Goal: Task Accomplishment & Management: Manage account settings

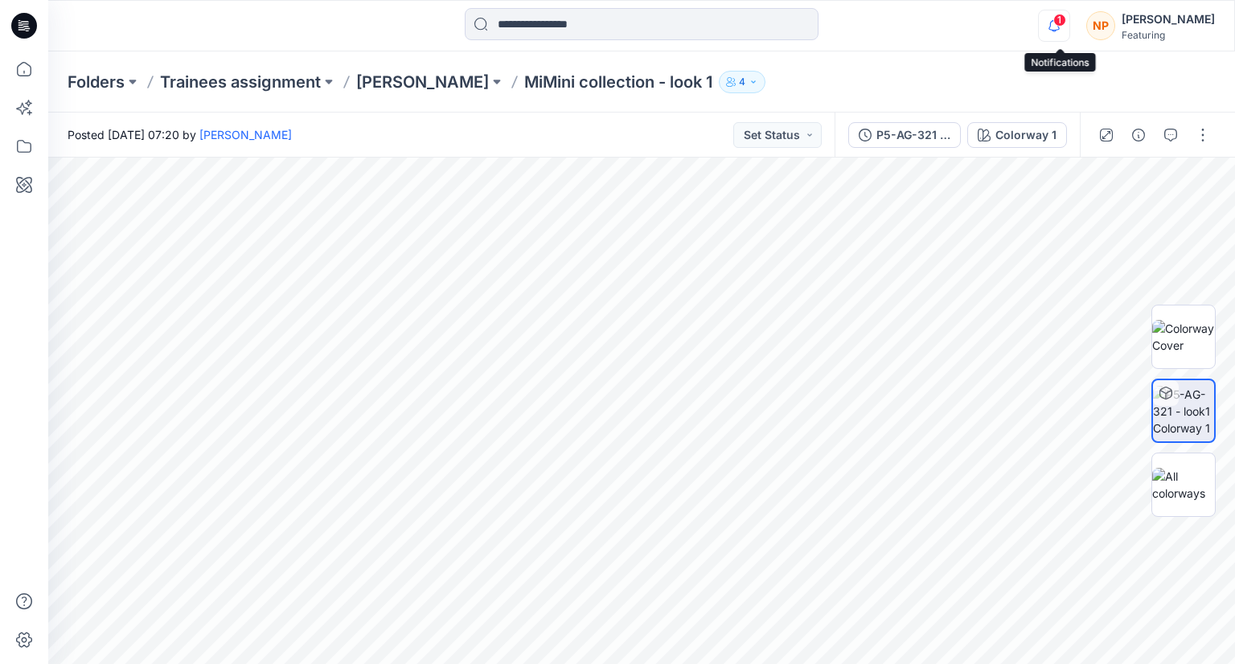
click at [1056, 27] on icon "button" at bounding box center [1054, 26] width 31 height 32
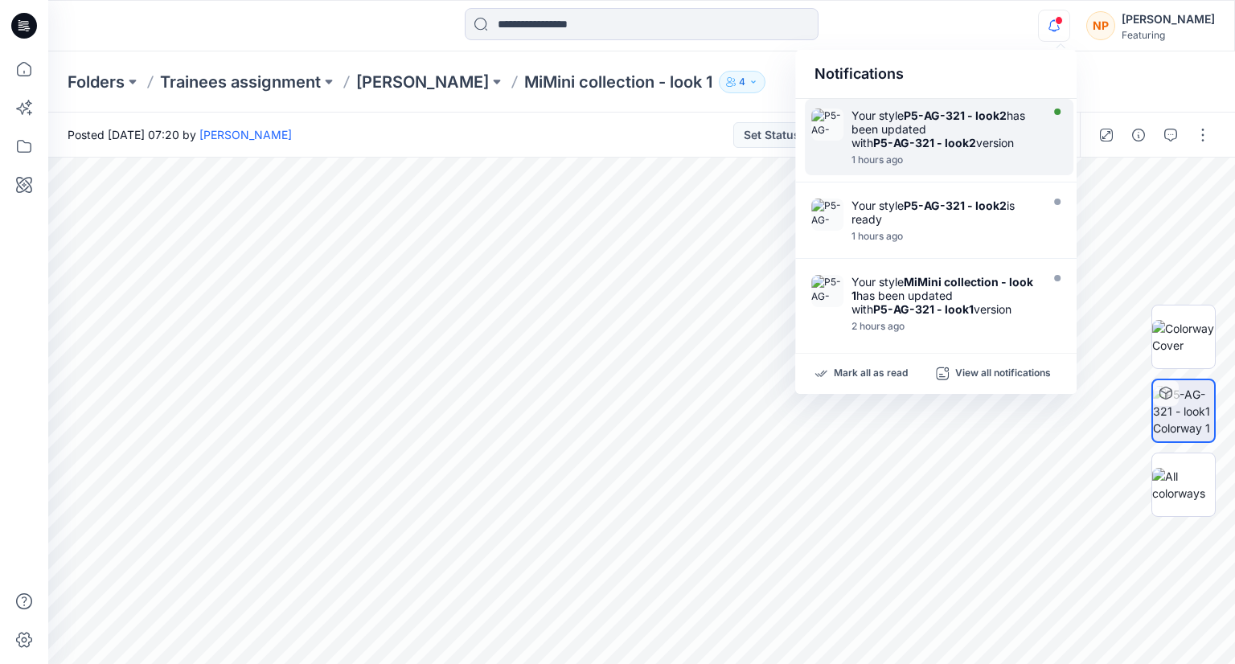
click at [914, 121] on strong "P5-AG-321 - look2" at bounding box center [955, 116] width 103 height 14
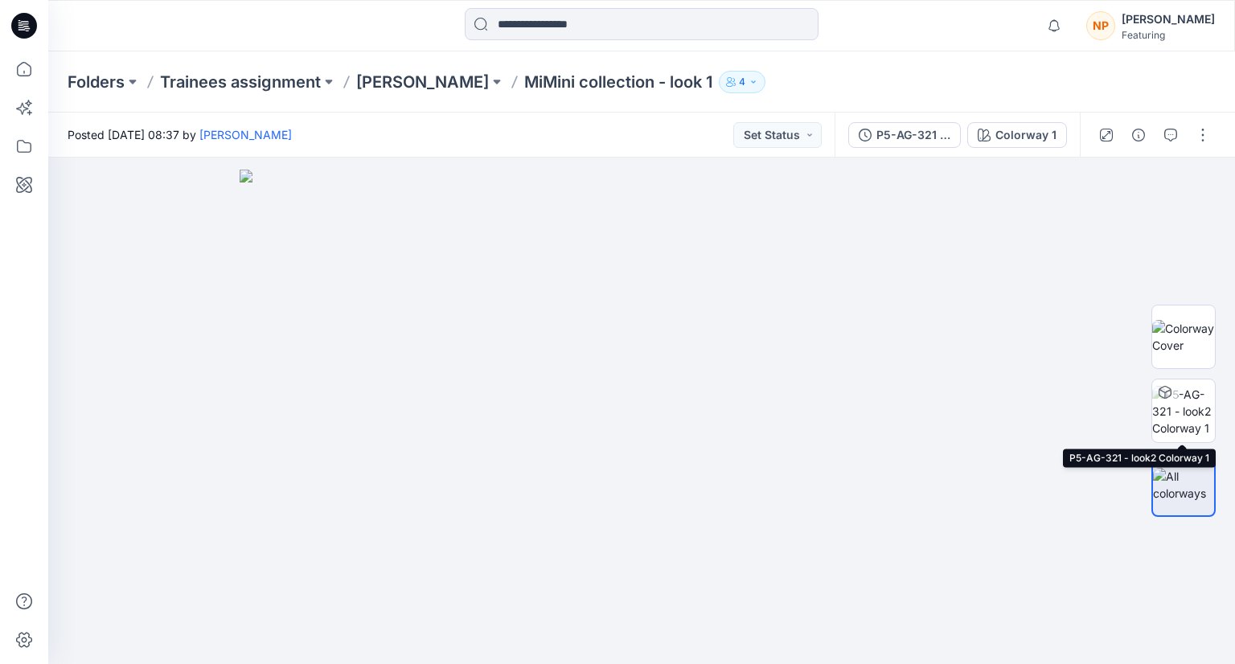
click at [1198, 412] on img at bounding box center [1183, 411] width 63 height 51
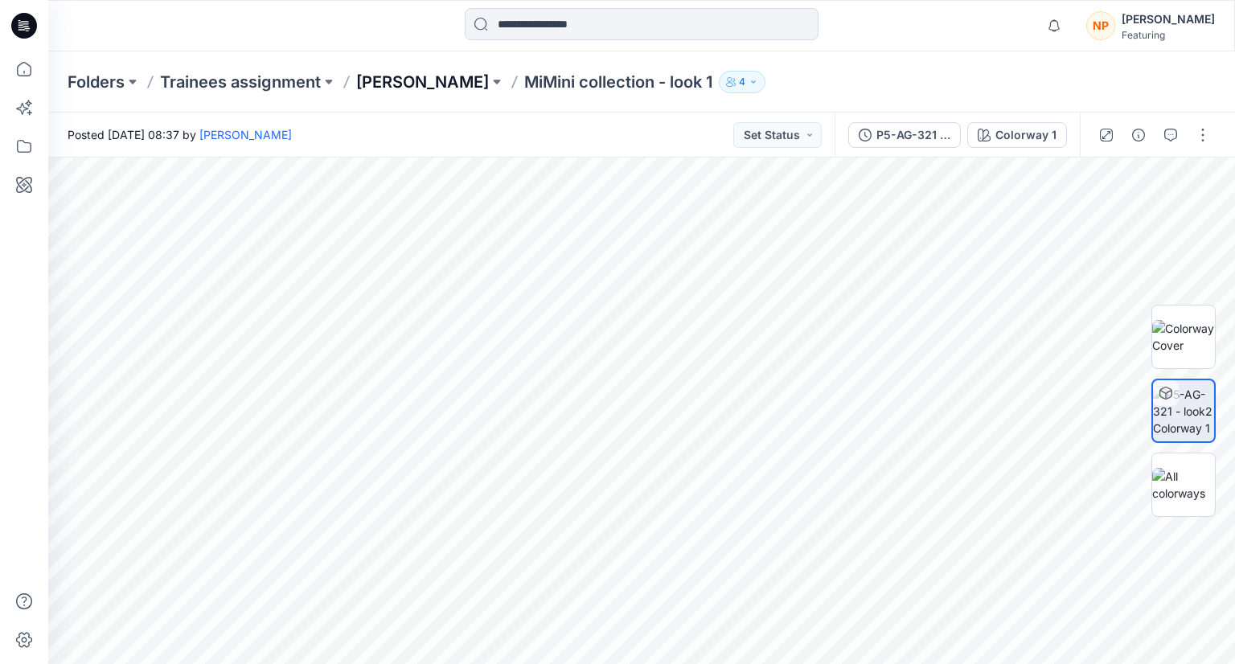
click at [394, 80] on p "[PERSON_NAME]" at bounding box center [422, 82] width 133 height 23
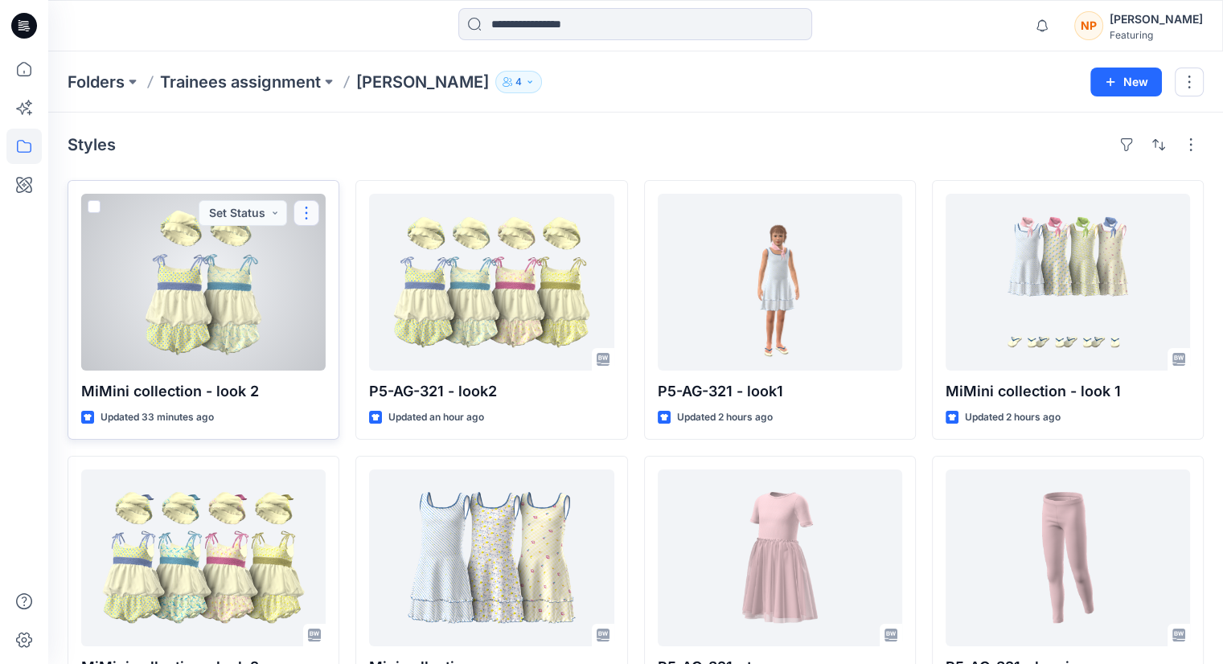
click at [304, 207] on button "button" at bounding box center [306, 213] width 26 height 26
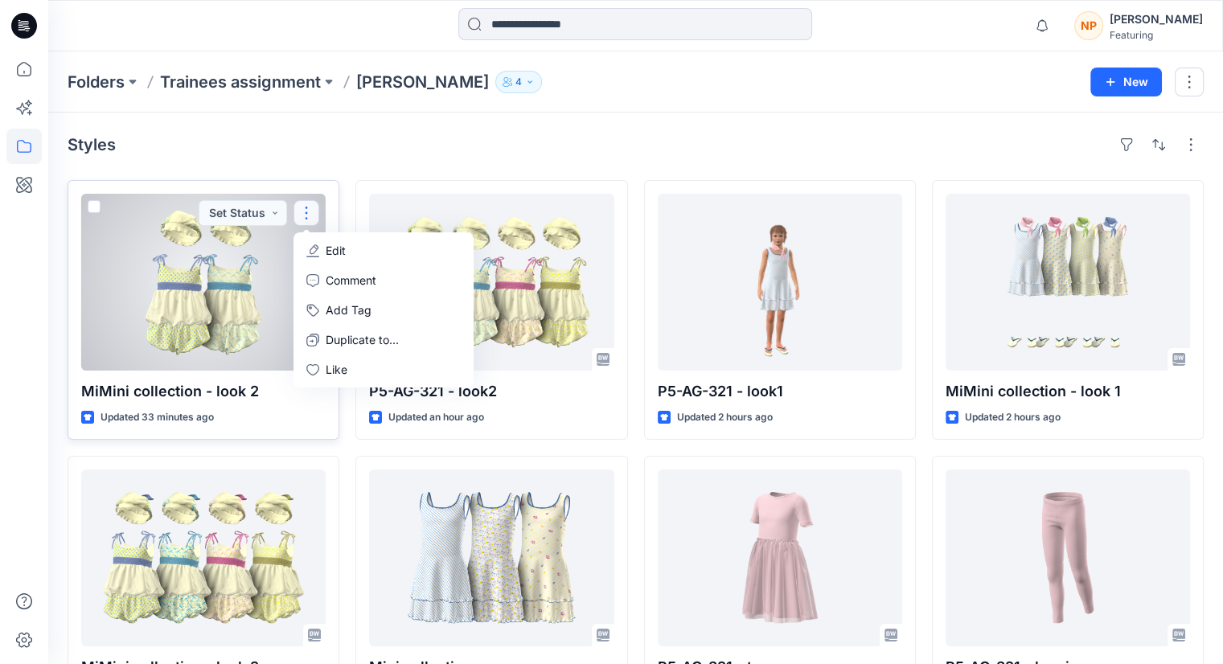
click at [218, 309] on div at bounding box center [203, 282] width 244 height 177
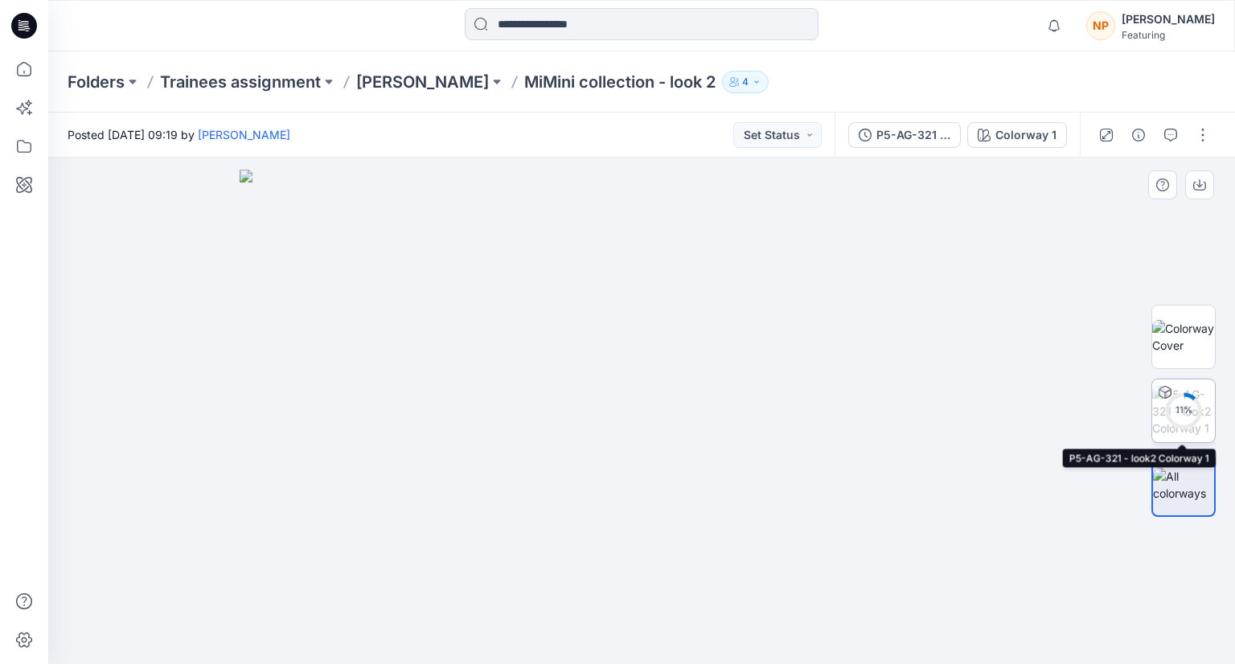
click at [1182, 423] on circle at bounding box center [1183, 411] width 32 height 32
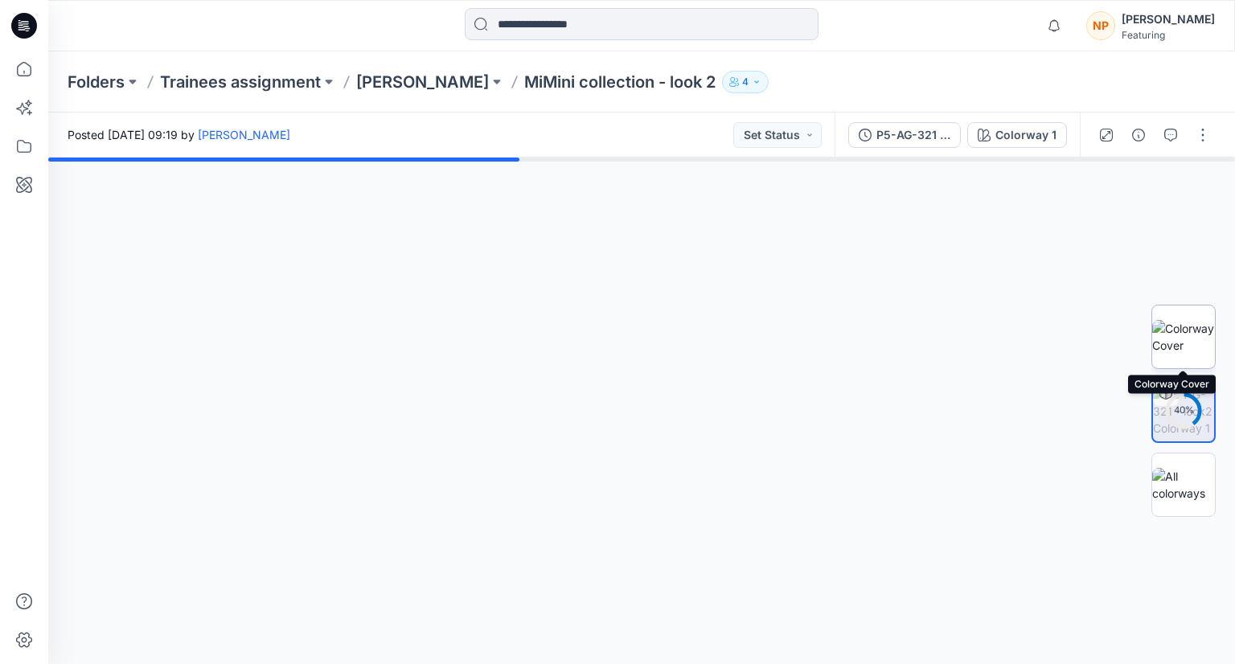
click at [1179, 336] on img at bounding box center [1183, 337] width 63 height 34
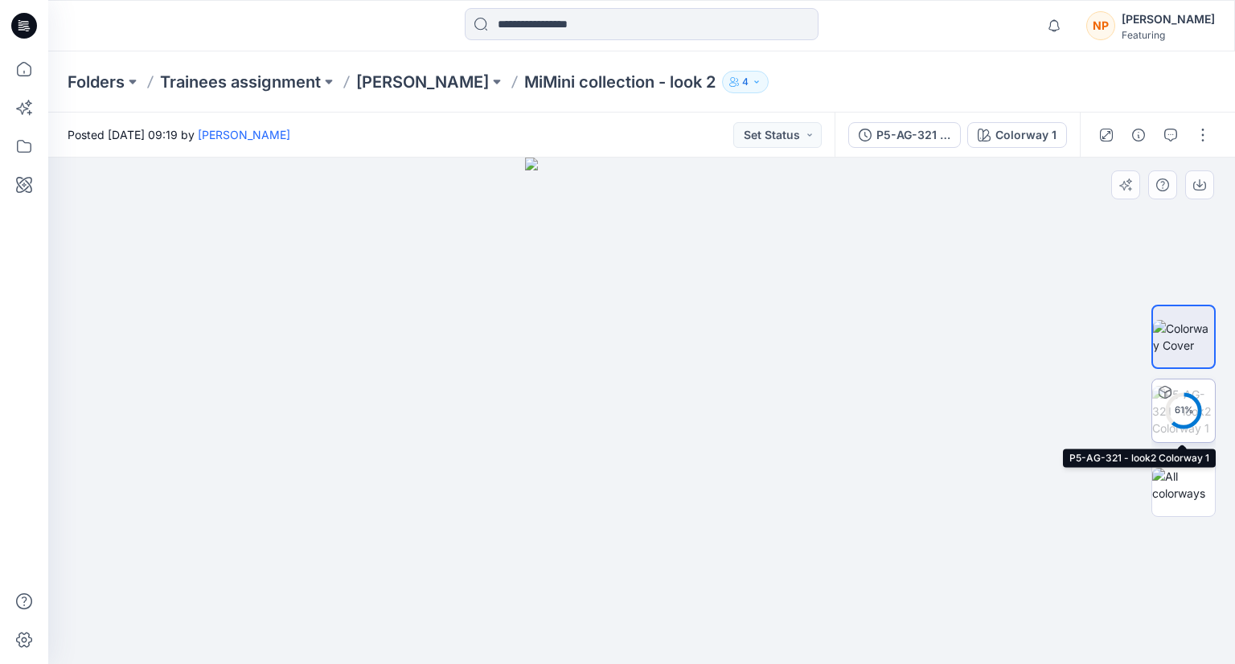
click at [1190, 416] on div "61 %" at bounding box center [1183, 411] width 39 height 14
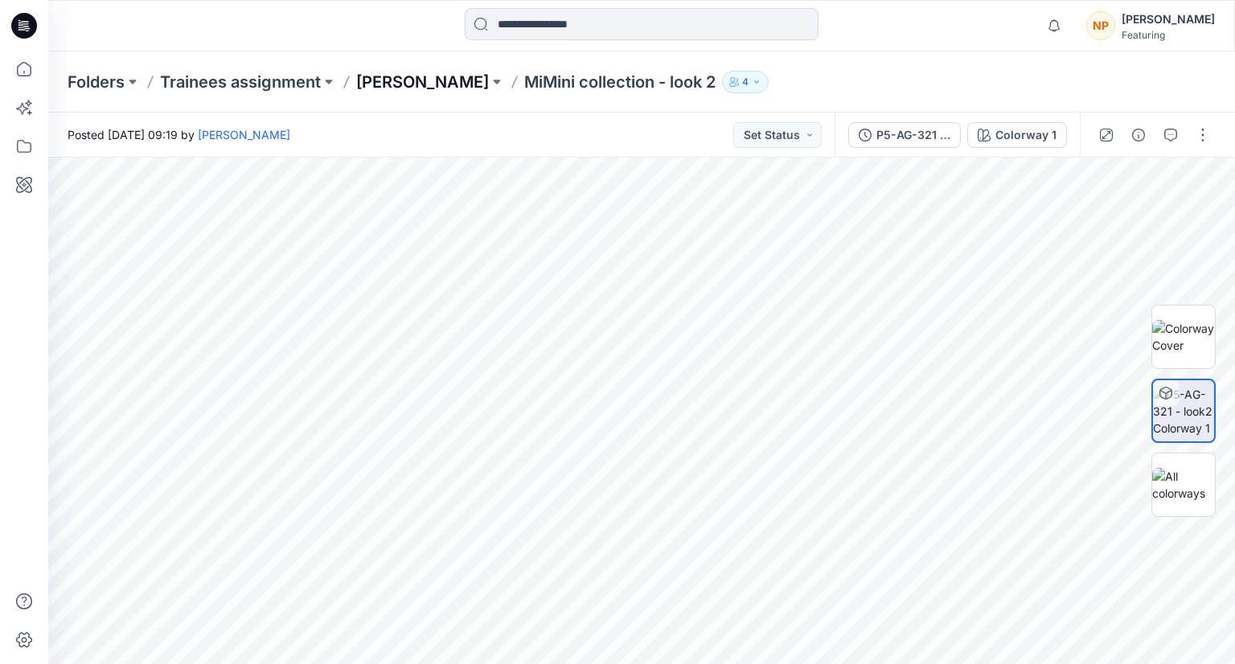
click at [405, 88] on p "[PERSON_NAME]" at bounding box center [422, 82] width 133 height 23
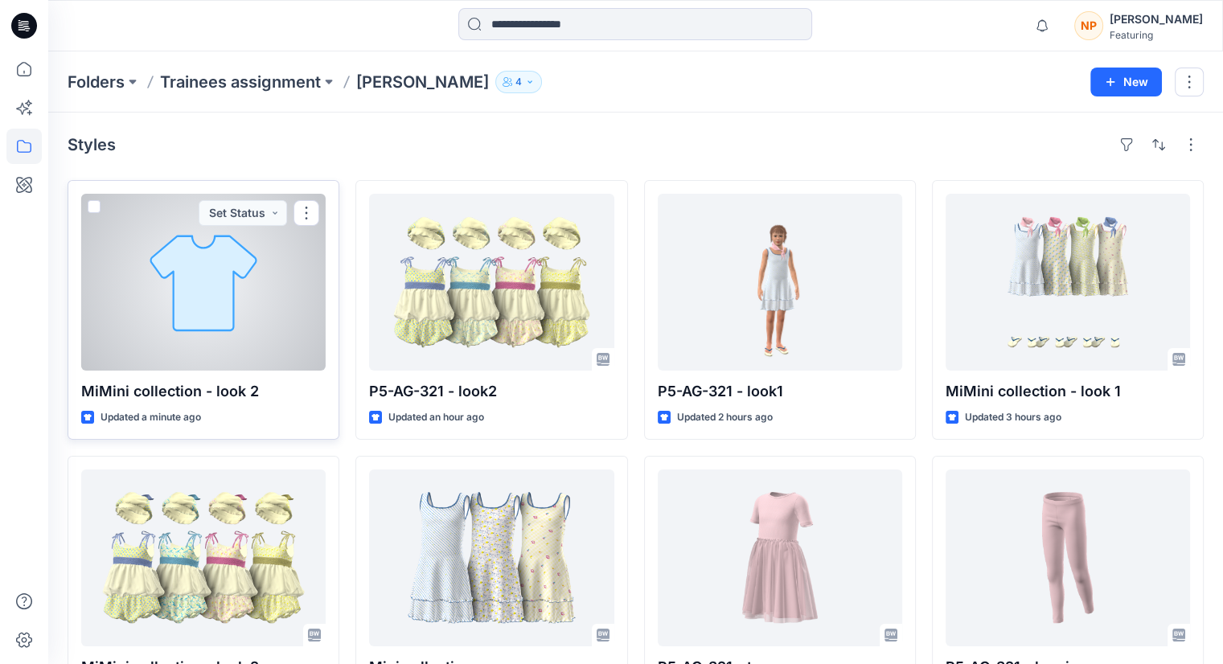
click at [248, 354] on div at bounding box center [203, 282] width 244 height 177
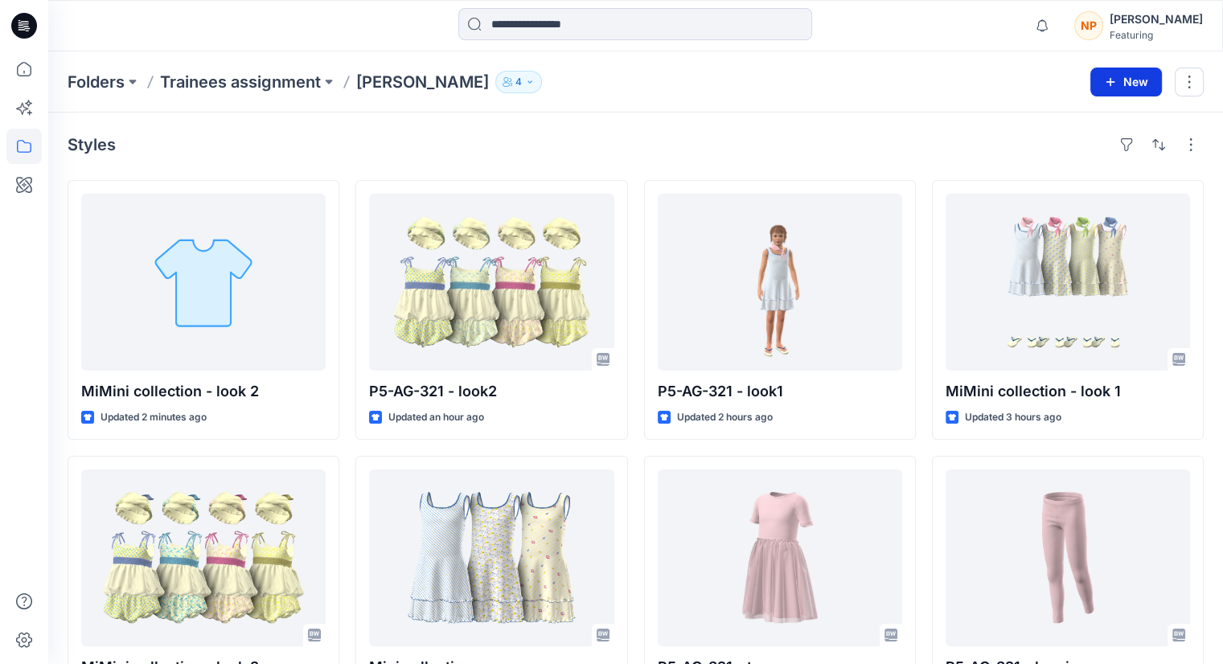
click at [1118, 89] on button "New" at bounding box center [1126, 82] width 72 height 29
click at [911, 157] on div "Styles" at bounding box center [636, 145] width 1136 height 26
click at [427, 88] on p "[PERSON_NAME]" at bounding box center [422, 82] width 133 height 23
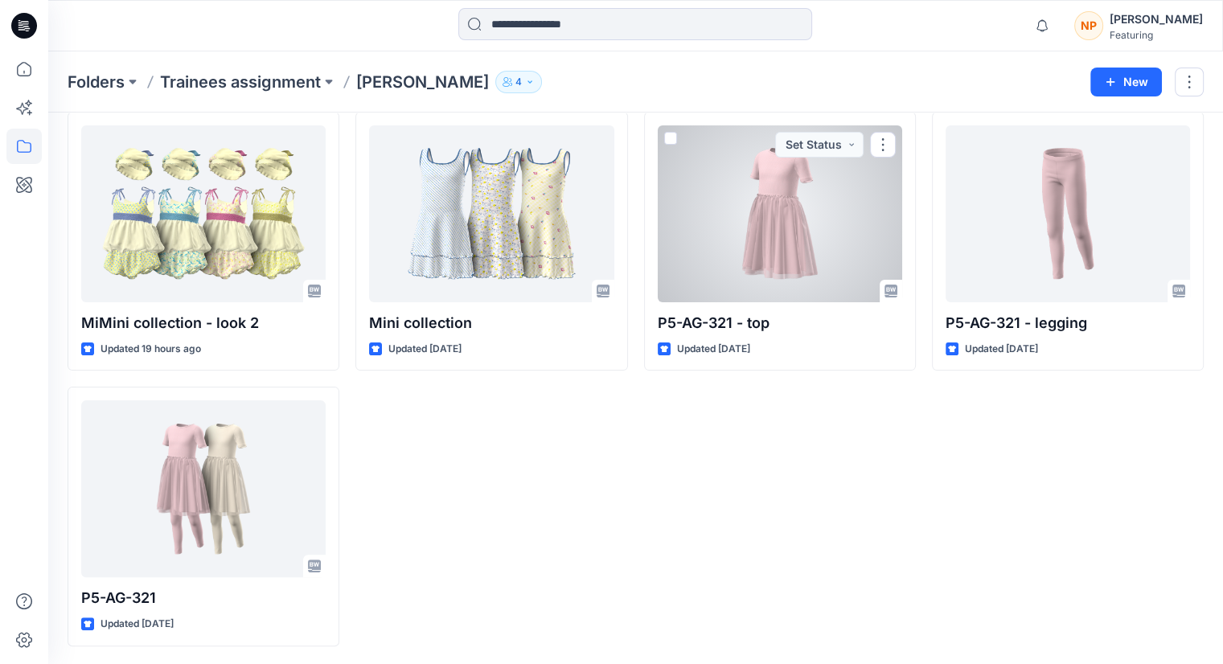
scroll to position [344, 0]
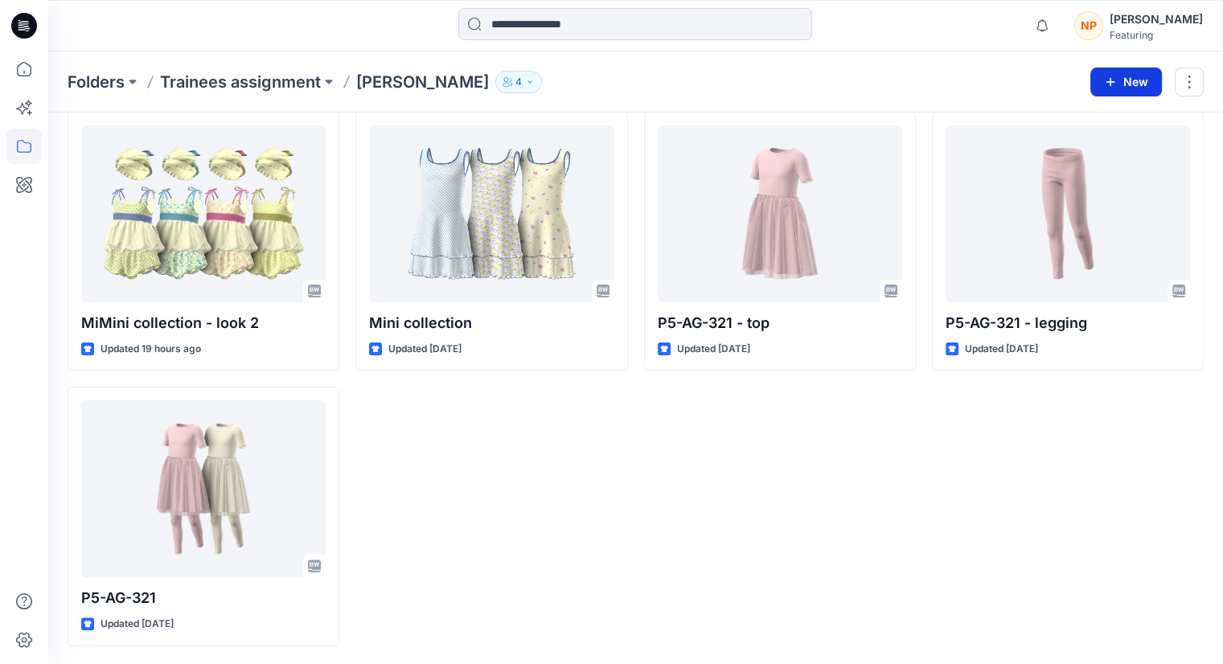
click at [1106, 89] on button "New" at bounding box center [1126, 82] width 72 height 29
click at [1086, 150] on p "New Folder" at bounding box center [1078, 152] width 59 height 17
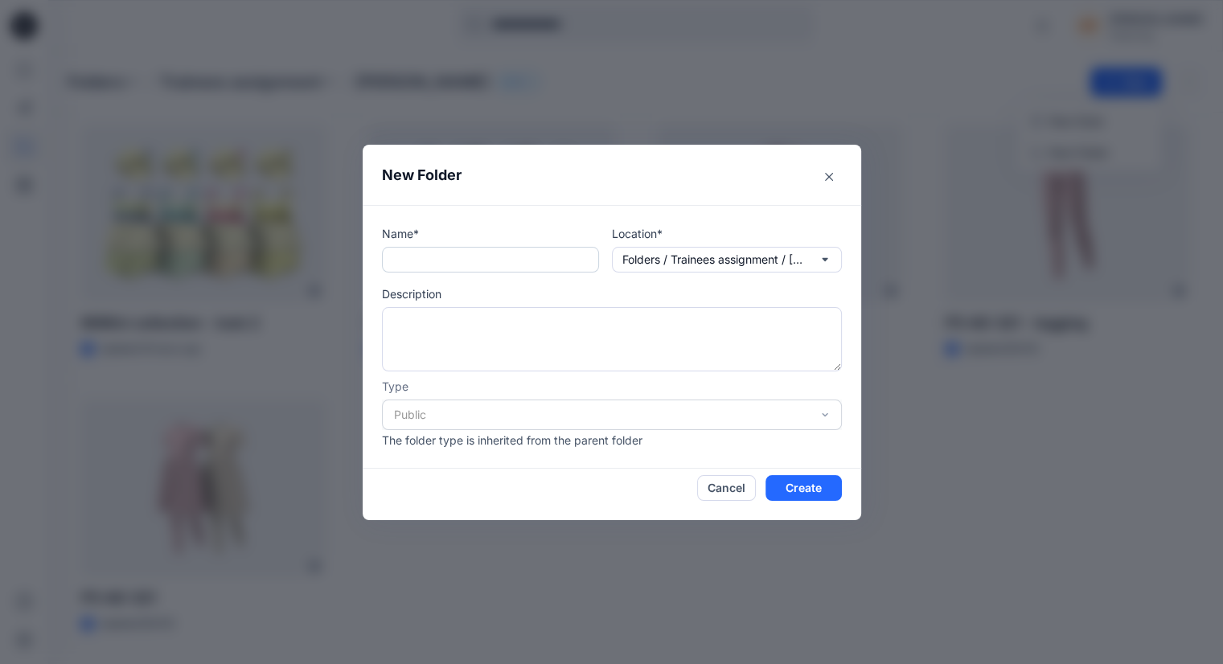
click at [437, 260] on input "text" at bounding box center [490, 260] width 217 height 26
click at [831, 261] on icon "button" at bounding box center [824, 259] width 13 height 13
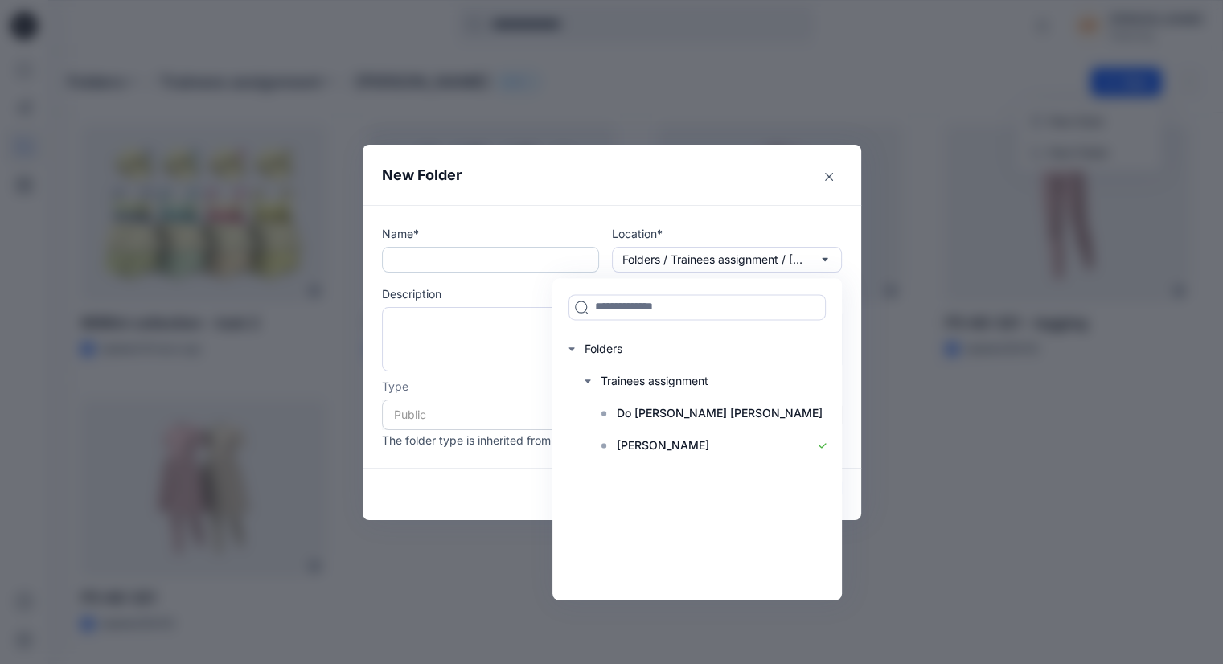
click at [511, 252] on input "text" at bounding box center [490, 260] width 217 height 26
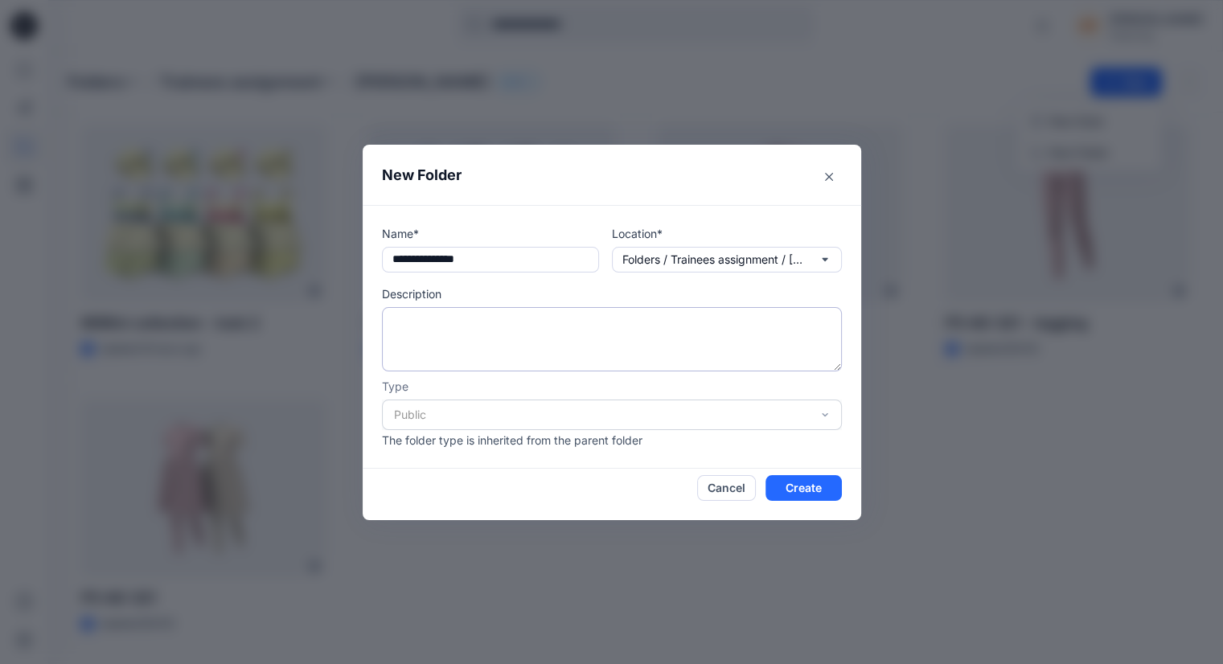
type input "**********"
click at [501, 321] on textarea at bounding box center [612, 339] width 460 height 64
click at [464, 327] on textarea at bounding box center [612, 339] width 460 height 64
click at [481, 325] on textarea "**********" at bounding box center [612, 339] width 460 height 64
click at [555, 348] on textarea "**********" at bounding box center [612, 339] width 460 height 64
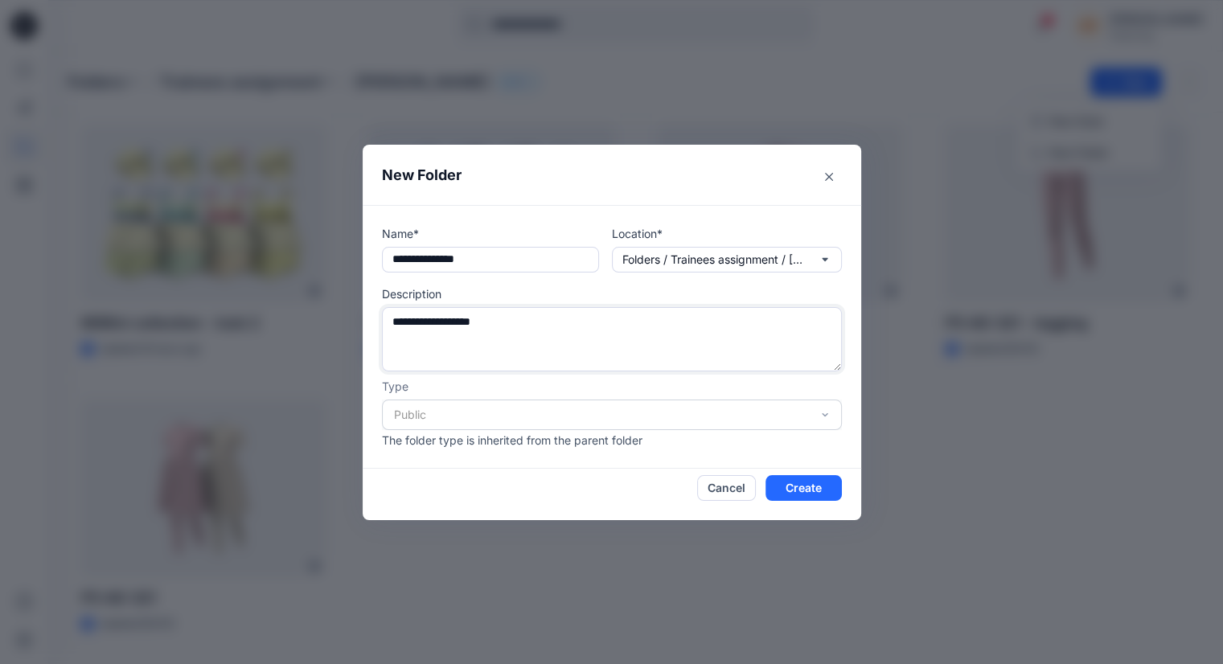
click at [415, 335] on textarea "**********" at bounding box center [612, 339] width 460 height 64
click at [511, 322] on textarea "**********" at bounding box center [612, 339] width 460 height 64
click at [396, 322] on textarea "**********" at bounding box center [612, 339] width 460 height 64
click at [608, 322] on textarea "**********" at bounding box center [612, 339] width 460 height 64
type textarea "**********"
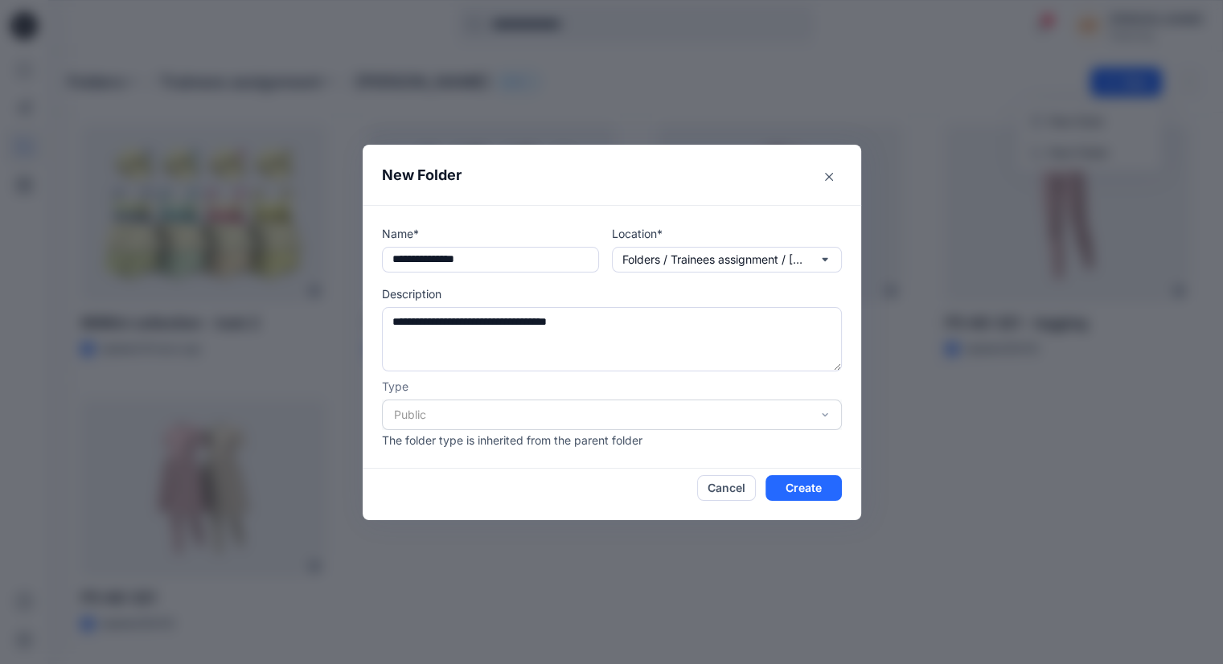
click at [568, 421] on div "Public" at bounding box center [612, 415] width 460 height 31
click at [823, 497] on button "Create" at bounding box center [803, 488] width 76 height 26
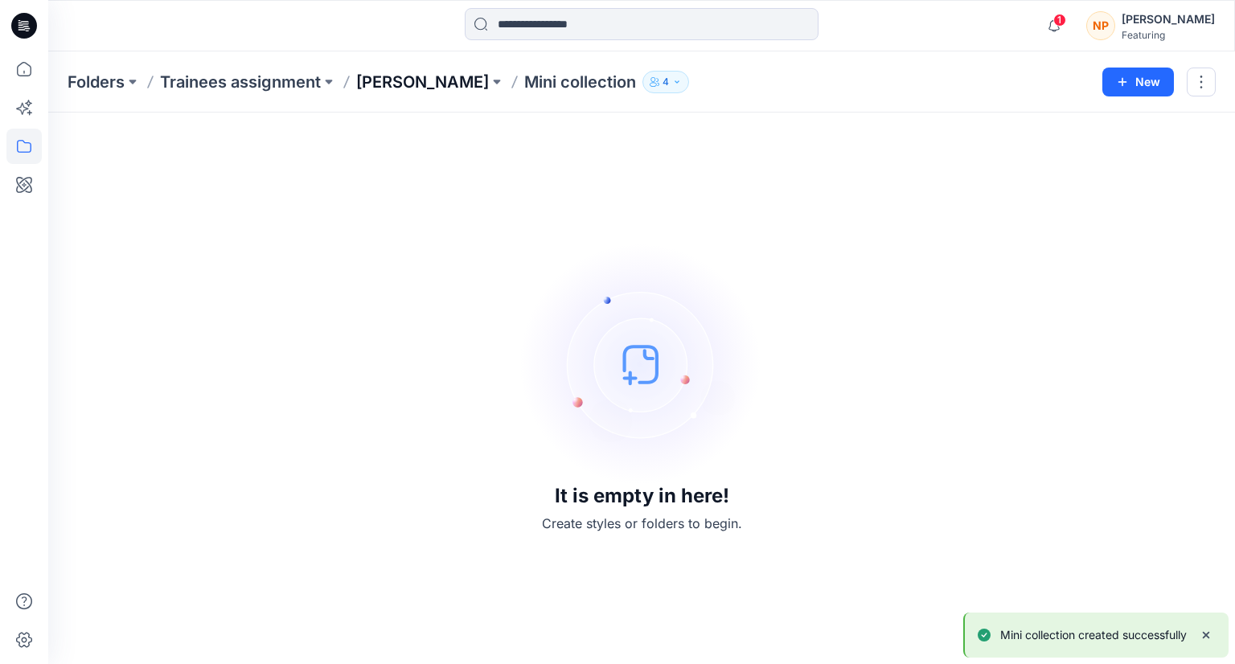
click at [452, 80] on p "[PERSON_NAME]" at bounding box center [422, 82] width 133 height 23
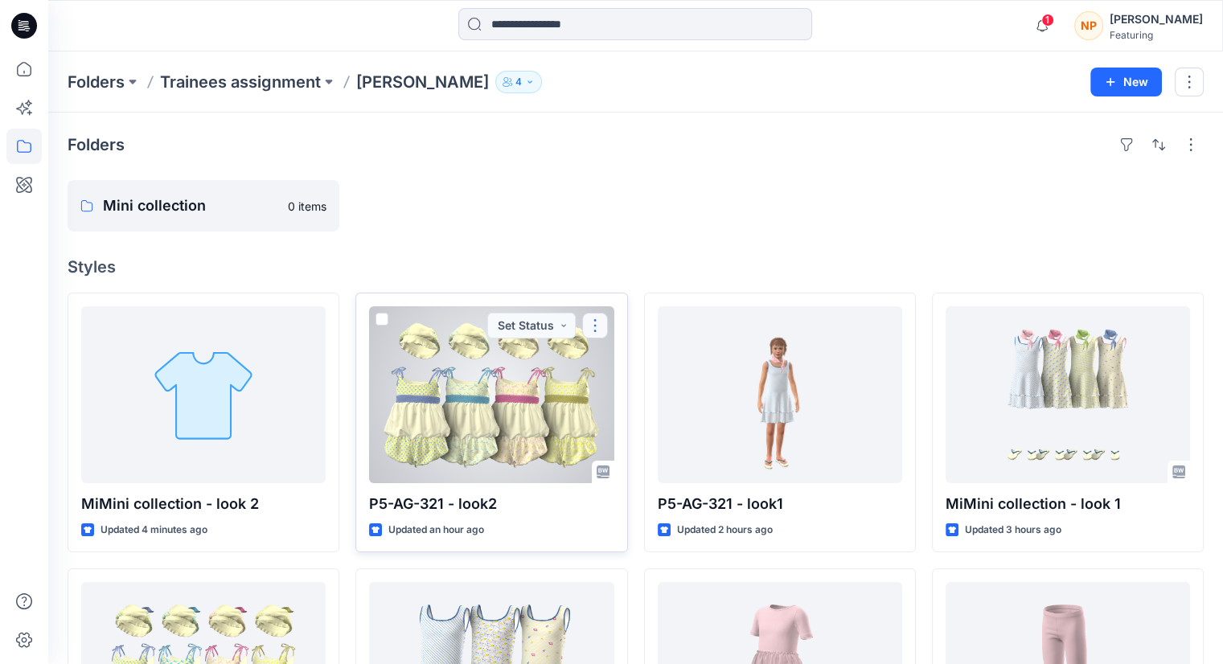
click at [588, 323] on button "button" at bounding box center [595, 326] width 26 height 26
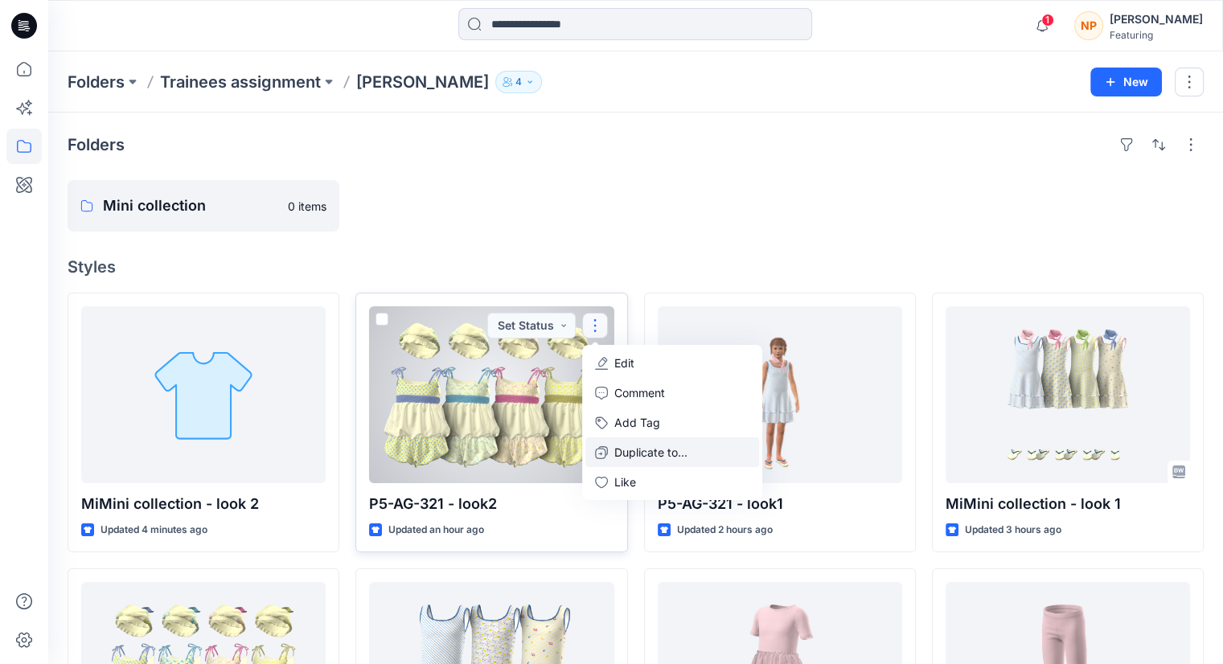
click at [648, 453] on p "Duplicate to..." at bounding box center [650, 452] width 73 height 17
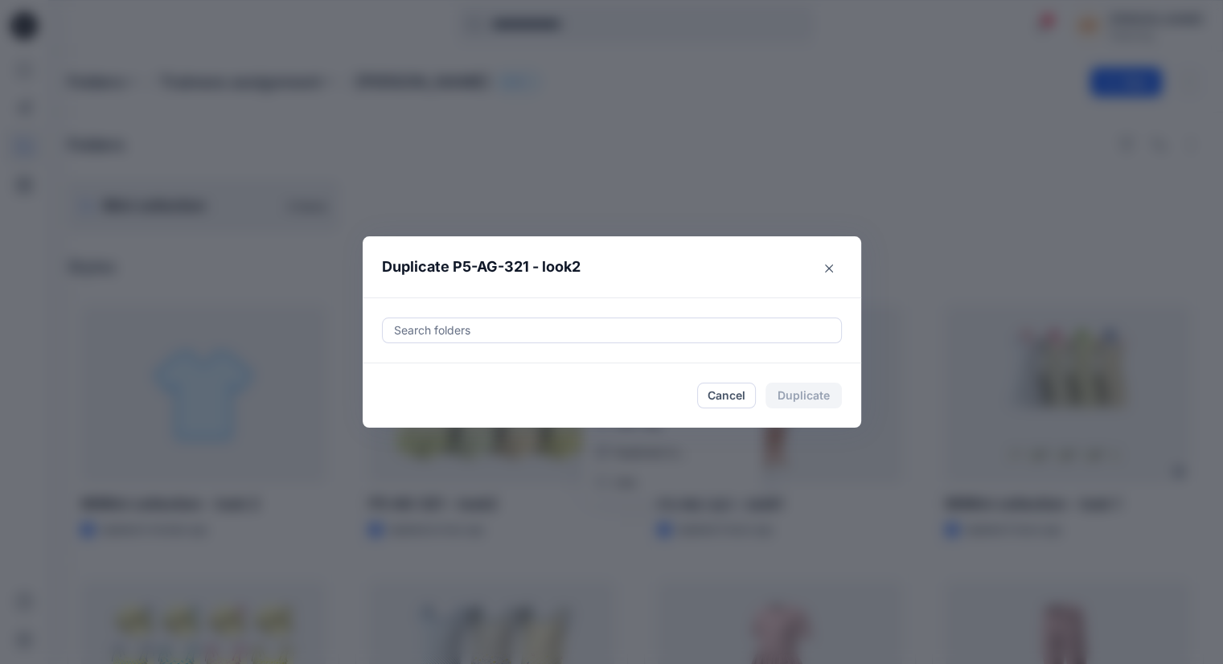
click at [545, 333] on div at bounding box center [611, 330] width 439 height 19
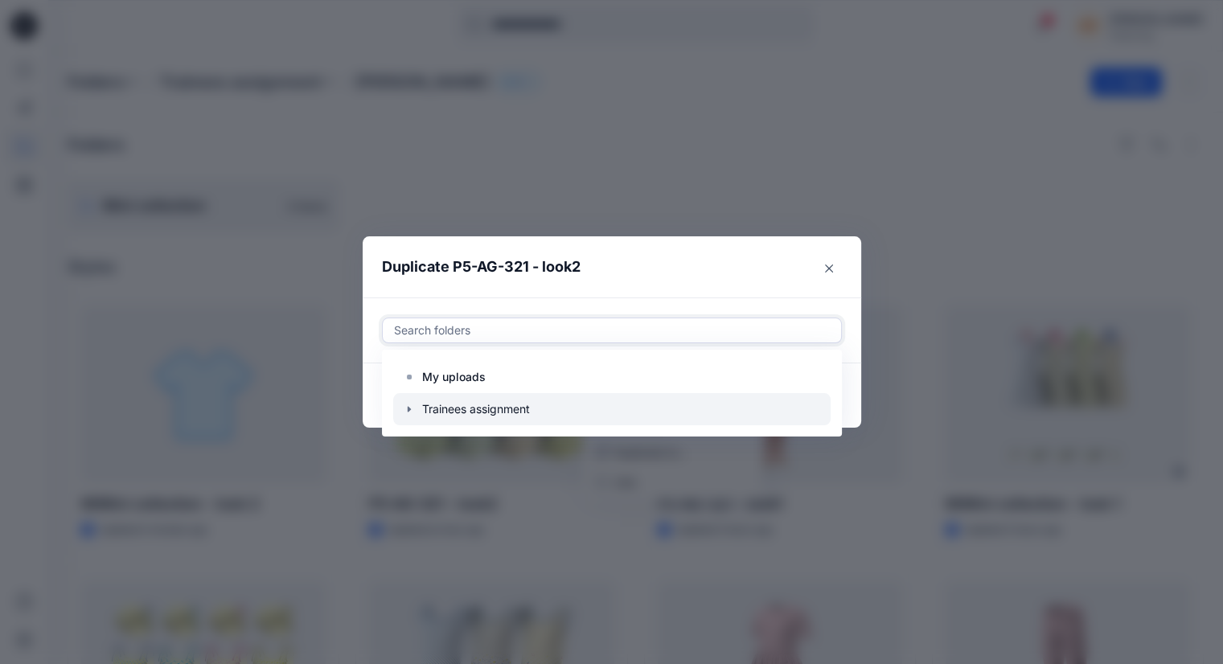
click at [482, 407] on div at bounding box center [611, 409] width 437 height 32
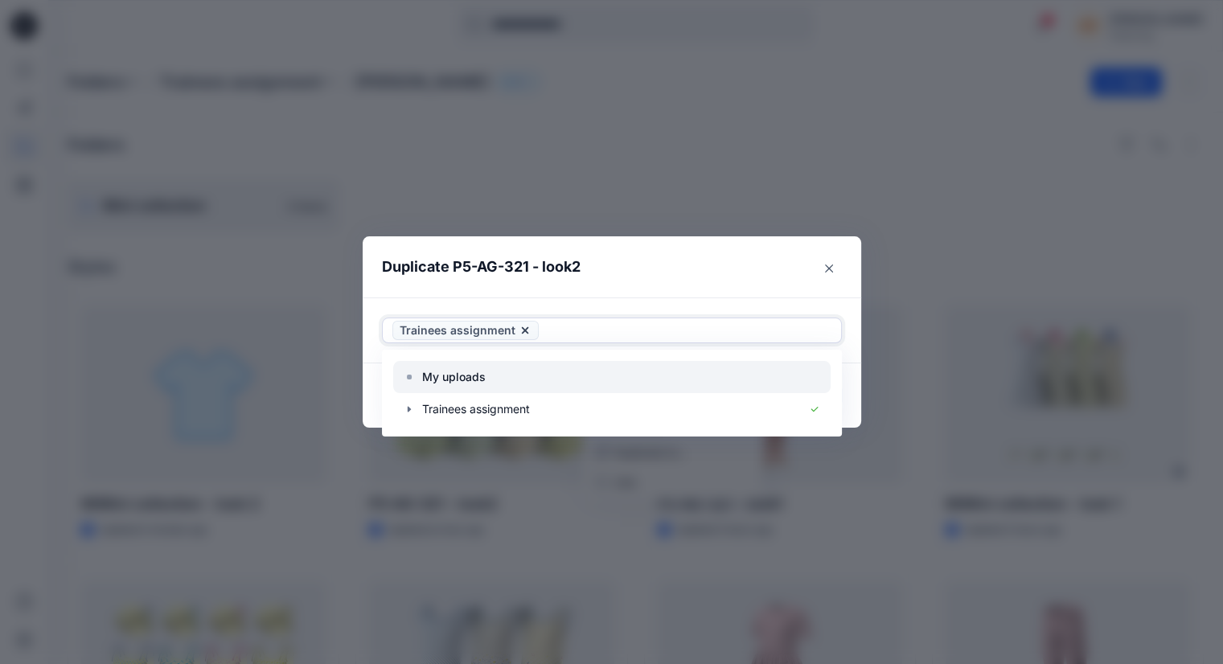
click at [477, 376] on p "My uploads" at bounding box center [454, 376] width 64 height 19
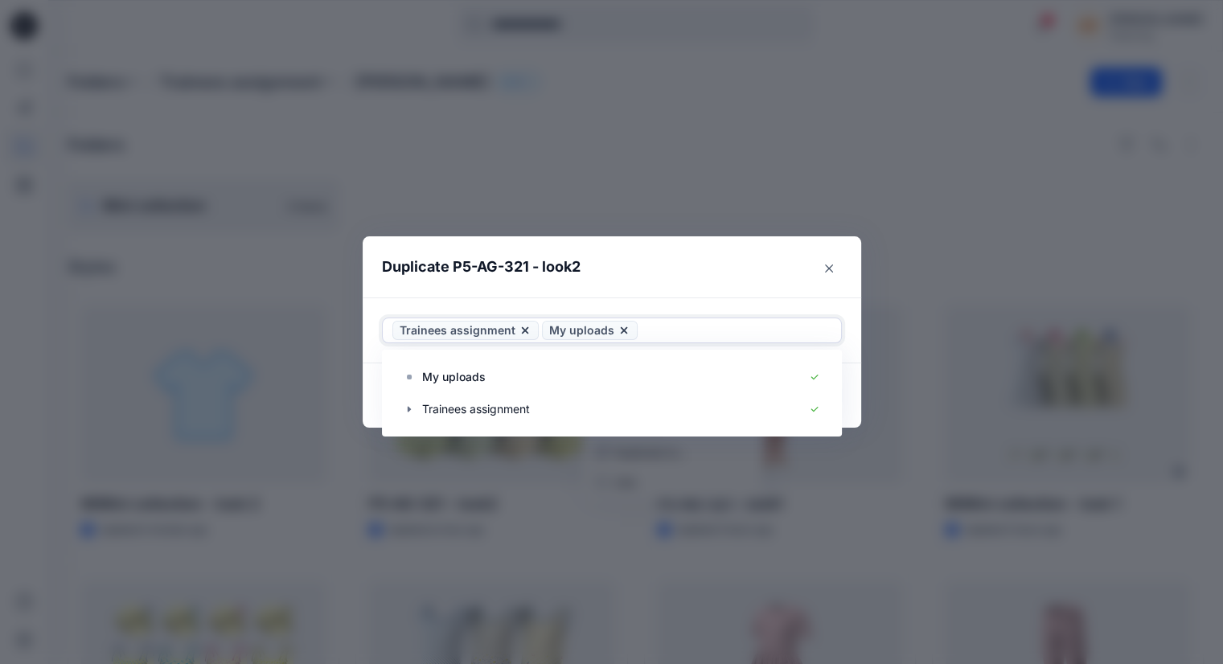
click at [621, 329] on icon at bounding box center [623, 330] width 13 height 13
click at [523, 330] on icon at bounding box center [525, 330] width 13 height 13
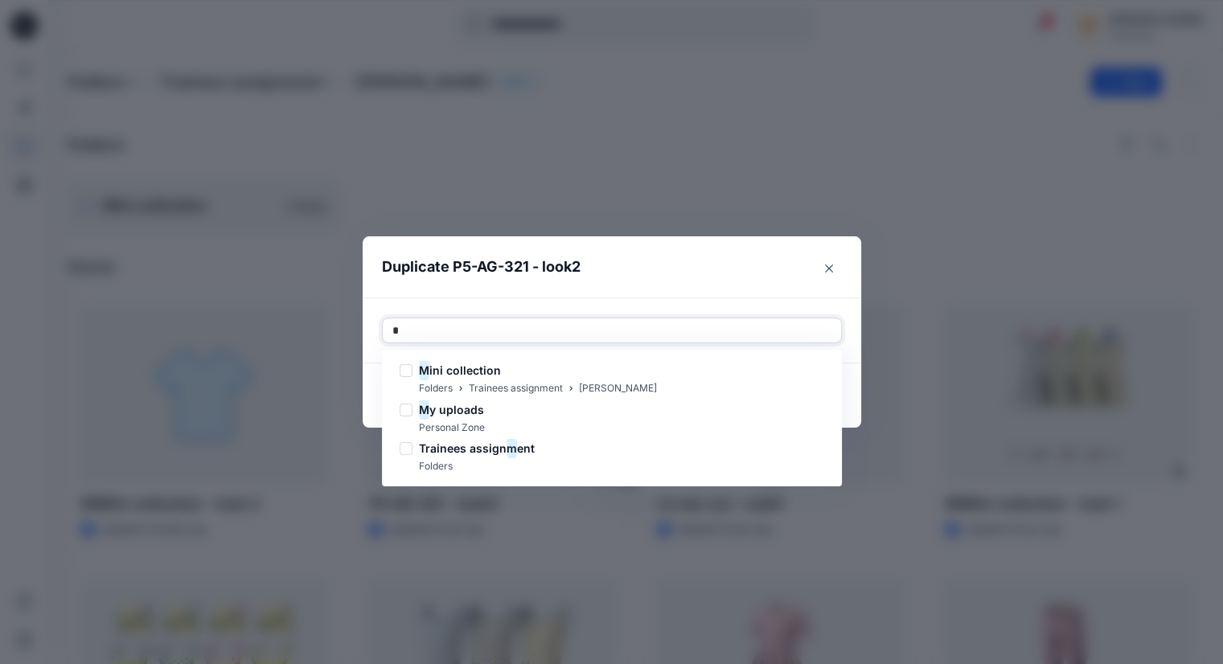
type input "**"
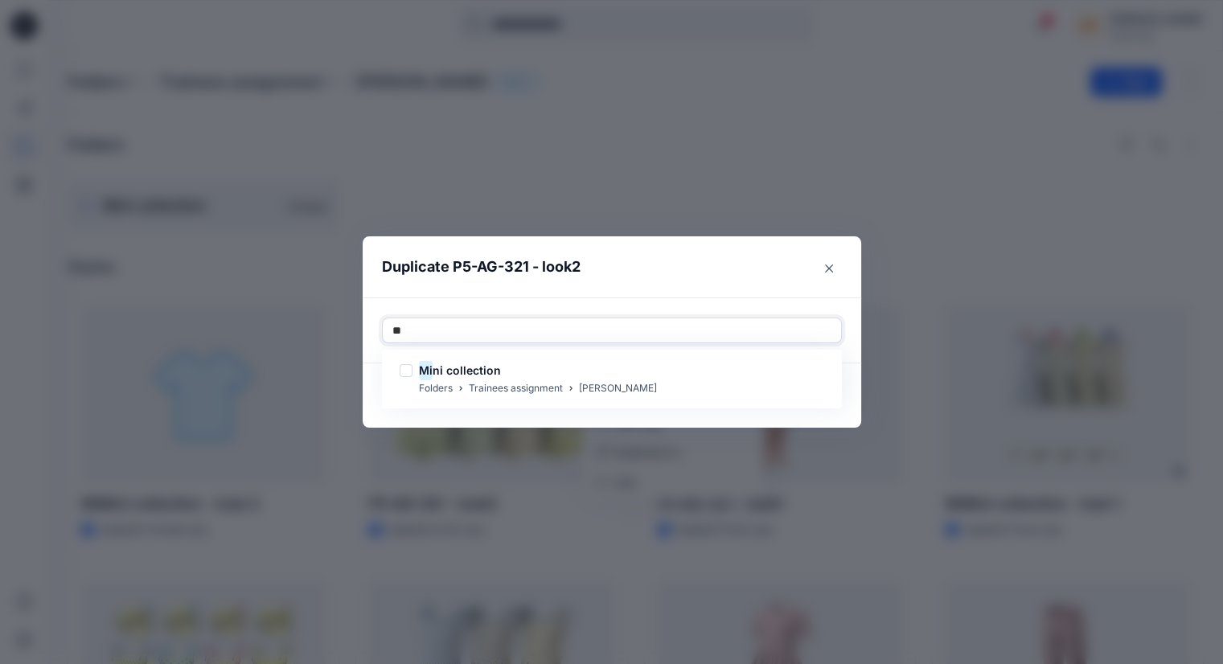
click at [506, 369] on div "Mi ni collection" at bounding box center [528, 370] width 257 height 19
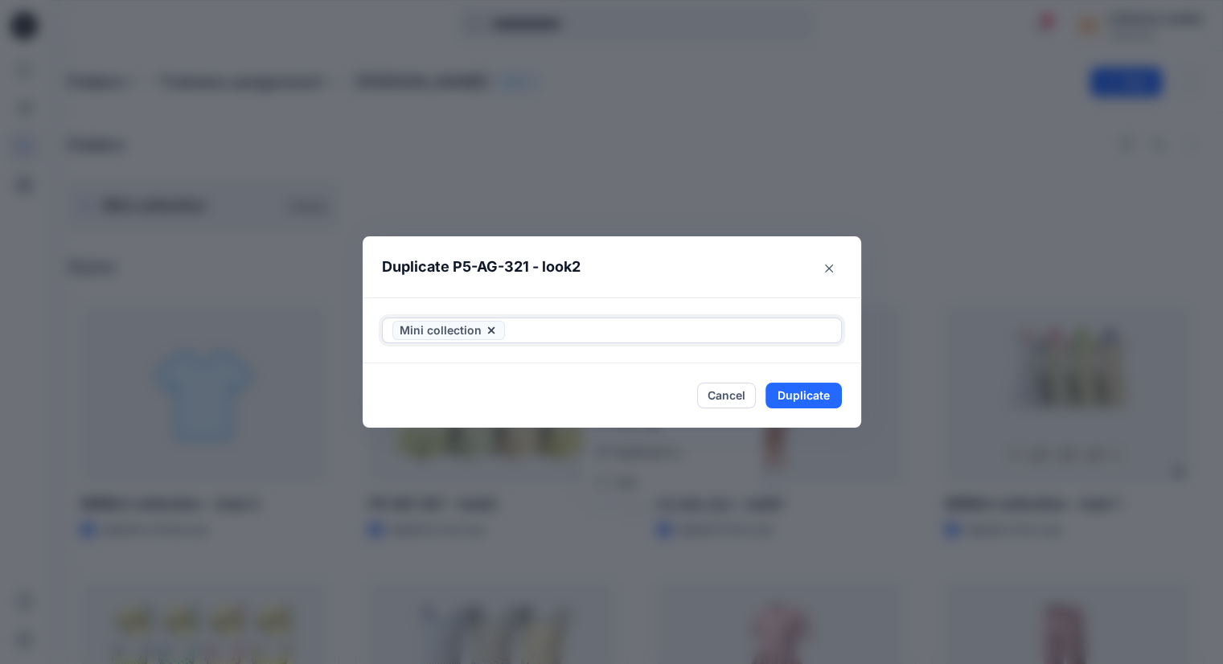
click at [563, 329] on div at bounding box center [669, 330] width 323 height 19
click at [810, 400] on button "Duplicate" at bounding box center [803, 396] width 76 height 26
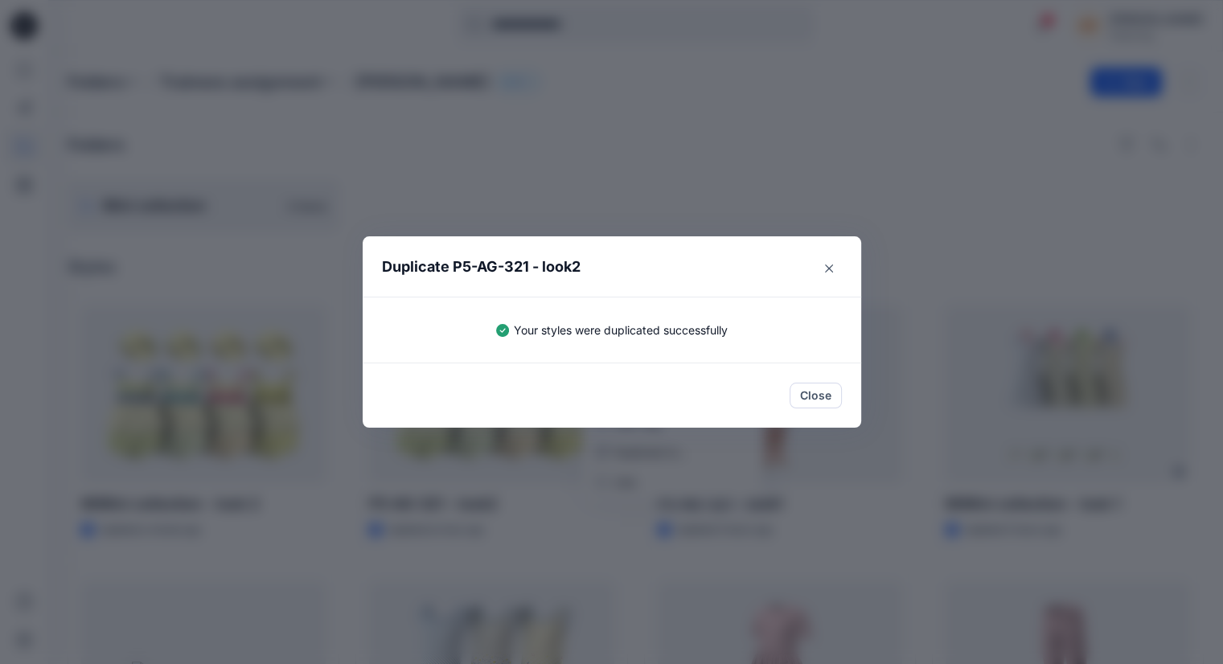
click at [402, 202] on div "Duplicate P5-AG-321 - look2 Your styles were duplicated successfully Close" at bounding box center [611, 332] width 1223 height 664
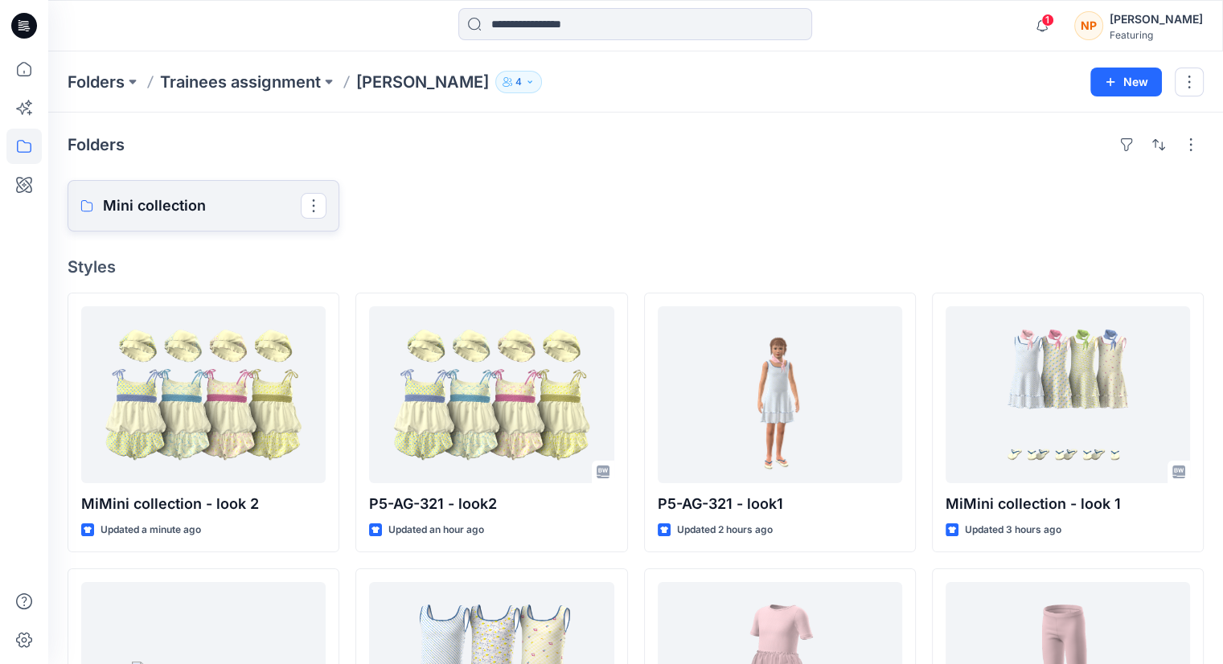
click at [242, 203] on p "Mini collection" at bounding box center [202, 206] width 198 height 23
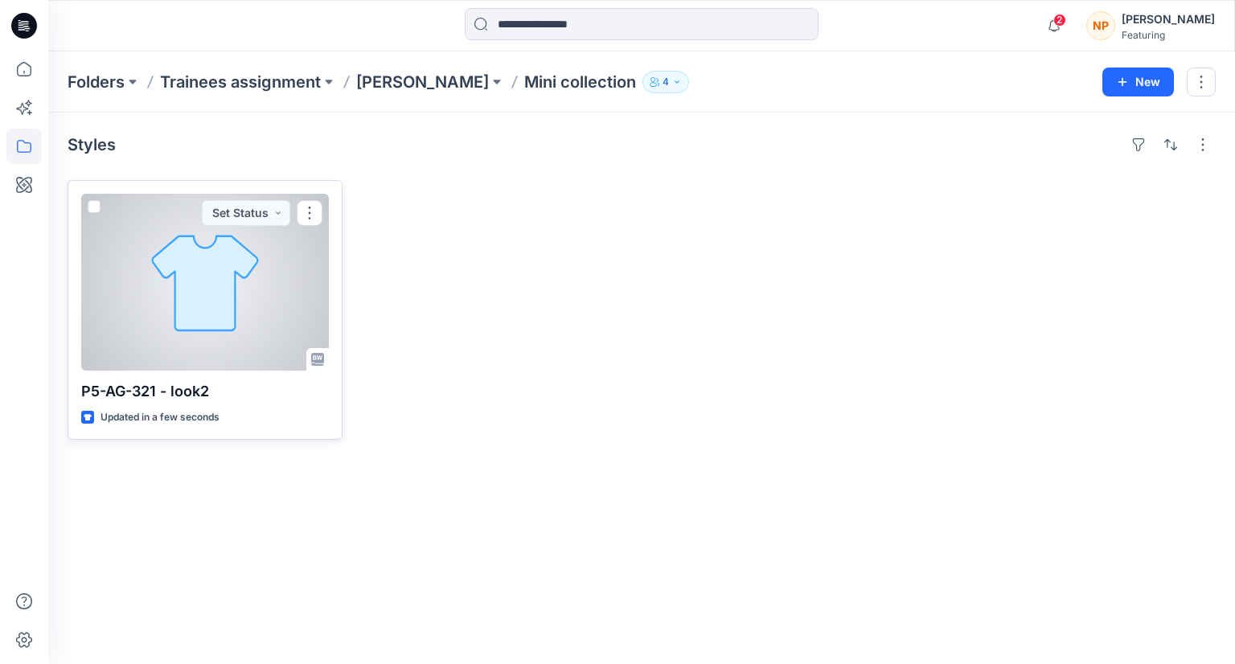
click at [209, 297] on div at bounding box center [205, 282] width 248 height 177
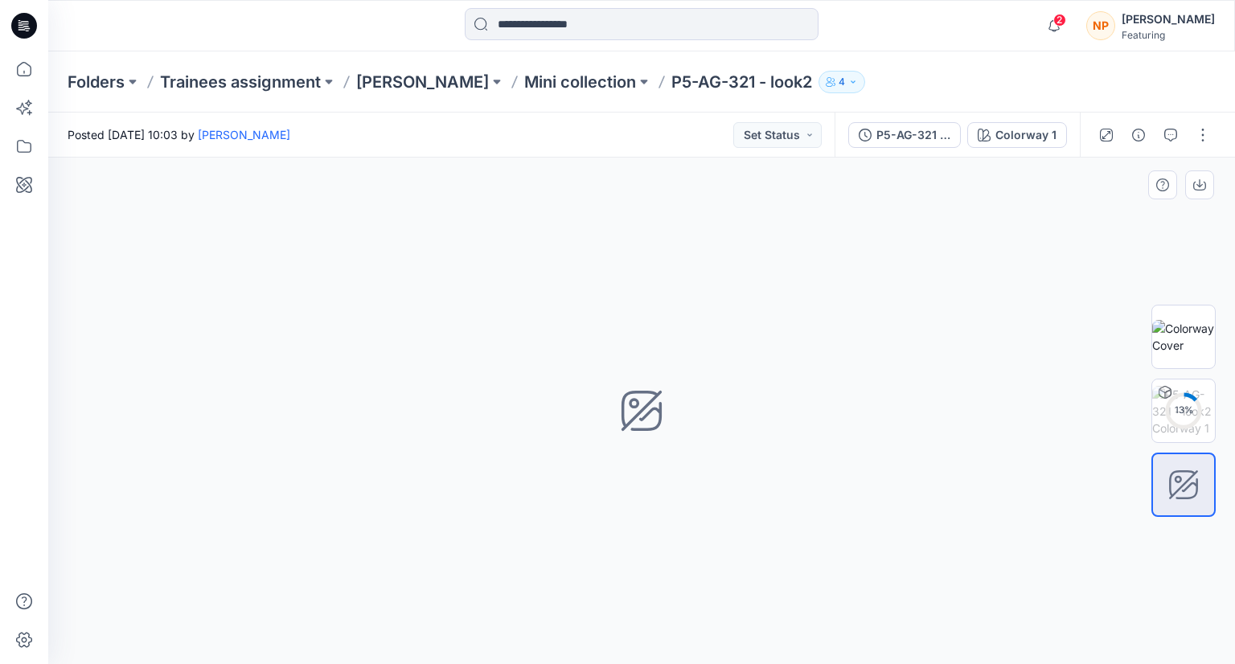
click at [620, 402] on div "Colorway 1 Loading... Material Properties Loading..." at bounding box center [641, 411] width 1187 height 506
click at [586, 84] on p "Mini collection" at bounding box center [580, 82] width 112 height 23
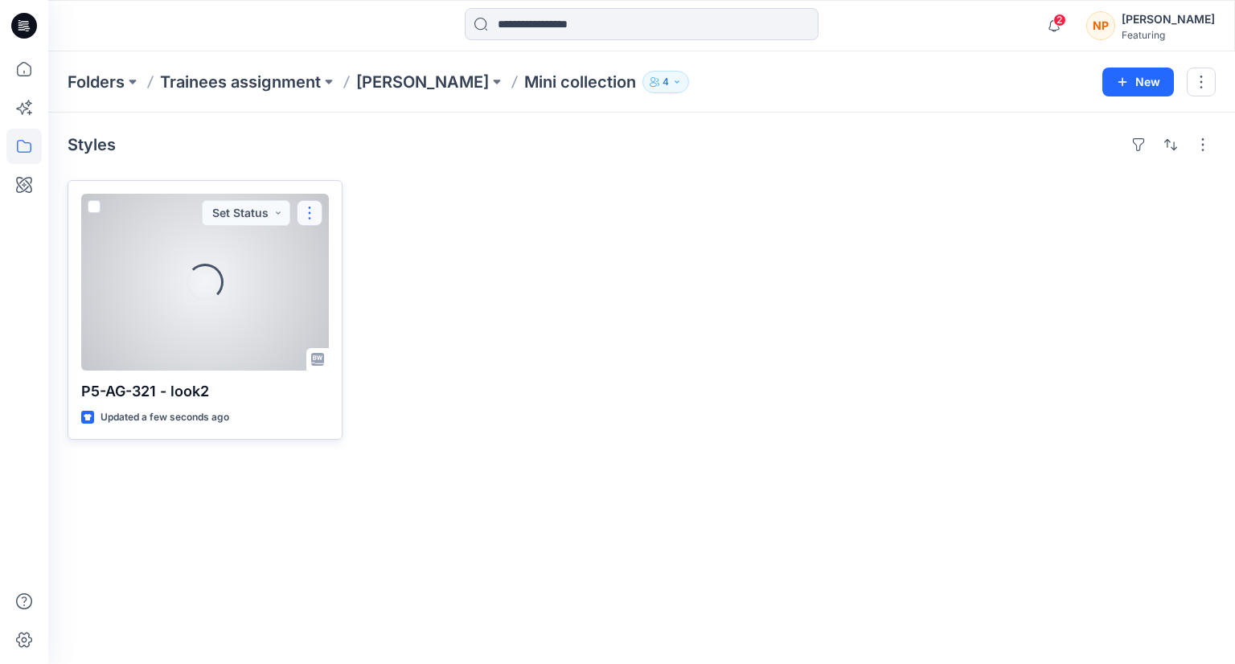
click at [315, 207] on button "button" at bounding box center [310, 213] width 26 height 26
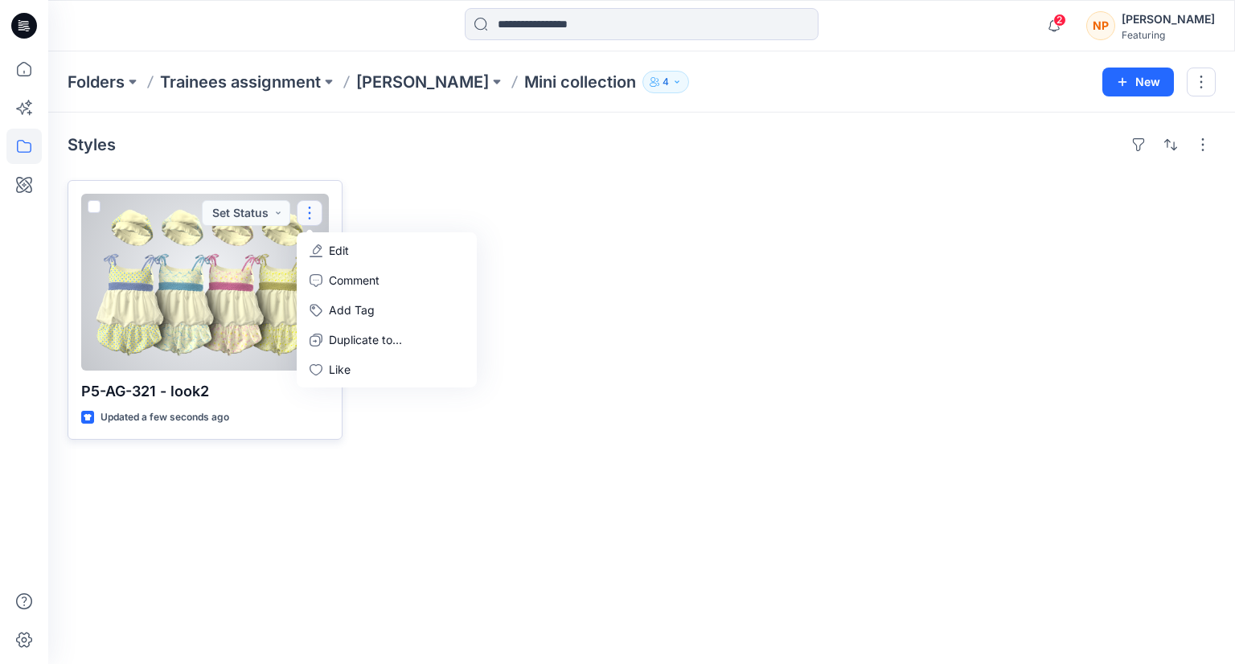
click at [358, 256] on button "Edit" at bounding box center [387, 251] width 174 height 30
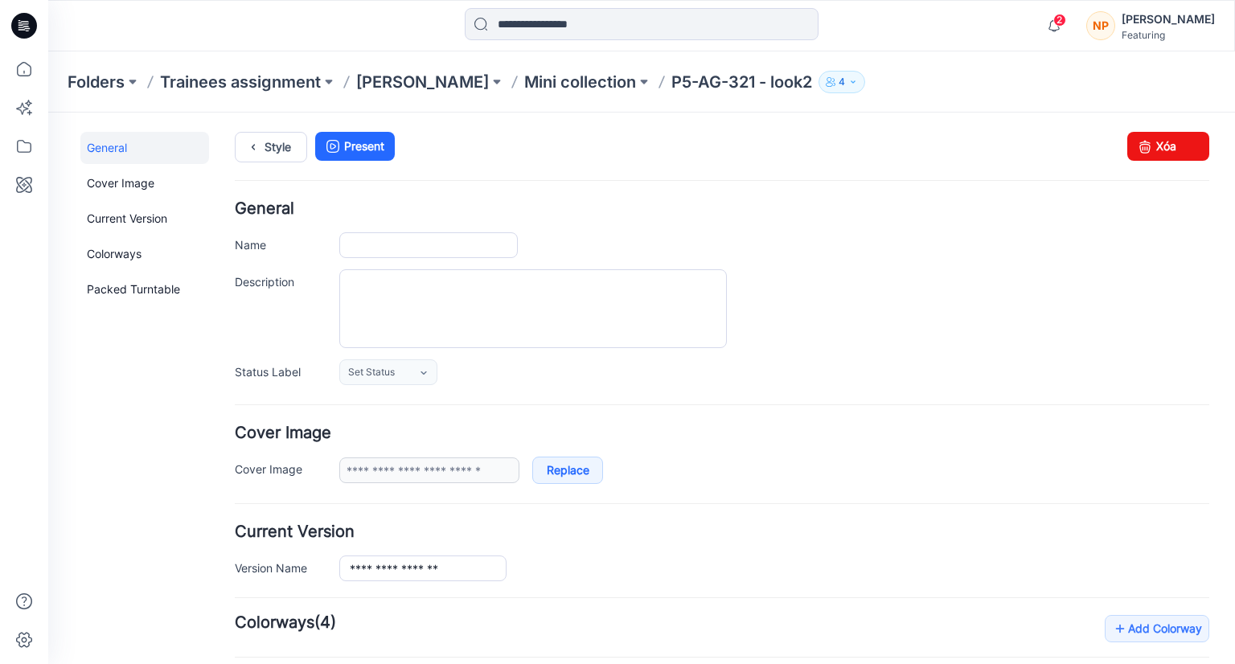
type input "**********"
drag, startPoint x: 1154, startPoint y: 154, endPoint x: 743, endPoint y: 199, distance: 414.0
click at [1154, 154] on link "Xóa" at bounding box center [1168, 146] width 82 height 29
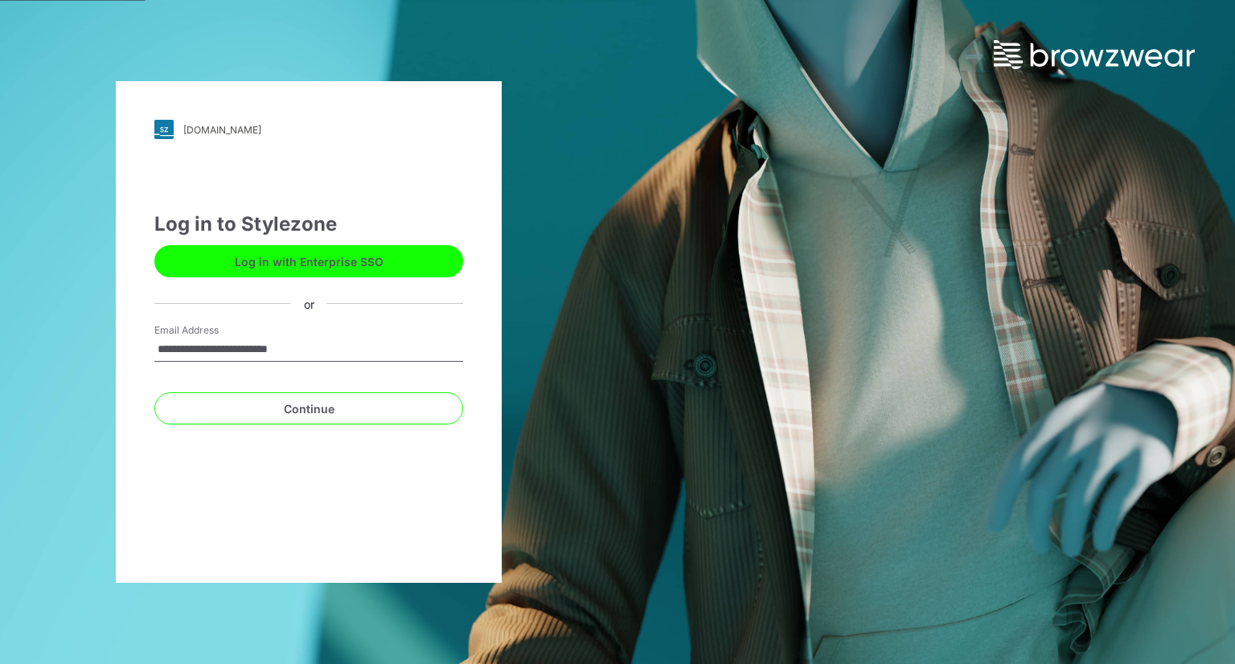
click at [367, 266] on button "Log in with Enterprise SSO" at bounding box center [308, 261] width 309 height 32
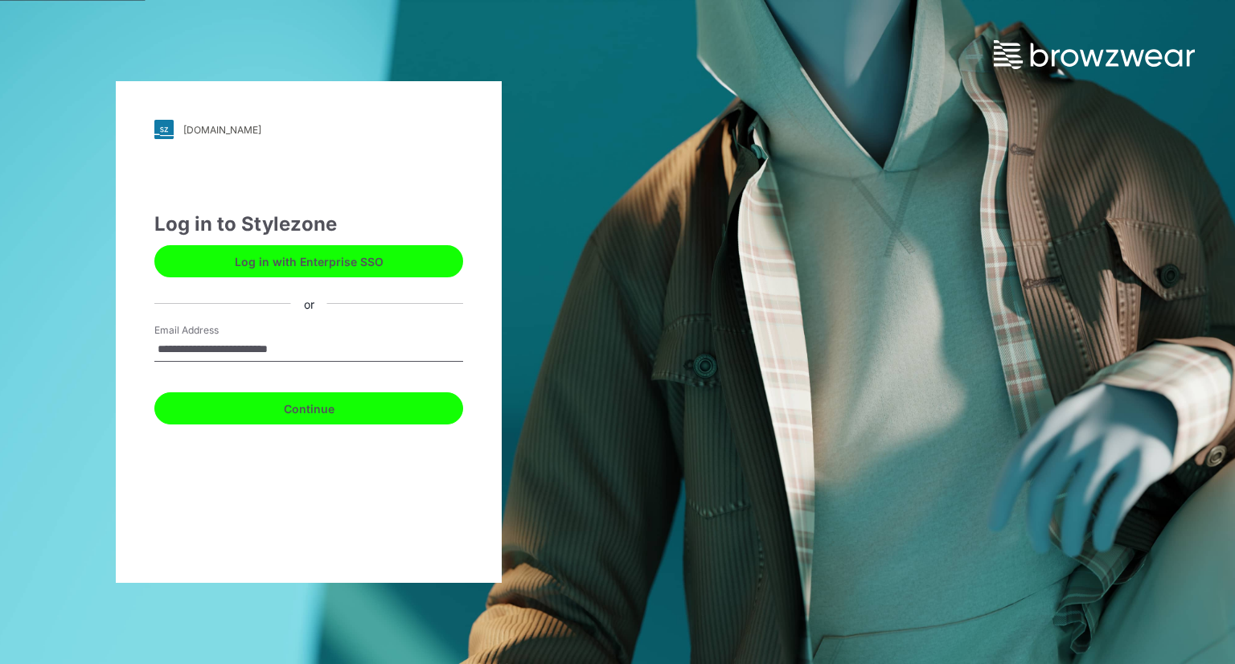
click at [341, 400] on button "Continue" at bounding box center [308, 408] width 309 height 32
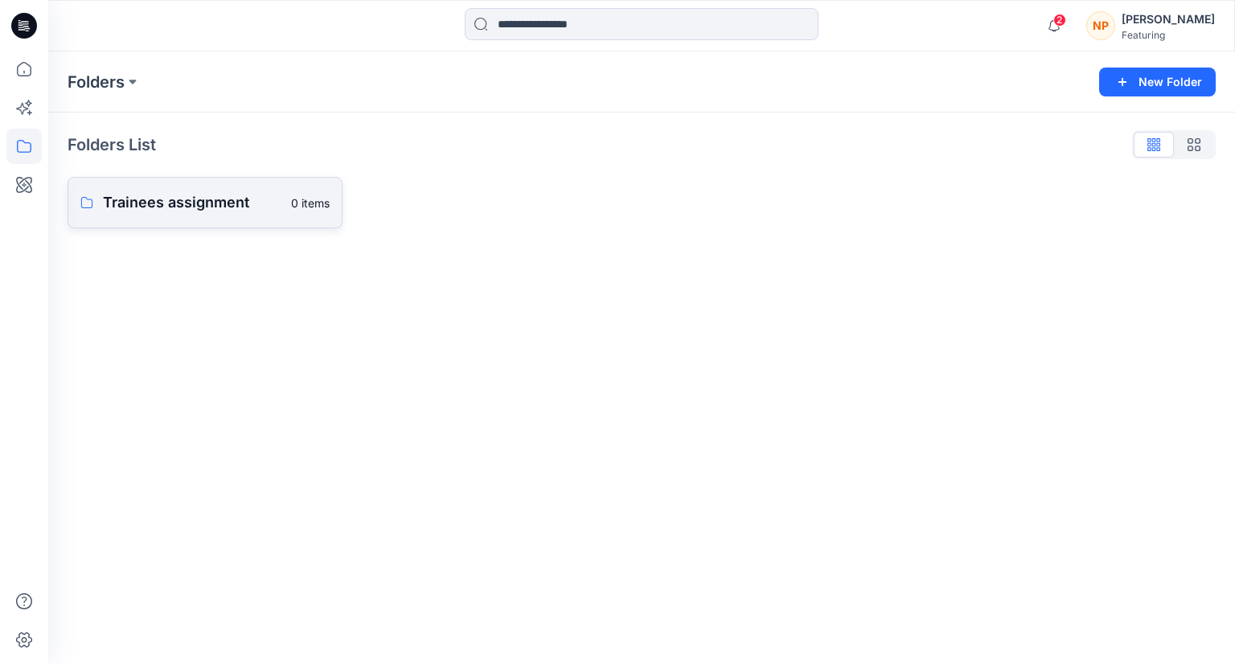
click at [162, 203] on p "Trainees assignment" at bounding box center [192, 202] width 178 height 23
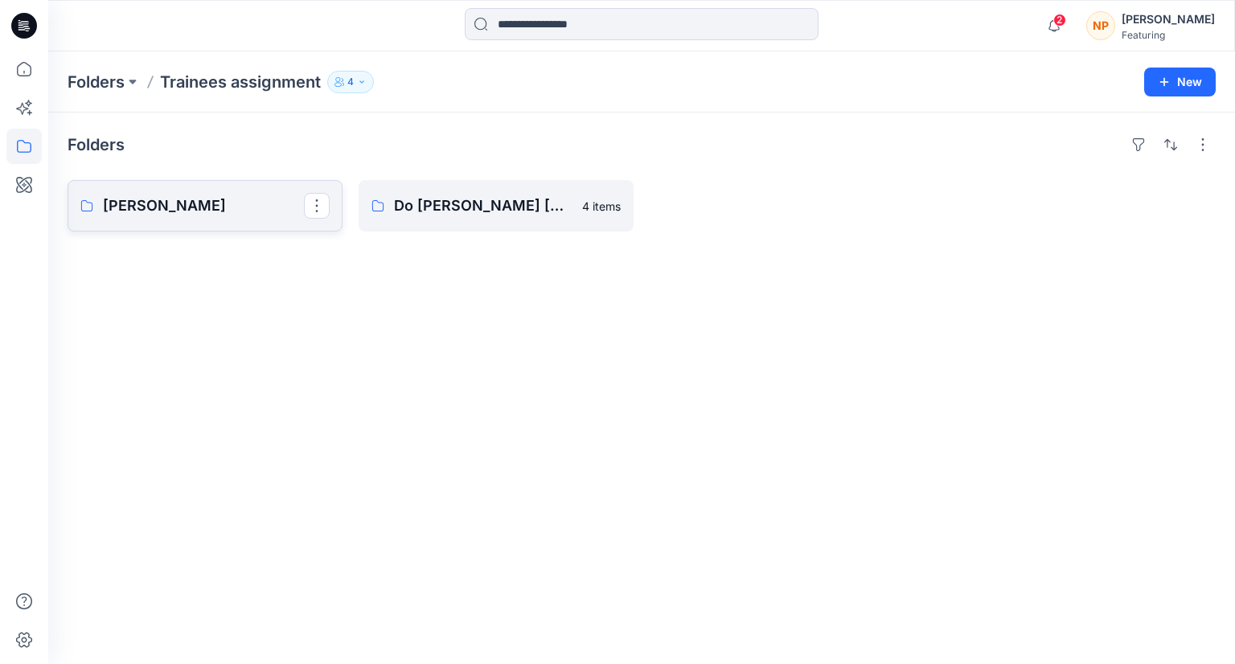
click at [190, 219] on link "[PERSON_NAME]" at bounding box center [205, 205] width 275 height 51
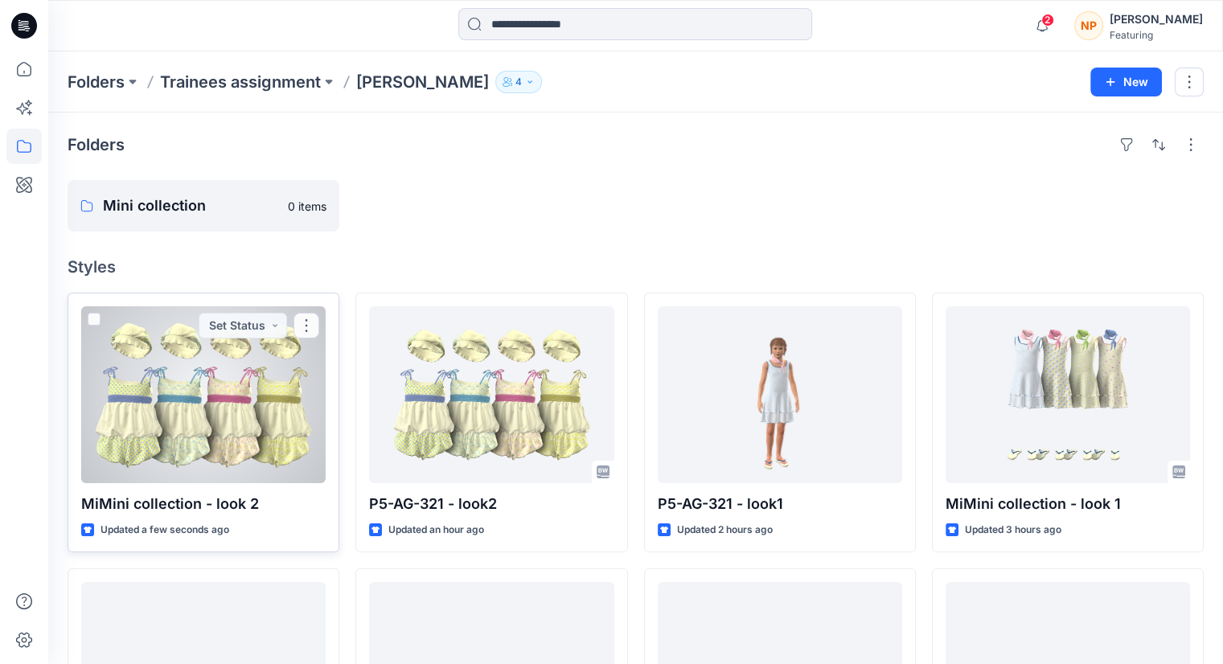
click at [273, 428] on div at bounding box center [203, 394] width 244 height 177
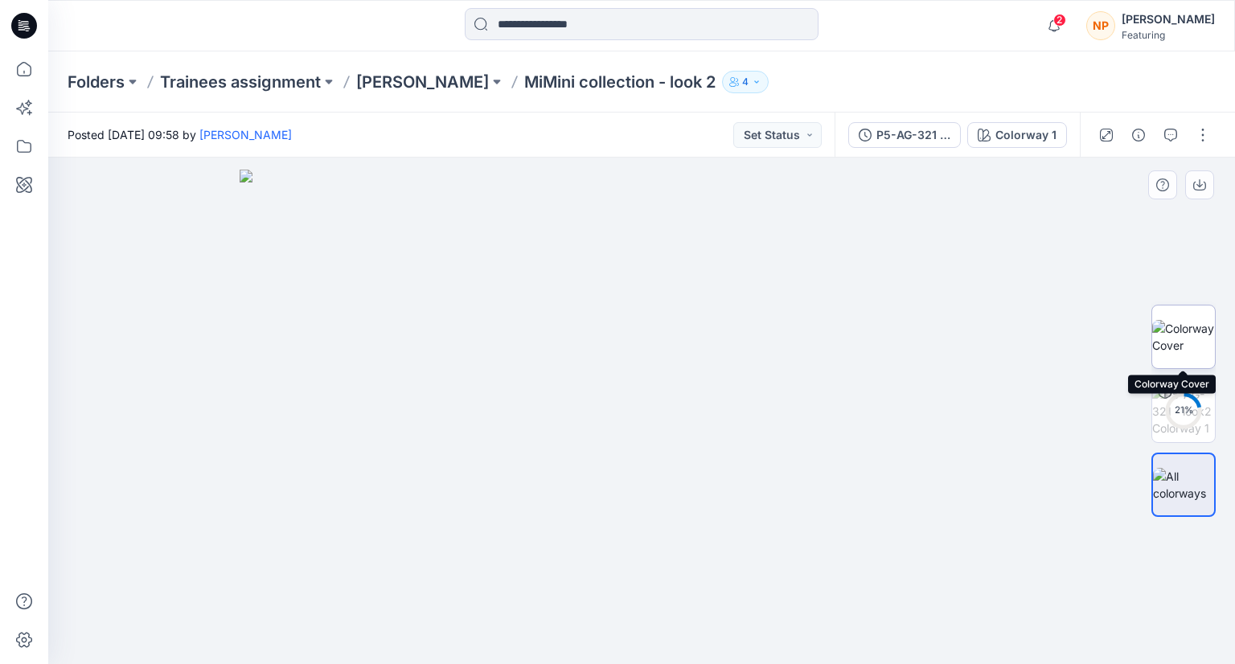
click at [1175, 354] on img at bounding box center [1183, 337] width 63 height 34
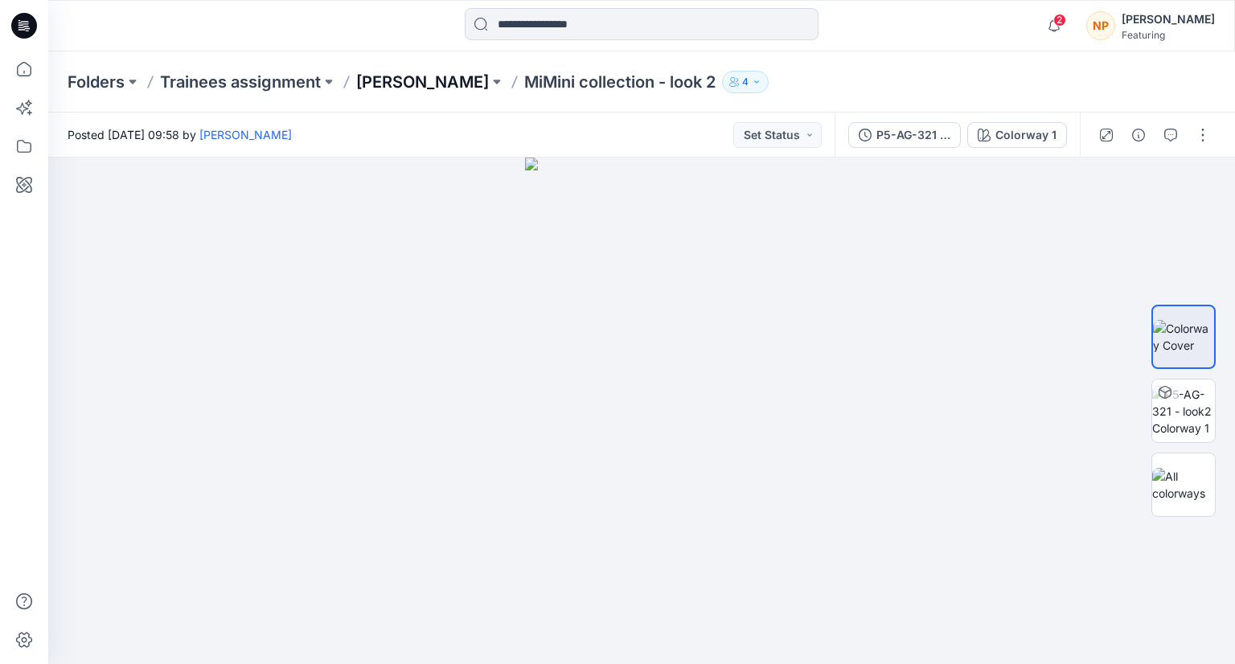
click at [405, 86] on p "[PERSON_NAME]" at bounding box center [422, 82] width 133 height 23
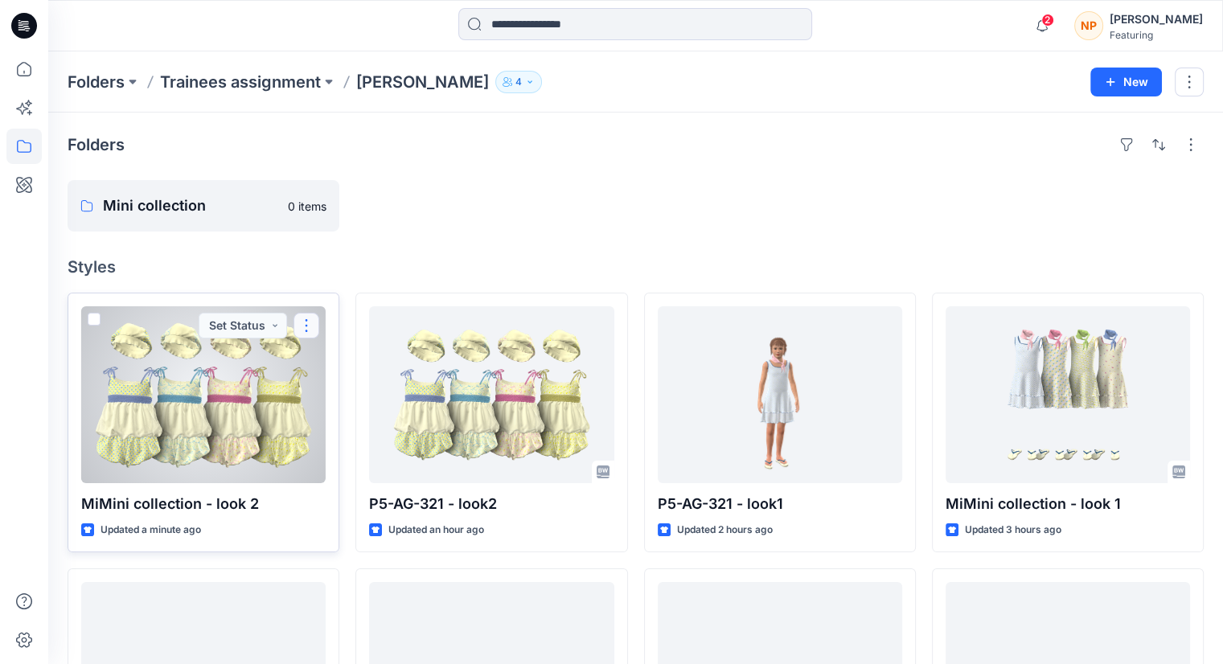
click at [308, 330] on button "button" at bounding box center [306, 326] width 26 height 26
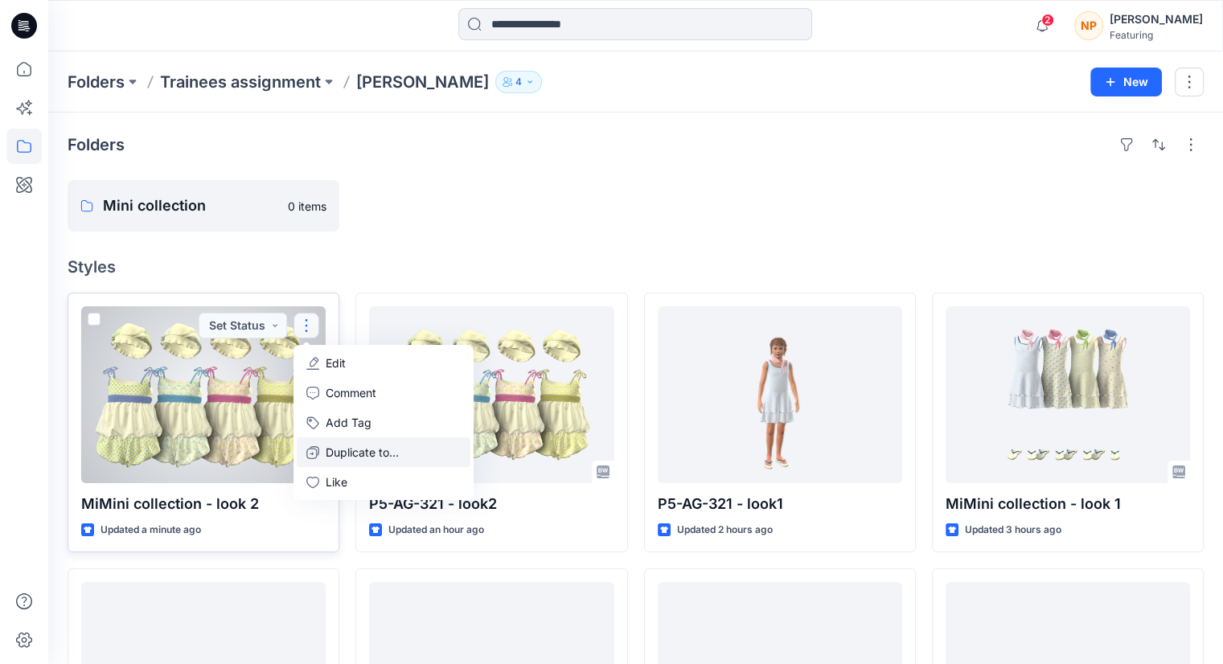
click at [361, 457] on p "Duplicate to..." at bounding box center [362, 452] width 73 height 17
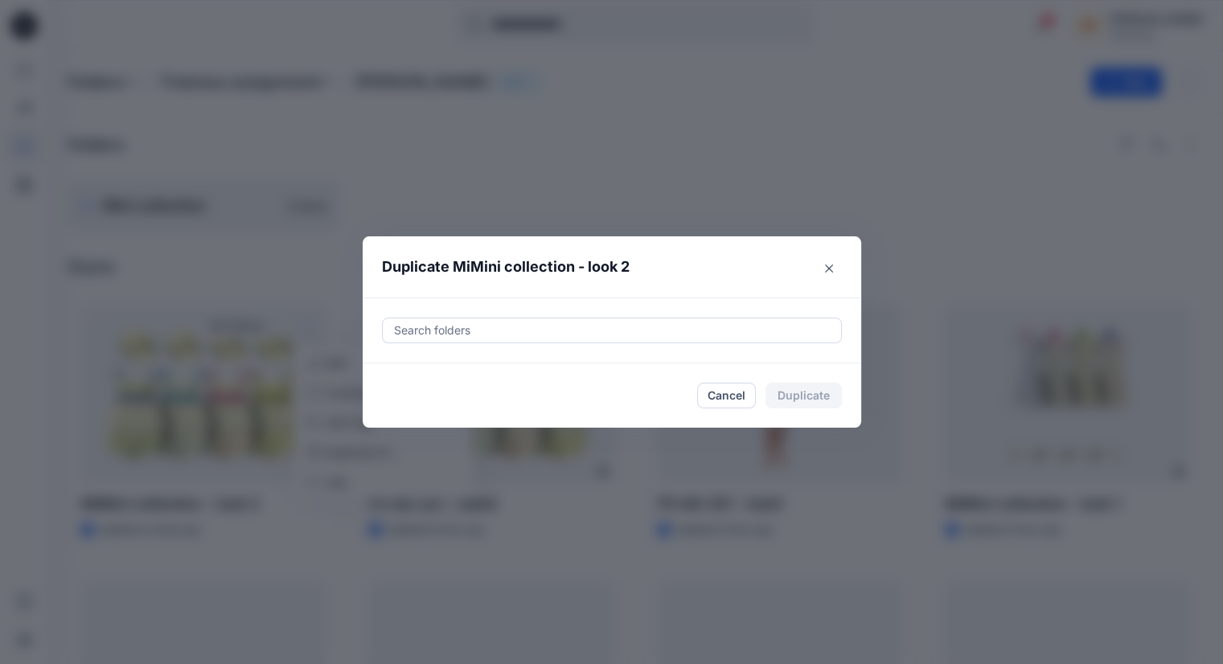
click at [482, 337] on div at bounding box center [611, 330] width 439 height 19
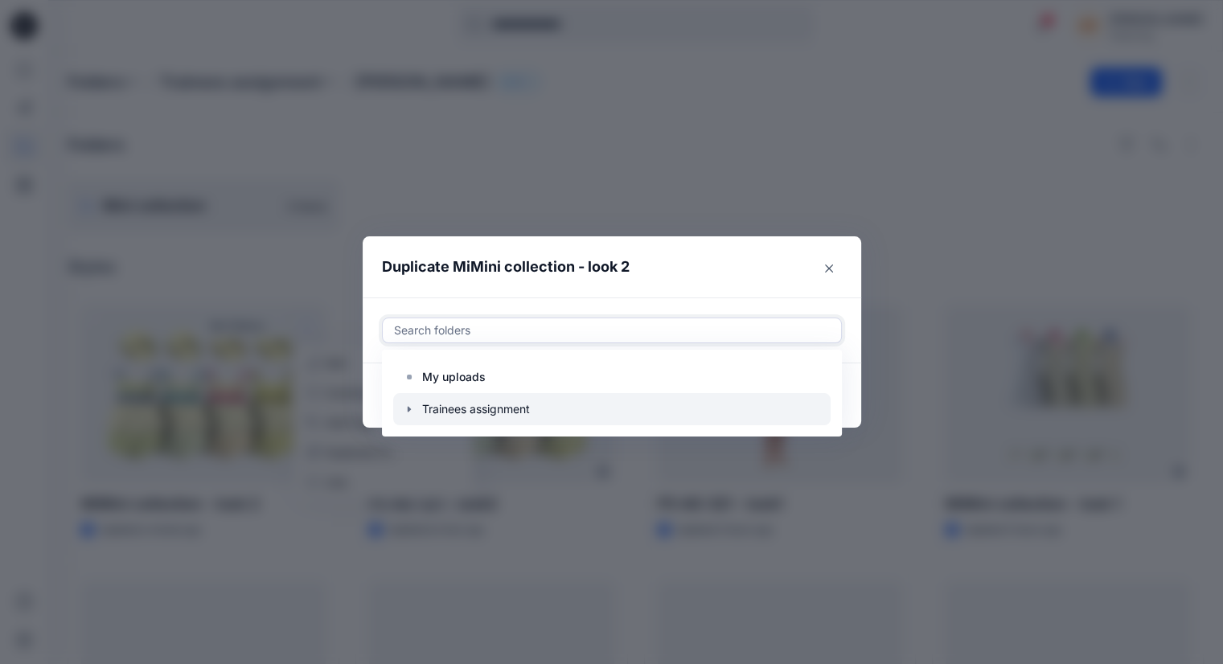
click at [410, 410] on icon "button" at bounding box center [408, 409] width 3 height 6
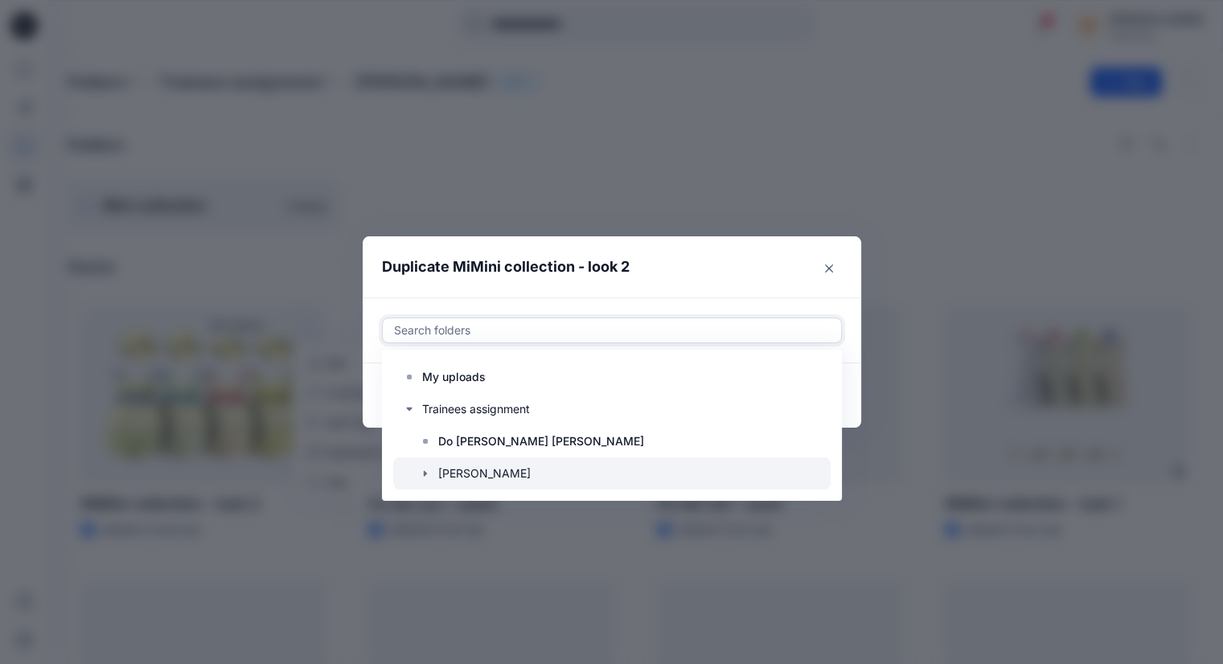
click at [431, 475] on icon "button" at bounding box center [425, 473] width 13 height 13
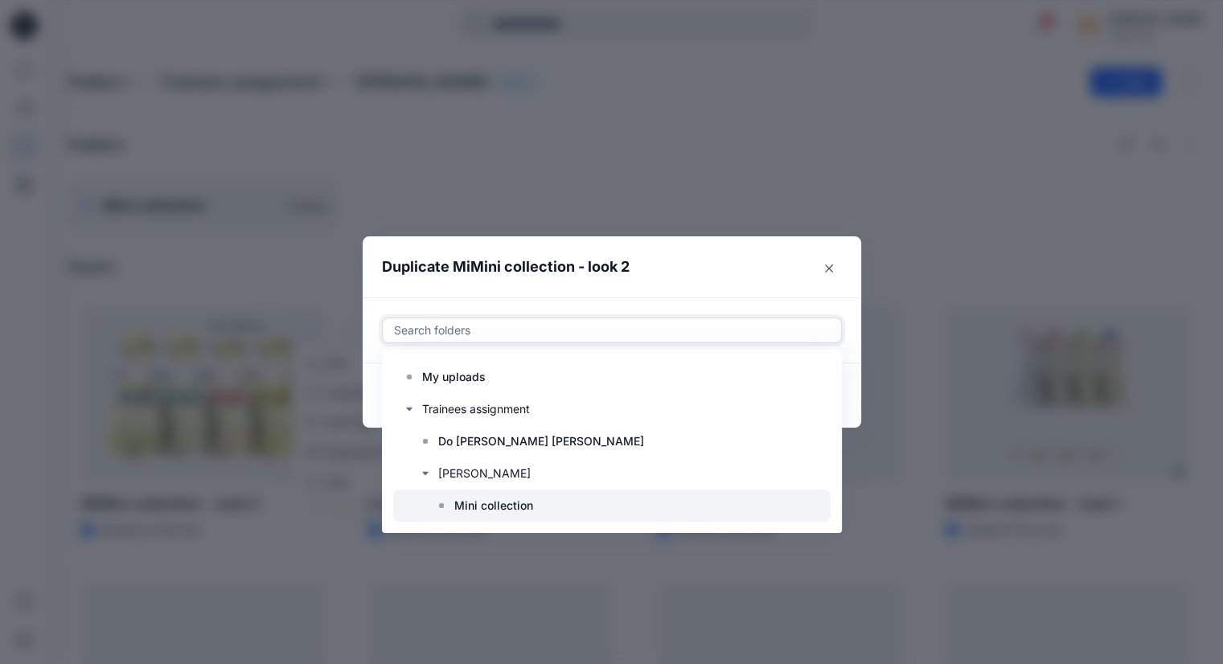
click at [467, 504] on p "Mini collection" at bounding box center [493, 505] width 79 height 19
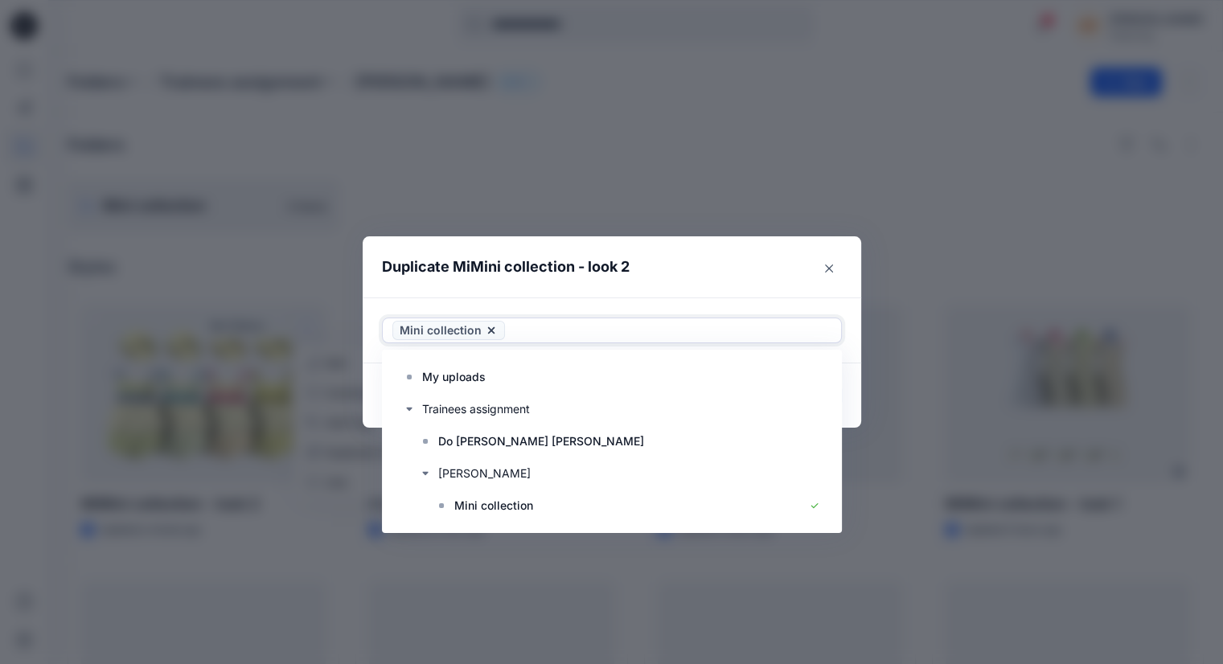
click at [785, 260] on header "Duplicate MiMini collection - look 2" at bounding box center [596, 266] width 466 height 61
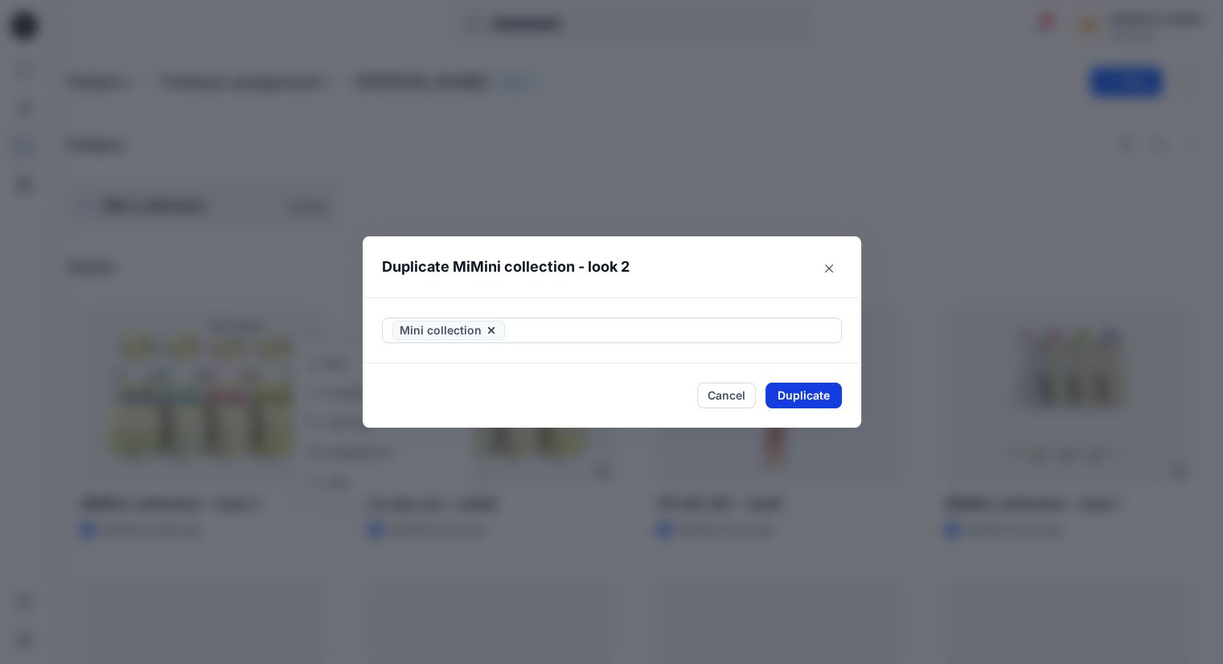
click at [818, 393] on button "Duplicate" at bounding box center [803, 396] width 76 height 26
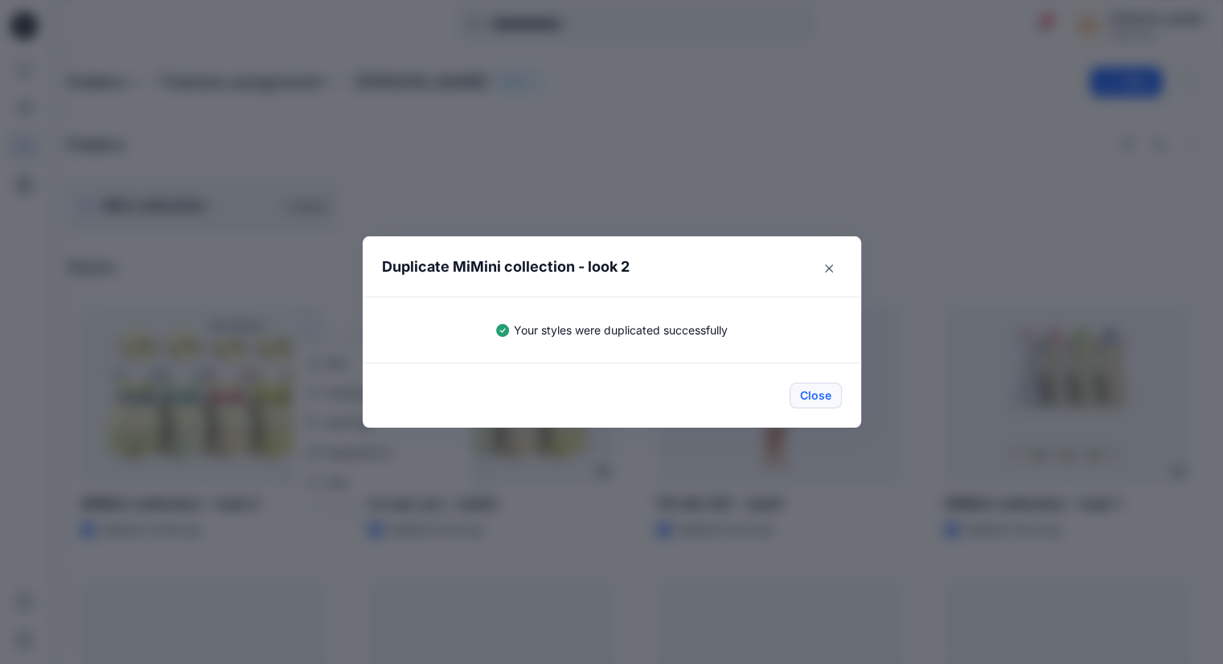
click at [823, 402] on button "Close" at bounding box center [815, 396] width 52 height 26
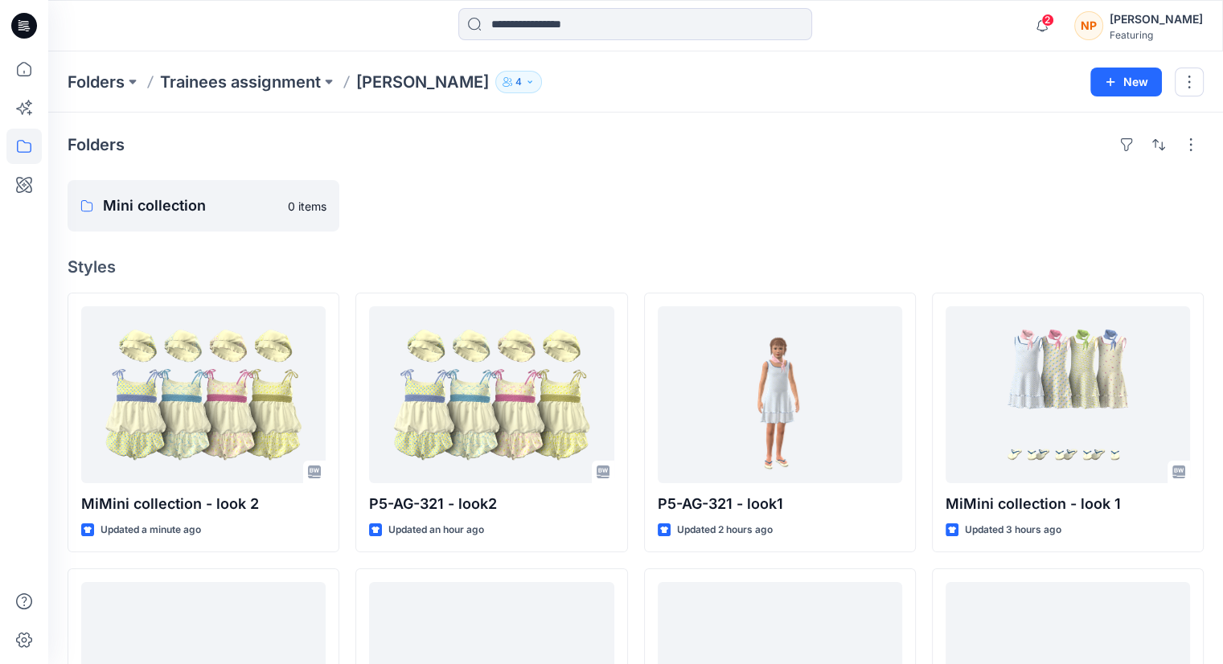
click at [363, 252] on div "Folders Mini collection 0 items Styles MiMini collection - look 2 Updated a min…" at bounding box center [635, 618] width 1174 height 1010
click at [257, 213] on p "Mini collection" at bounding box center [202, 206] width 198 height 23
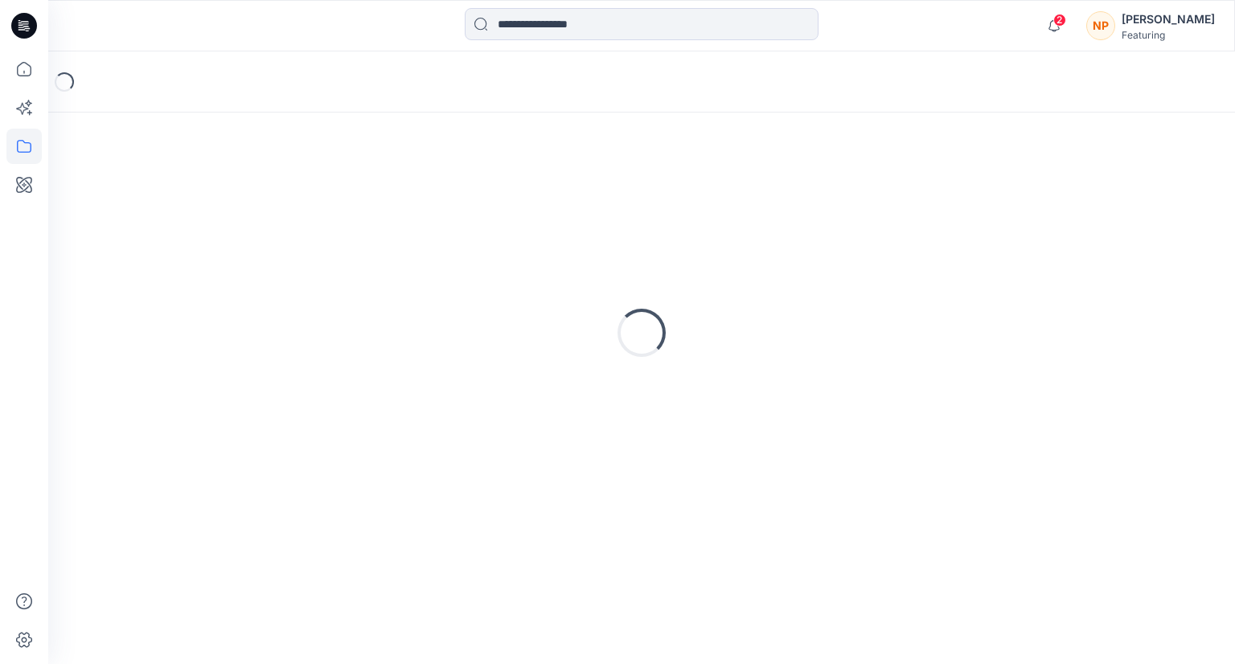
click at [257, 213] on div "Loading..." at bounding box center [642, 333] width 1148 height 402
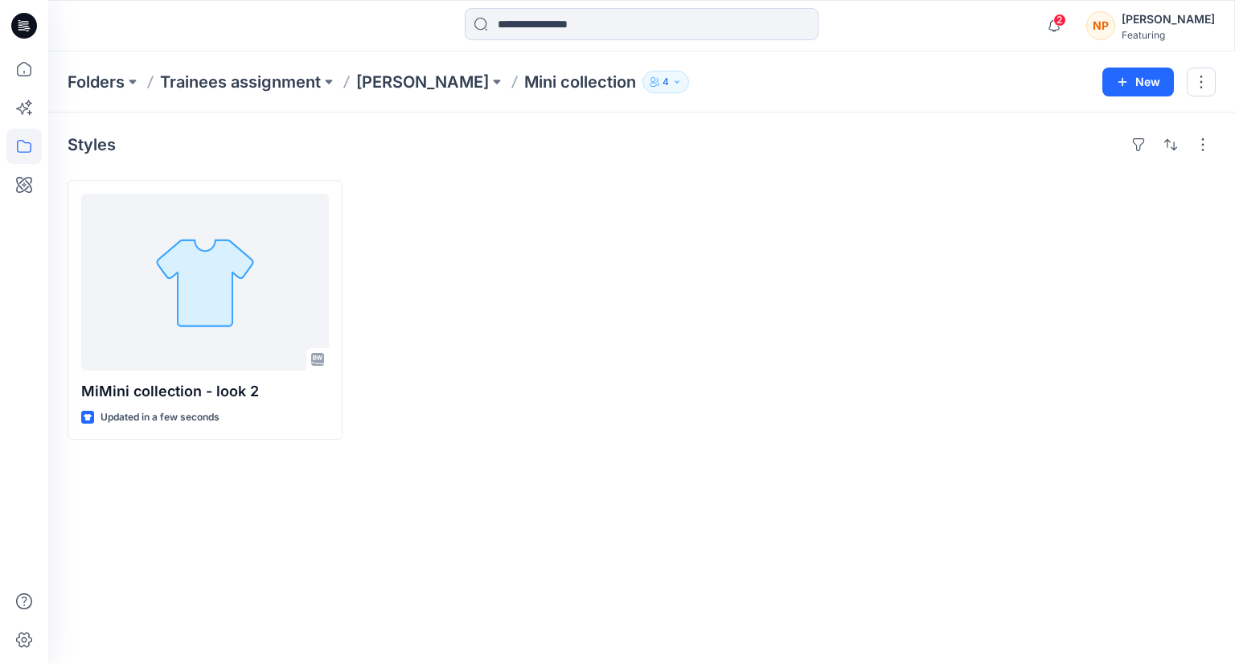
click at [461, 316] on div at bounding box center [496, 310] width 275 height 260
click at [422, 83] on p "[PERSON_NAME]" at bounding box center [422, 82] width 133 height 23
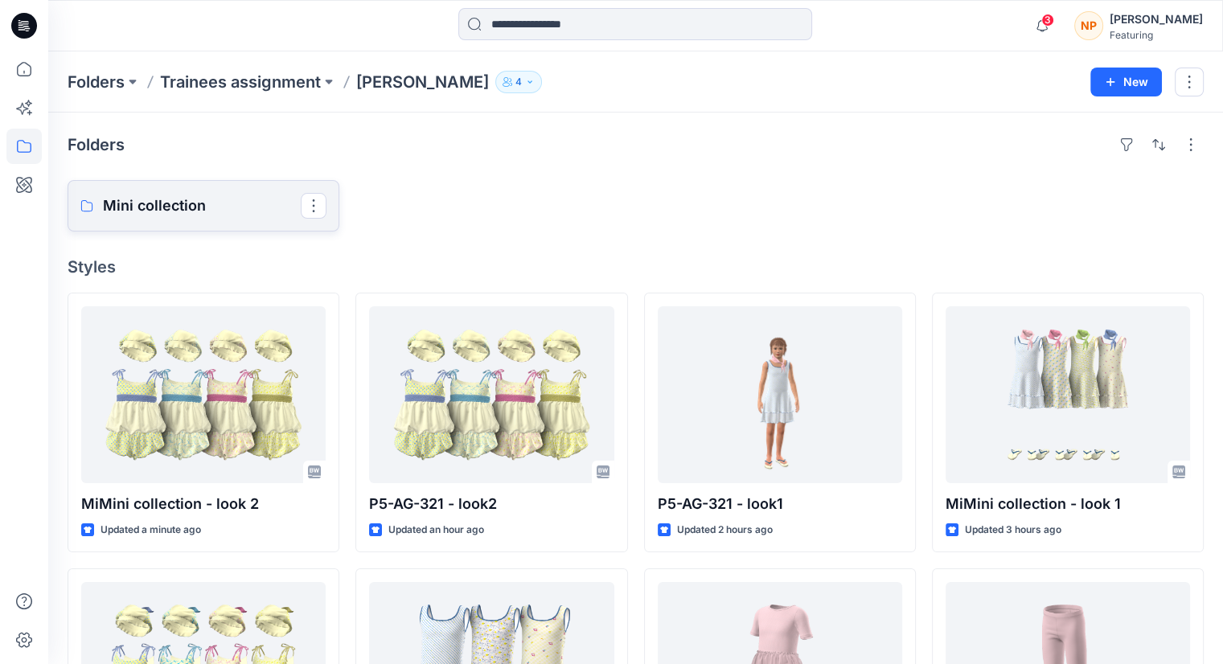
click at [235, 210] on p "Mini collection" at bounding box center [202, 206] width 198 height 23
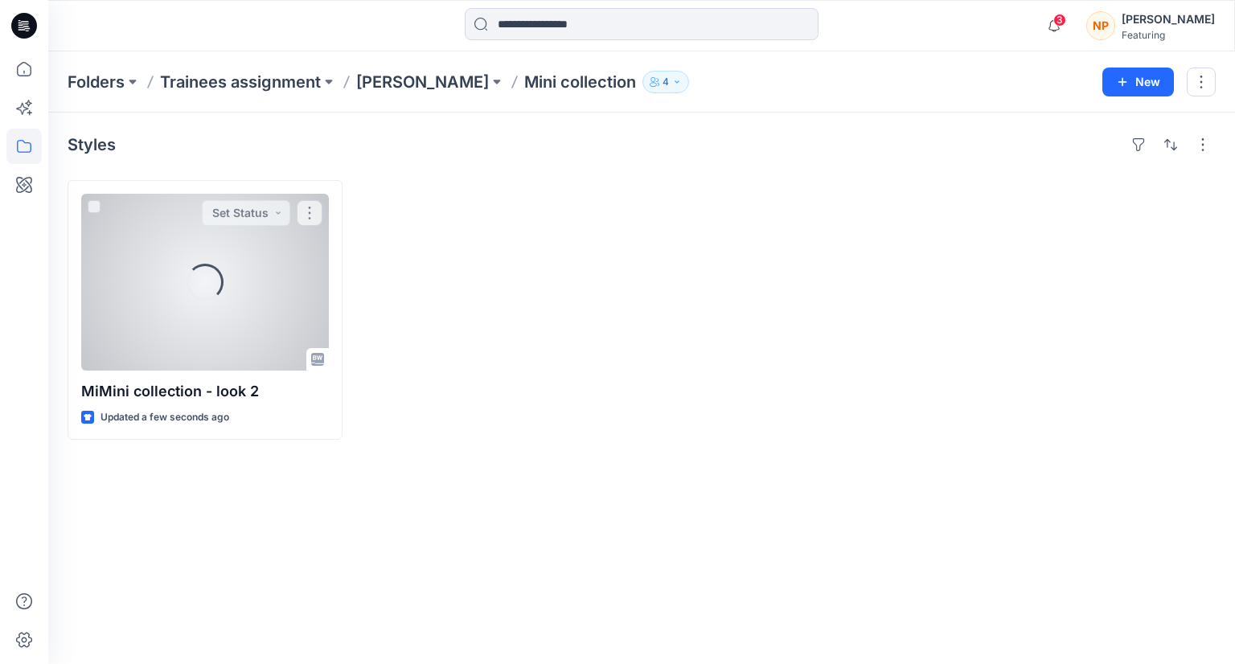
click at [235, 210] on button "Set Status" at bounding box center [246, 213] width 88 height 26
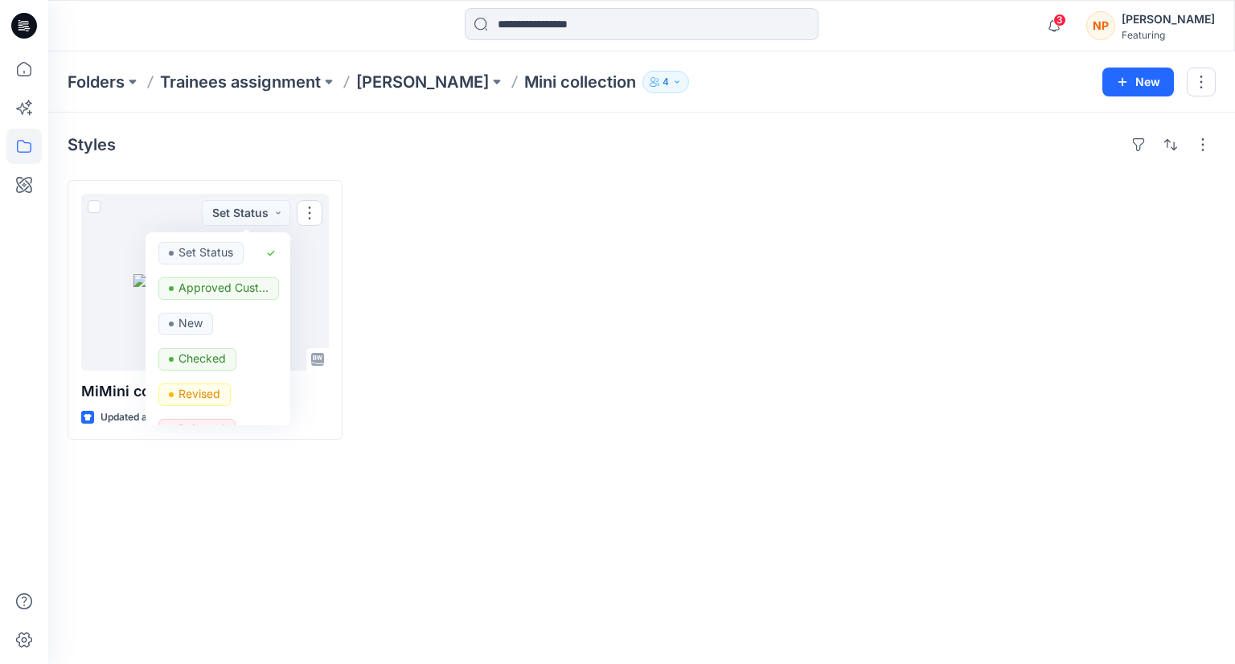
click at [486, 303] on div at bounding box center [496, 310] width 275 height 260
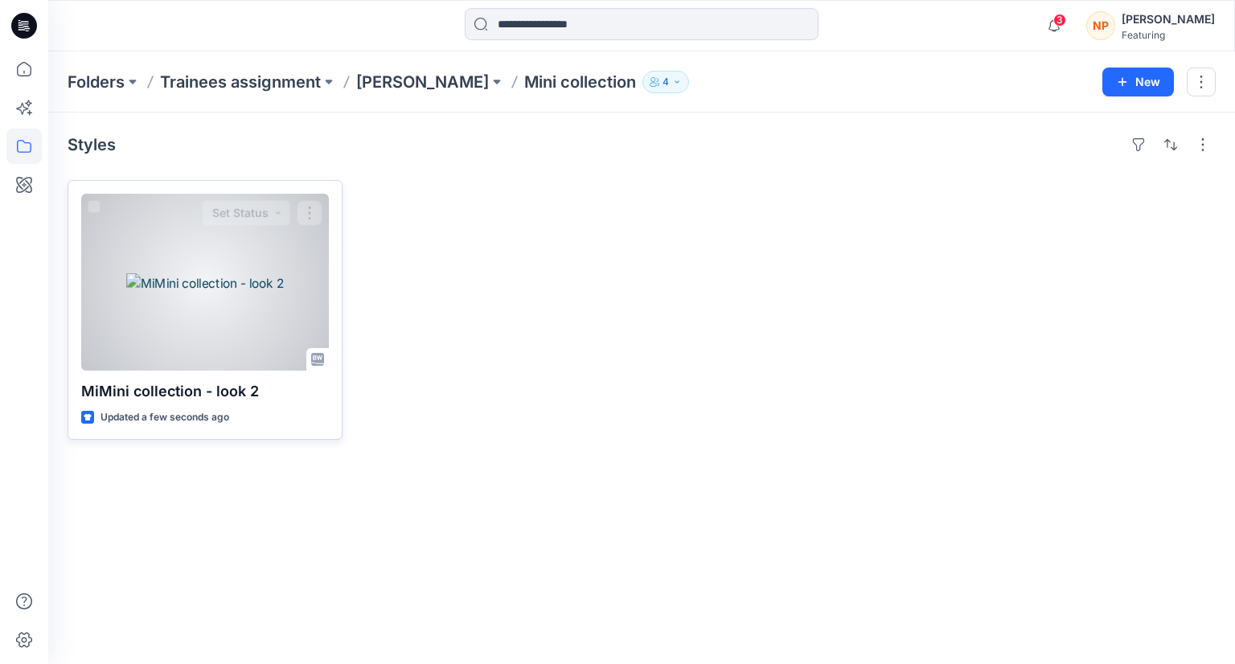
click at [276, 309] on div at bounding box center [205, 282] width 248 height 177
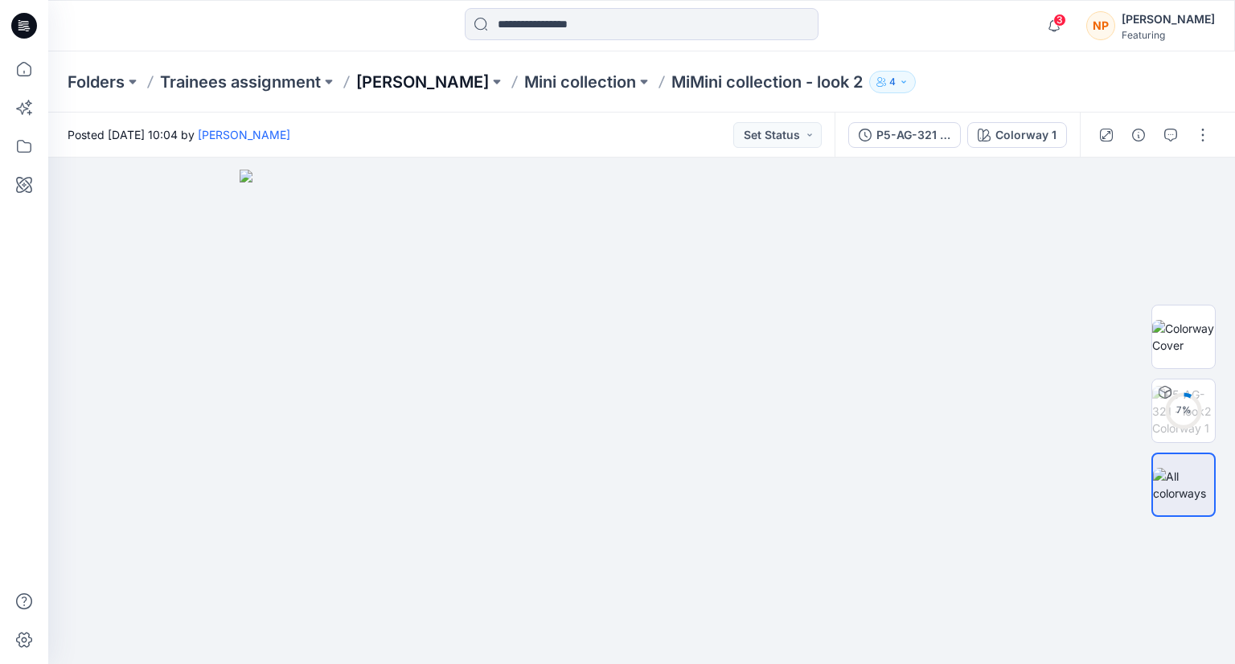
click at [441, 84] on p "[PERSON_NAME]" at bounding box center [422, 82] width 133 height 23
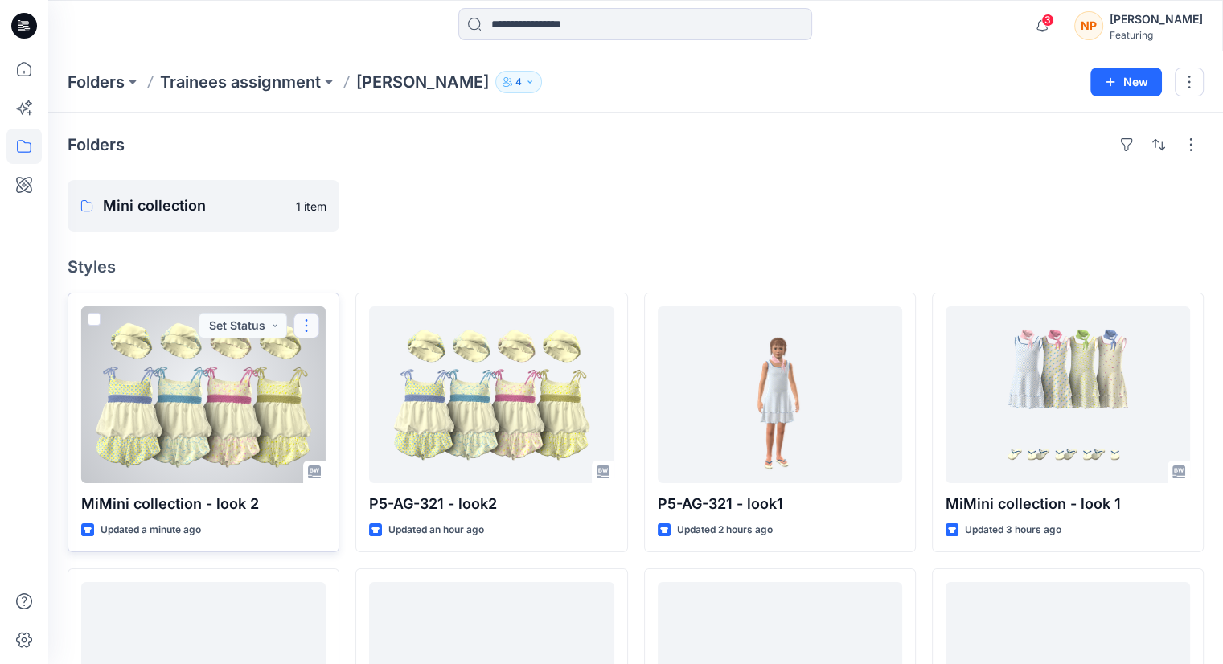
click at [311, 326] on button "button" at bounding box center [306, 326] width 26 height 26
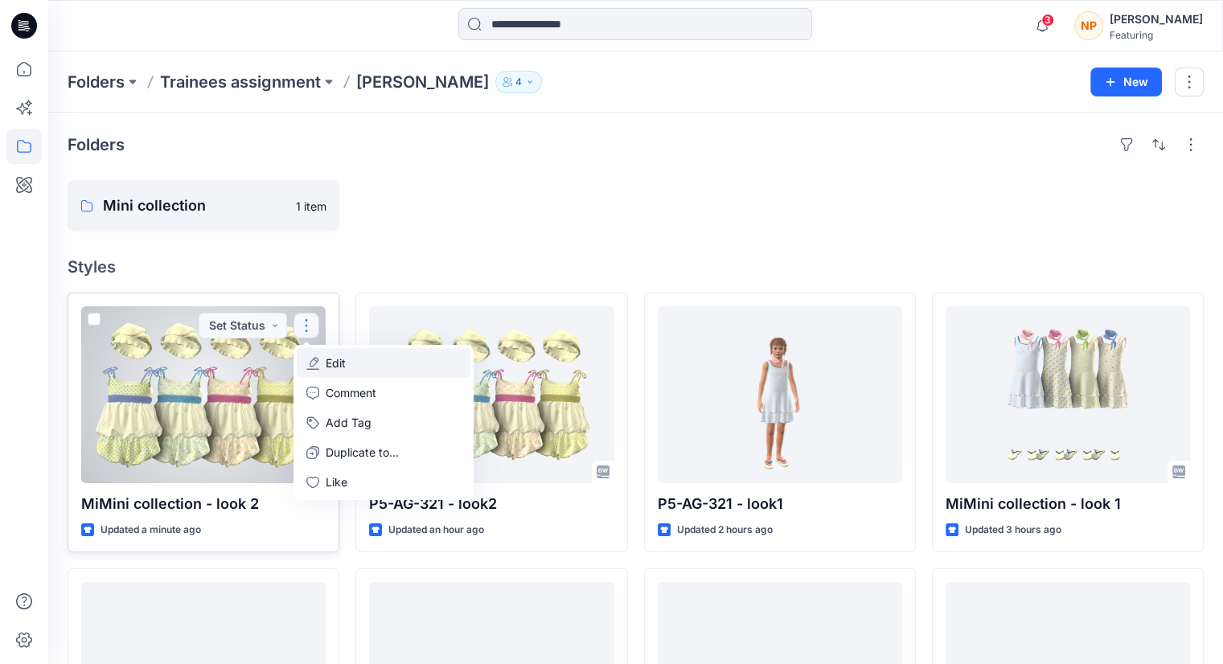
click at [371, 368] on button "Edit" at bounding box center [384, 363] width 174 height 30
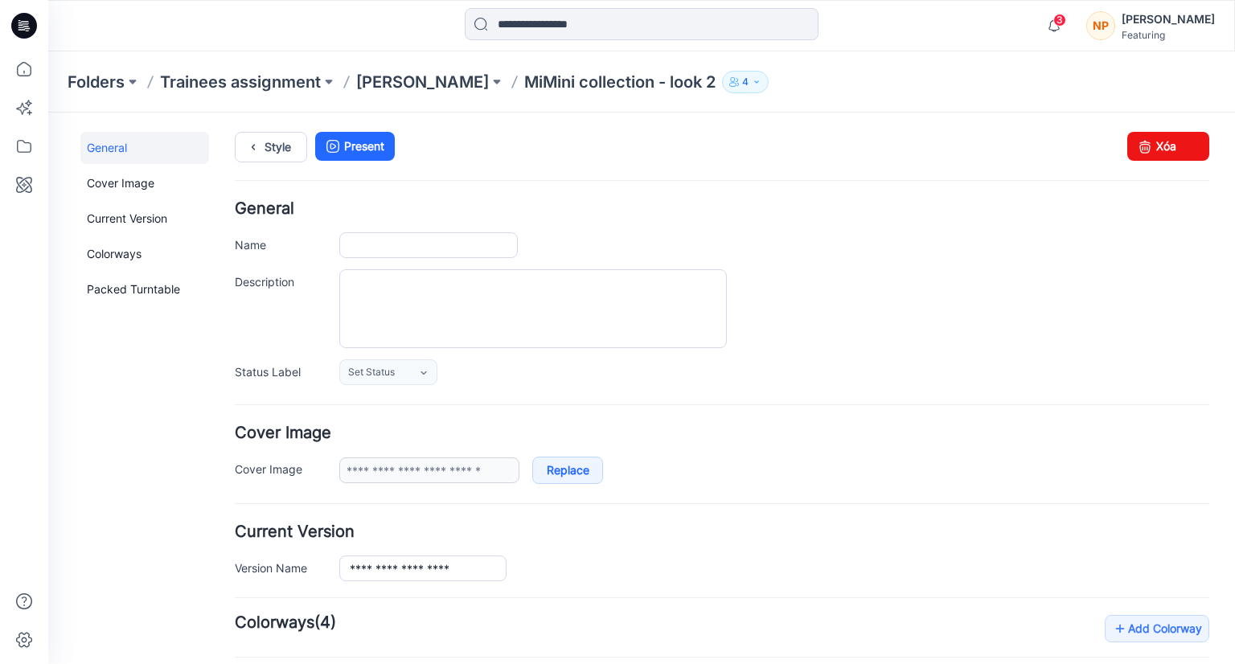
type input "**********"
drag, startPoint x: 1153, startPoint y: 150, endPoint x: 738, endPoint y: 203, distance: 418.3
click at [1153, 150] on link "Xóa" at bounding box center [1168, 146] width 82 height 29
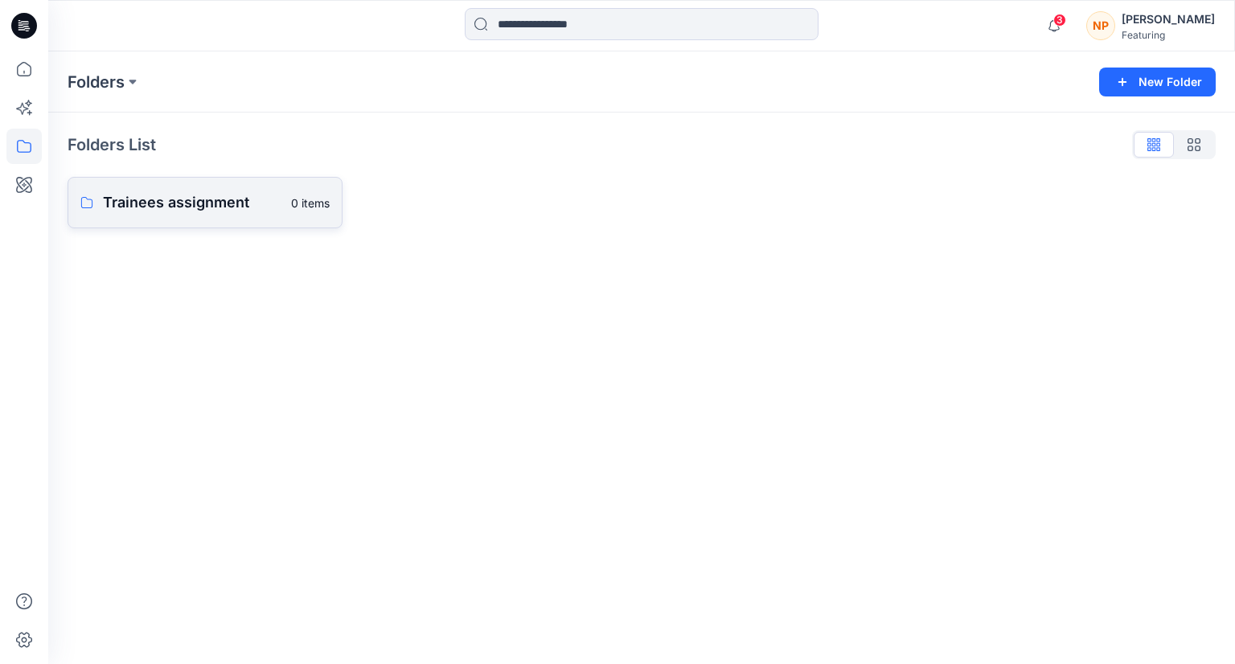
click at [184, 217] on link "Trainees assignment 0 items" at bounding box center [205, 202] width 275 height 51
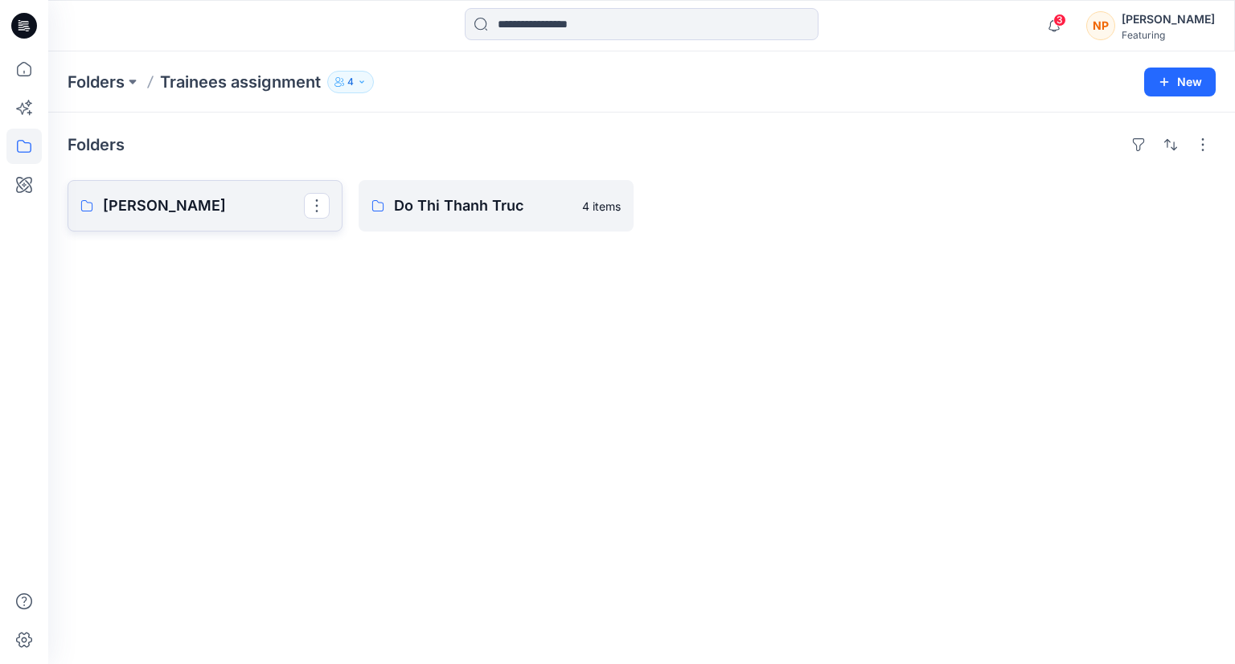
click at [206, 207] on p "[PERSON_NAME]" at bounding box center [203, 206] width 201 height 23
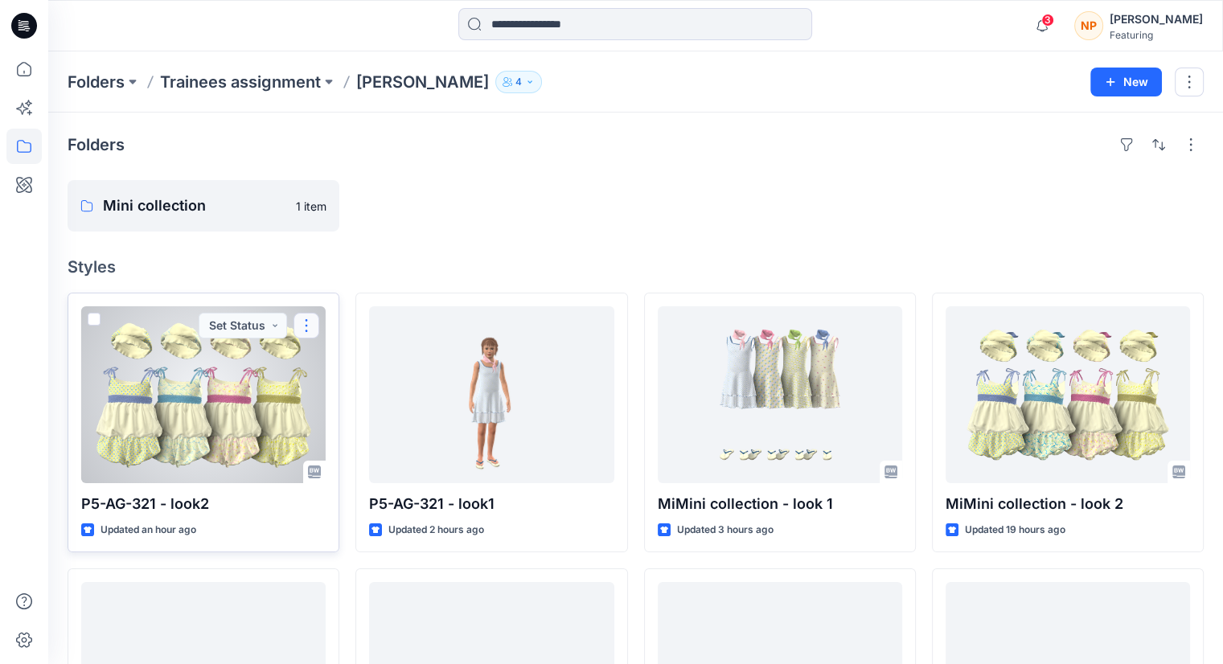
click at [307, 326] on button "button" at bounding box center [306, 326] width 26 height 26
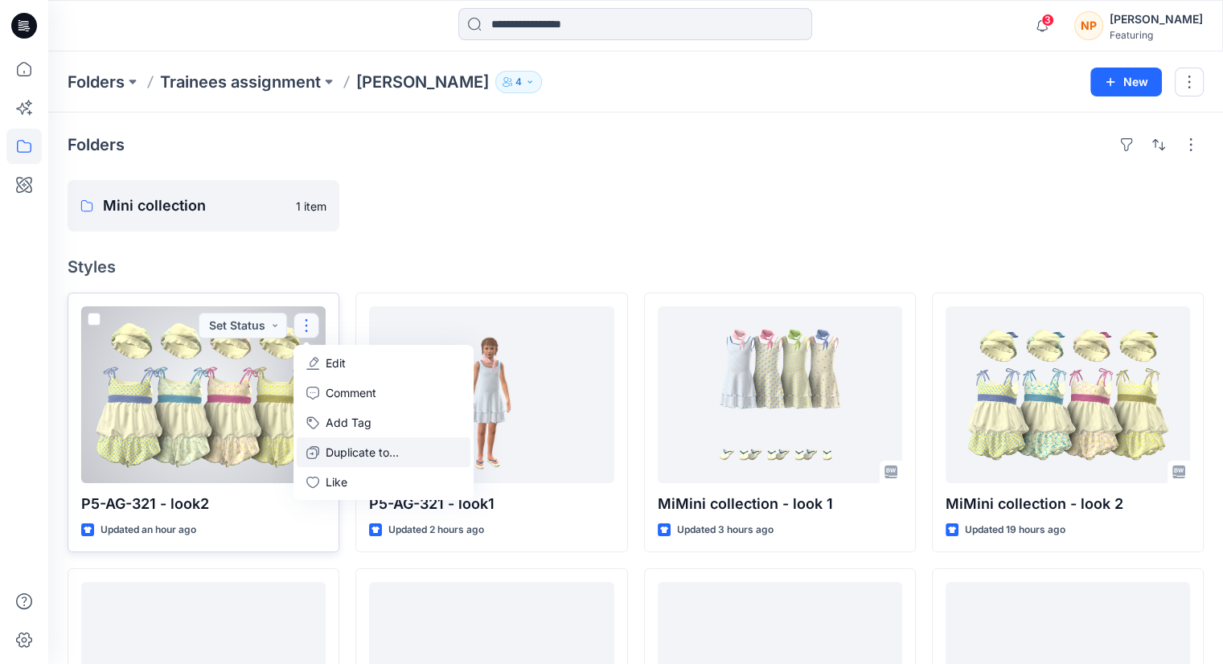
click at [365, 461] on button "Duplicate to..." at bounding box center [384, 452] width 174 height 30
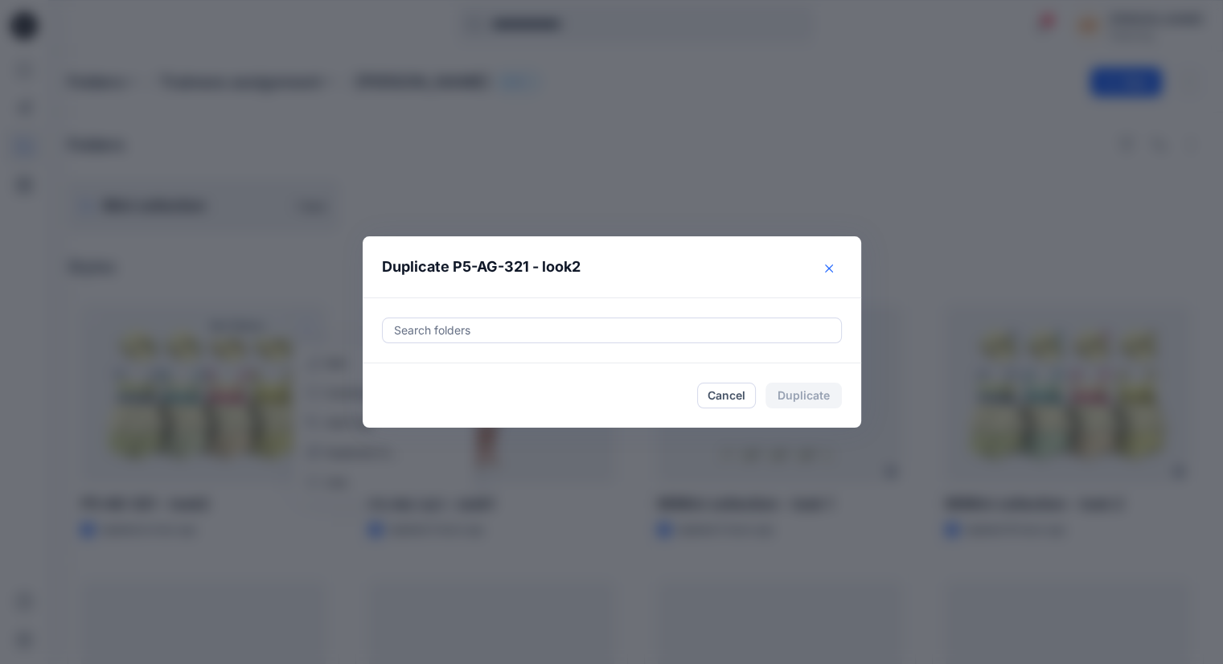
click at [831, 272] on icon "Close" at bounding box center [829, 268] width 8 height 8
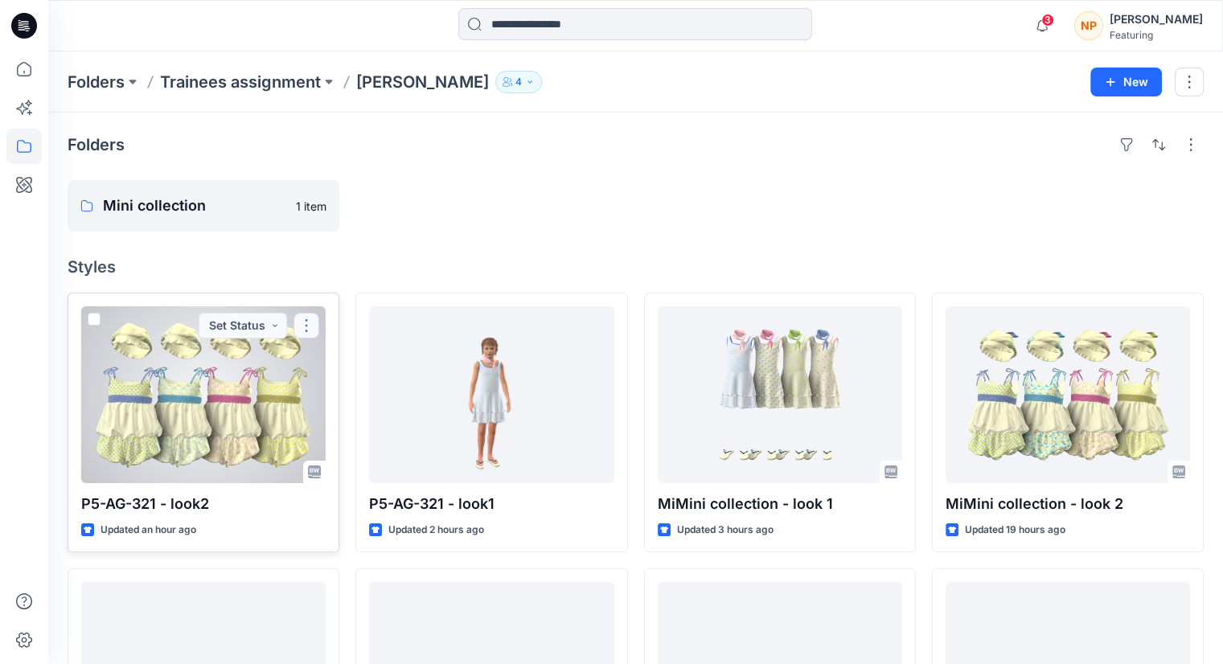
click at [309, 329] on button "button" at bounding box center [306, 326] width 26 height 26
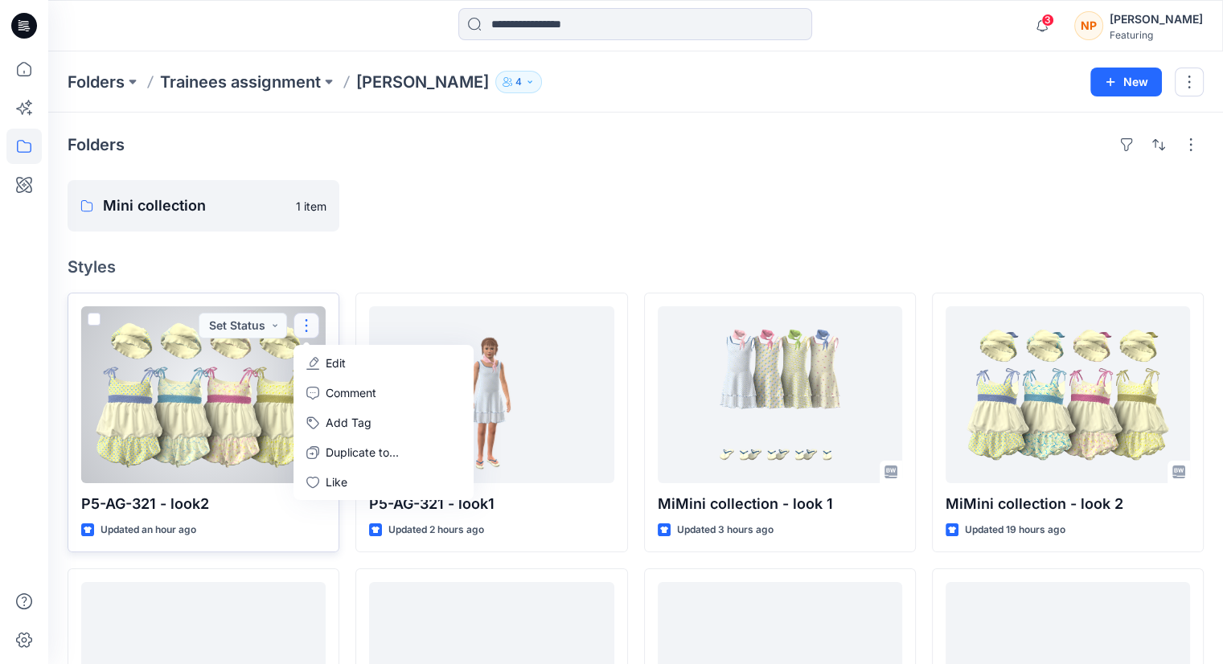
click at [345, 359] on p "Edit" at bounding box center [336, 363] width 20 height 17
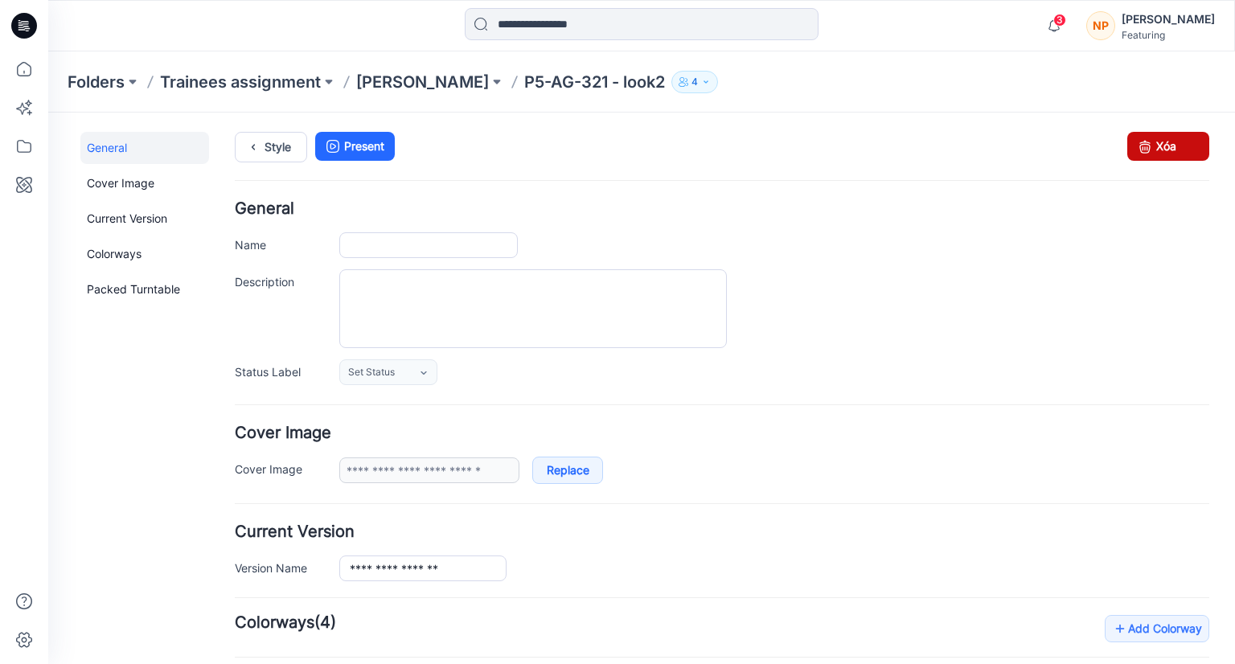
type input "**********"
click at [1183, 149] on link "Xóa" at bounding box center [1168, 146] width 82 height 29
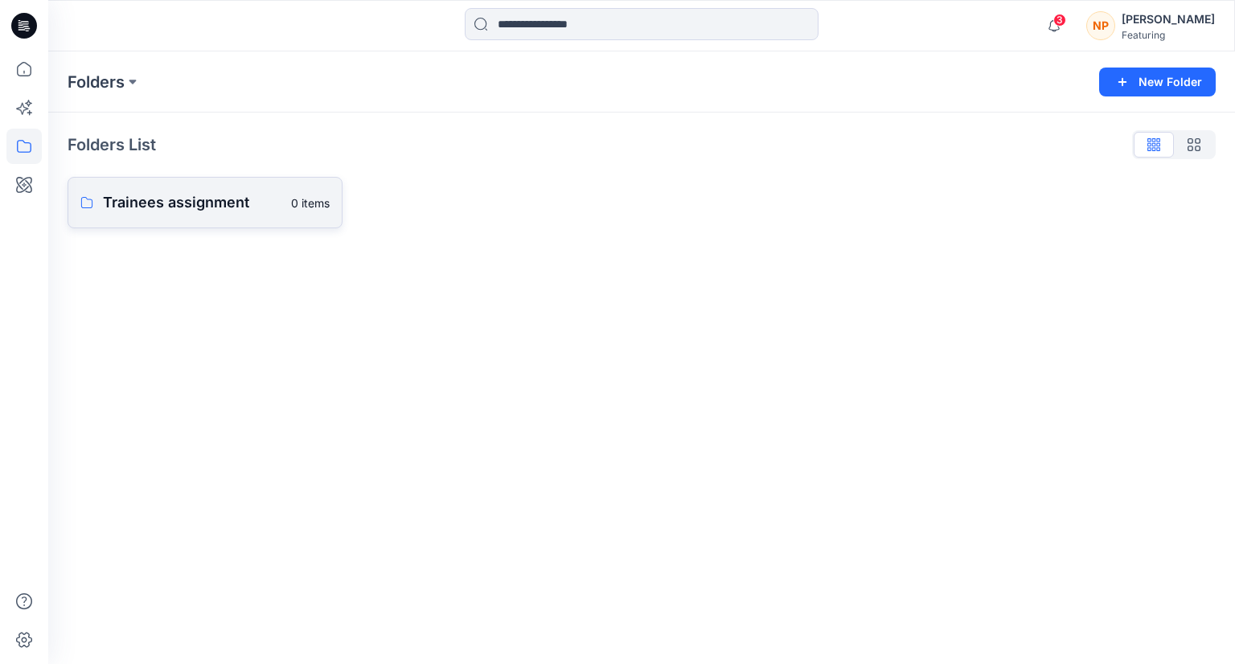
click at [250, 198] on p "Trainees assignment" at bounding box center [192, 202] width 178 height 23
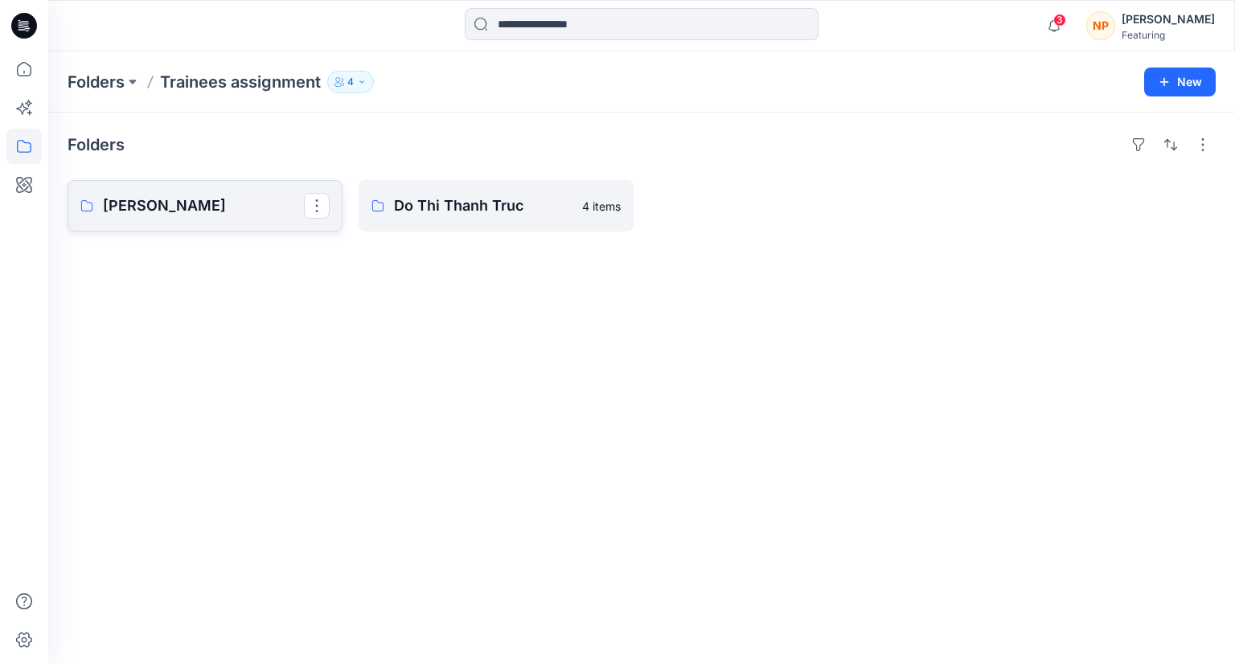
click at [200, 219] on link "[PERSON_NAME]" at bounding box center [205, 205] width 275 height 51
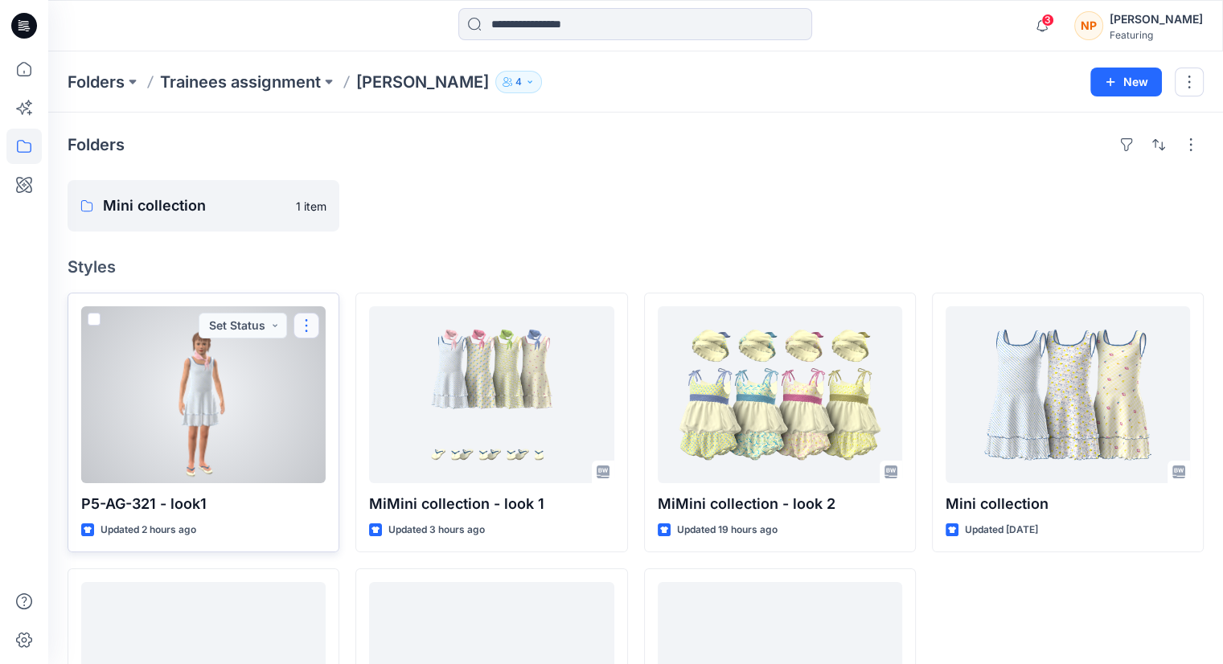
click at [312, 328] on button "button" at bounding box center [306, 326] width 26 height 26
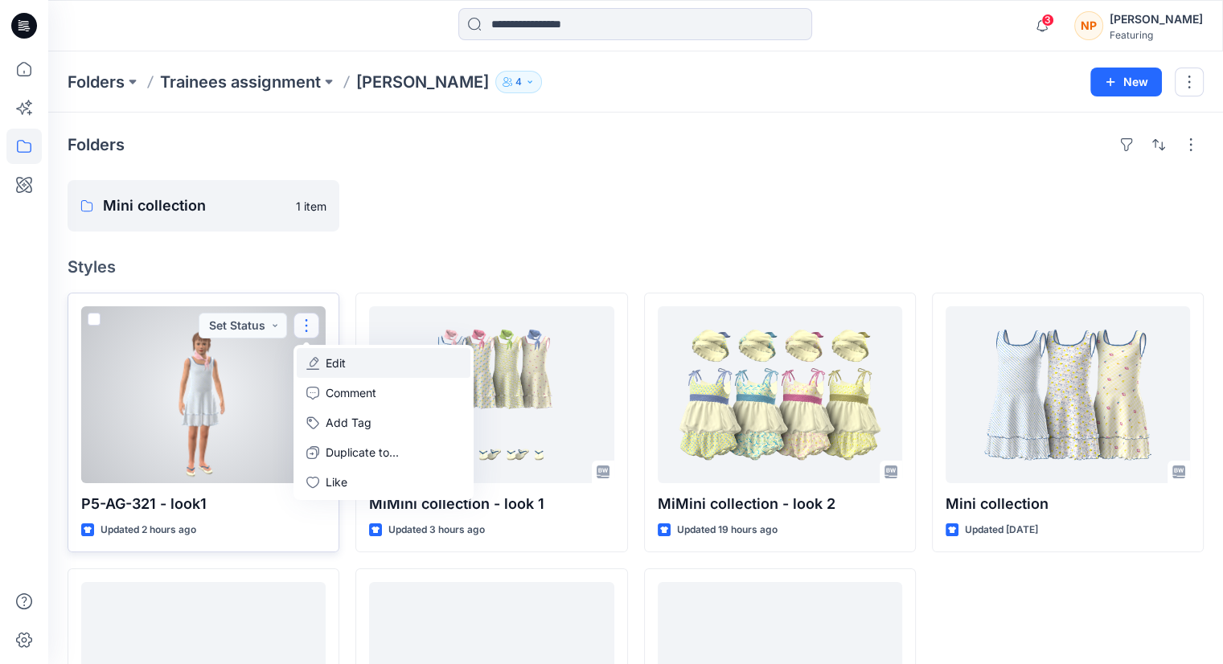
click at [354, 365] on button "Edit" at bounding box center [384, 363] width 174 height 30
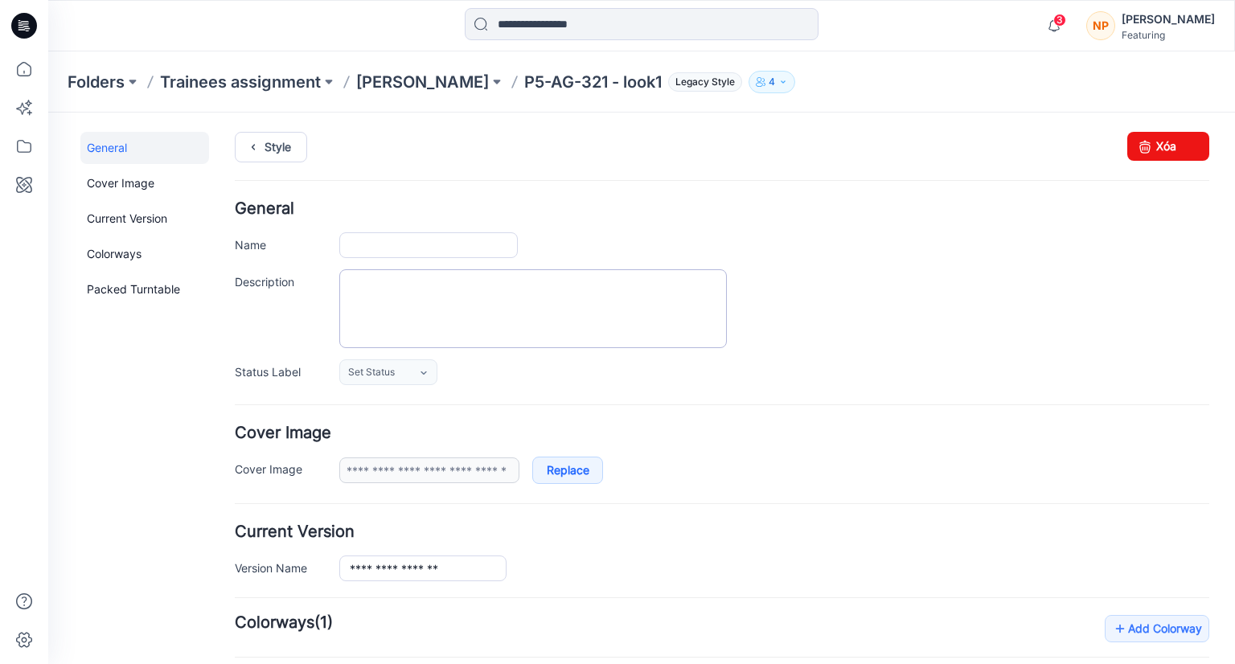
type input "**********"
drag, startPoint x: 1150, startPoint y: 147, endPoint x: 744, endPoint y: 199, distance: 409.2
click at [1150, 147] on link "Xóa" at bounding box center [1168, 146] width 82 height 29
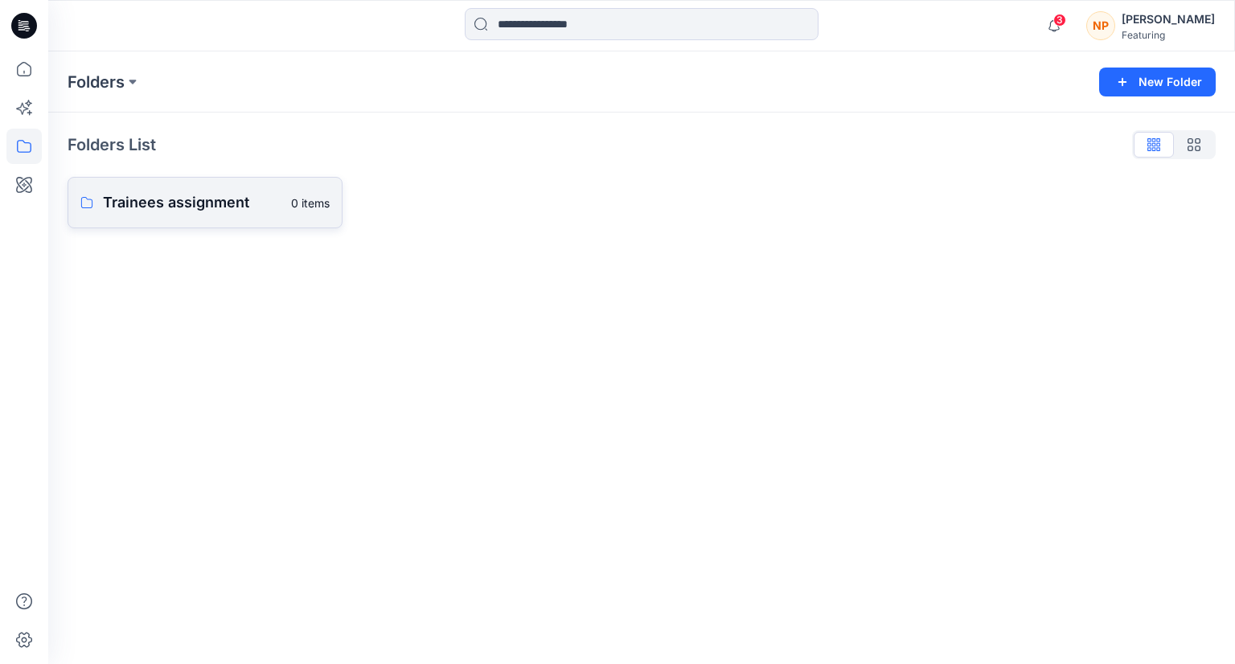
click at [199, 203] on p "Trainees assignment" at bounding box center [192, 202] width 178 height 23
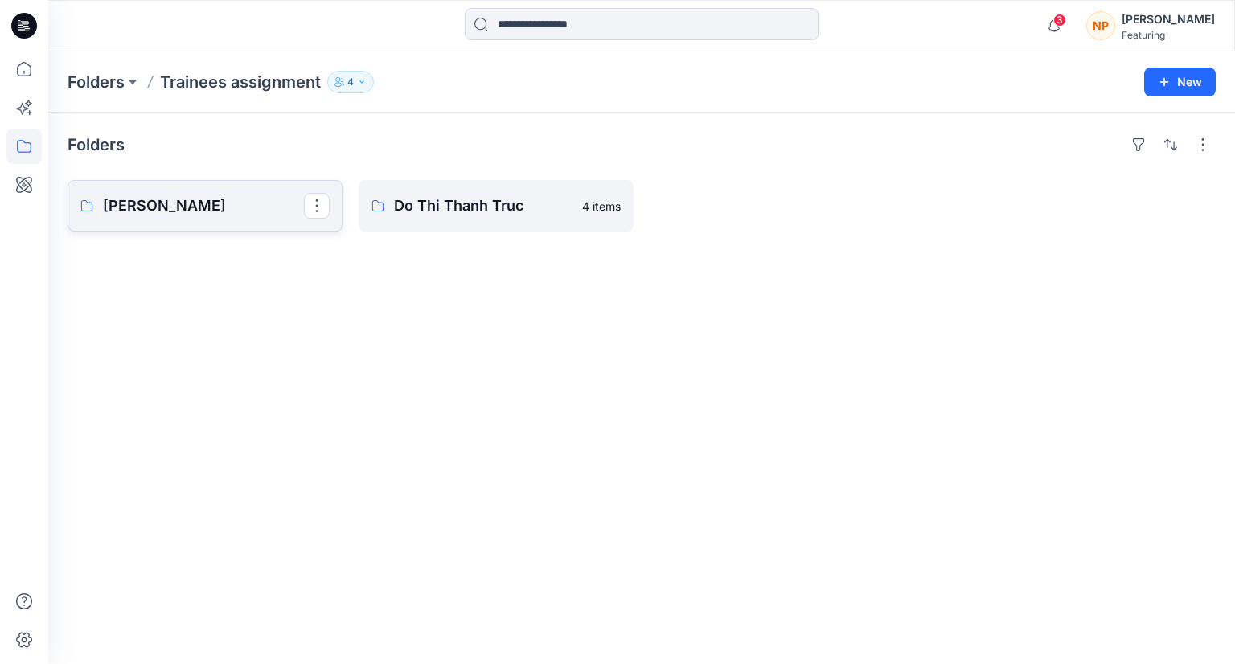
click at [193, 210] on p "[PERSON_NAME]" at bounding box center [203, 206] width 201 height 23
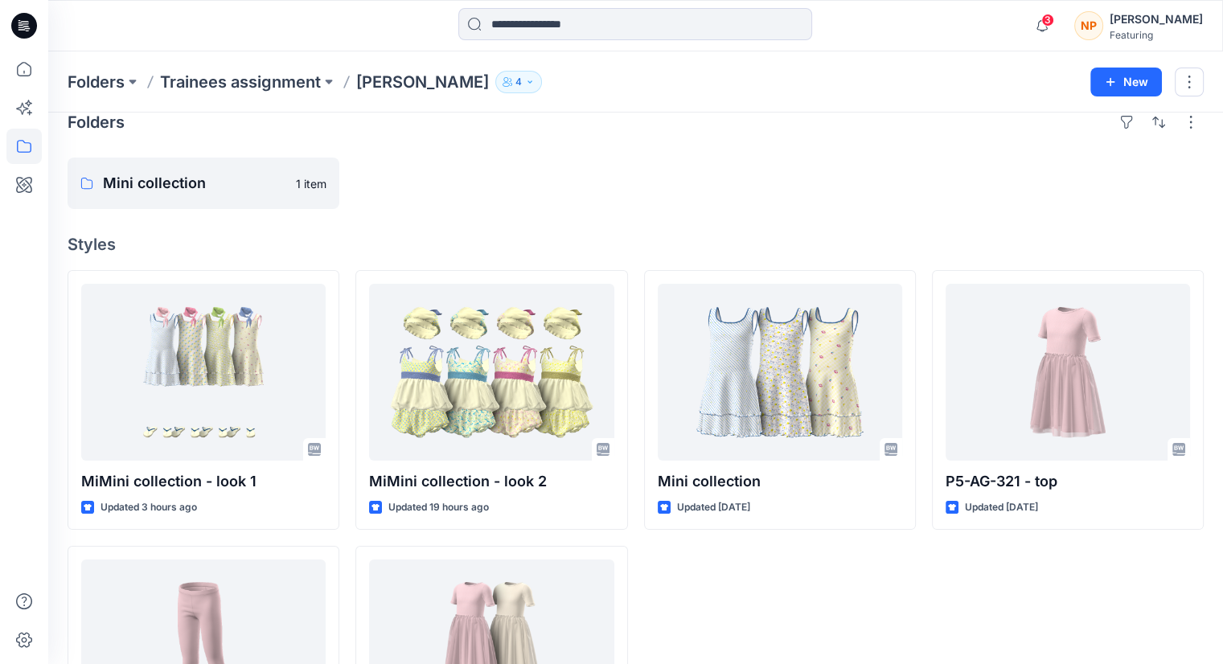
scroll to position [21, 0]
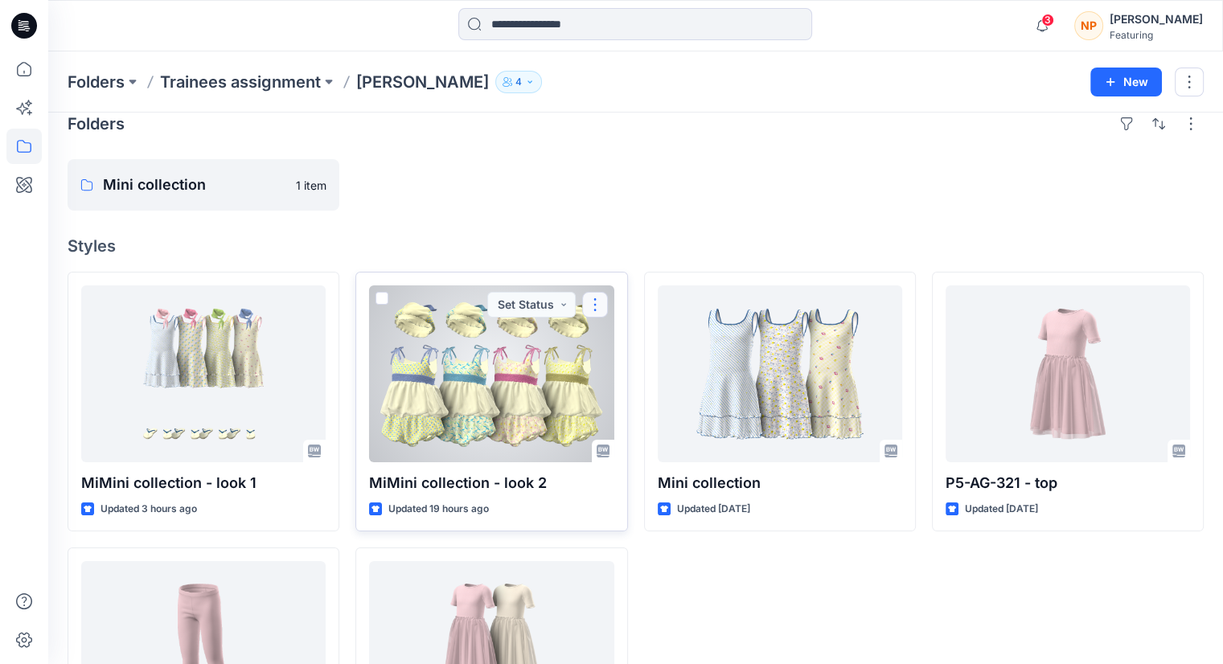
click at [595, 303] on button "button" at bounding box center [595, 305] width 26 height 26
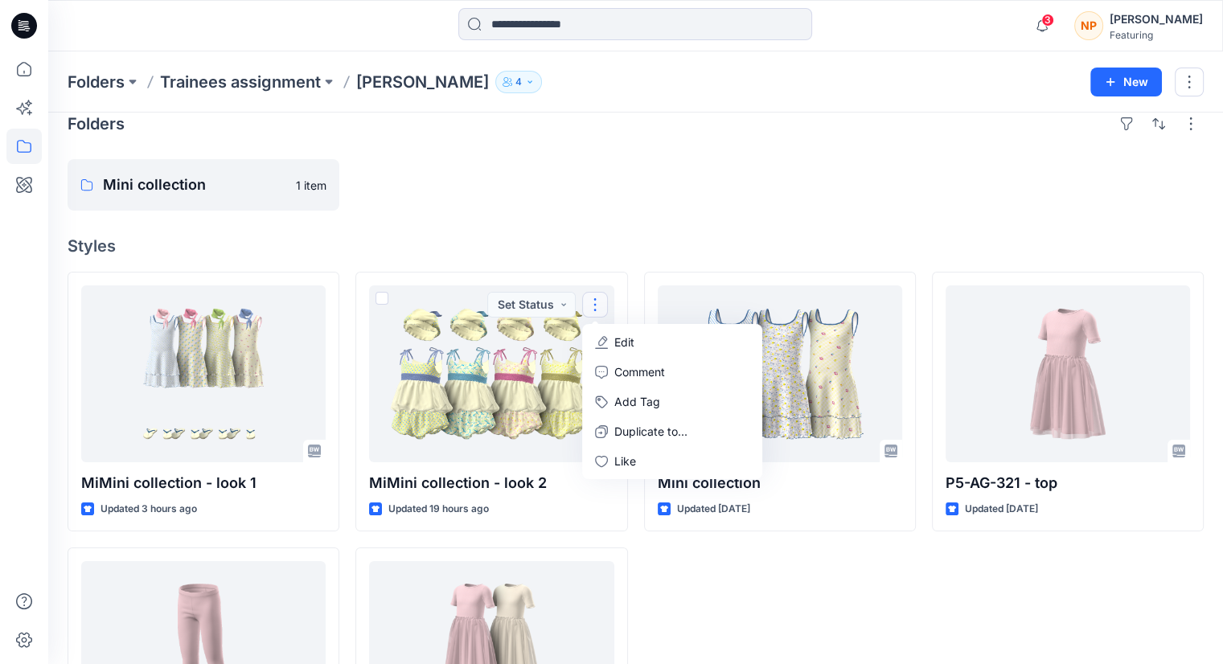
click at [746, 564] on div "Mini collection Updated 2 days ago" at bounding box center [780, 539] width 272 height 535
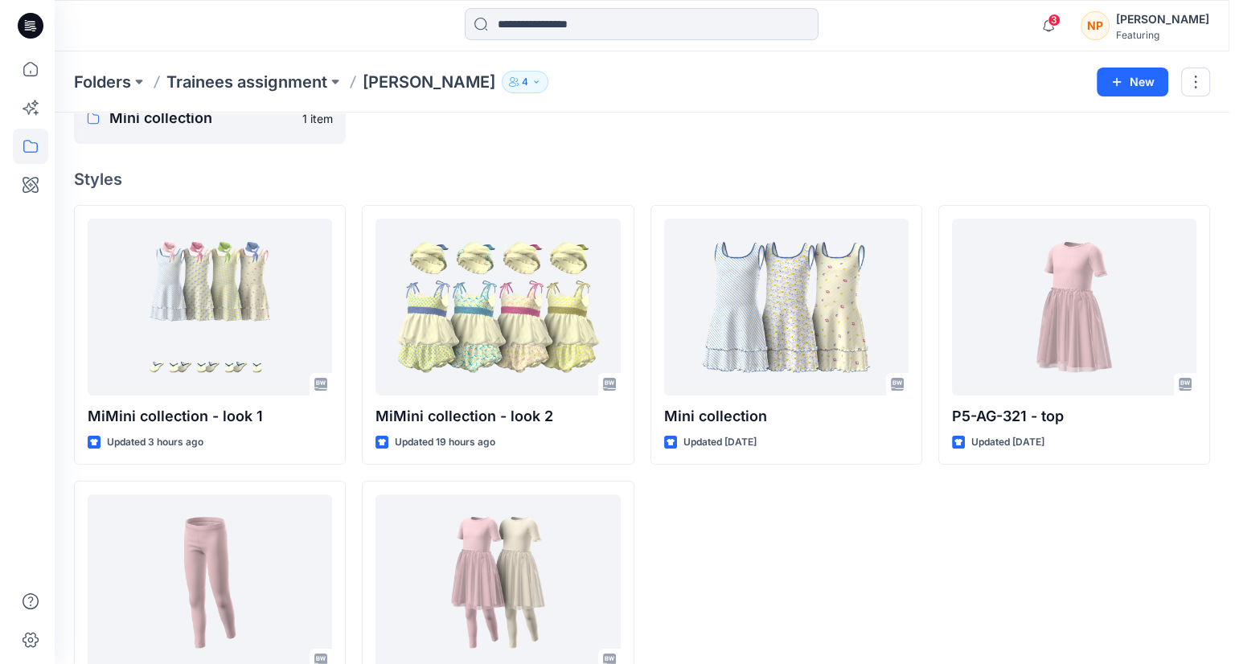
scroll to position [0, 0]
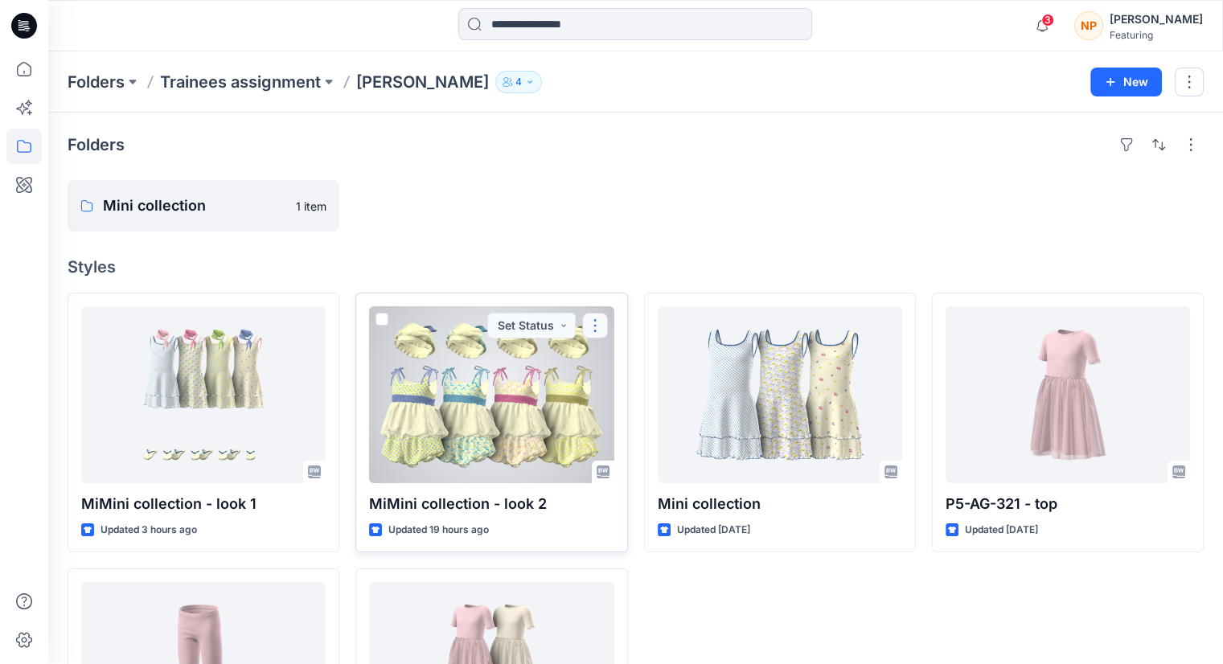
click at [598, 322] on button "button" at bounding box center [595, 326] width 26 height 26
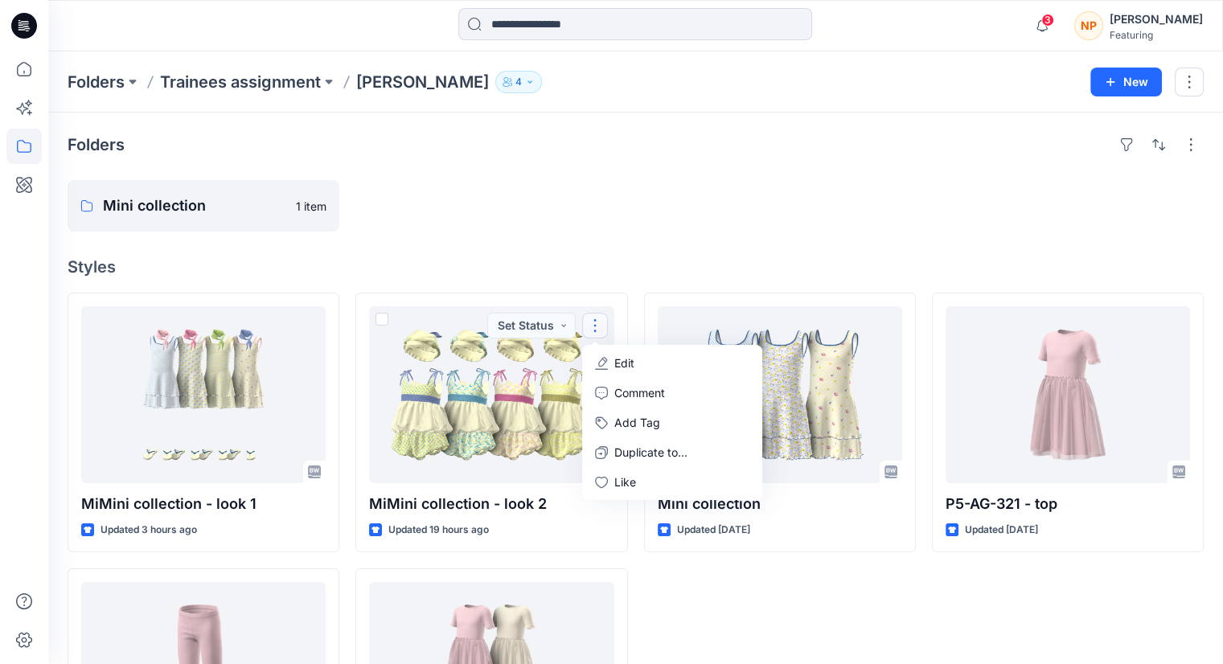
click at [769, 582] on div "Mini collection Updated 2 days ago" at bounding box center [780, 560] width 272 height 535
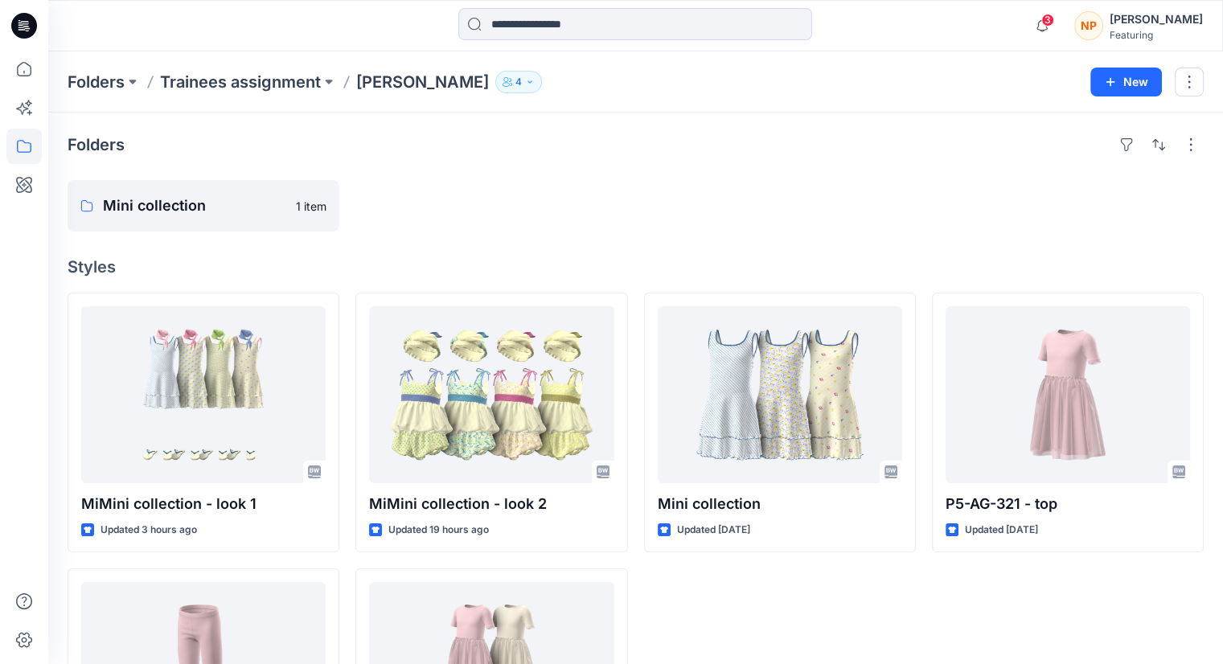
click at [822, 584] on div "Mini collection Updated 2 days ago" at bounding box center [780, 560] width 272 height 535
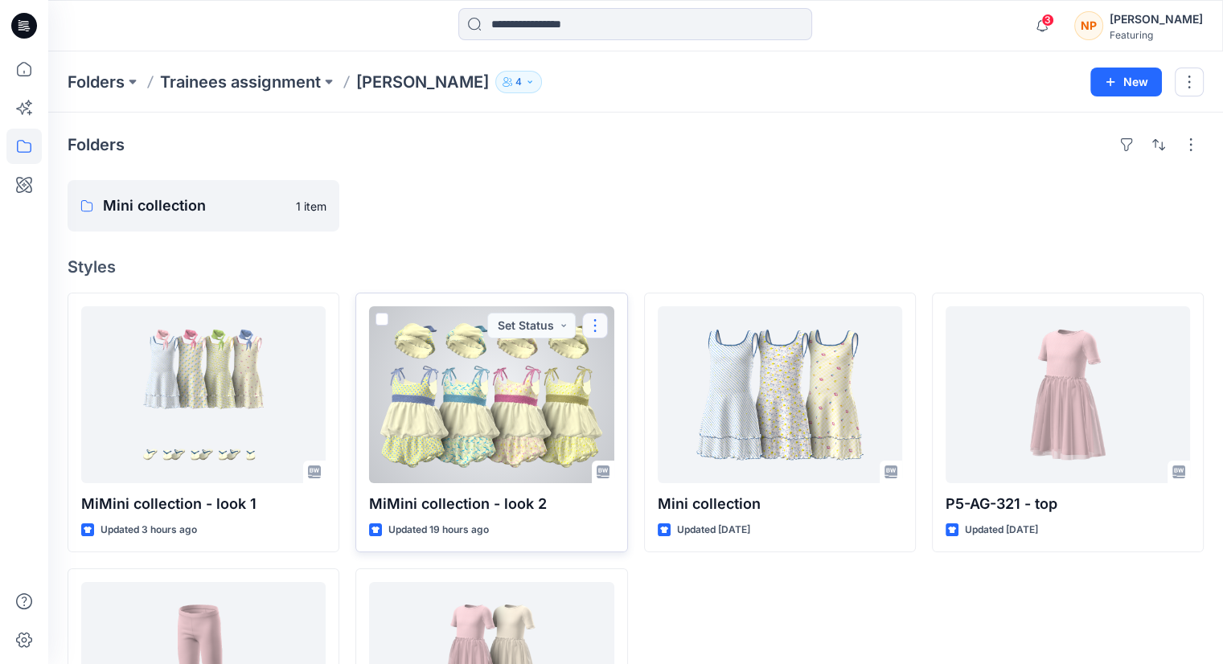
click at [596, 319] on button "button" at bounding box center [595, 326] width 26 height 26
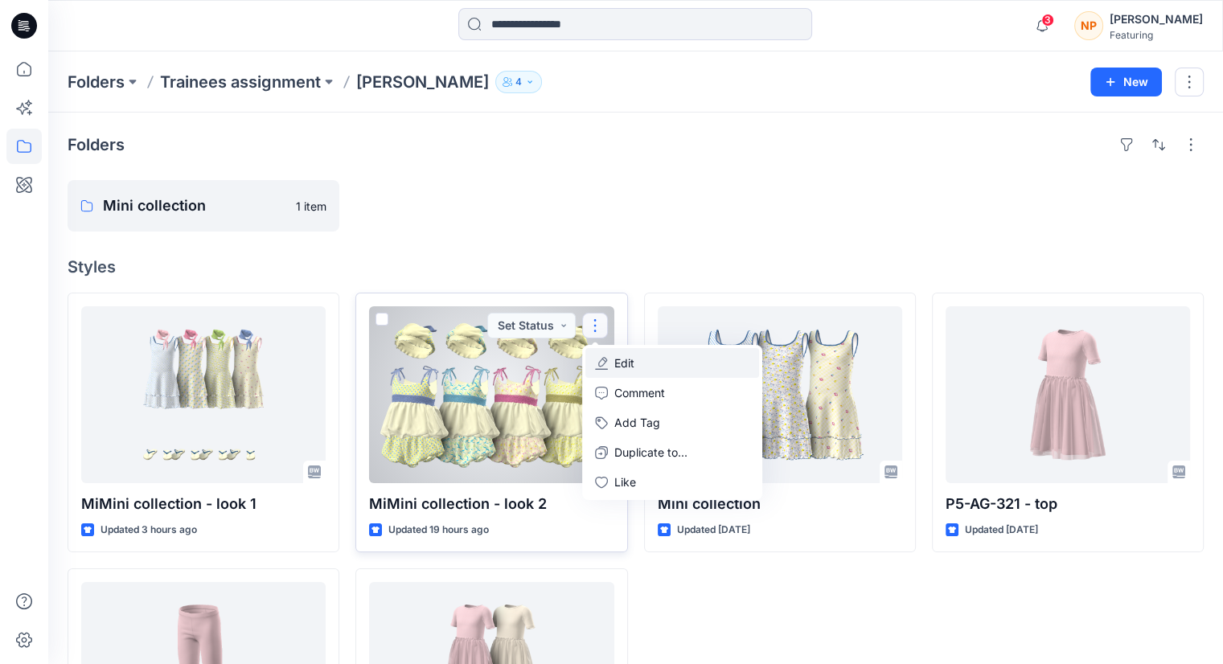
click at [638, 361] on button "Edit" at bounding box center [672, 363] width 174 height 30
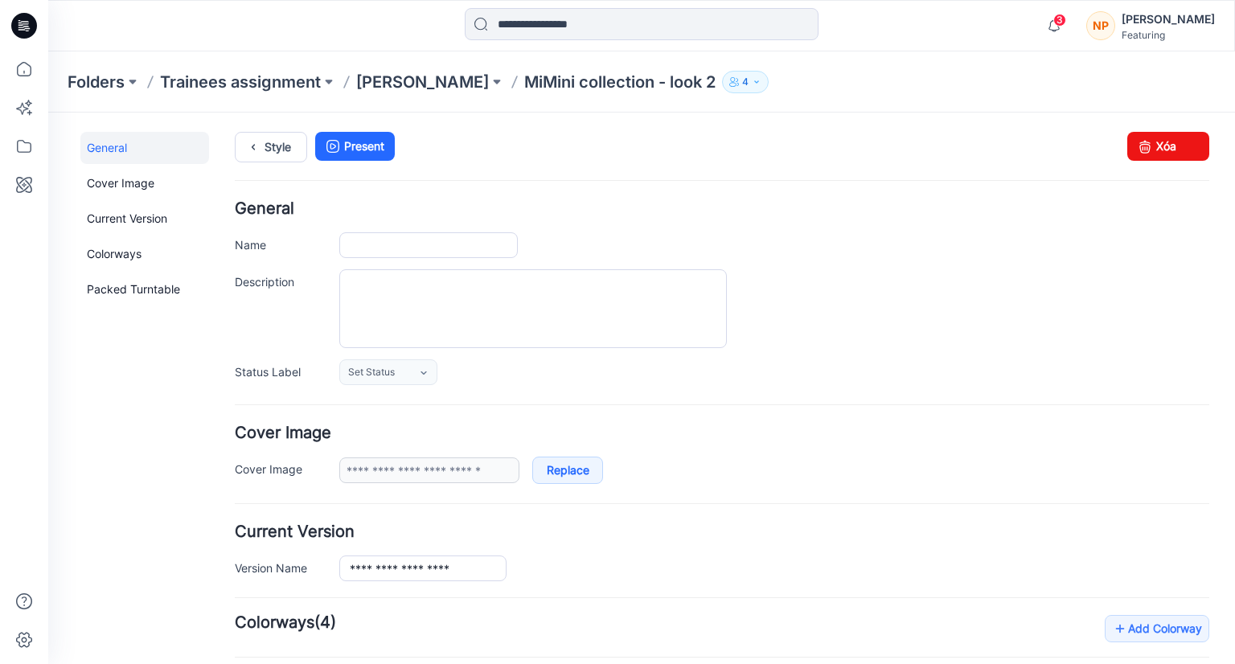
type input "**********"
click at [1162, 147] on link "Xóa" at bounding box center [1168, 146] width 82 height 29
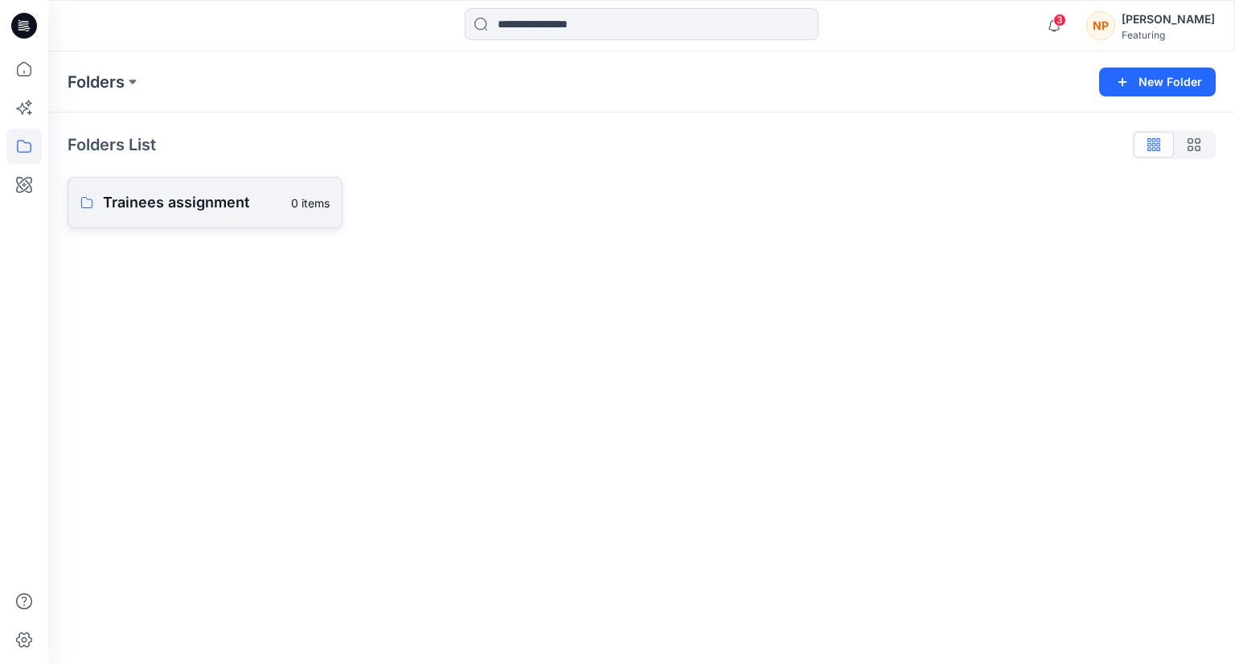
click at [222, 207] on p "Trainees assignment" at bounding box center [192, 202] width 178 height 23
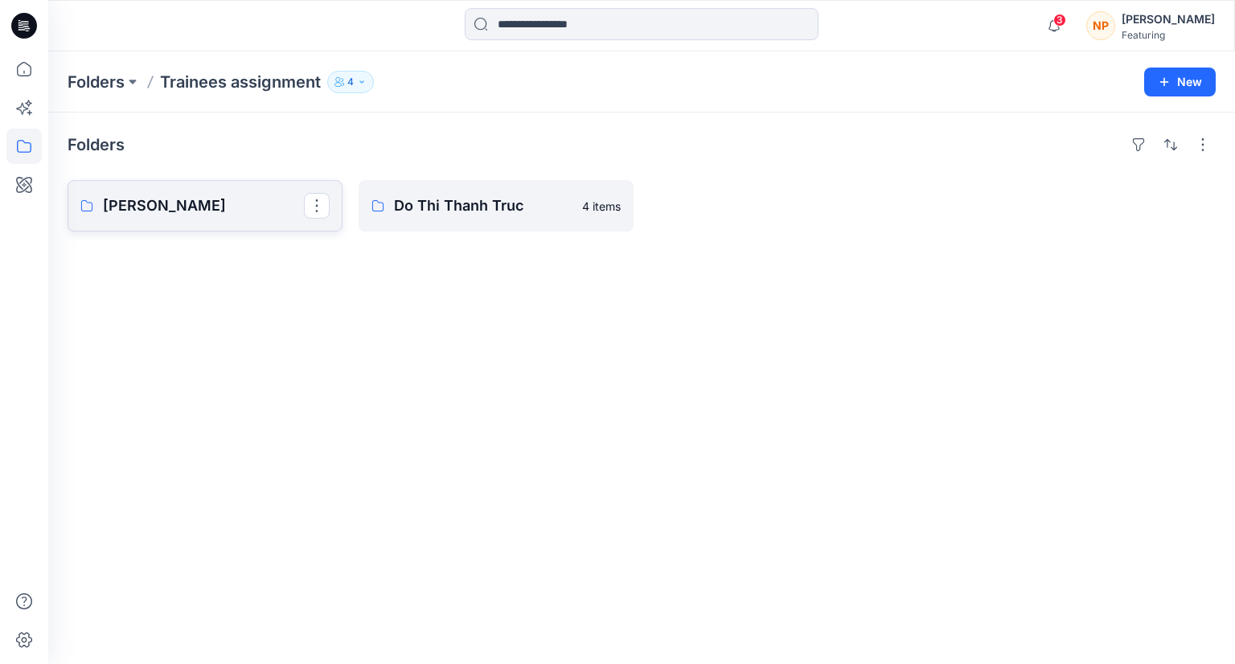
click at [218, 218] on link "[PERSON_NAME]" at bounding box center [205, 205] width 275 height 51
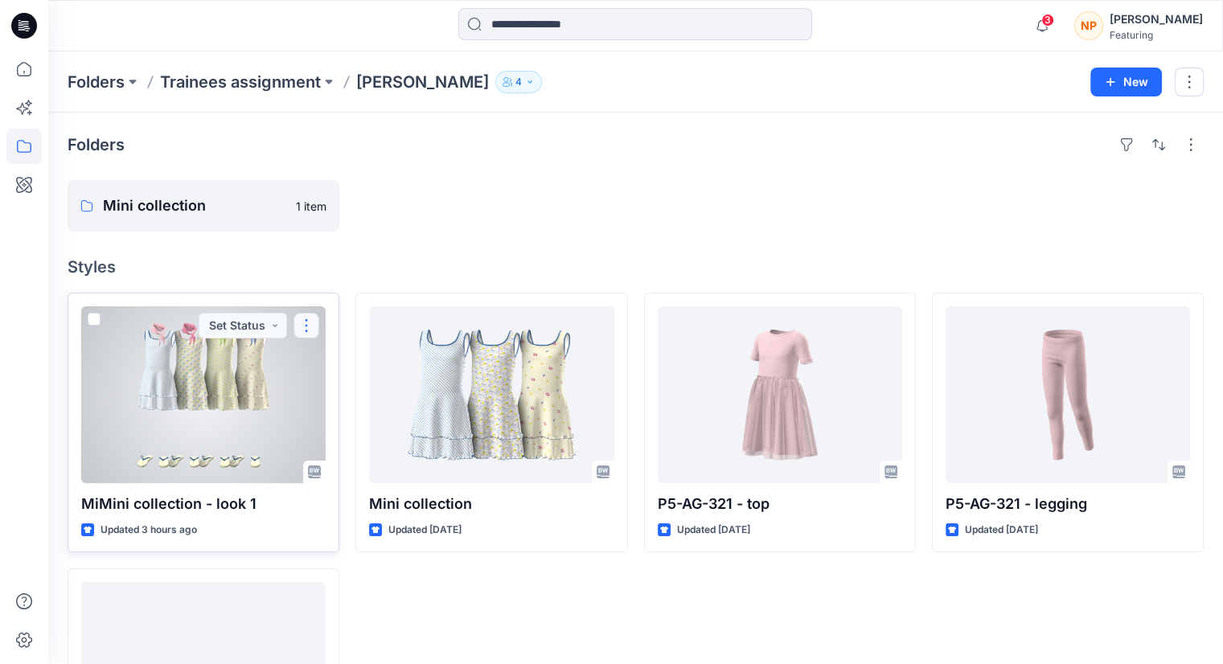
click at [305, 324] on button "button" at bounding box center [306, 326] width 26 height 26
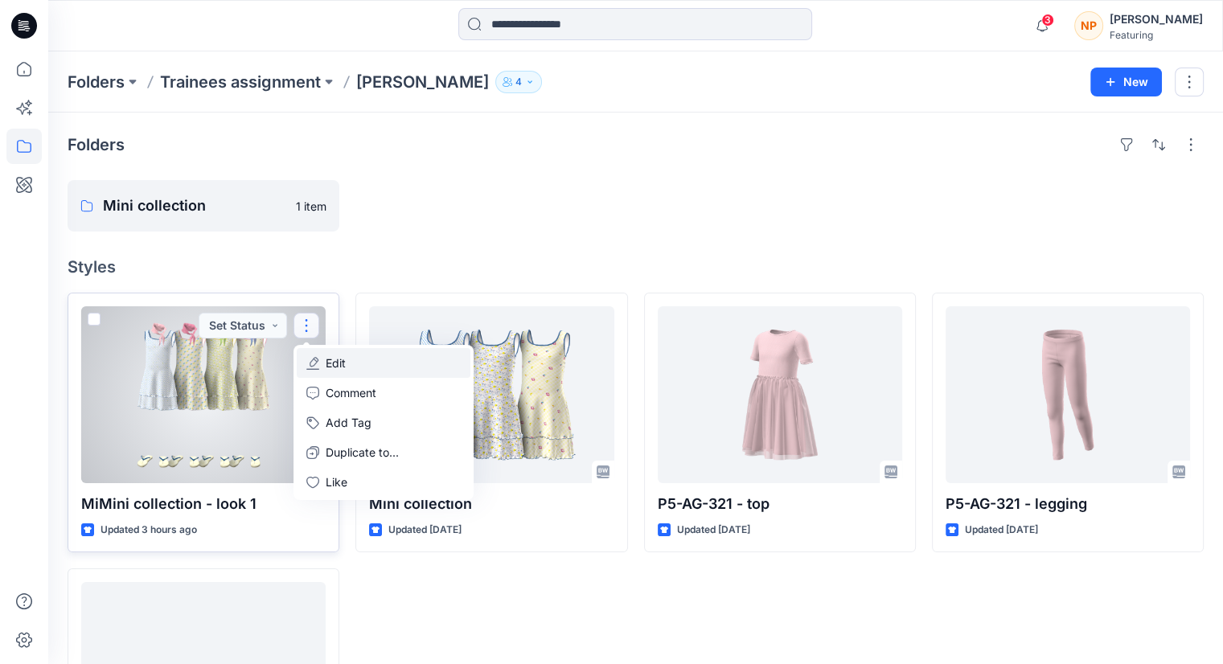
click at [347, 349] on button "Edit" at bounding box center [384, 363] width 174 height 30
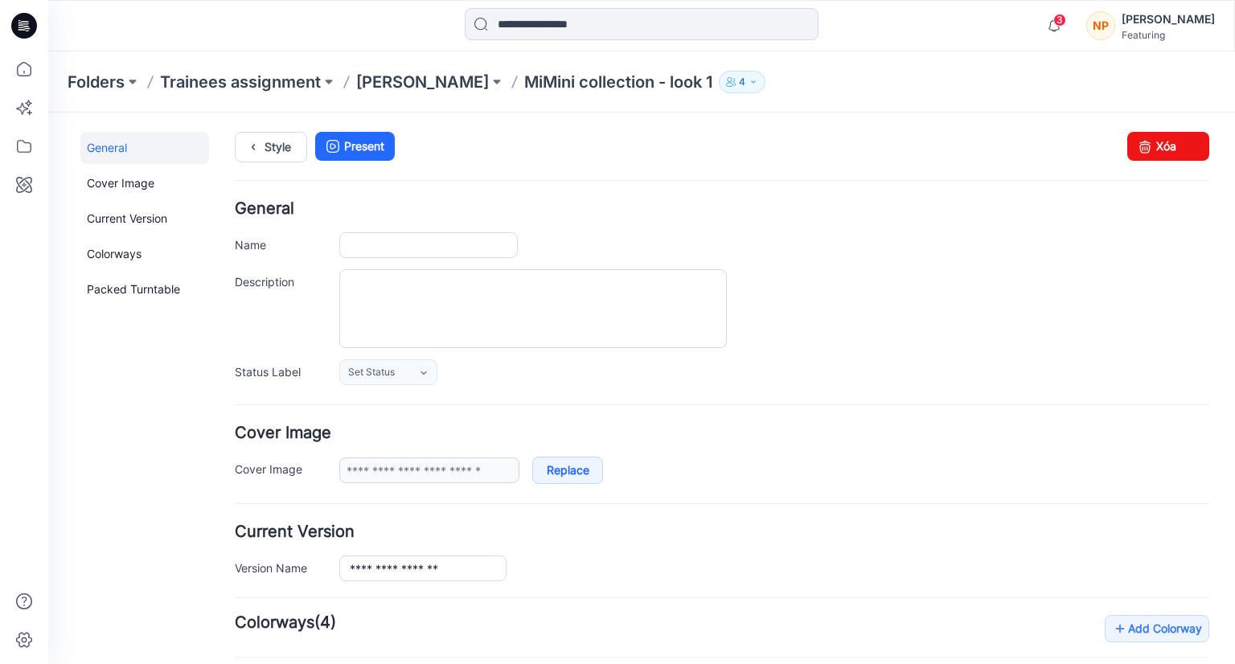
type input "**********"
click at [1173, 150] on link "Xóa" at bounding box center [1168, 146] width 82 height 29
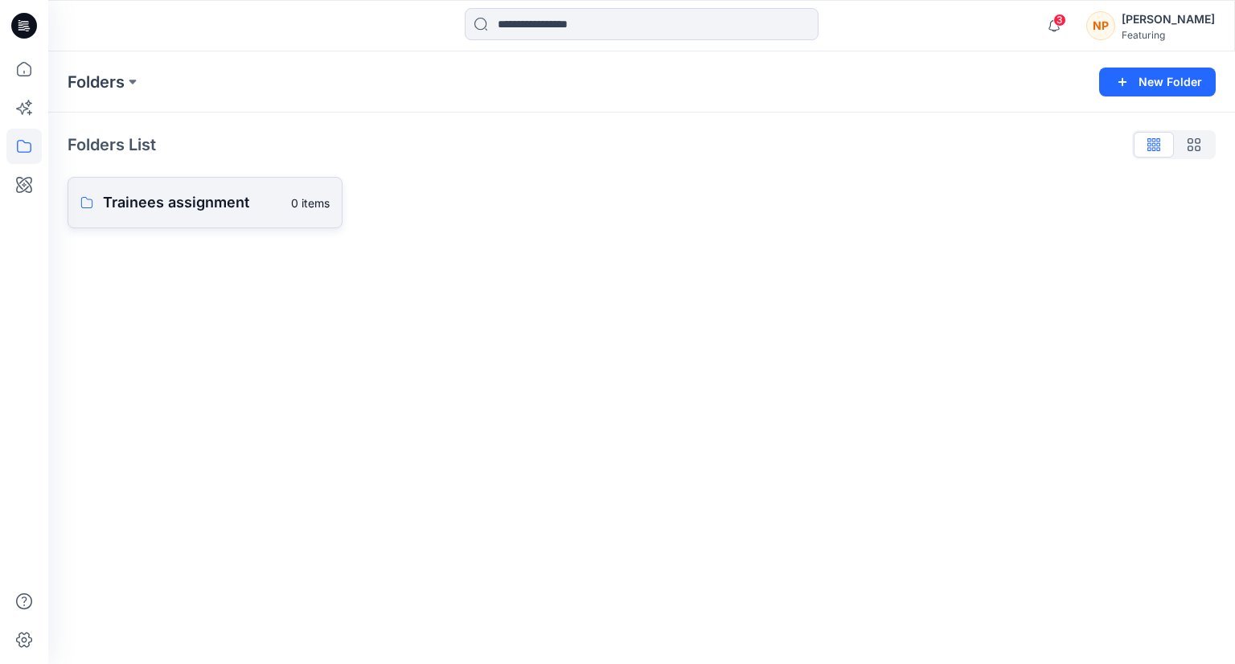
click at [203, 217] on link "Trainees assignment 0 items" at bounding box center [205, 202] width 275 height 51
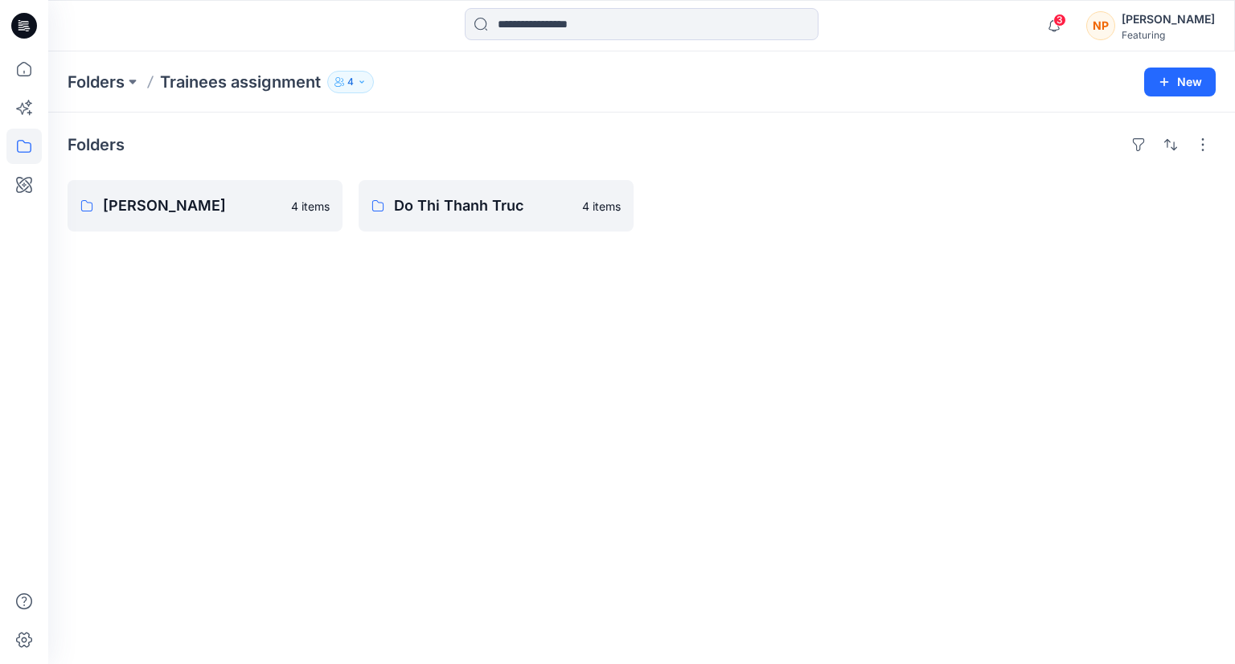
click at [358, 322] on div "[PERSON_NAME] 4 items Do [PERSON_NAME] [PERSON_NAME] 4 items" at bounding box center [641, 388] width 1187 height 551
click at [280, 214] on p "[PERSON_NAME]" at bounding box center [203, 206] width 201 height 23
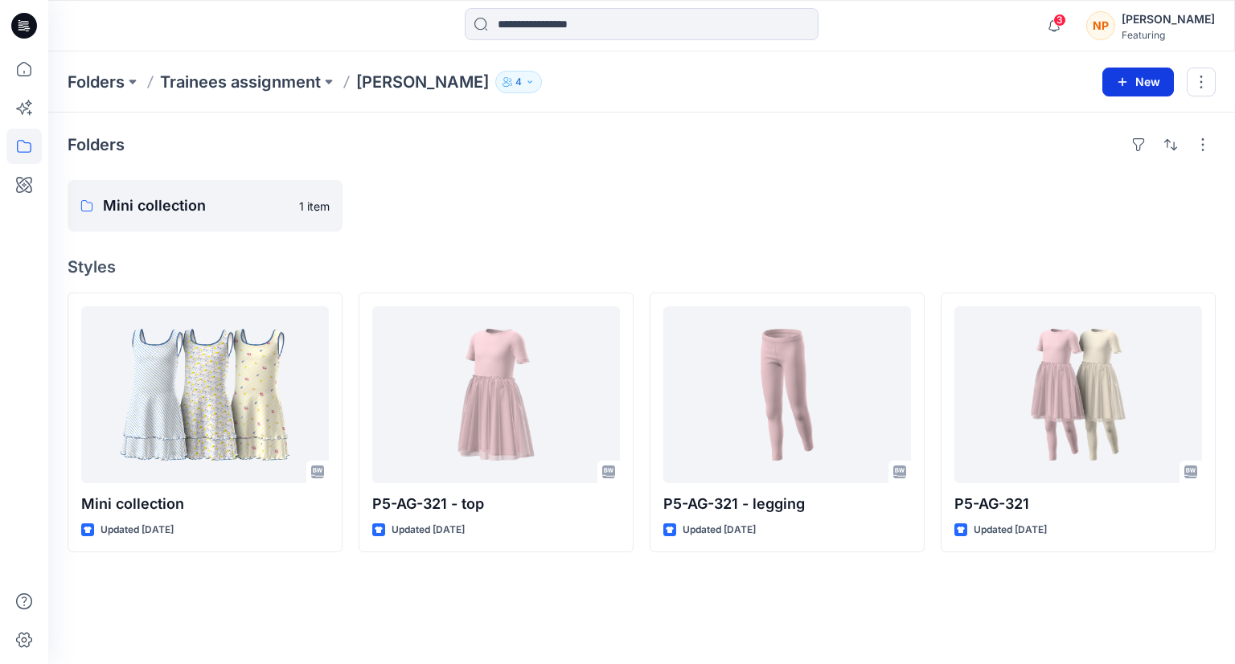
click at [1125, 81] on icon "button" at bounding box center [1122, 81] width 9 height 9
click at [1093, 149] on p "New Folder" at bounding box center [1090, 152] width 59 height 17
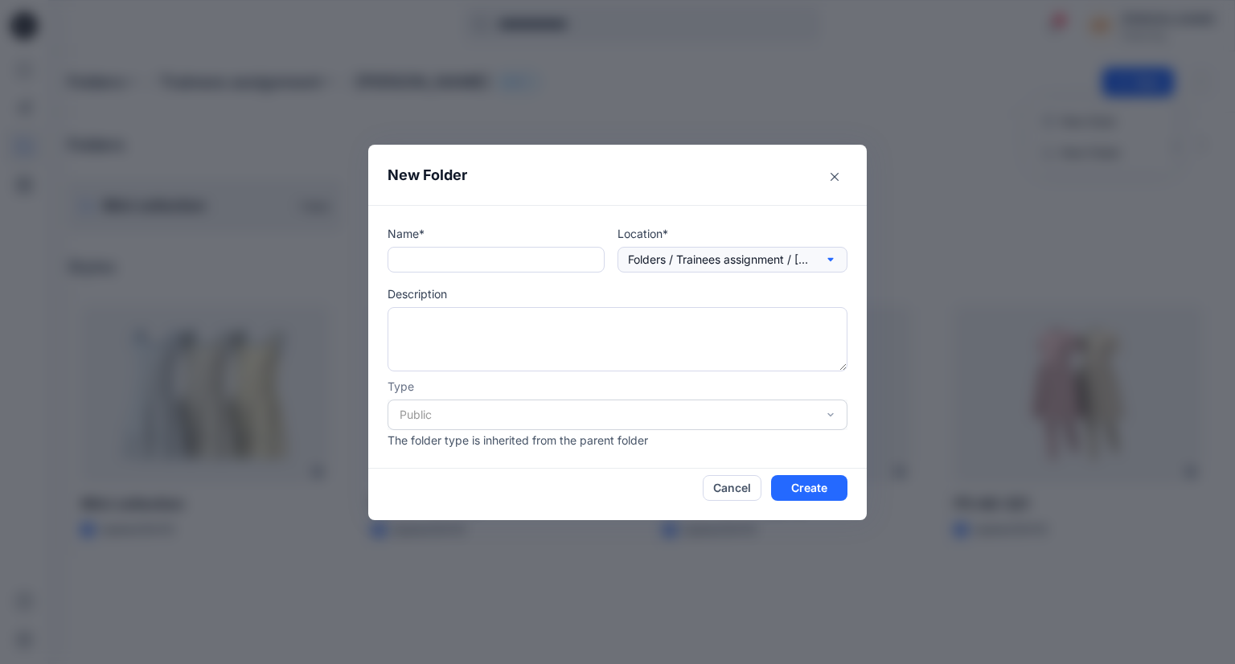
click at [835, 260] on icon "button" at bounding box center [830, 259] width 13 height 13
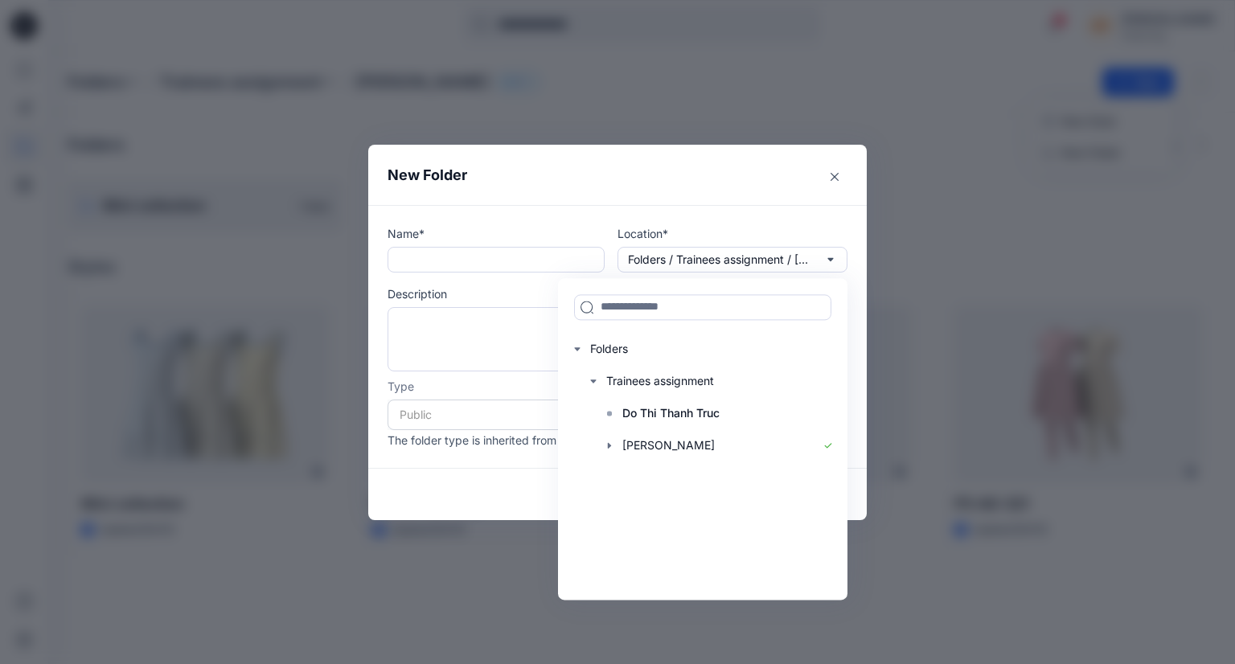
click at [843, 225] on p "Location*" at bounding box center [732, 233] width 230 height 17
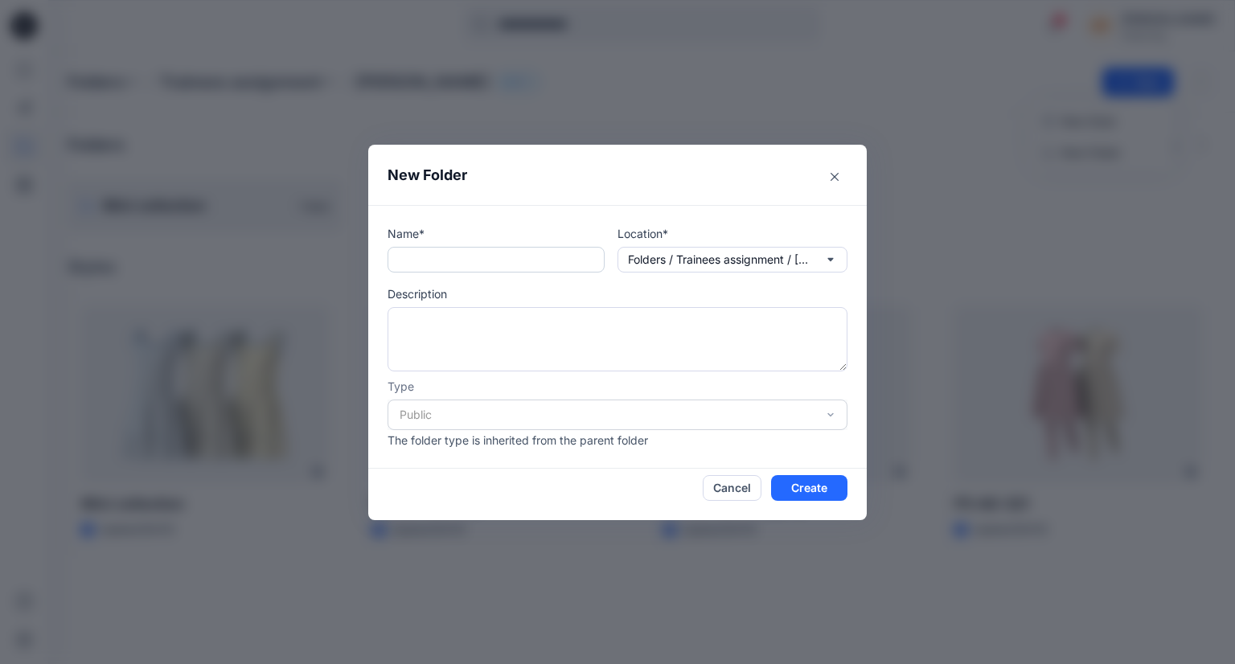
click at [549, 258] on input "text" at bounding box center [495, 260] width 217 height 26
type input "*"
click at [830, 175] on icon "Close" at bounding box center [834, 177] width 8 height 8
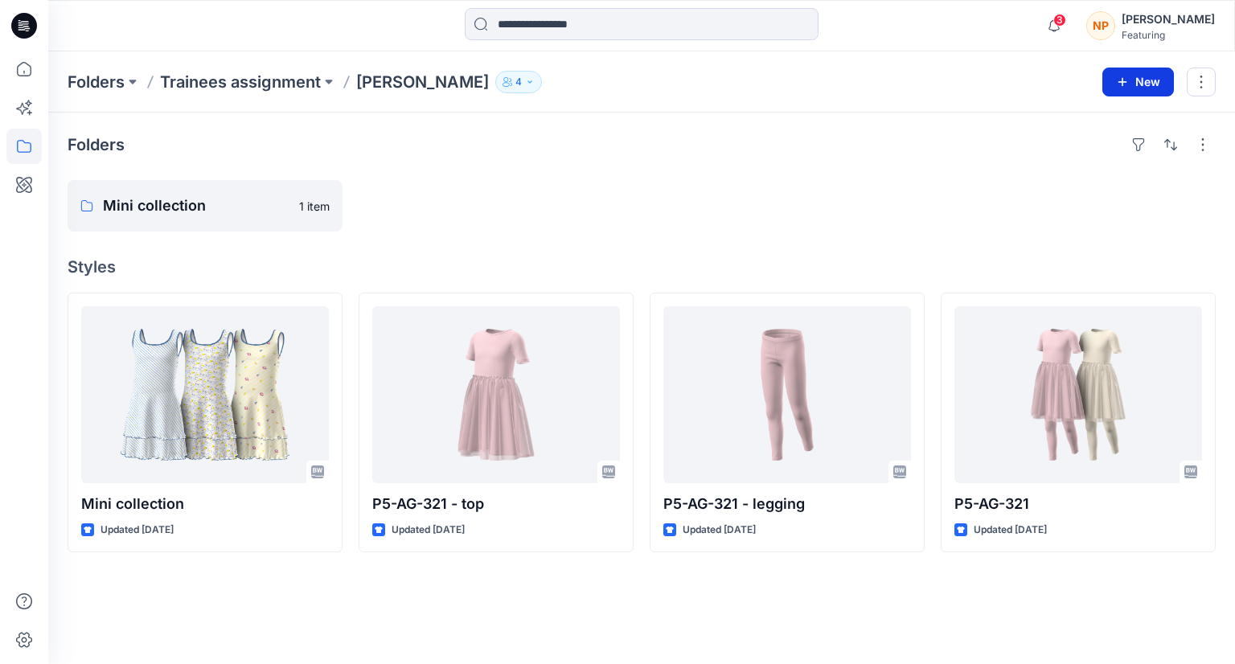
click at [1135, 81] on button "New" at bounding box center [1138, 82] width 72 height 29
click at [1096, 148] on p "New Folder" at bounding box center [1090, 152] width 59 height 17
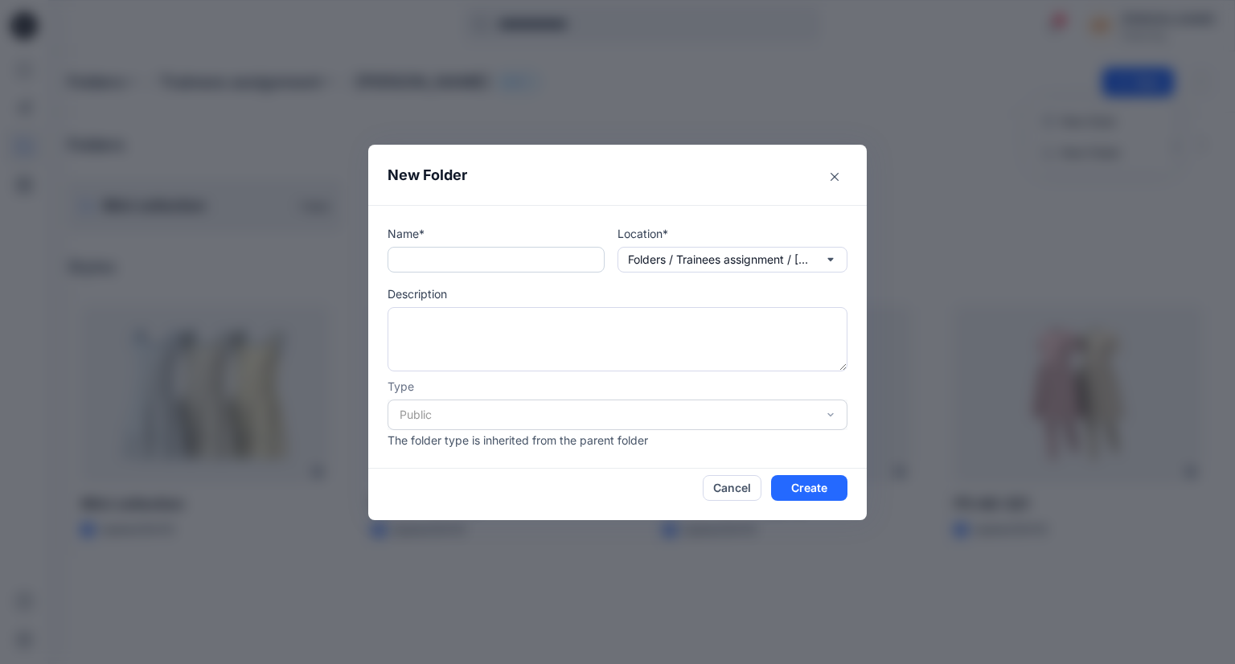
click at [473, 255] on input "text" at bounding box center [495, 260] width 217 height 26
type input "*********"
click at [499, 290] on p "Description" at bounding box center [617, 293] width 460 height 17
click at [522, 331] on textarea at bounding box center [617, 339] width 460 height 64
type textarea "*"
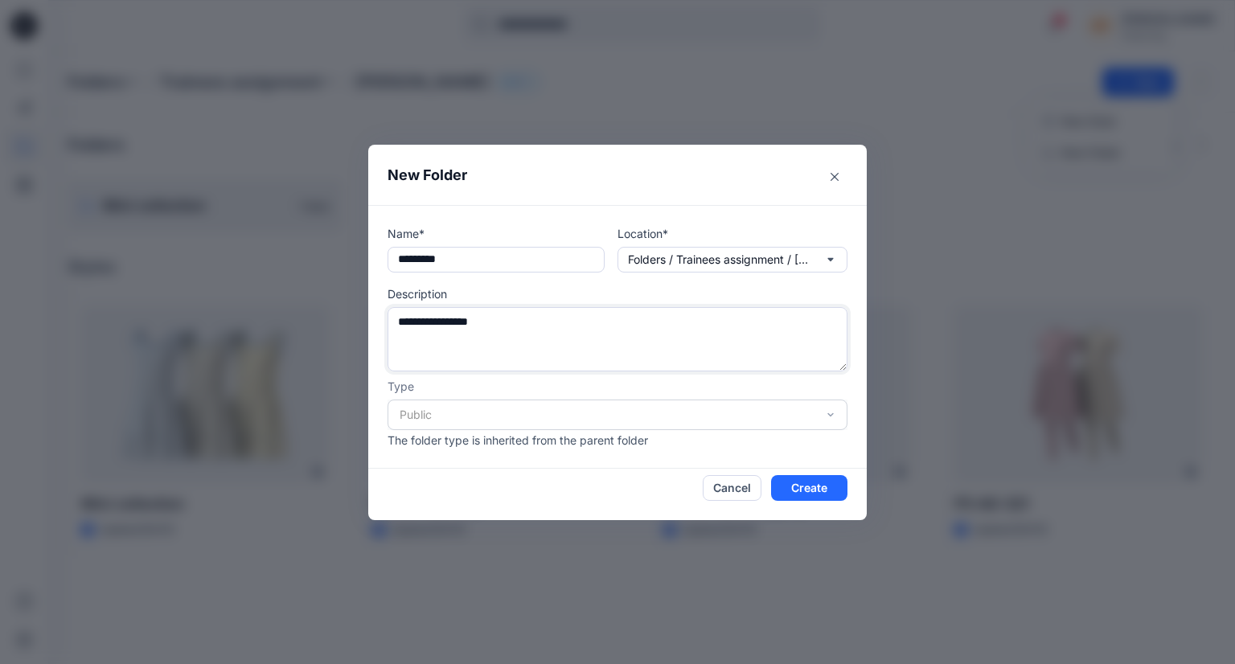
type textarea "**********"
click at [544, 387] on p "Type" at bounding box center [617, 386] width 460 height 17
click at [801, 493] on button "Create" at bounding box center [809, 488] width 76 height 26
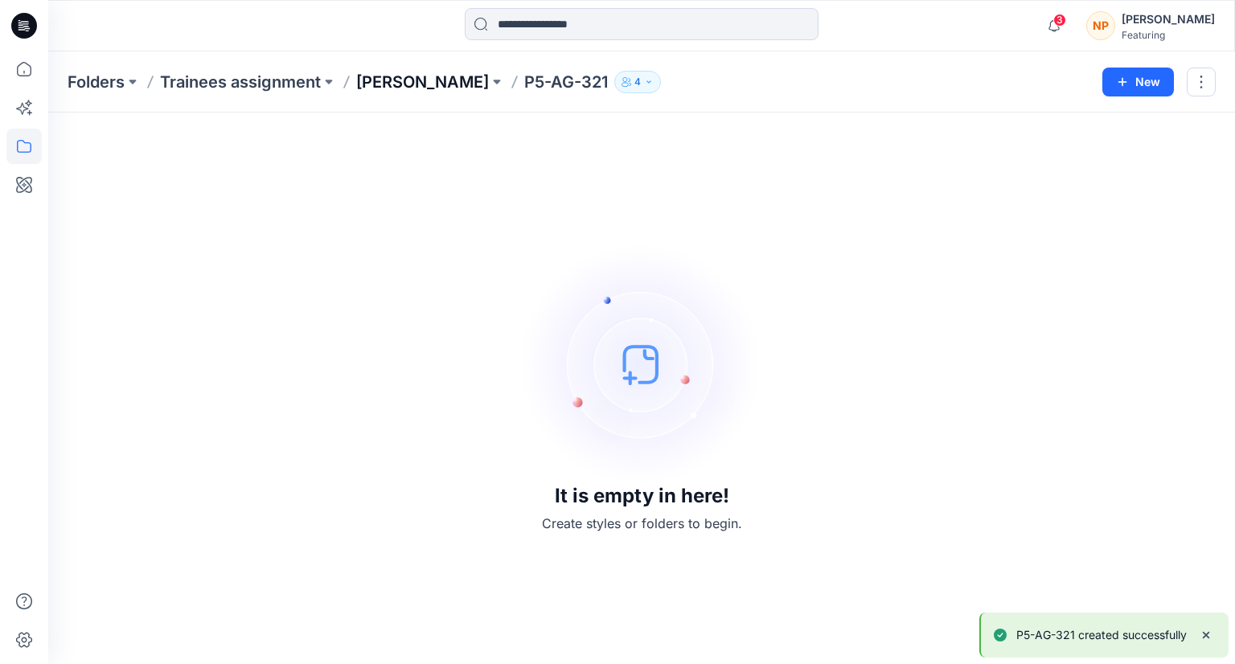
click at [443, 83] on p "[PERSON_NAME]" at bounding box center [422, 82] width 133 height 23
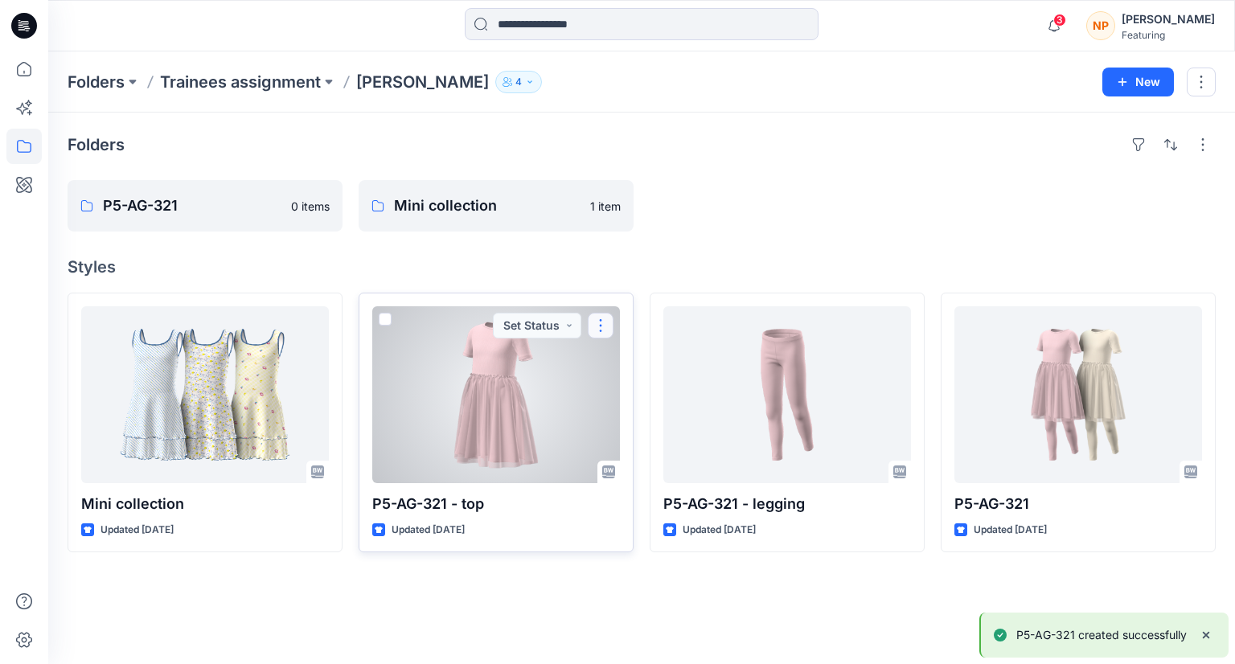
click at [603, 322] on button "button" at bounding box center [601, 326] width 26 height 26
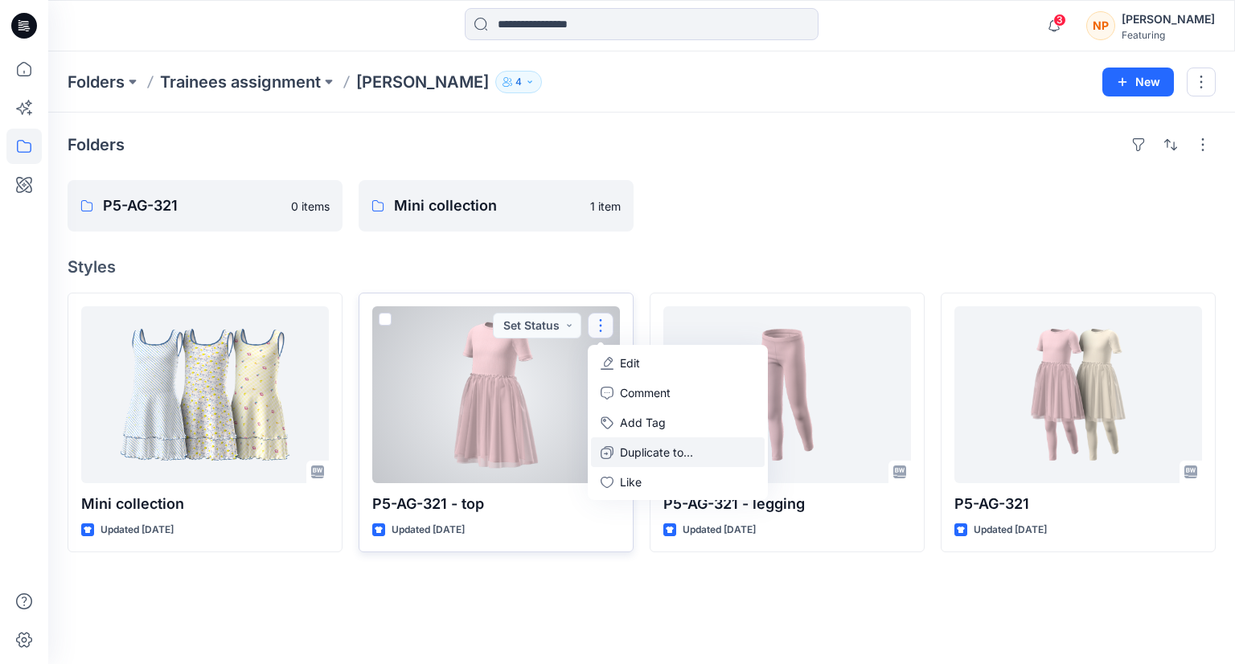
click at [647, 456] on p "Duplicate to..." at bounding box center [656, 452] width 73 height 17
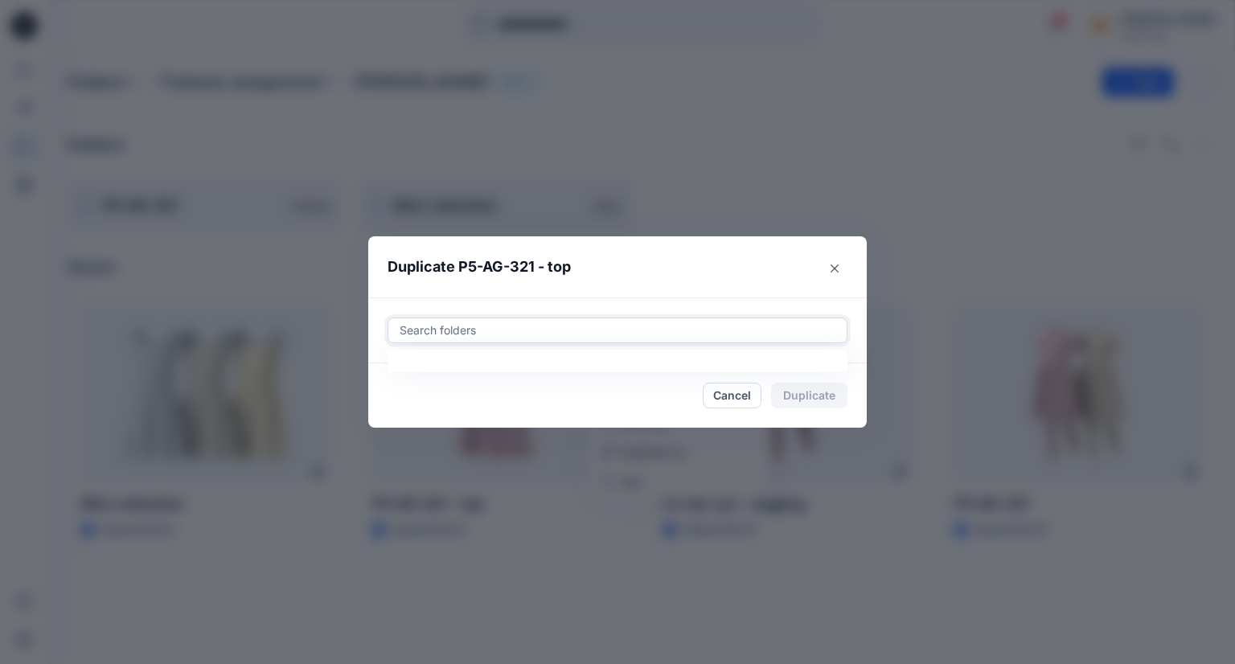
click at [494, 336] on div at bounding box center [617, 330] width 439 height 19
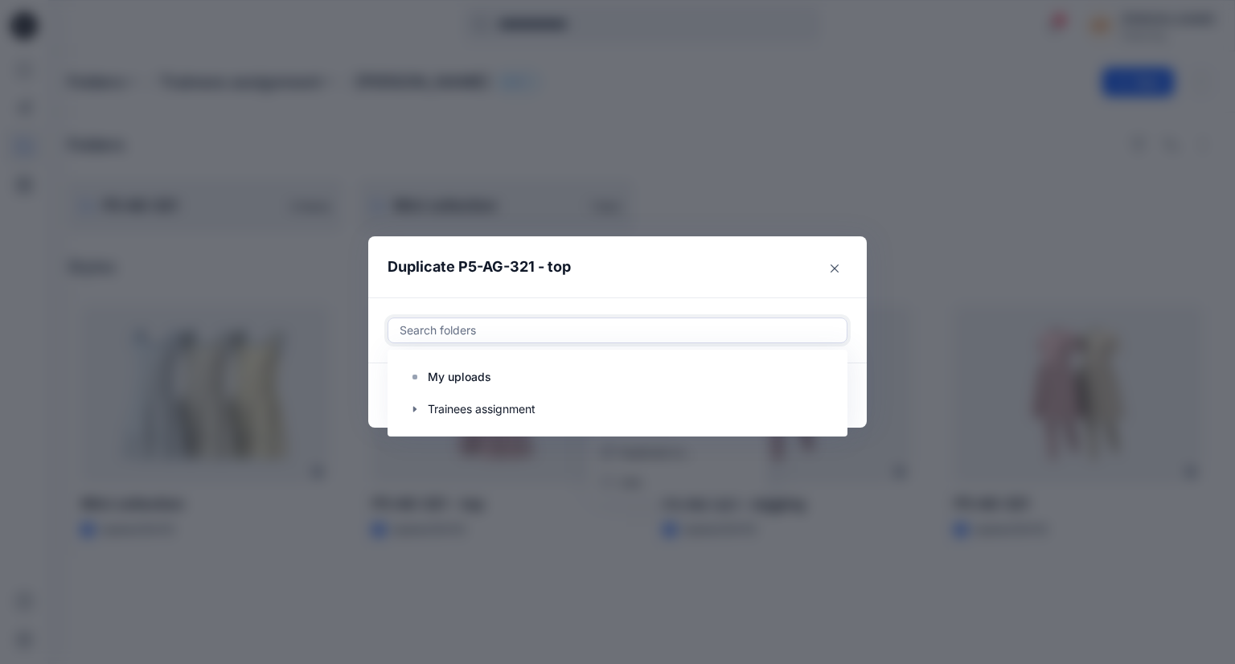
type input "*"
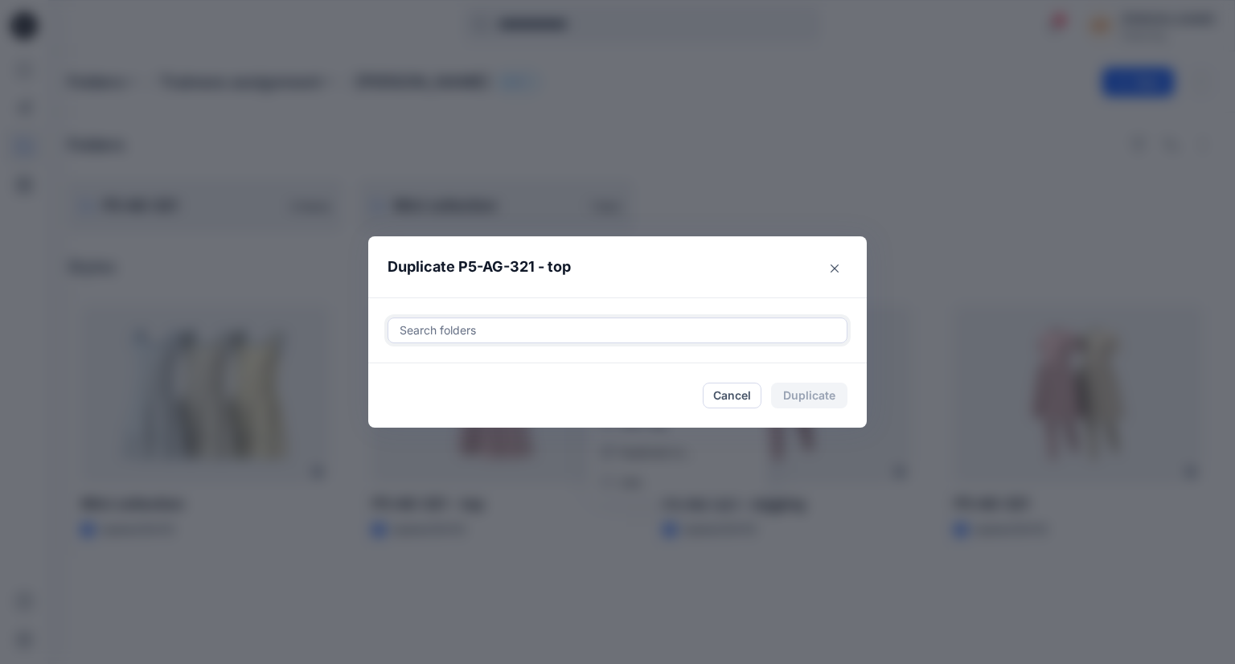
click at [457, 334] on div at bounding box center [617, 330] width 439 height 19
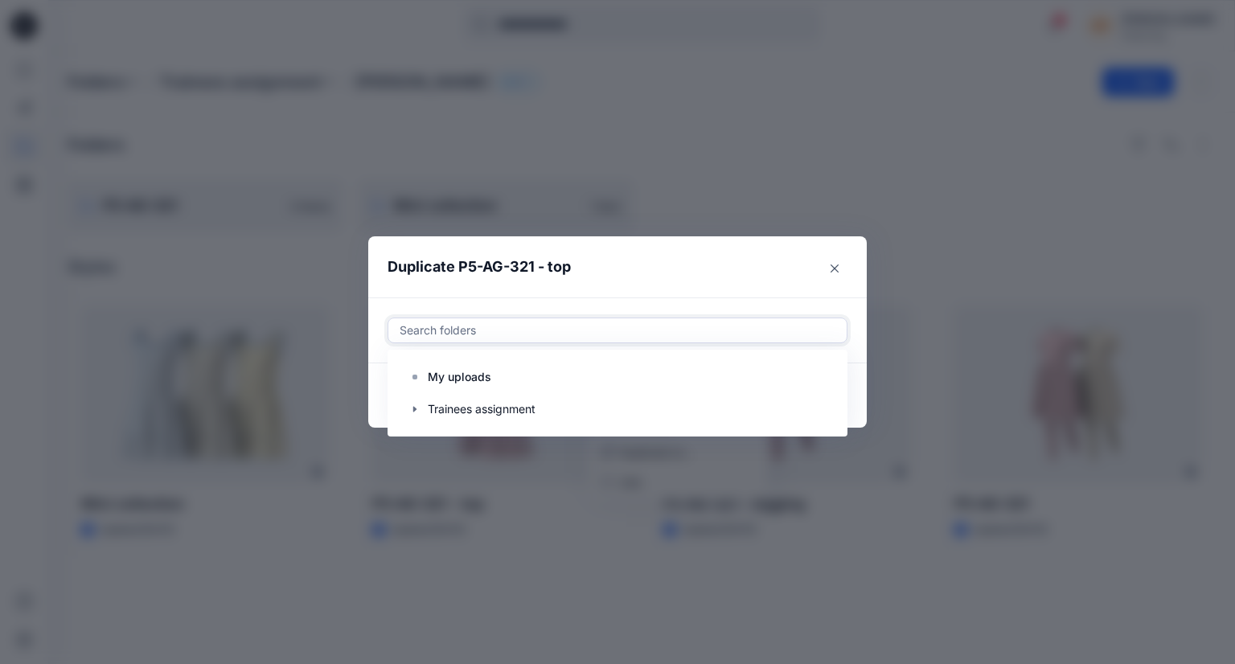
click at [457, 333] on div at bounding box center [617, 330] width 439 height 19
click at [412, 409] on icon "button" at bounding box center [414, 409] width 13 height 13
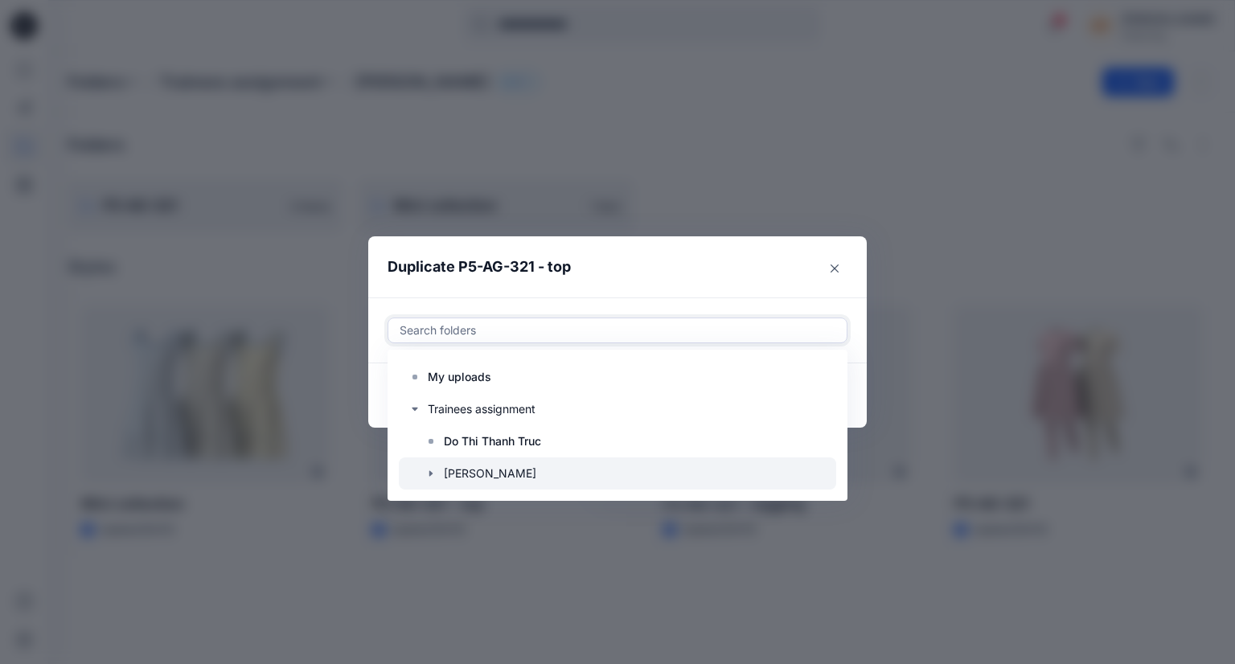
click at [432, 472] on icon "button" at bounding box center [430, 473] width 13 height 13
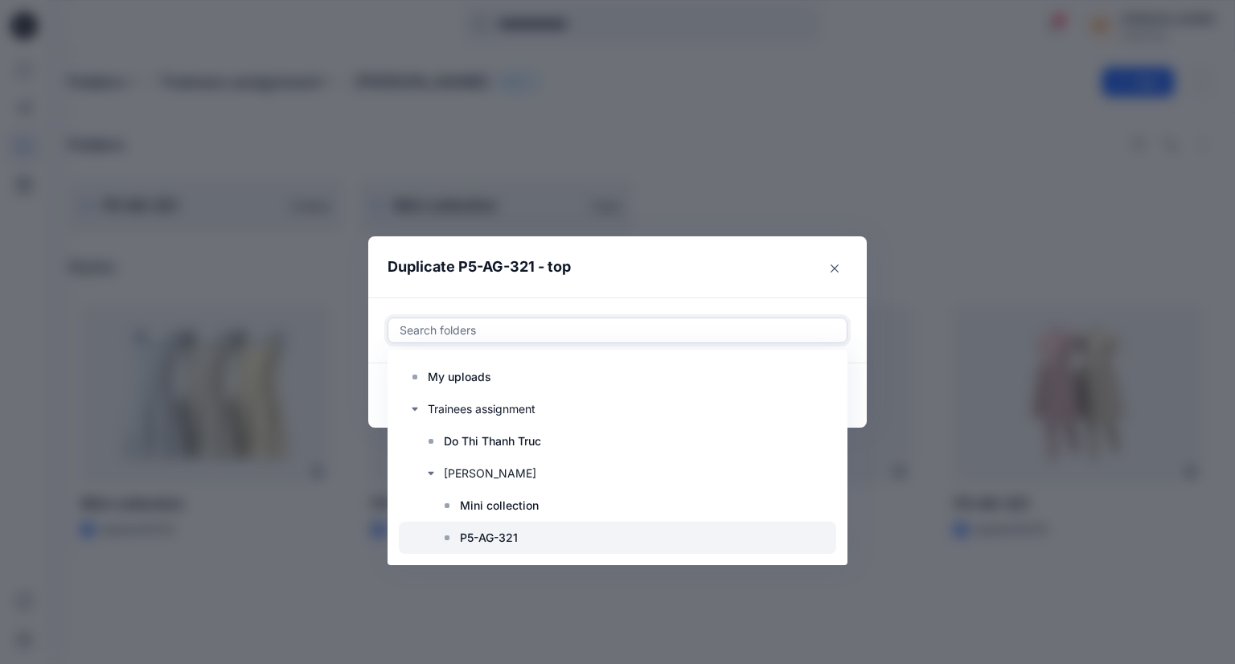
click at [460, 537] on p "P5-AG-321" at bounding box center [489, 537] width 58 height 19
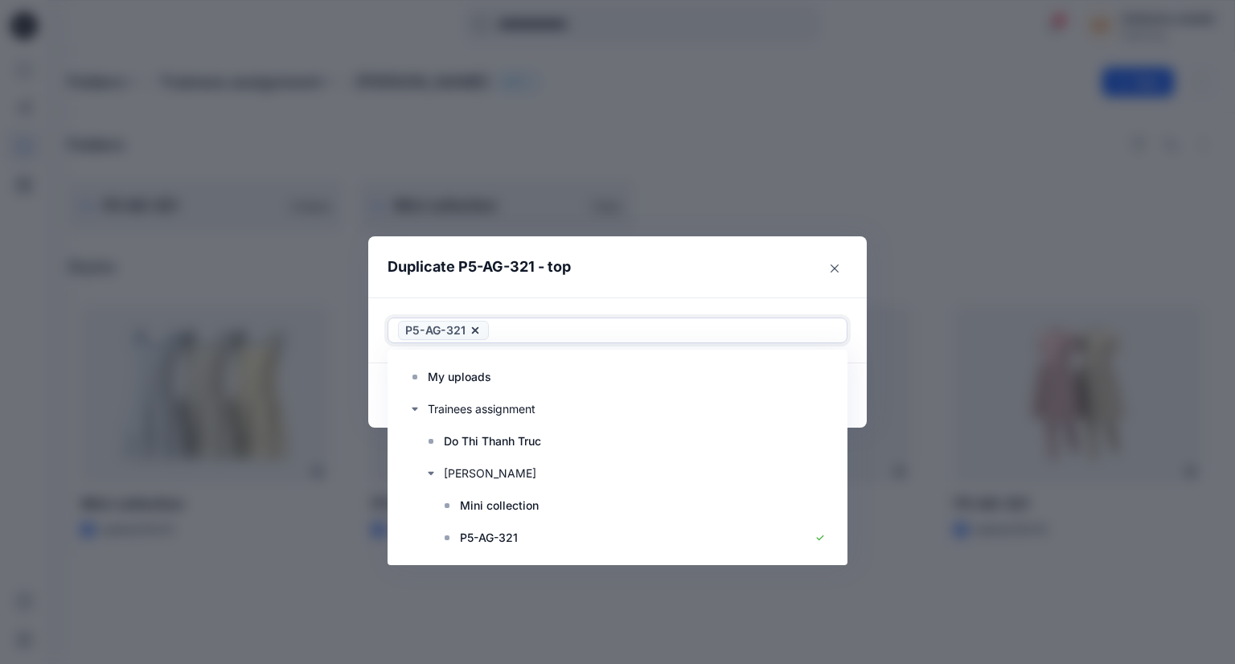
click at [805, 273] on header "Duplicate P5-AG-321 - top" at bounding box center [601, 266] width 466 height 61
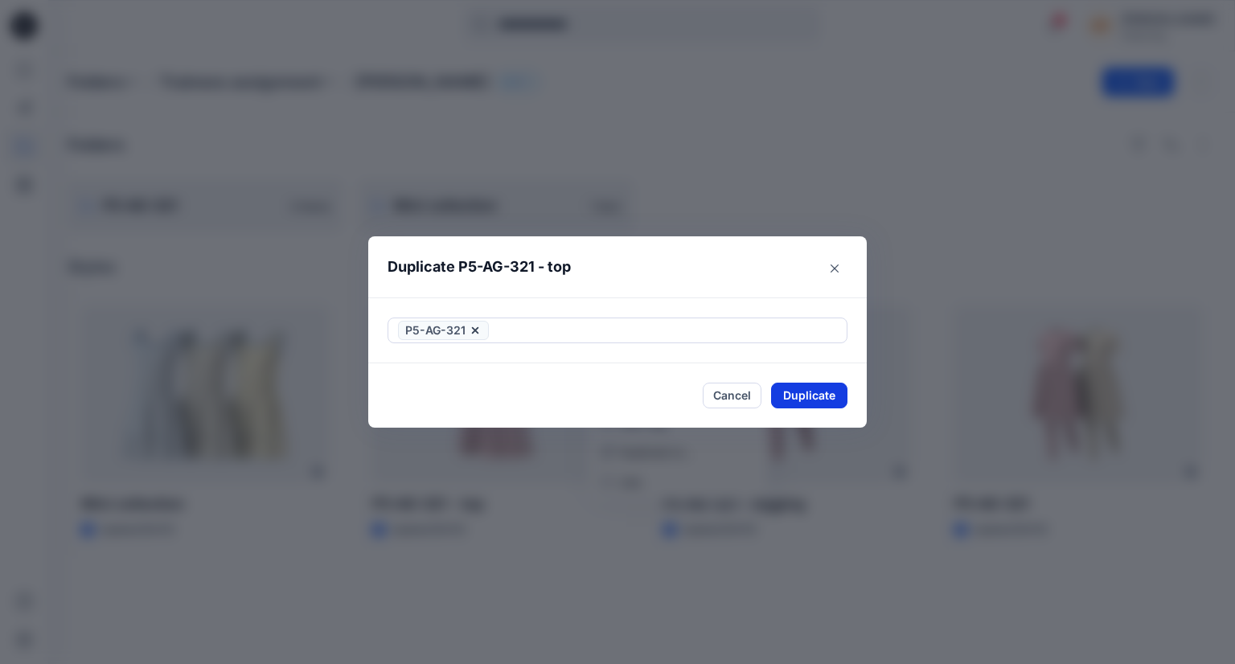
click at [820, 403] on button "Duplicate" at bounding box center [809, 396] width 76 height 26
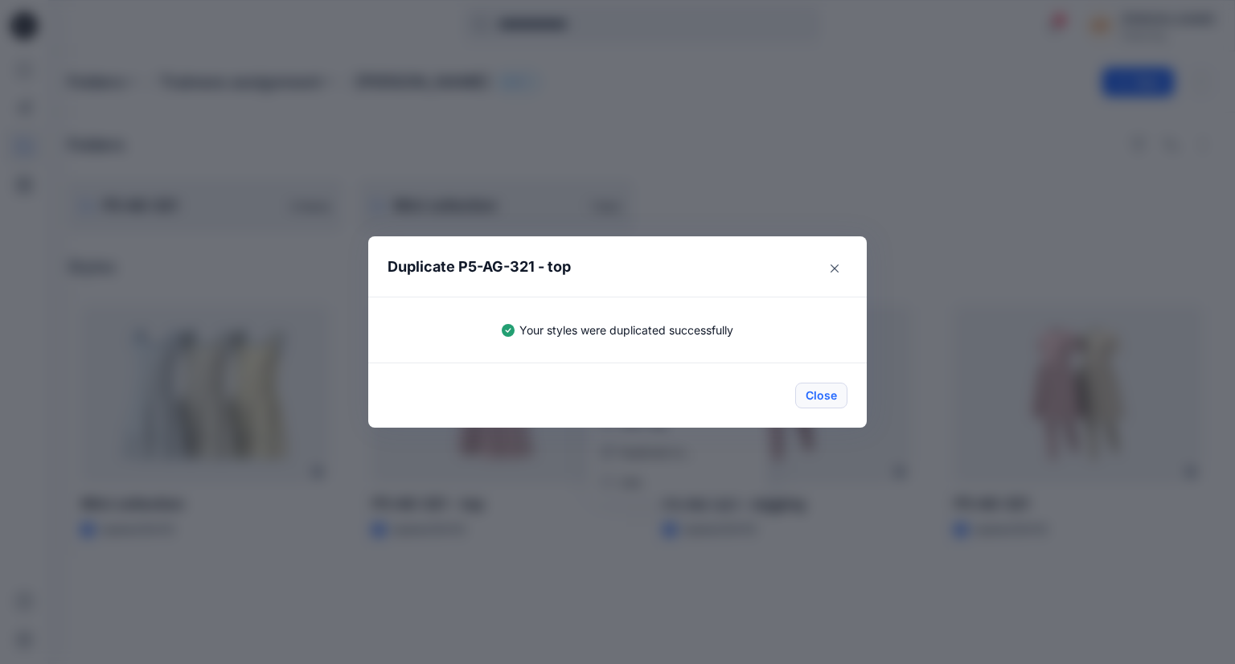
click at [828, 399] on button "Close" at bounding box center [821, 396] width 52 height 26
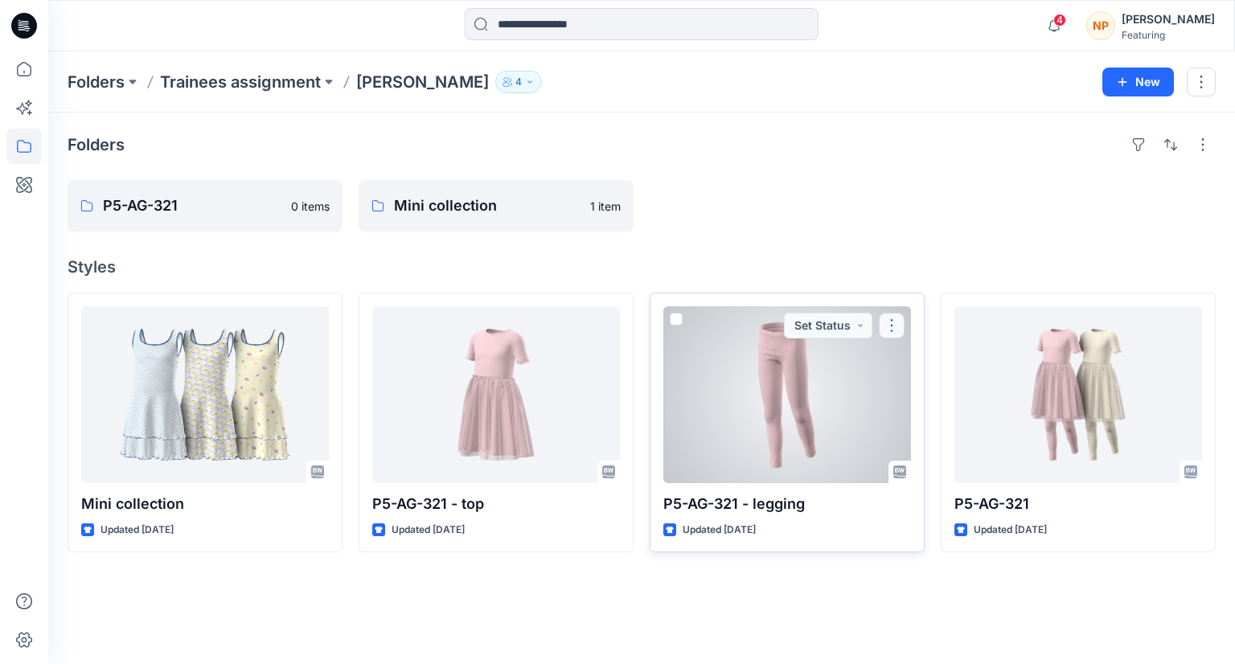
click at [898, 332] on button "button" at bounding box center [892, 326] width 26 height 26
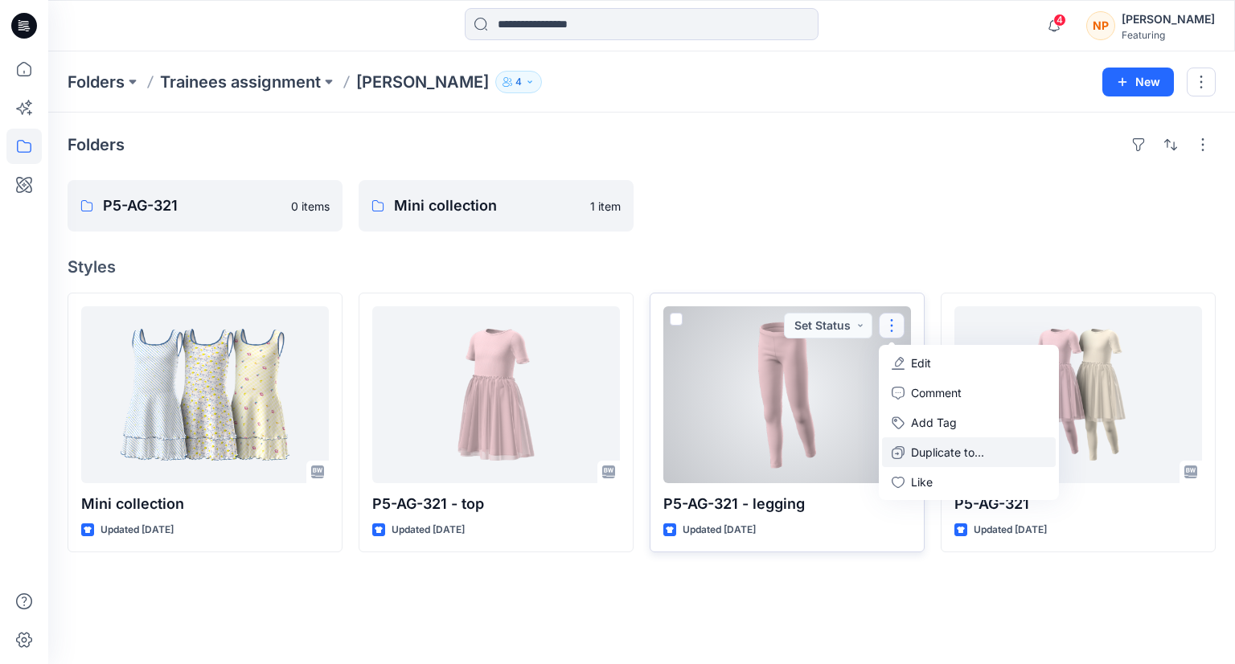
click at [954, 454] on p "Duplicate to..." at bounding box center [947, 452] width 73 height 17
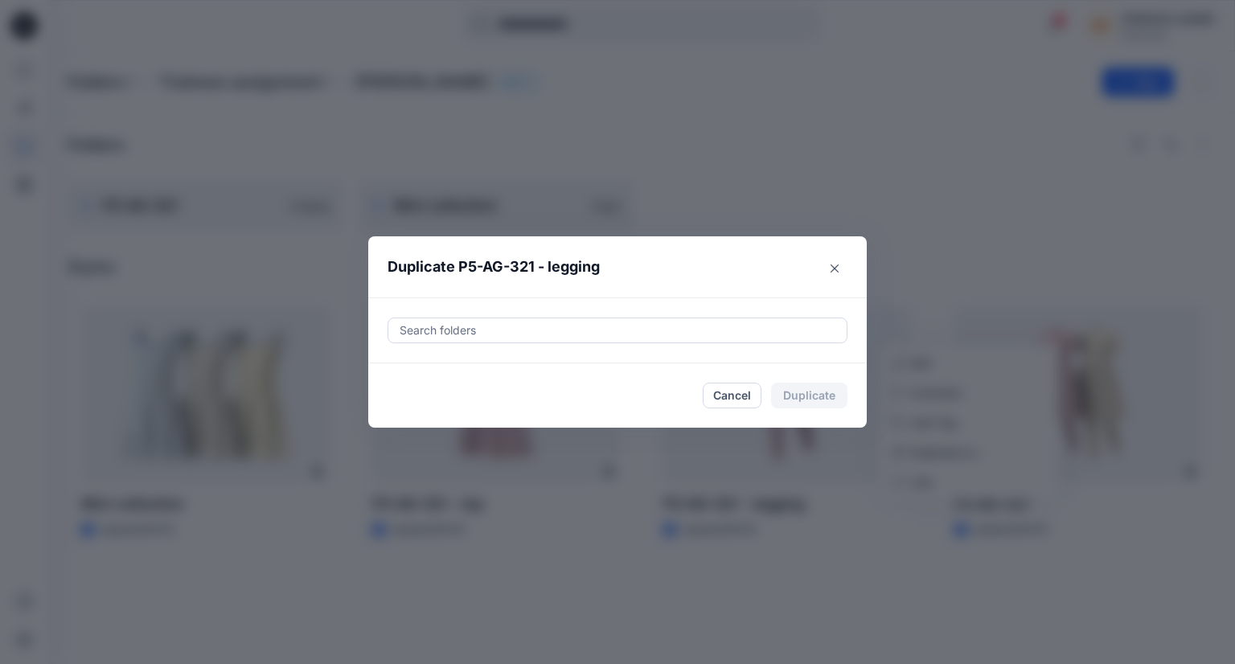
click at [691, 331] on div at bounding box center [617, 330] width 439 height 19
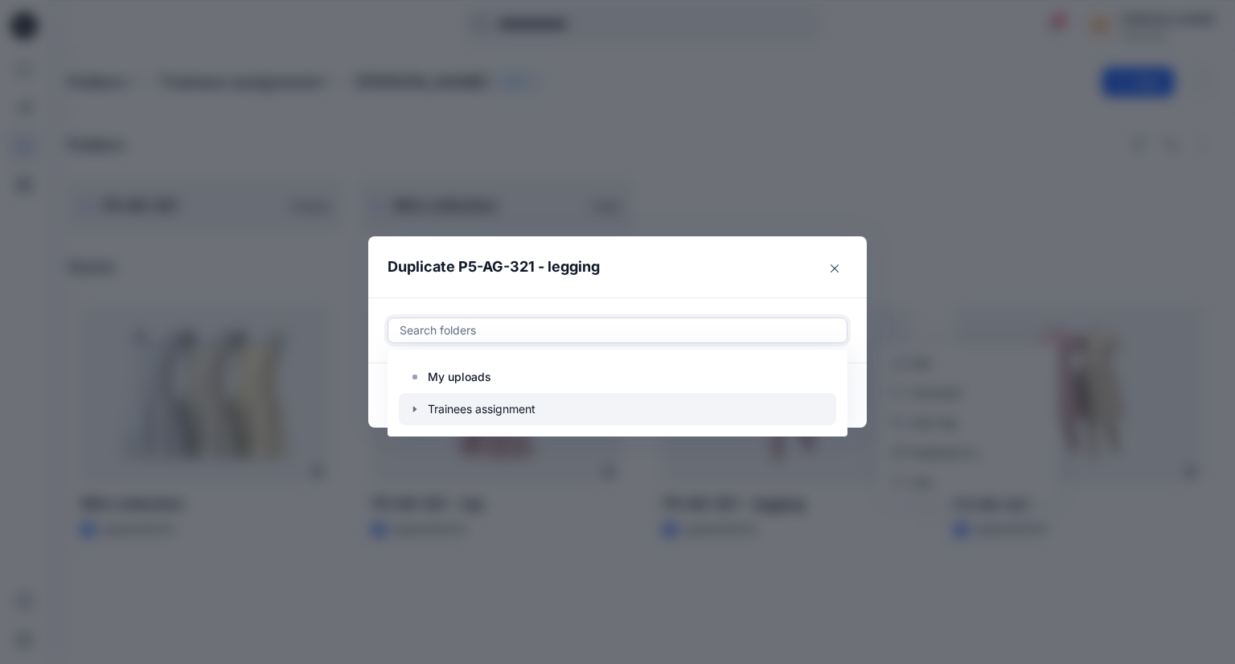
click at [415, 406] on icon "button" at bounding box center [414, 409] width 13 height 13
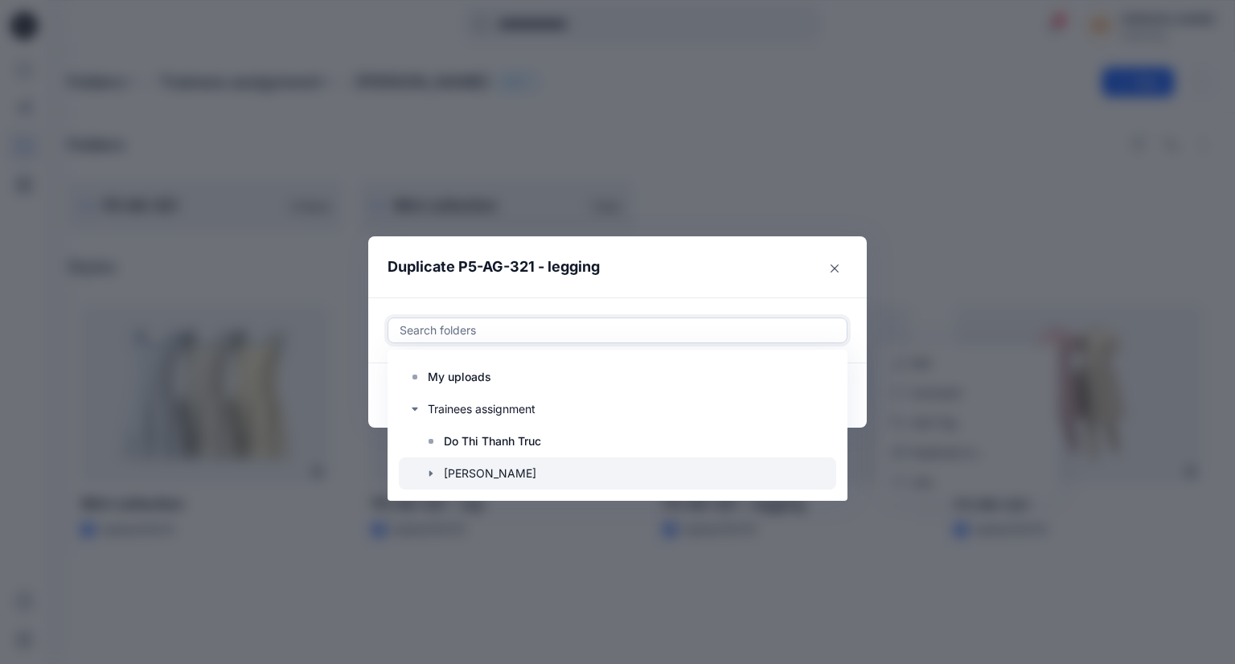
click at [428, 475] on icon "button" at bounding box center [430, 473] width 13 height 13
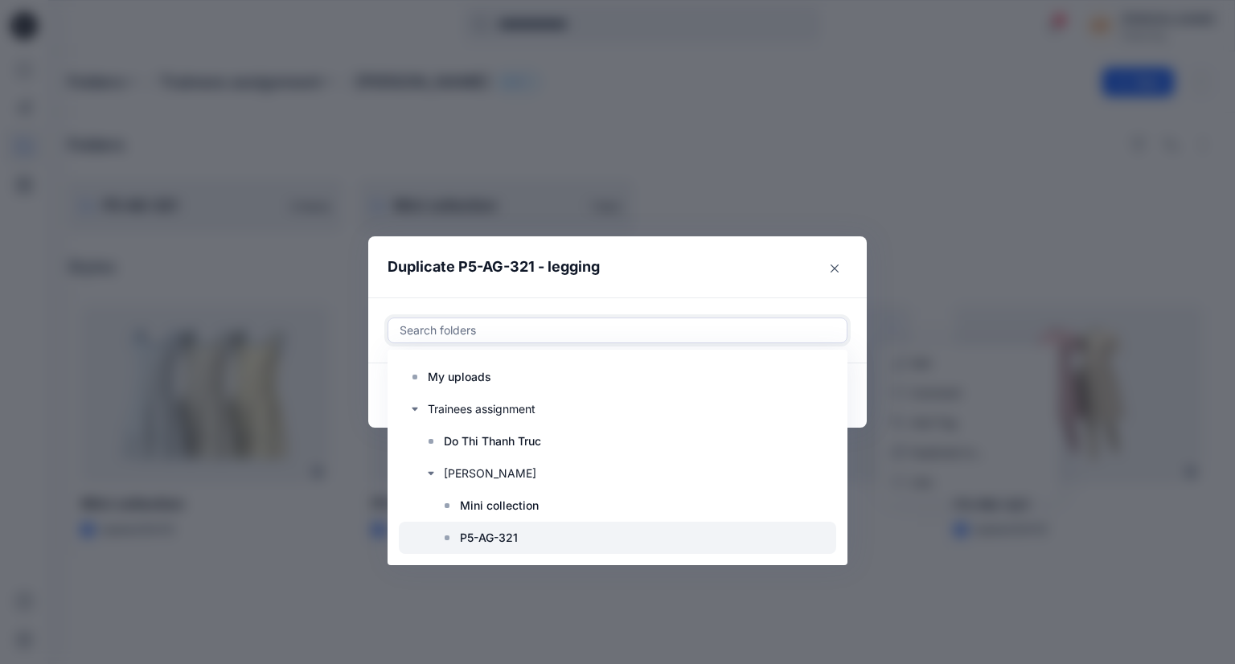
click at [446, 540] on icon at bounding box center [447, 537] width 13 height 13
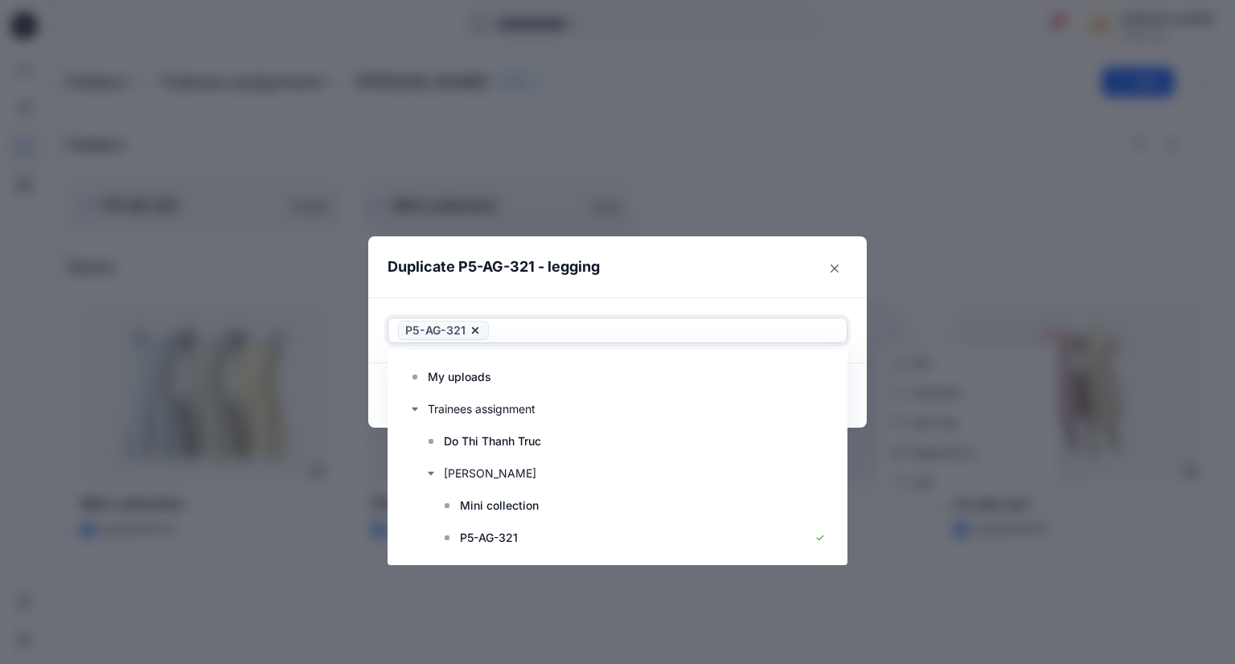
click at [785, 264] on header "Duplicate P5-AG-321 - legging" at bounding box center [601, 266] width 466 height 61
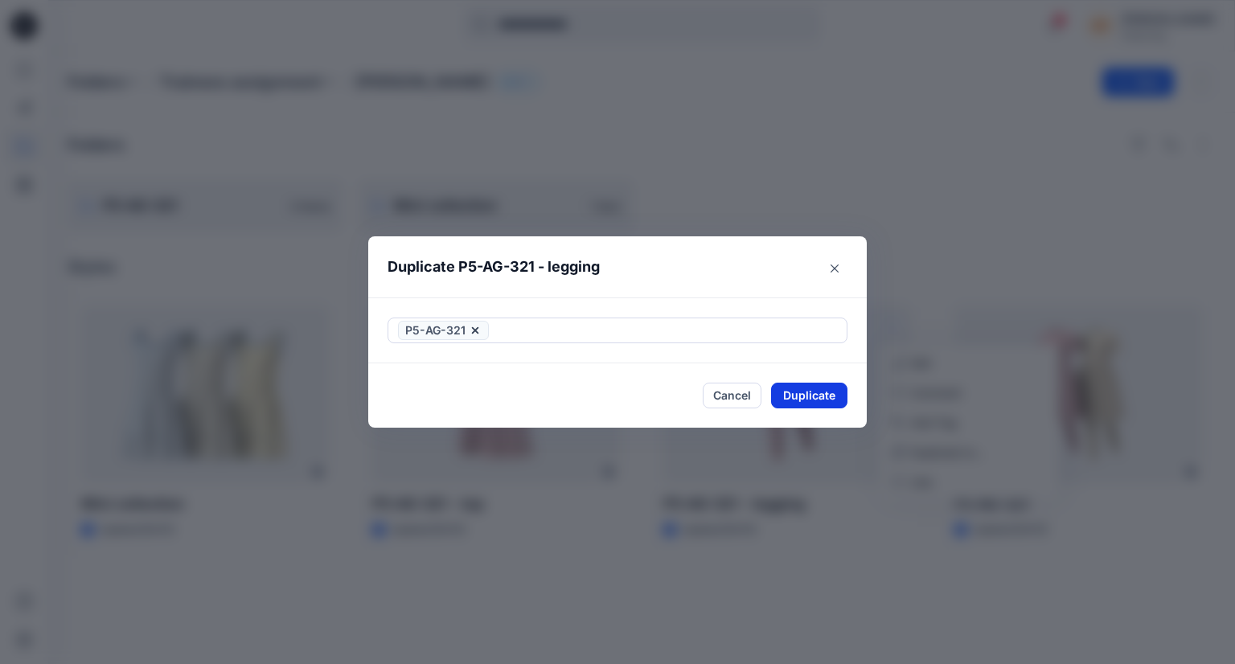
click at [816, 391] on button "Duplicate" at bounding box center [809, 396] width 76 height 26
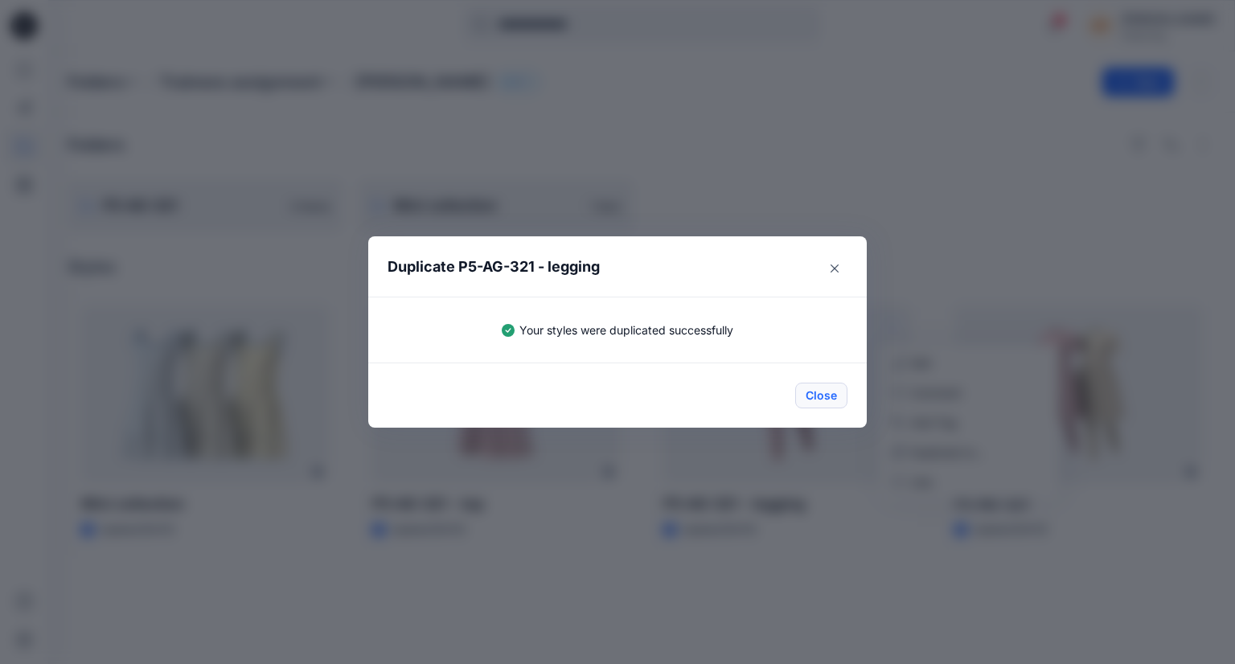
click at [819, 389] on button "Close" at bounding box center [821, 396] width 52 height 26
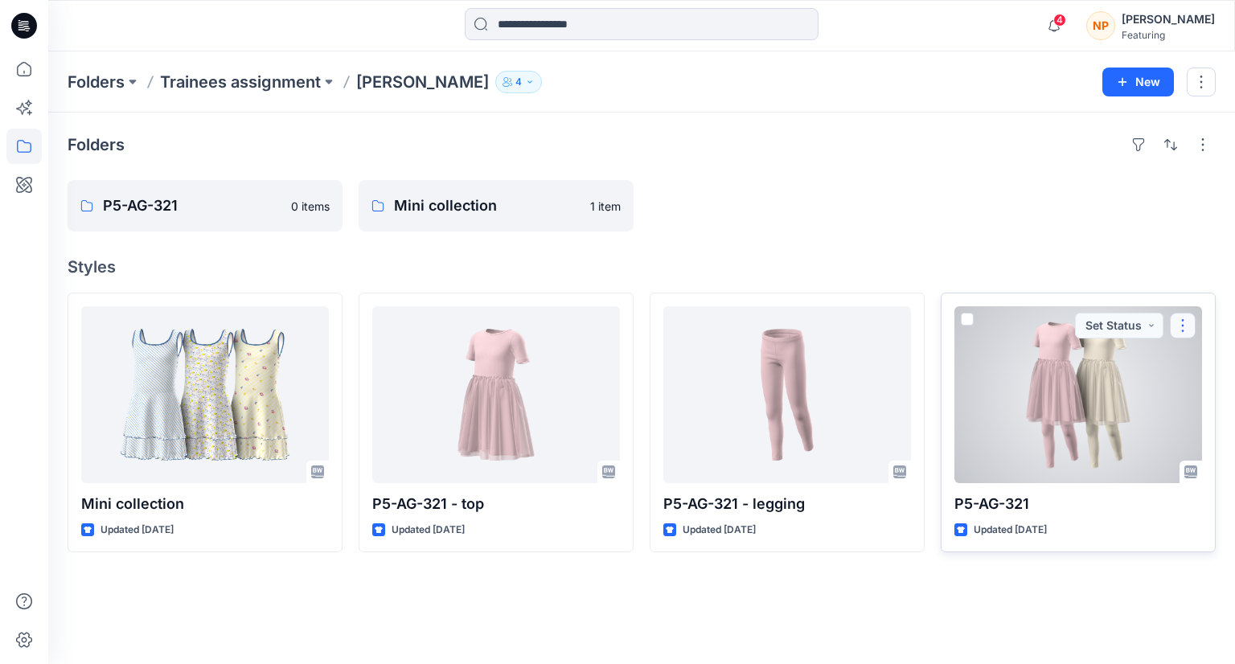
click at [1177, 326] on button "button" at bounding box center [1183, 326] width 26 height 26
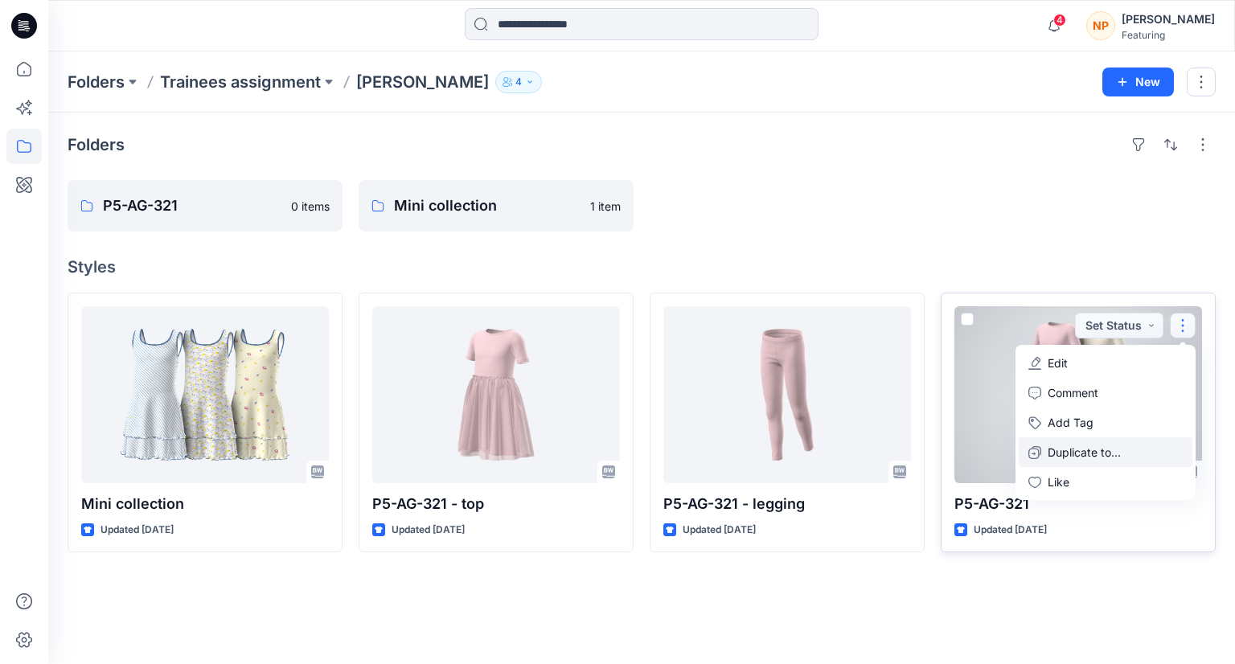
click at [1113, 447] on p "Duplicate to..." at bounding box center [1083, 452] width 73 height 17
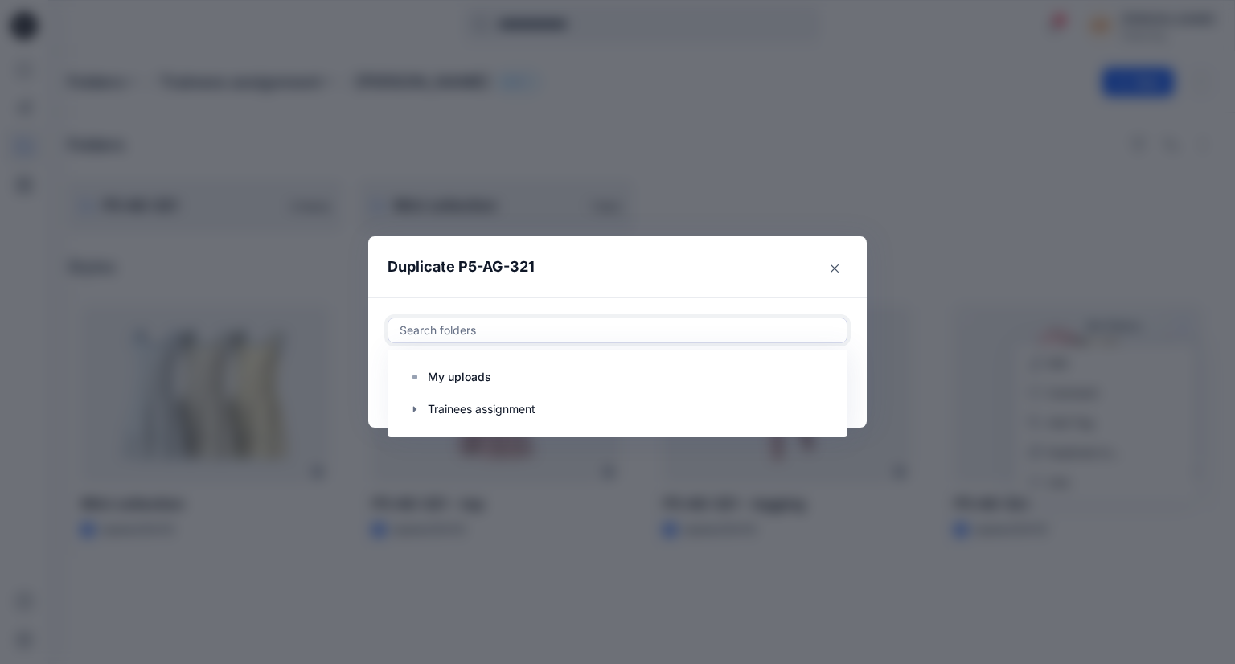
click at [560, 334] on div at bounding box center [617, 330] width 439 height 19
click at [415, 409] on icon "button" at bounding box center [414, 409] width 3 height 6
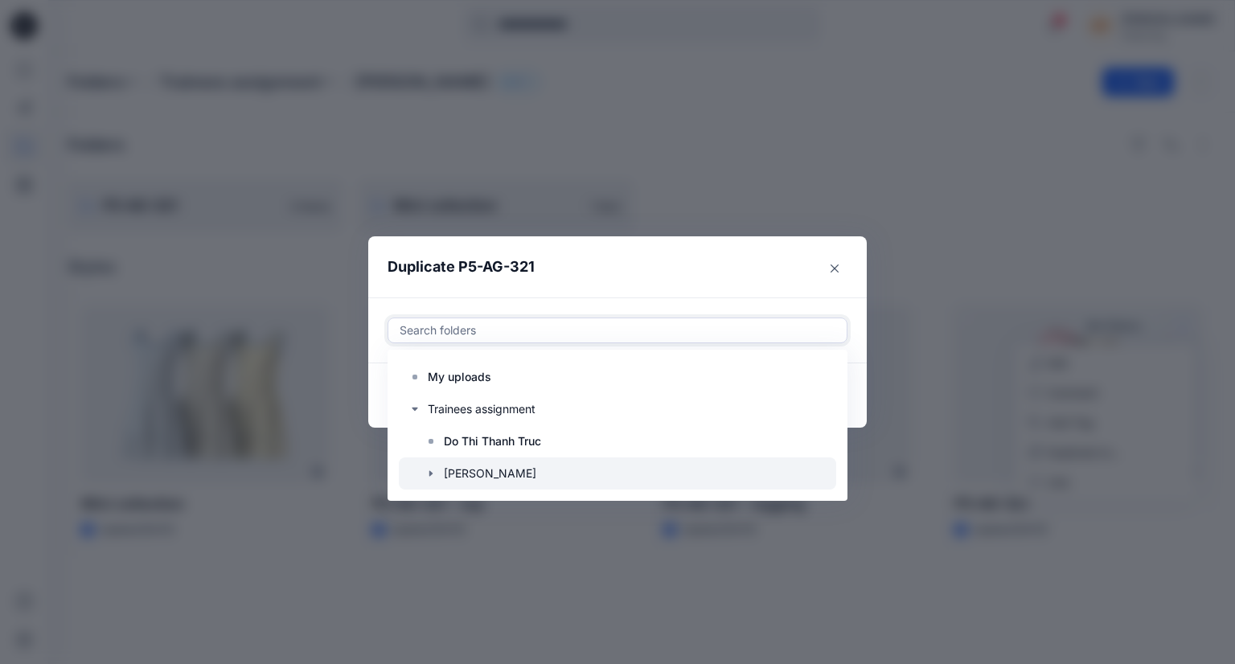
click at [431, 472] on icon "button" at bounding box center [430, 473] width 3 height 6
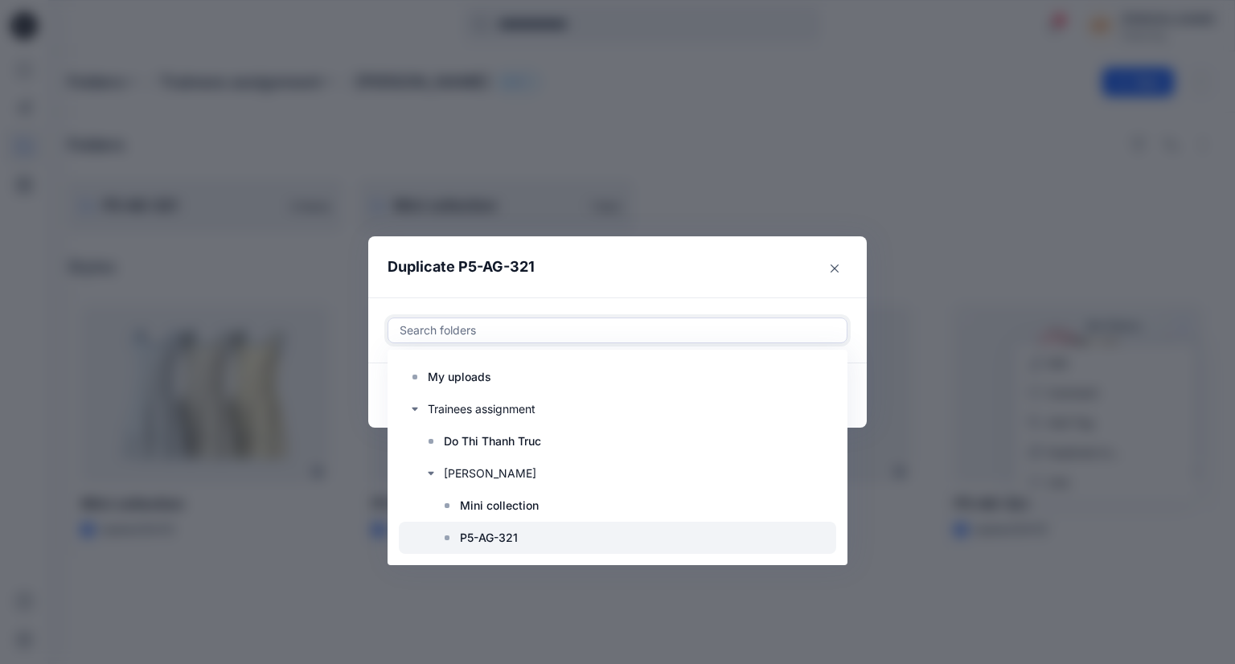
click at [449, 535] on icon at bounding box center [447, 537] width 13 height 13
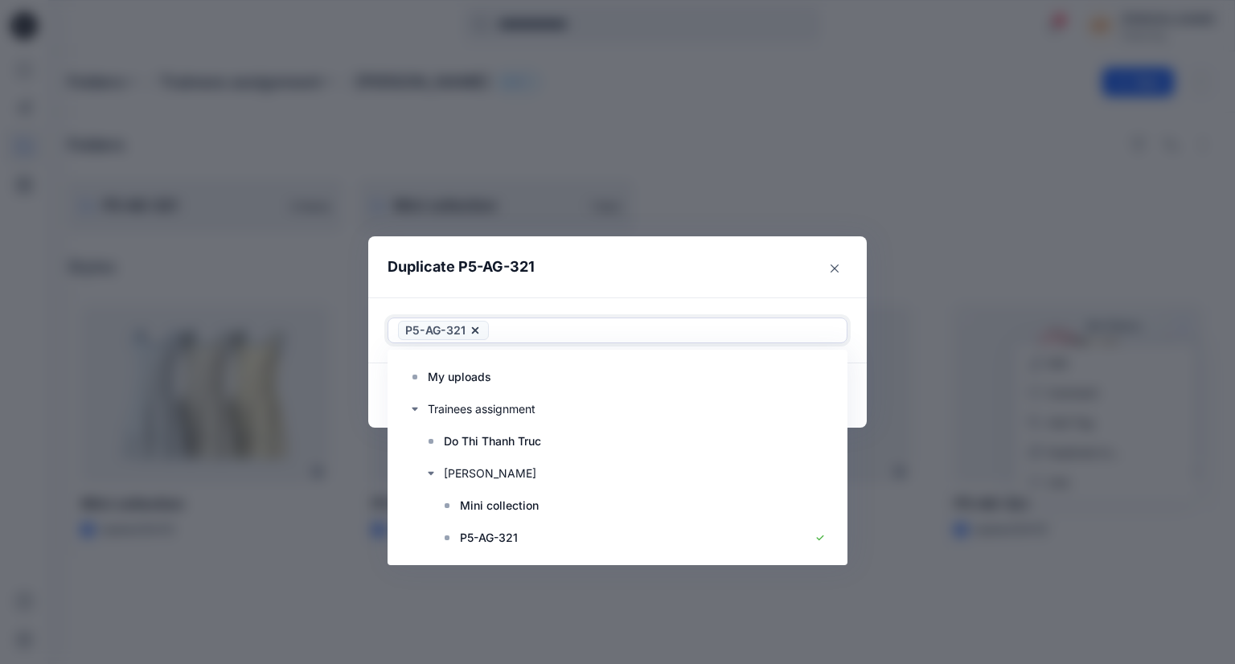
click at [780, 258] on header "Duplicate P5-AG-321" at bounding box center [601, 266] width 466 height 61
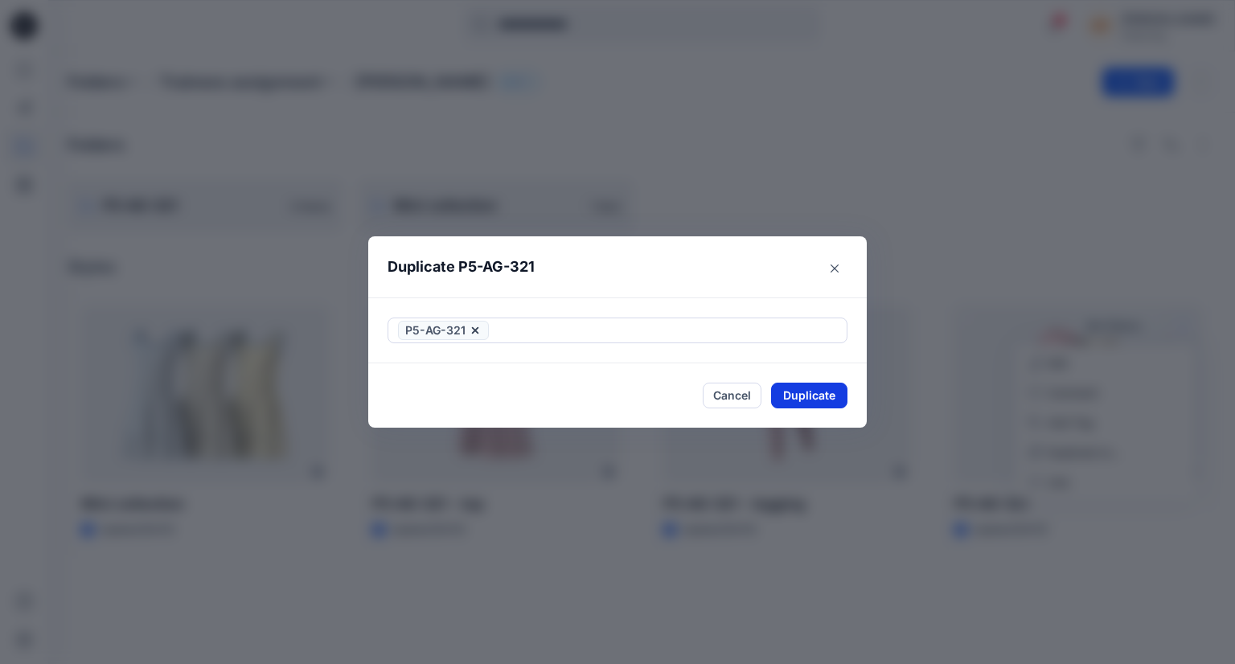
click at [818, 400] on button "Duplicate" at bounding box center [809, 396] width 76 height 26
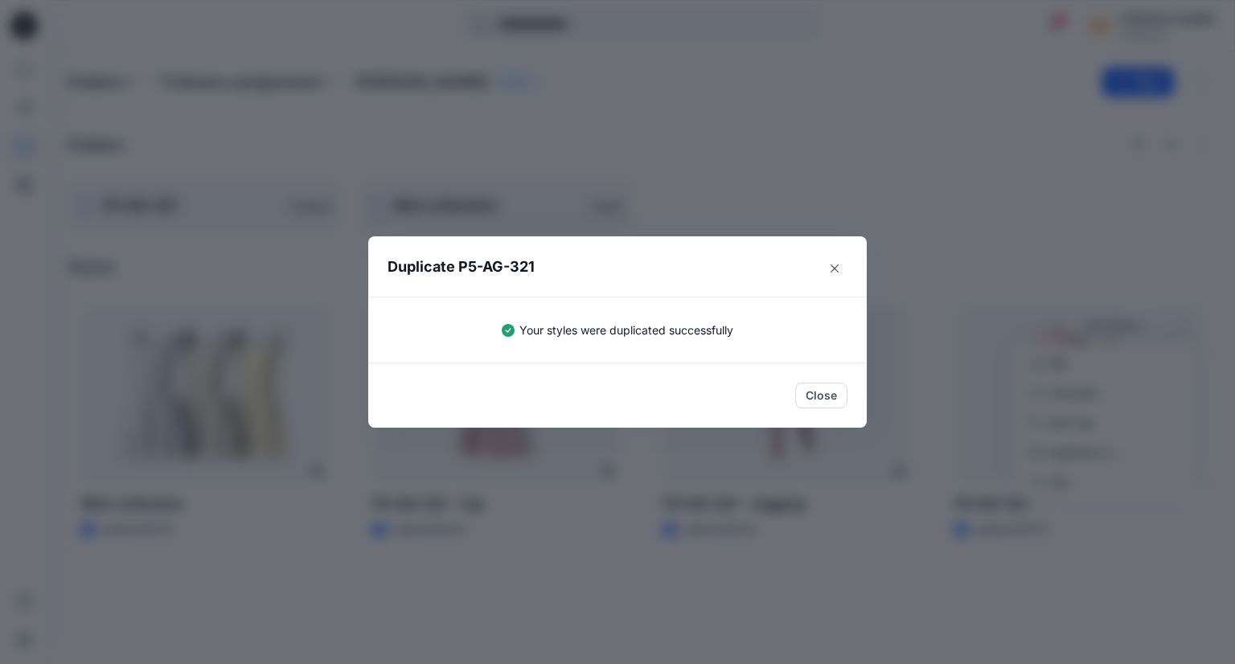
click at [861, 576] on div "Duplicate P5-AG-321 Your styles were duplicated successfully Close" at bounding box center [617, 332] width 1235 height 664
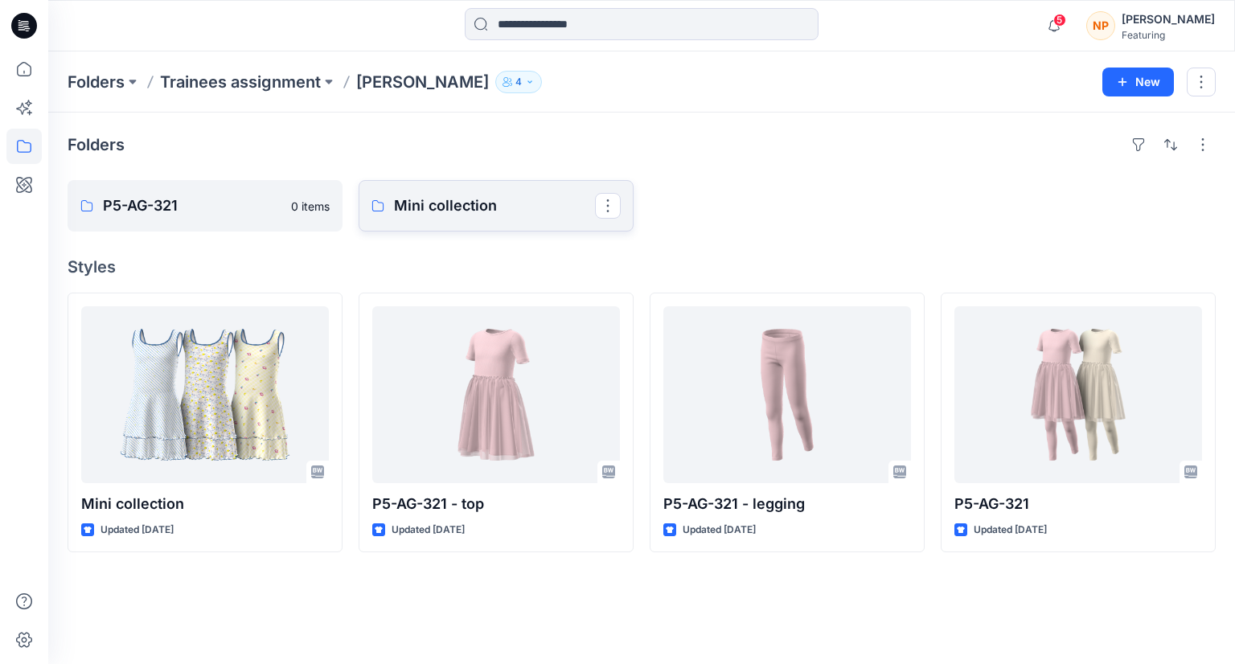
click at [472, 209] on p "Mini collection" at bounding box center [494, 206] width 201 height 23
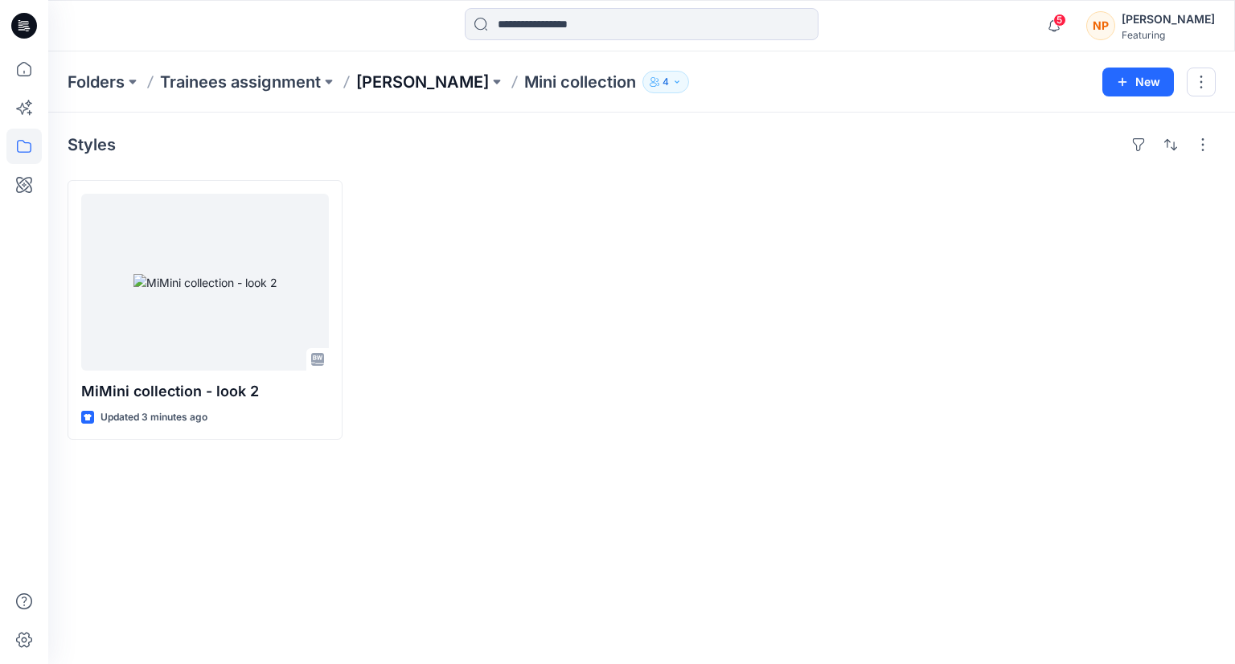
click at [420, 85] on p "[PERSON_NAME]" at bounding box center [422, 82] width 133 height 23
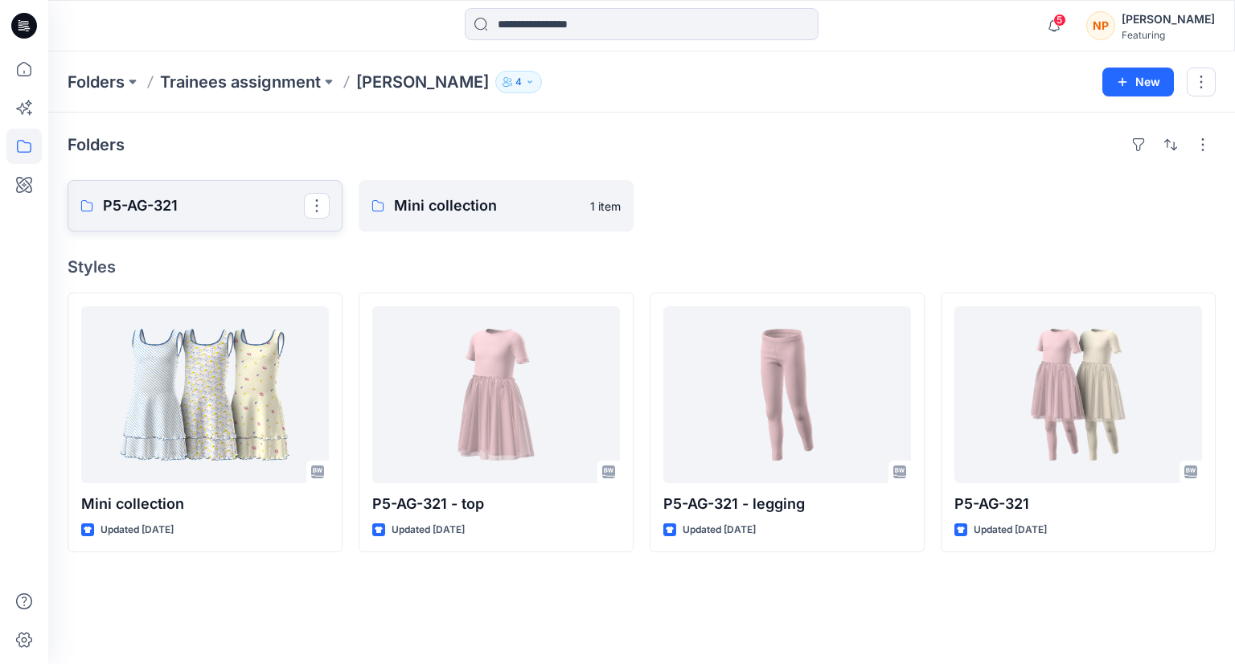
click at [203, 207] on p "P5-AG-321" at bounding box center [203, 206] width 201 height 23
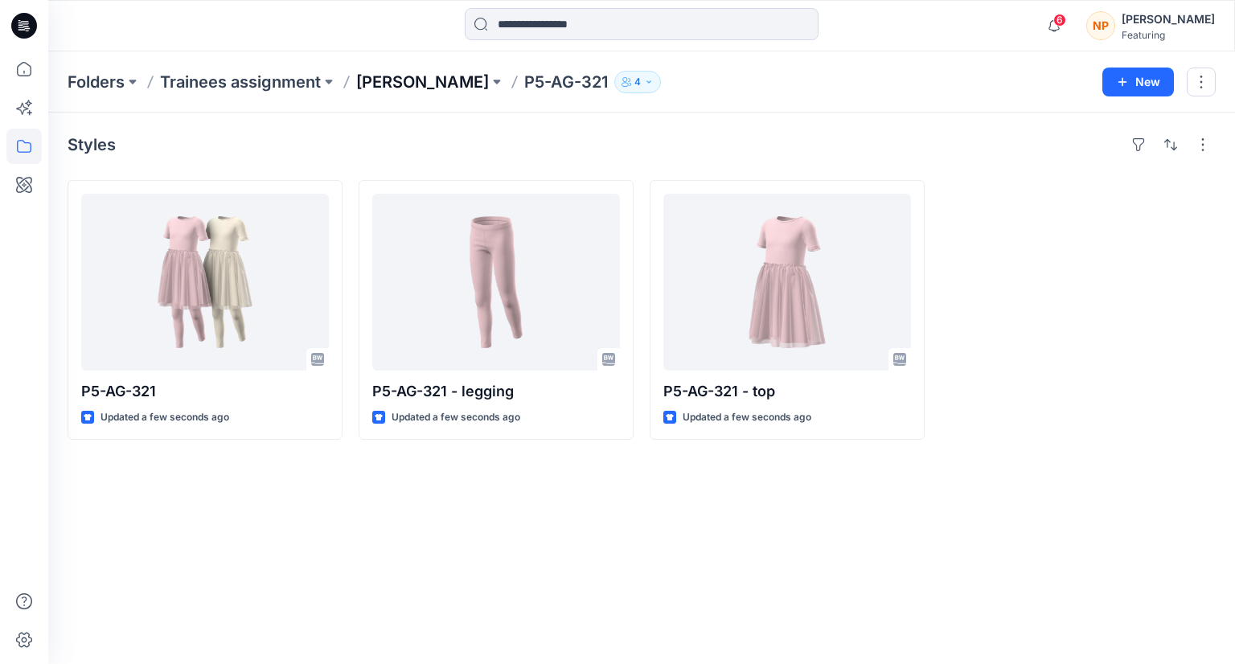
click at [412, 84] on p "[PERSON_NAME]" at bounding box center [422, 82] width 133 height 23
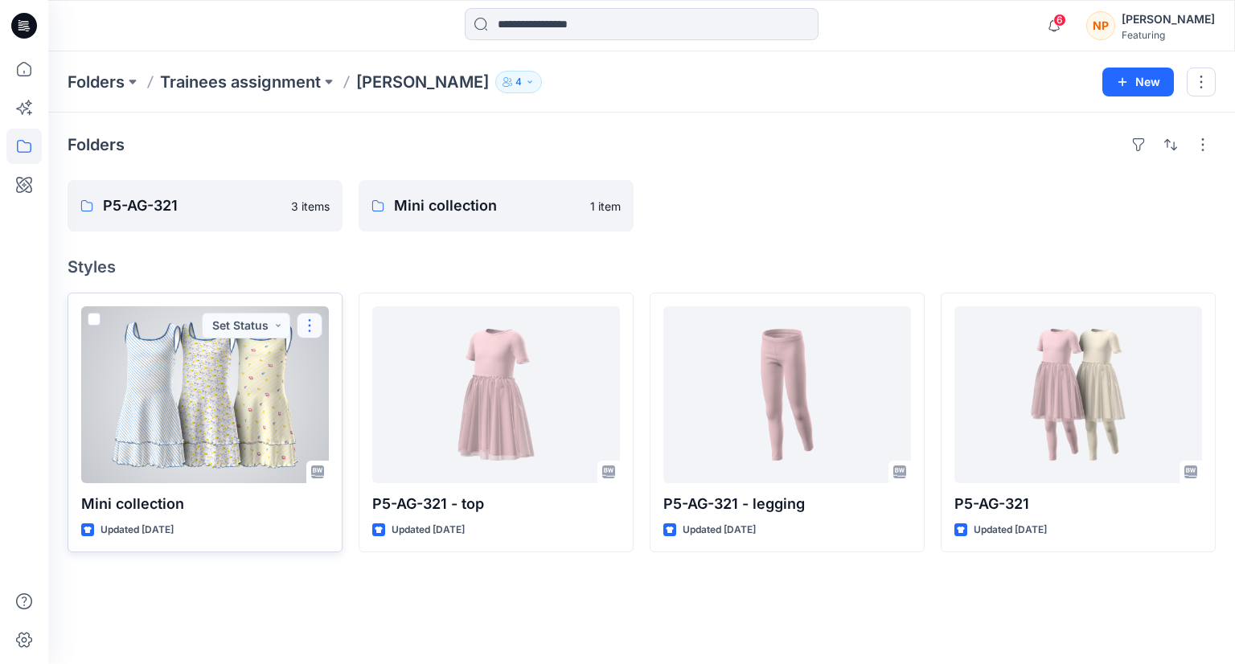
click at [314, 329] on button "button" at bounding box center [310, 326] width 26 height 26
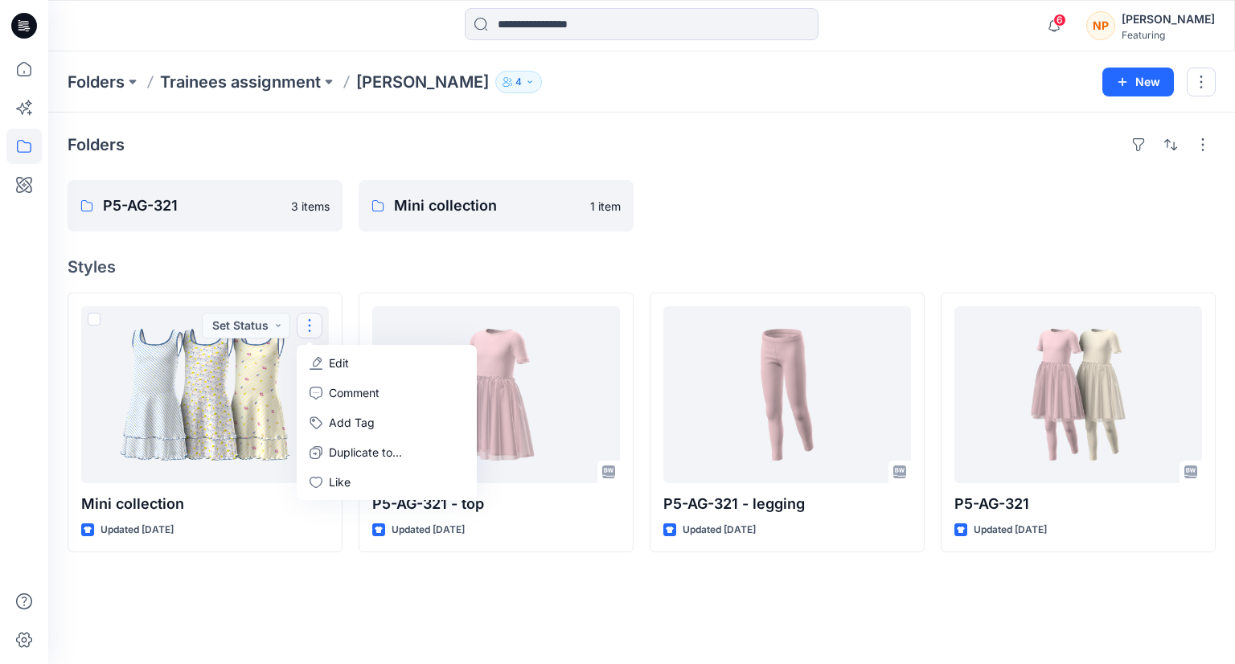
click at [471, 602] on div "Folders P5-AG-321 3 items Mini collection 1 item Styles Mini collection Updated…" at bounding box center [641, 388] width 1187 height 551
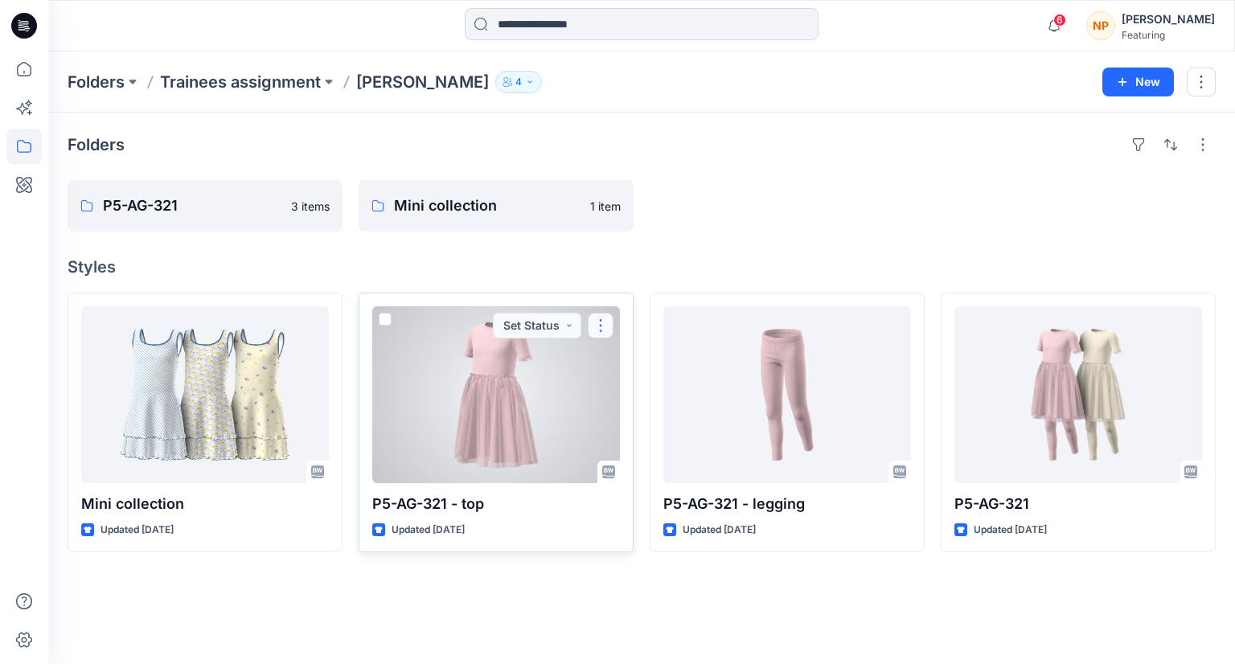
click at [606, 320] on button "button" at bounding box center [601, 326] width 26 height 26
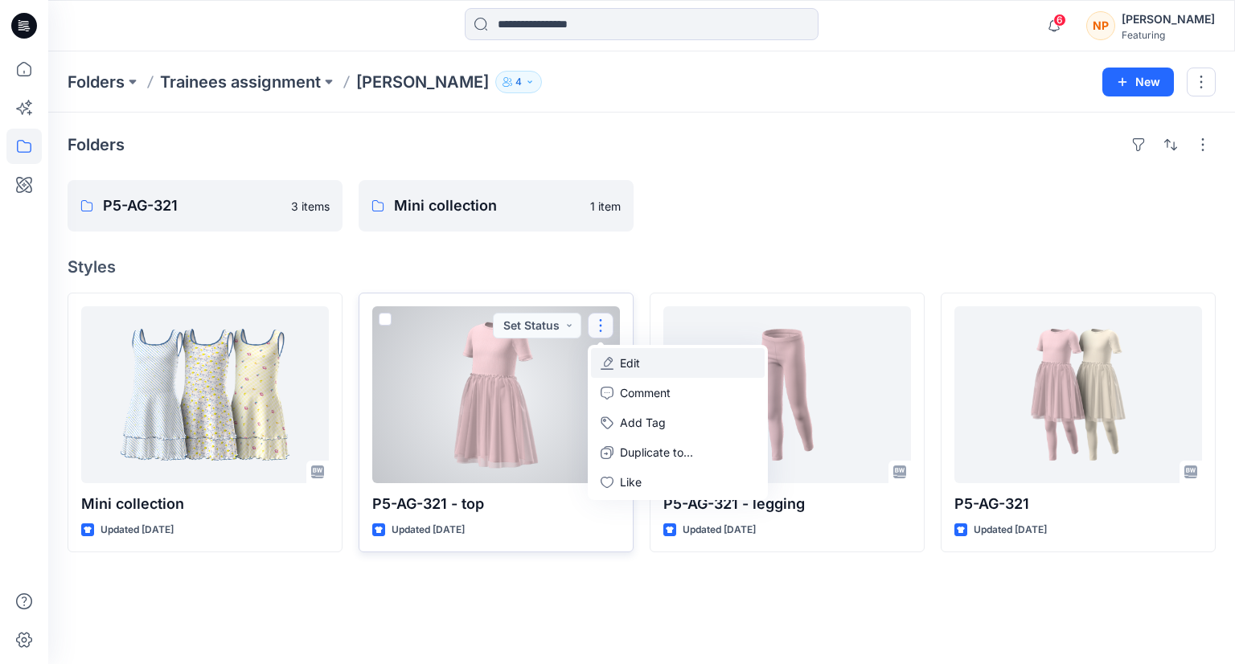
click at [643, 365] on button "Edit" at bounding box center [678, 363] width 174 height 30
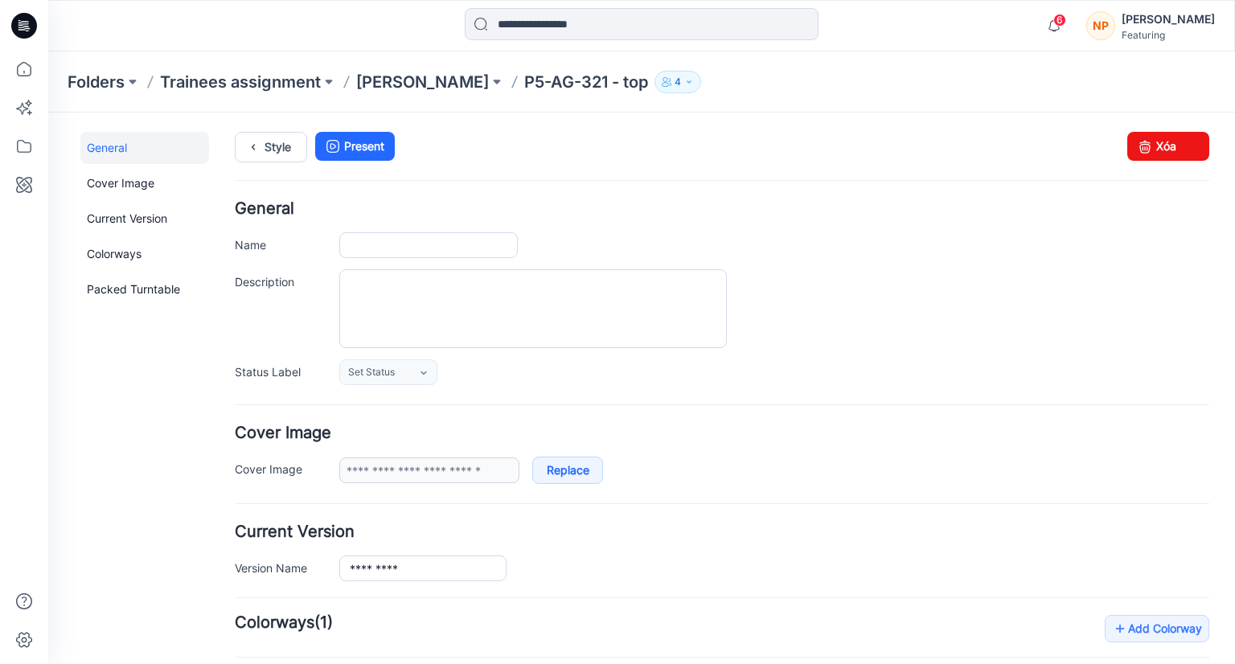
type input "**********"
drag, startPoint x: 1145, startPoint y: 145, endPoint x: 736, endPoint y: 204, distance: 412.7
click at [1145, 145] on link "Xóa" at bounding box center [1168, 146] width 82 height 29
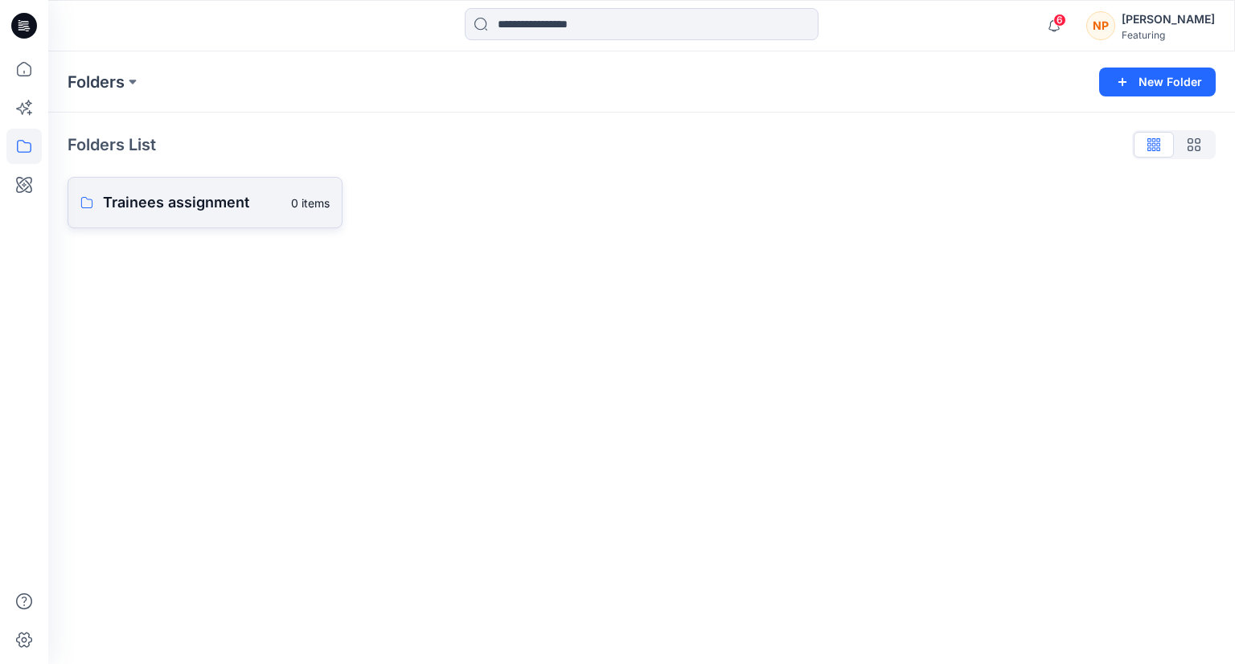
click at [162, 197] on p "Trainees assignment" at bounding box center [192, 202] width 178 height 23
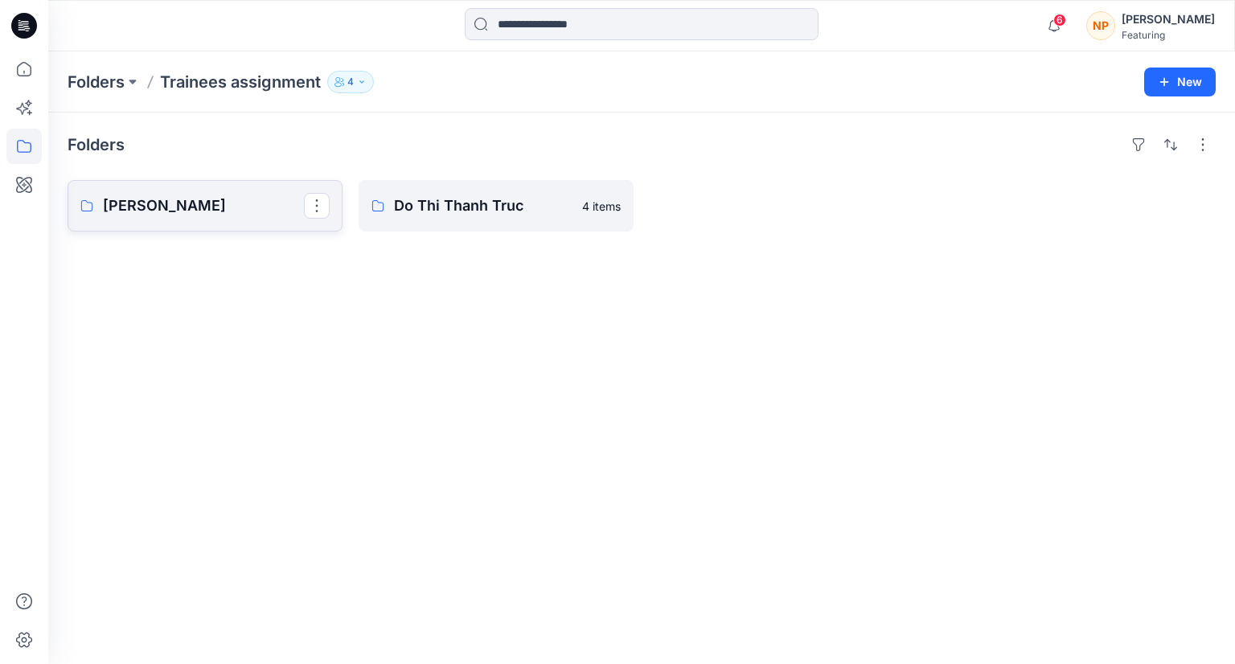
click at [256, 206] on p "[PERSON_NAME]" at bounding box center [203, 206] width 201 height 23
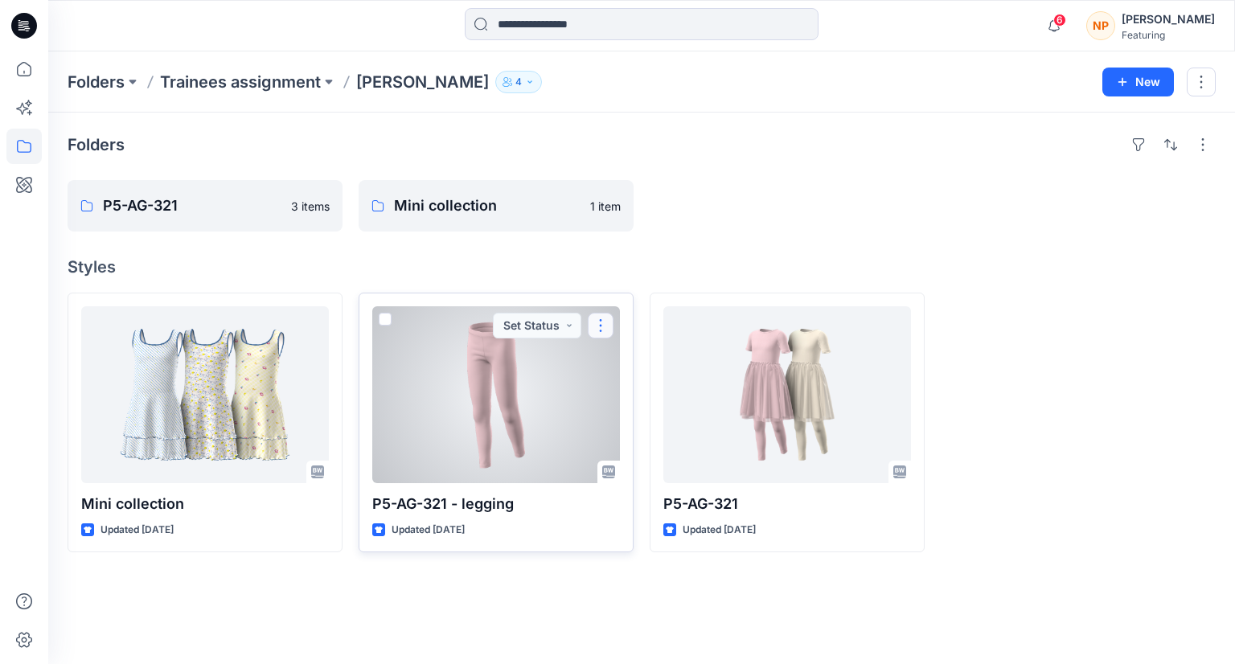
click at [601, 330] on button "button" at bounding box center [601, 326] width 26 height 26
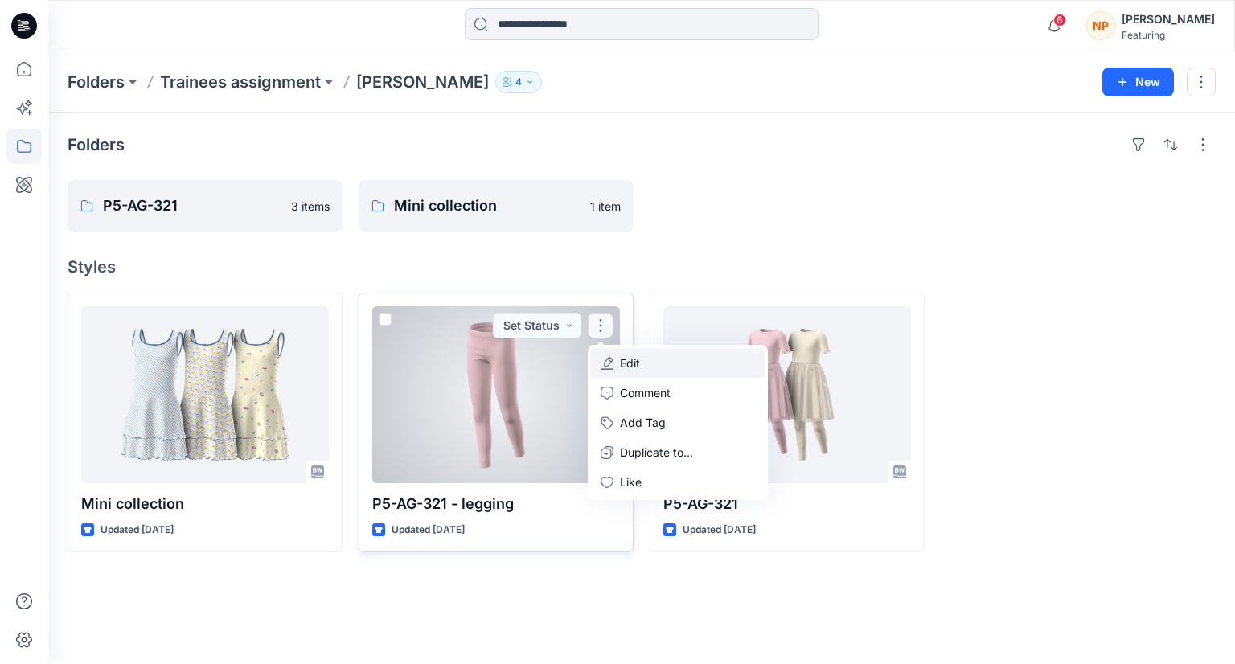
click at [657, 367] on button "Edit" at bounding box center [678, 363] width 174 height 30
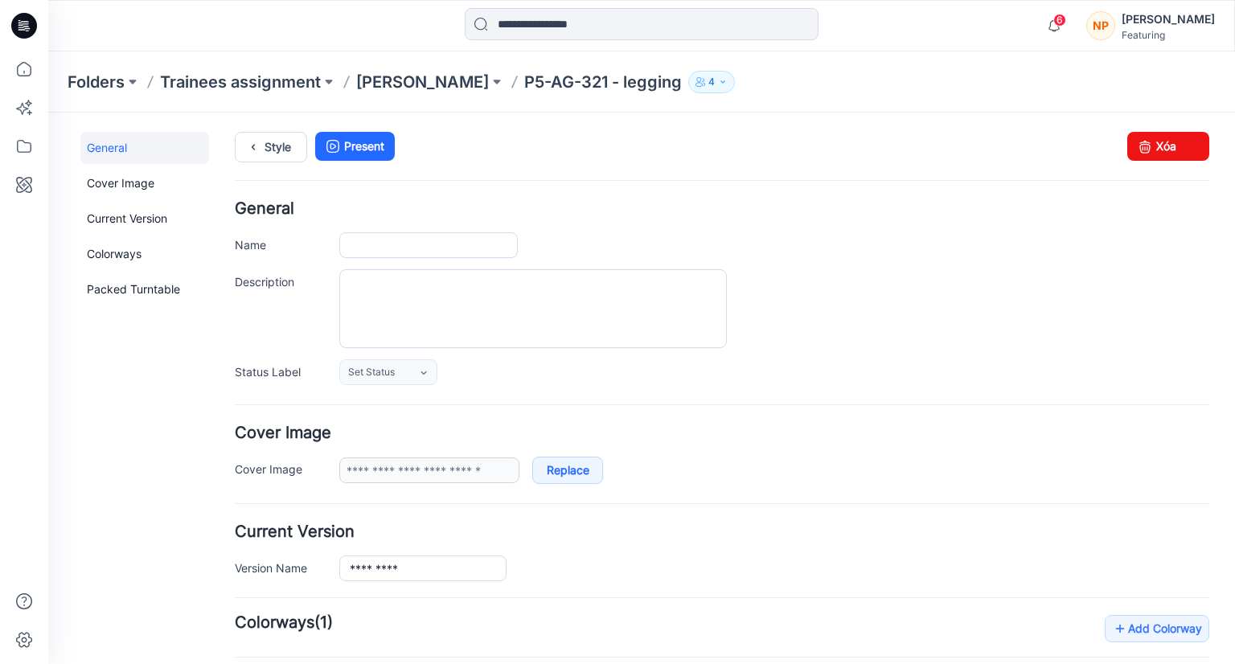
type input "**********"
drag, startPoint x: 1175, startPoint y: 148, endPoint x: 719, endPoint y: 195, distance: 459.0
click at [1175, 148] on link "Xóa" at bounding box center [1168, 146] width 82 height 29
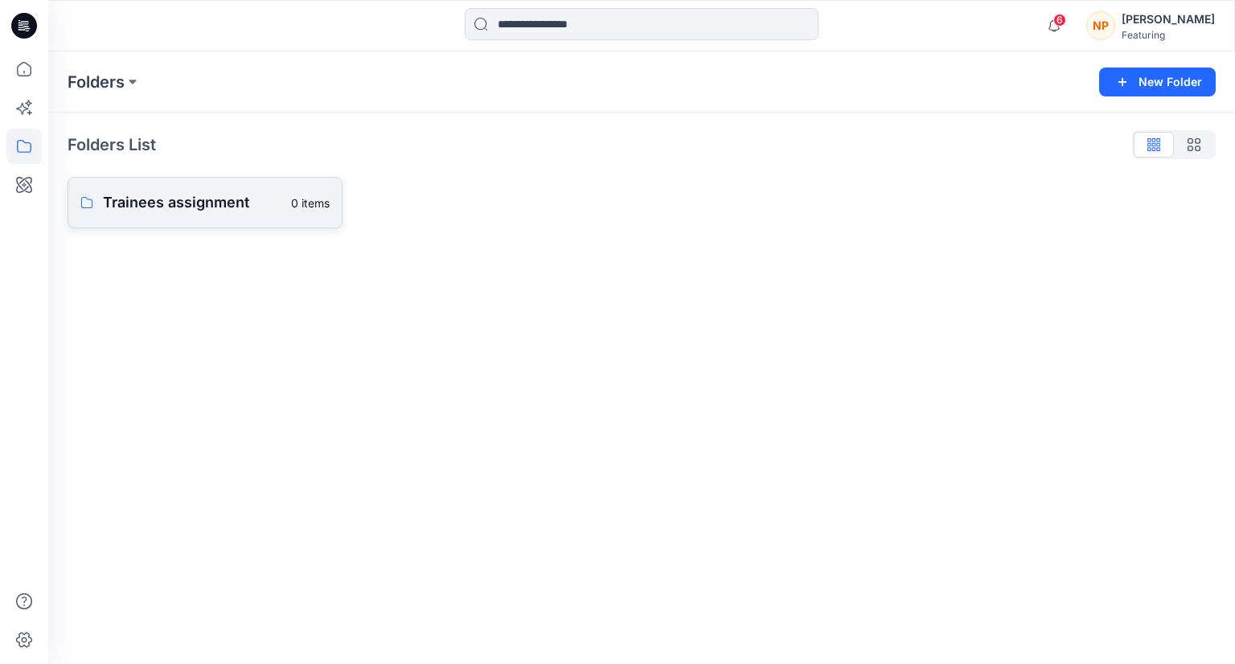
click at [199, 220] on link "Trainees assignment 0 items" at bounding box center [205, 202] width 275 height 51
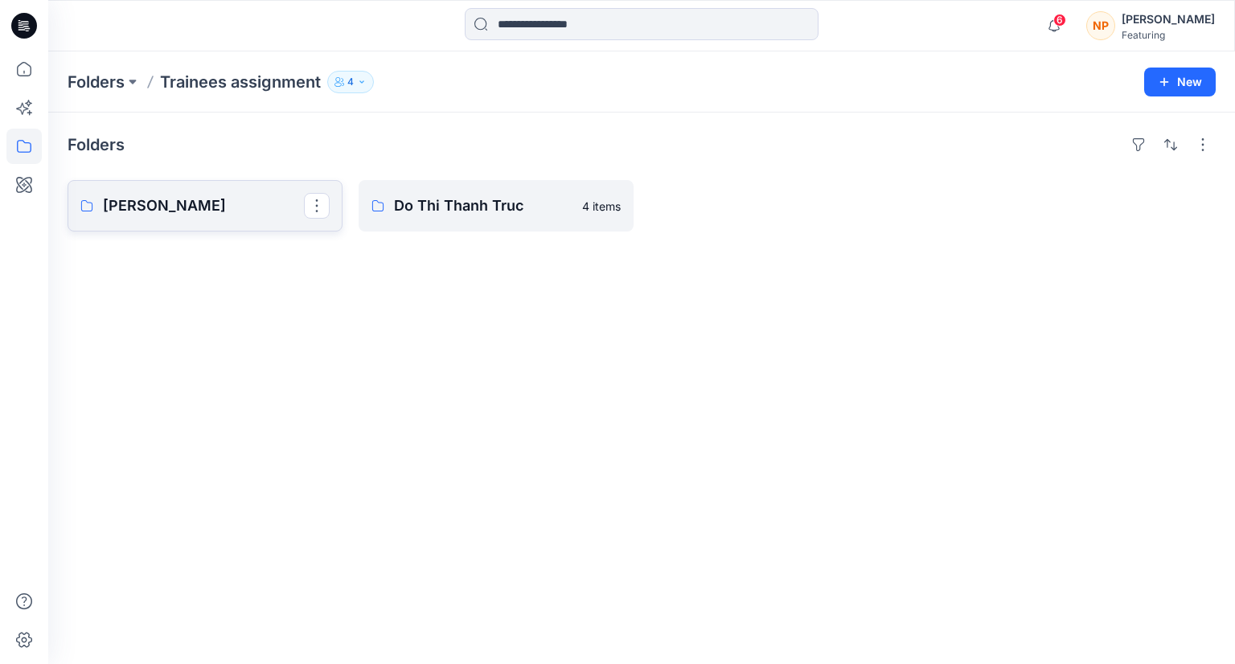
click at [227, 221] on link "[PERSON_NAME]" at bounding box center [205, 205] width 275 height 51
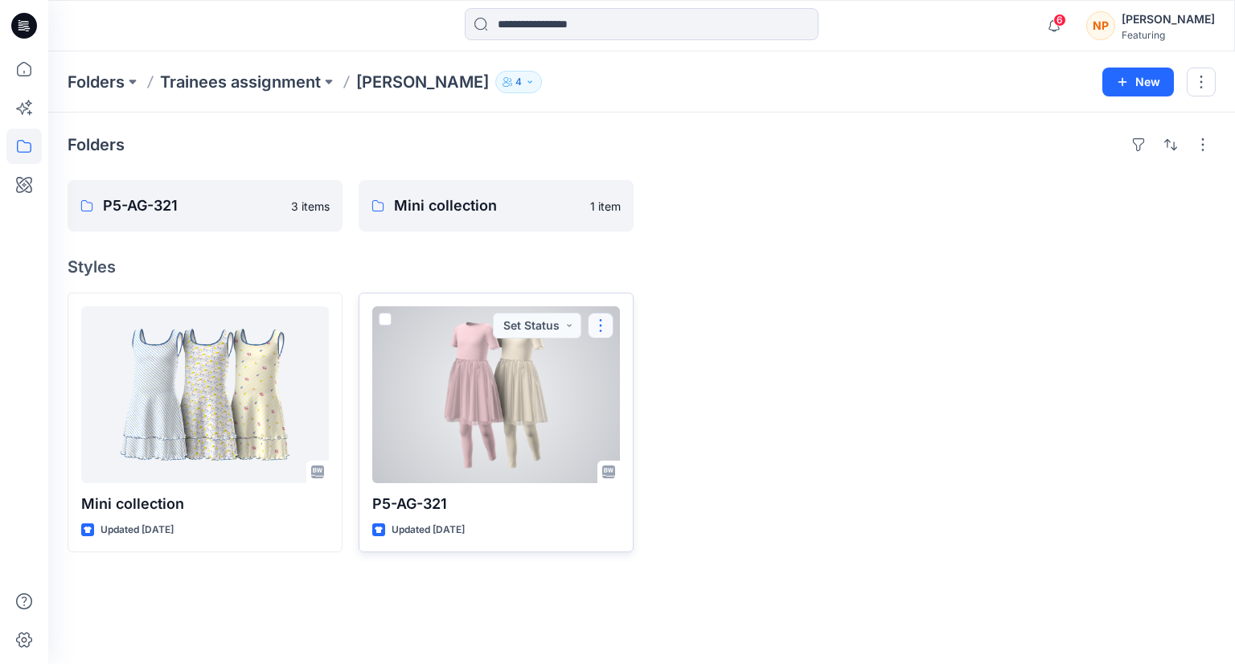
click at [605, 333] on button "button" at bounding box center [601, 326] width 26 height 26
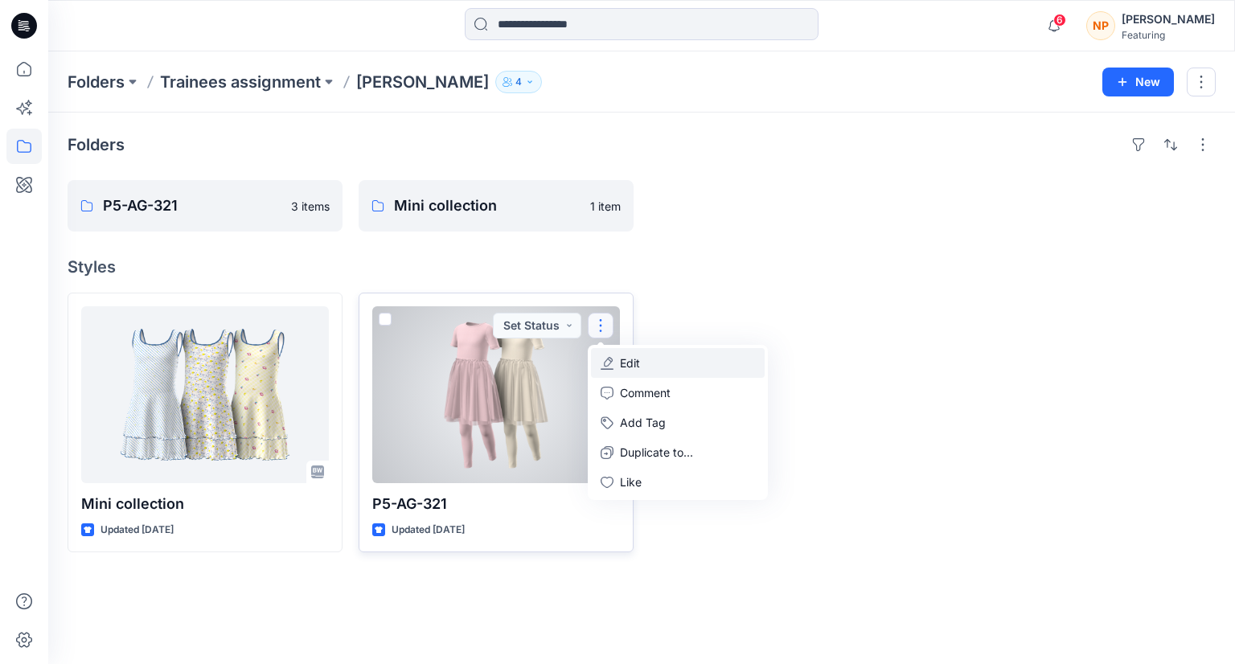
click at [637, 365] on p "Edit" at bounding box center [630, 363] width 20 height 17
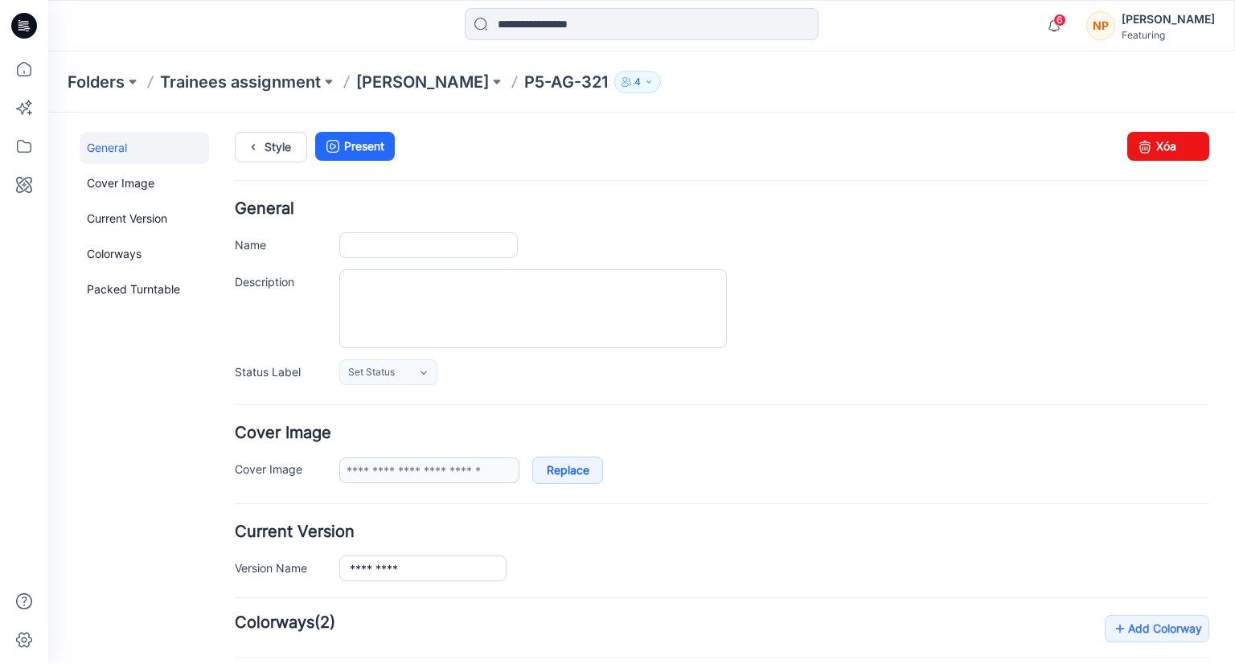
type input "*********"
type textarea "**********"
type input "**********"
drag, startPoint x: 740, startPoint y: 195, endPoint x: 1146, endPoint y: 150, distance: 408.5
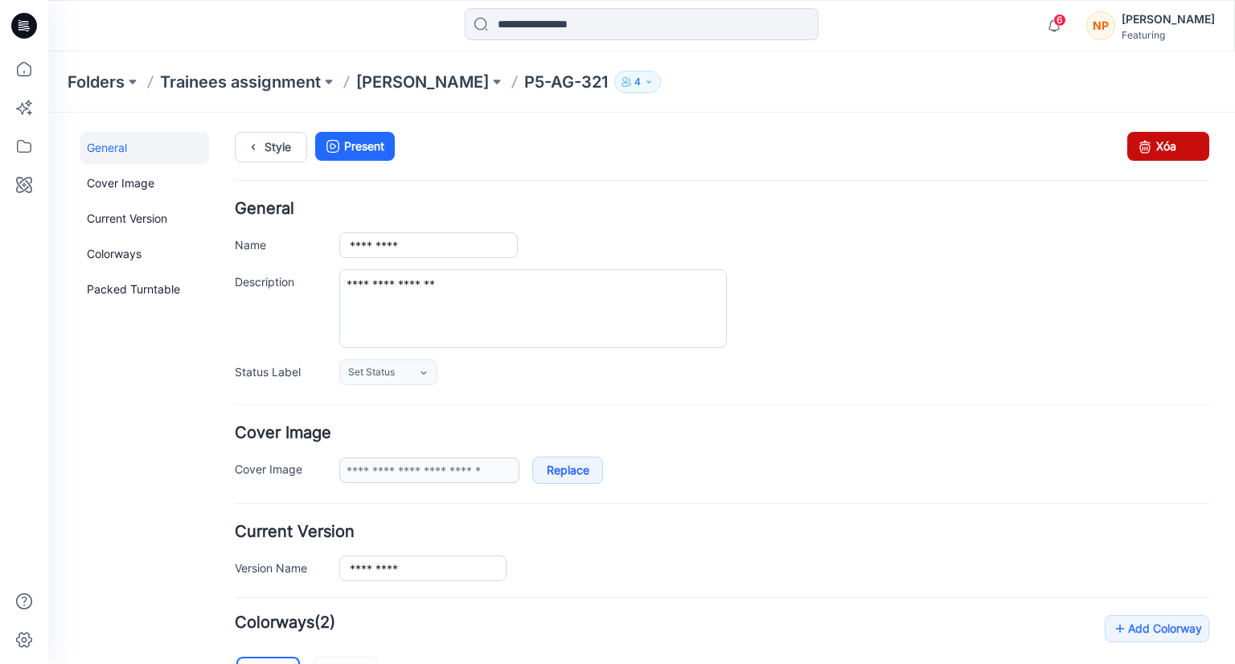
click at [1146, 150] on link "Xóa" at bounding box center [1168, 146] width 82 height 29
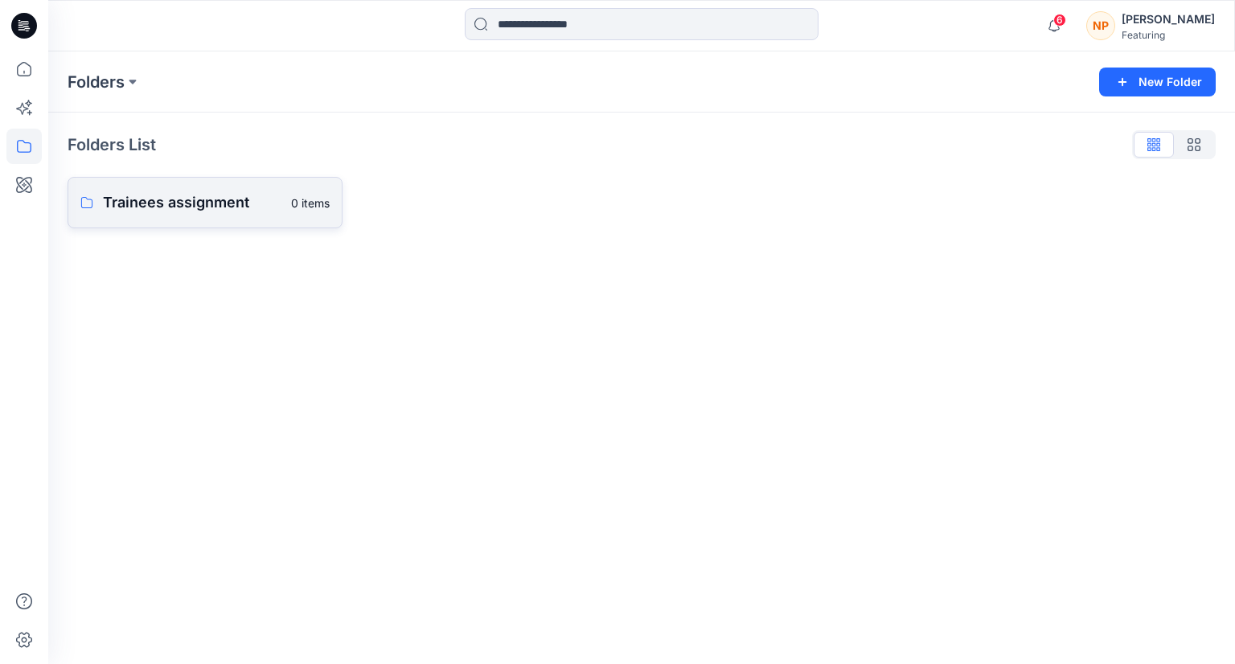
click at [162, 208] on p "Trainees assignment" at bounding box center [192, 202] width 178 height 23
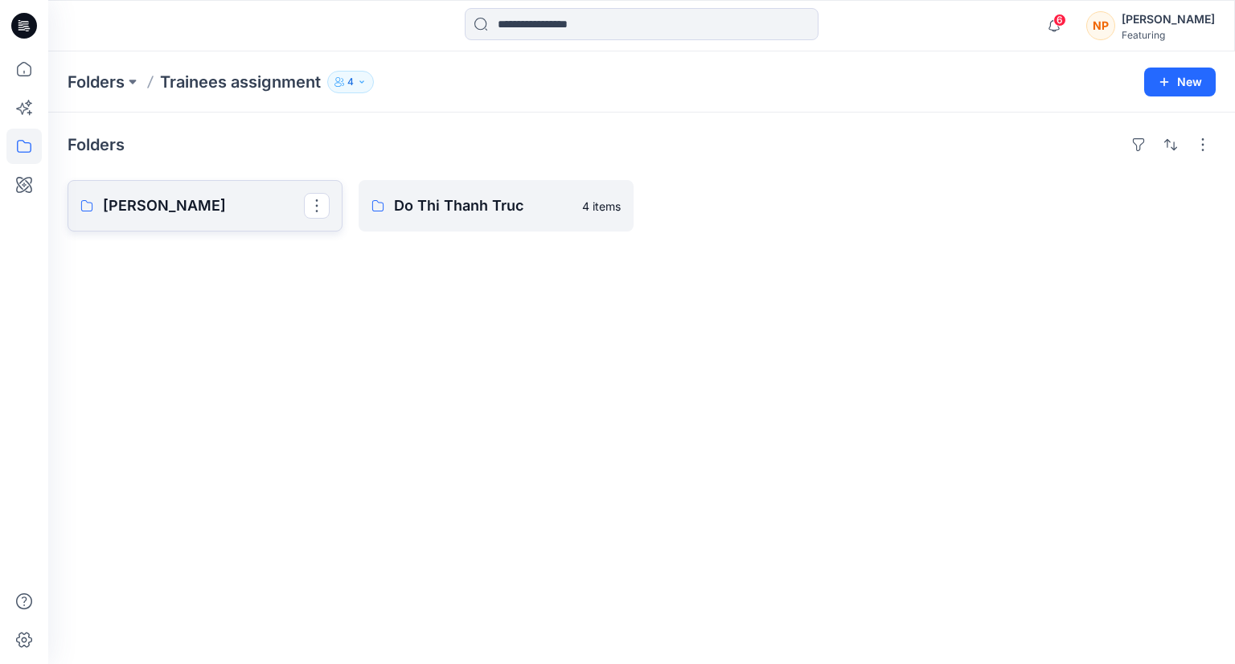
click at [166, 216] on link "[PERSON_NAME]" at bounding box center [205, 205] width 275 height 51
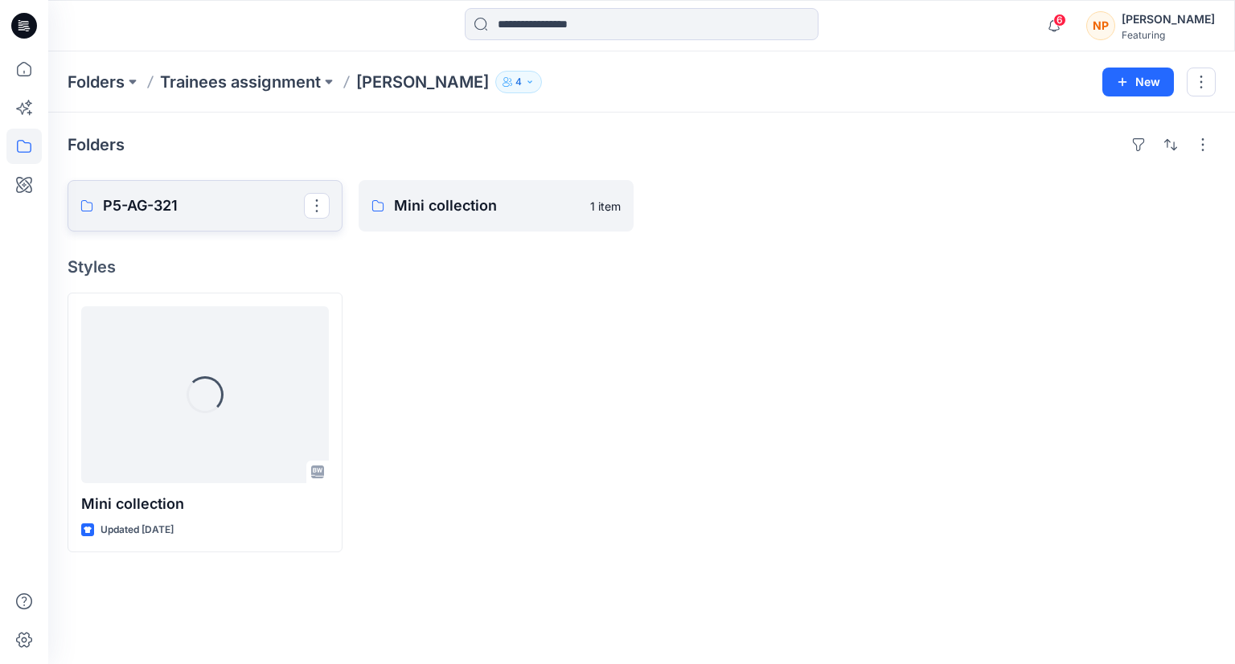
click at [227, 213] on p "P5-AG-321" at bounding box center [203, 206] width 201 height 23
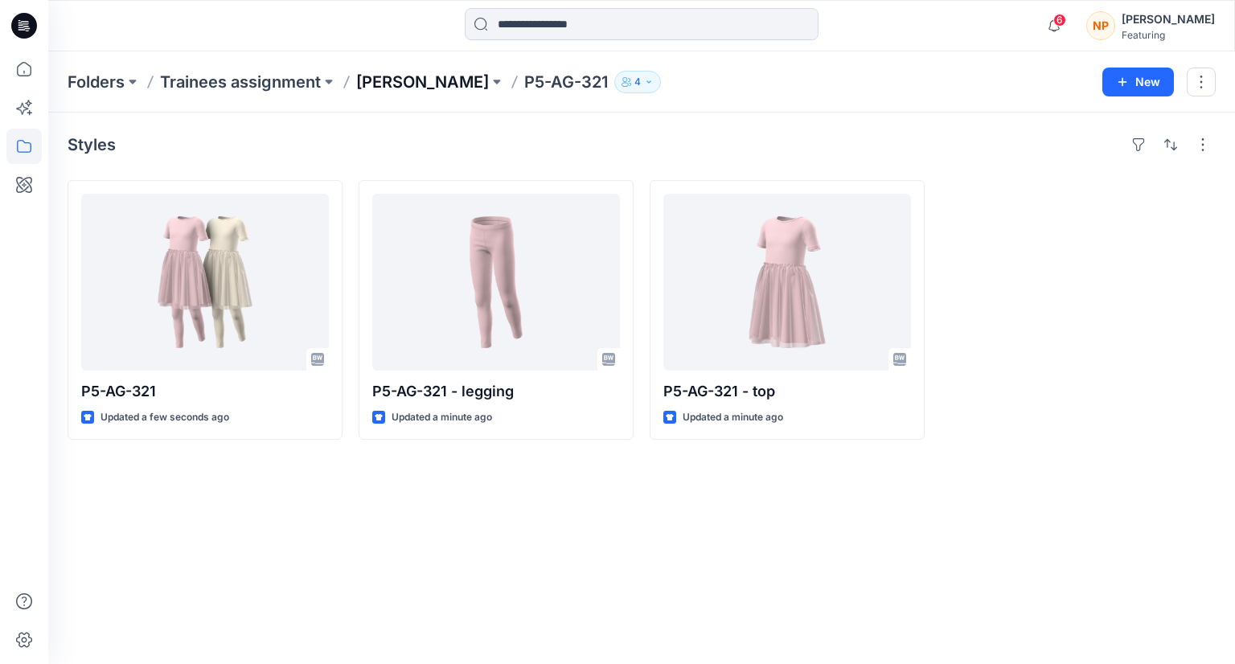
click at [397, 89] on p "[PERSON_NAME]" at bounding box center [422, 82] width 133 height 23
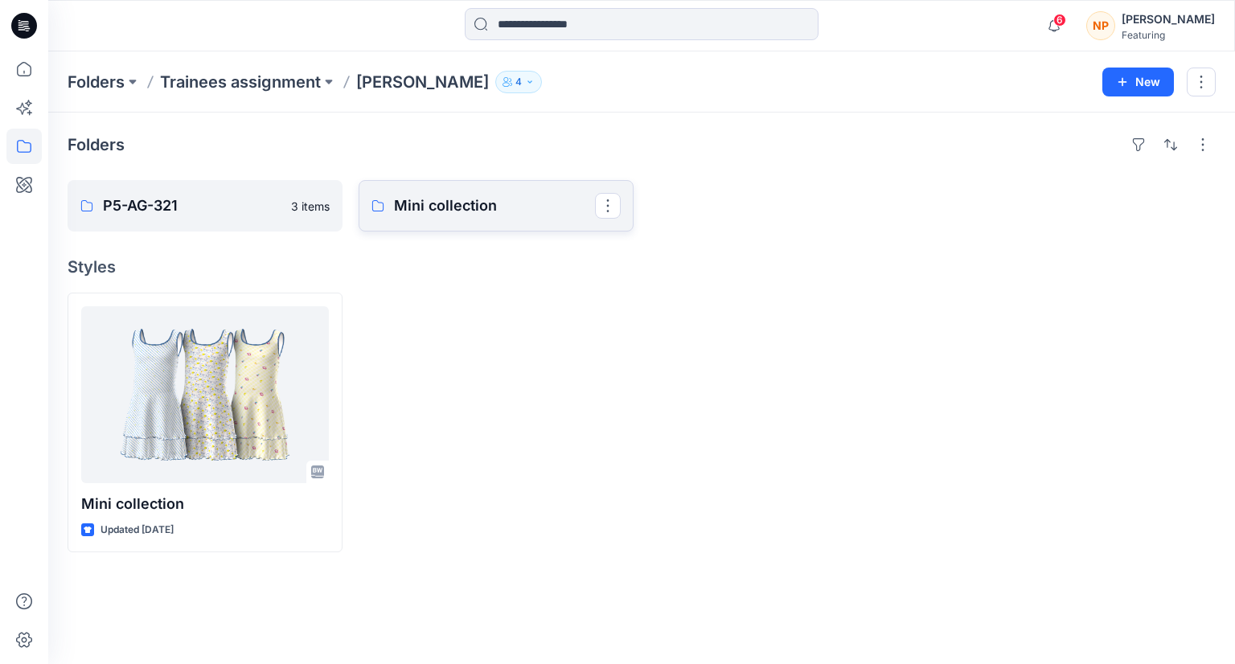
click at [477, 207] on p "Mini collection" at bounding box center [494, 206] width 201 height 23
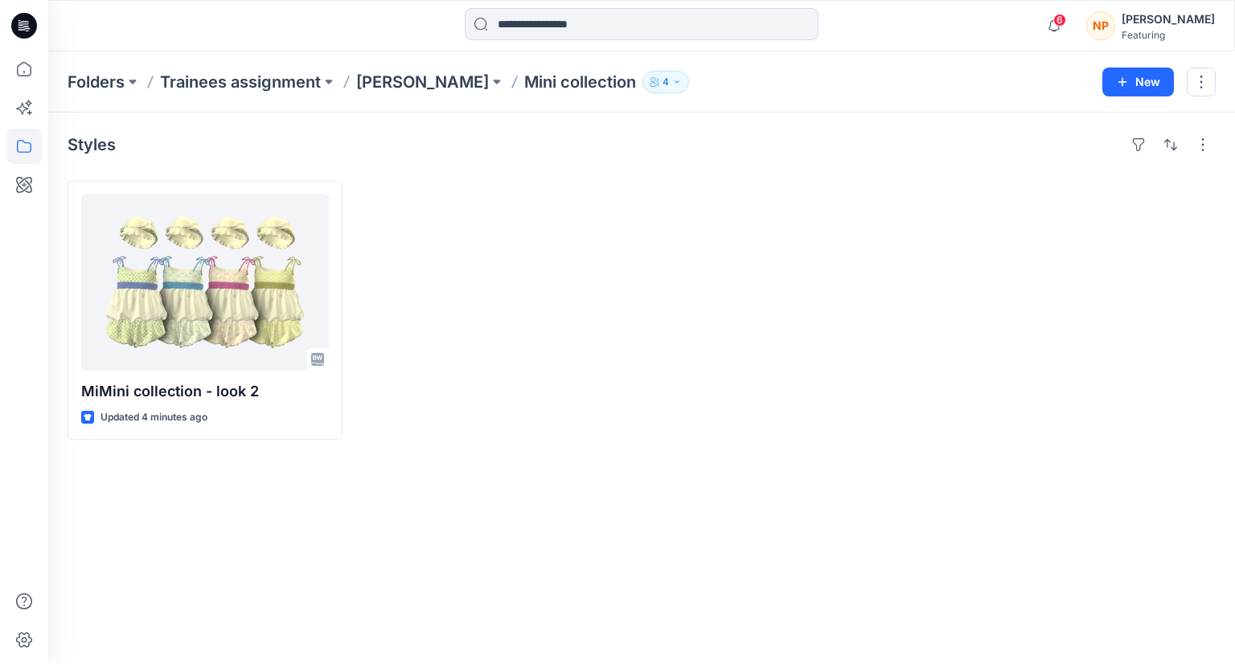
click at [282, 497] on div "Styles MiMini collection - look 2 Updated 4 minutes ago" at bounding box center [641, 388] width 1187 height 551
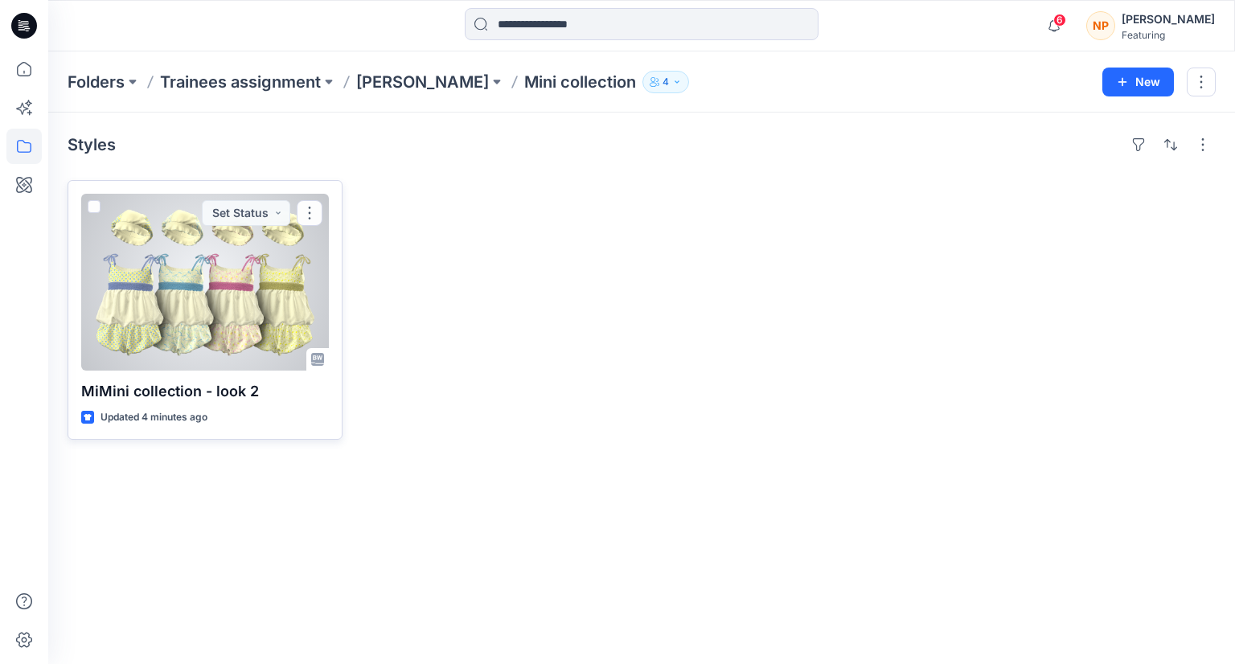
click at [241, 319] on div at bounding box center [205, 282] width 248 height 177
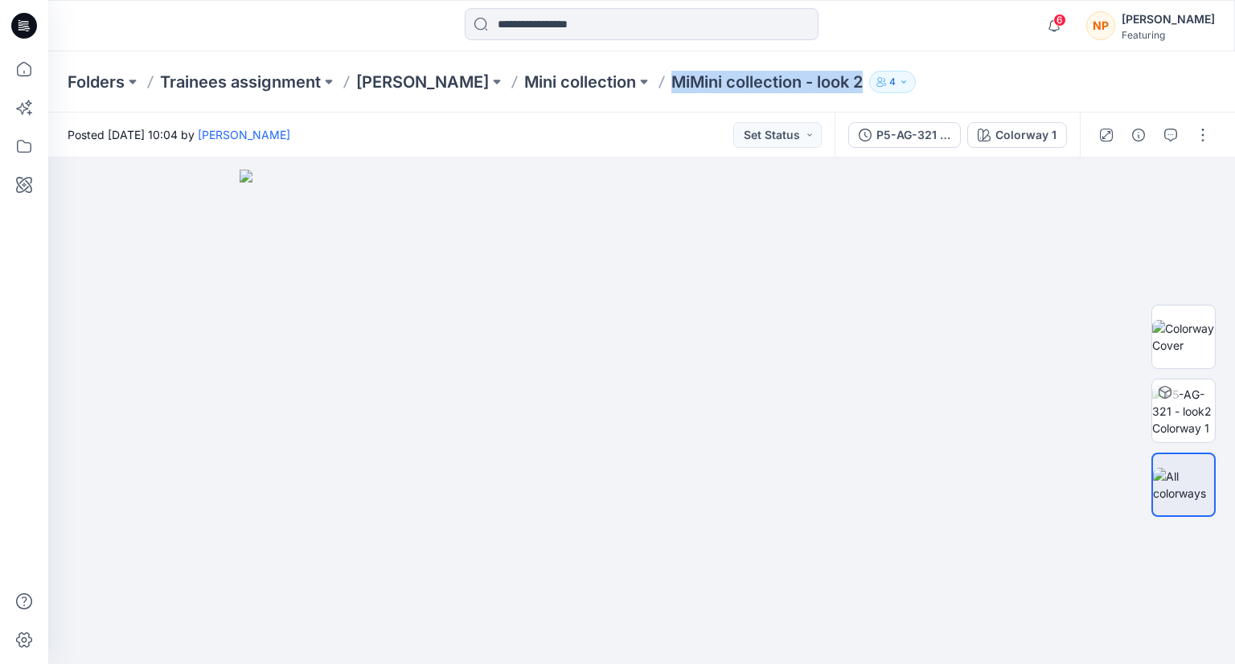
drag, startPoint x: 666, startPoint y: 80, endPoint x: 860, endPoint y: 92, distance: 194.2
click at [860, 92] on p "MiMini collection - look 2" at bounding box center [766, 82] width 191 height 23
copy p "MiMini collection - look 2"
click at [610, 80] on p "Mini collection" at bounding box center [580, 82] width 112 height 23
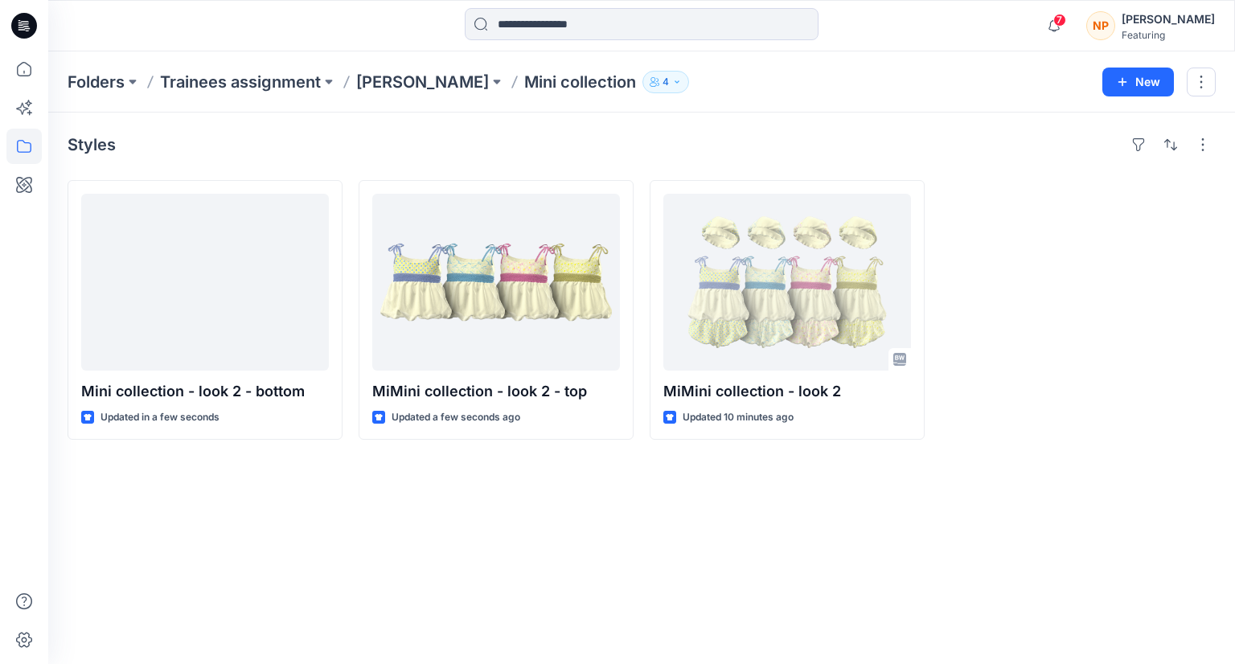
click at [614, 505] on div "Styles Mini collection - look 2 - bottom Updated in a few seconds MiMini collec…" at bounding box center [641, 388] width 1187 height 551
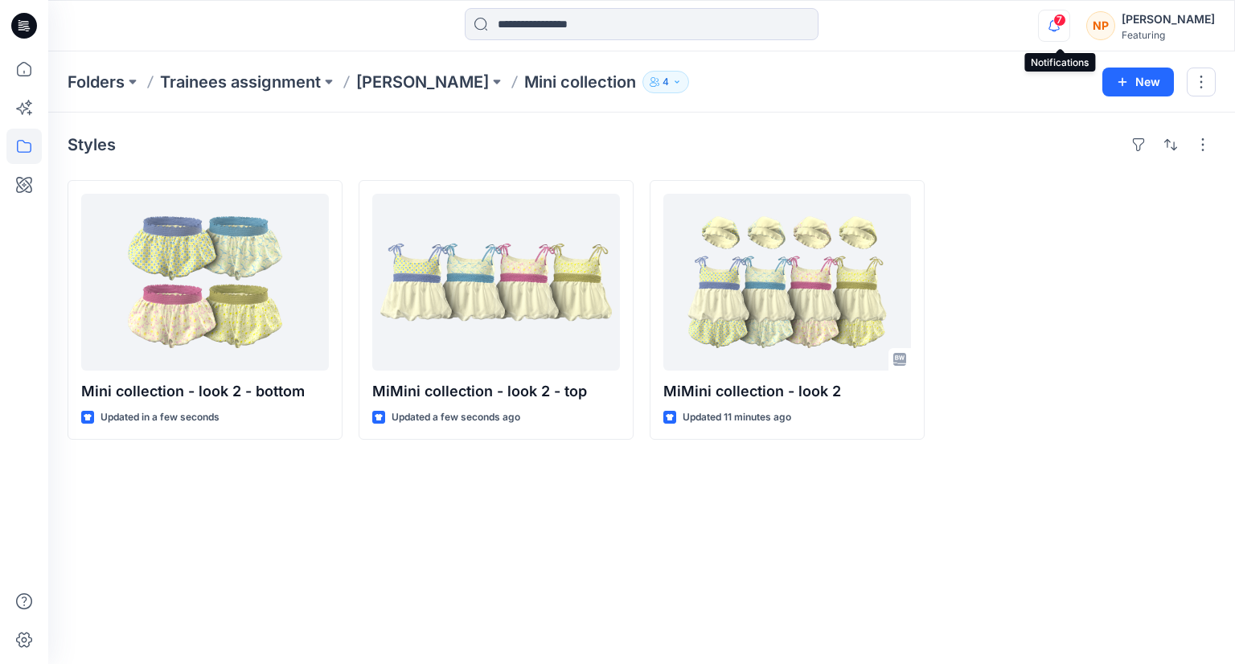
click at [1059, 30] on icon "button" at bounding box center [1053, 25] width 11 height 10
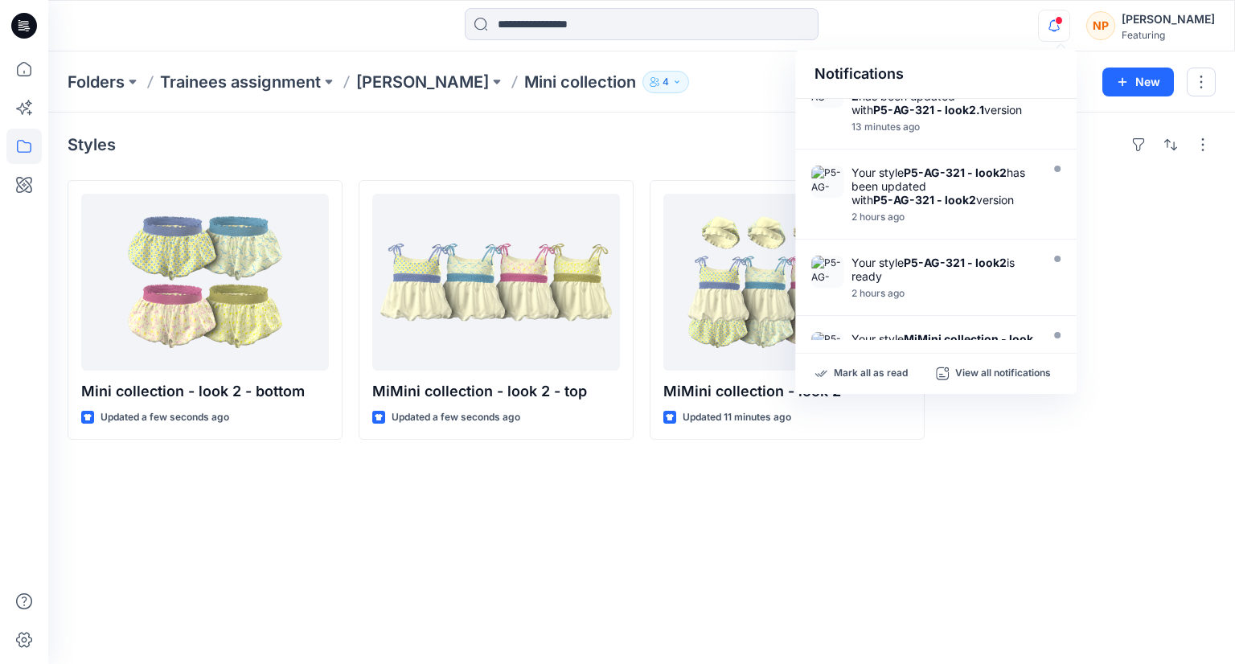
scroll to position [598, 0]
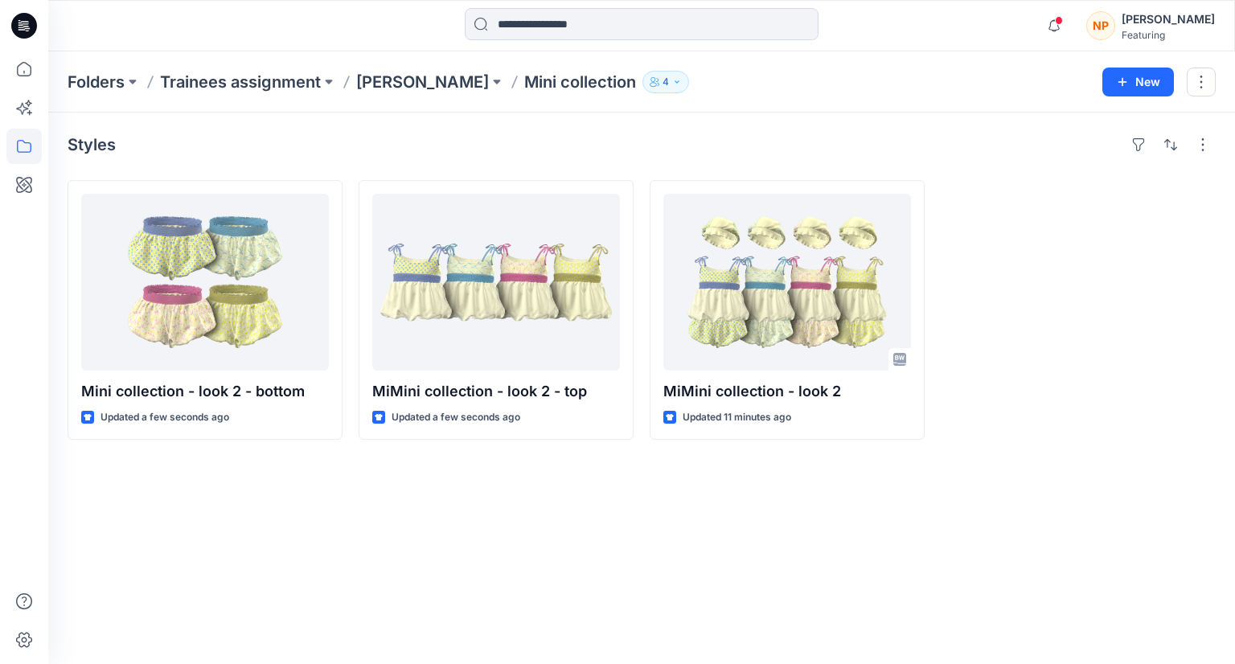
click at [730, 500] on div "Styles Mini collection - look 2 - bottom Updated a few seconds ago MiMini colle…" at bounding box center [641, 388] width 1187 height 551
click at [549, 85] on p "Mini collection" at bounding box center [580, 82] width 112 height 23
click at [443, 85] on p "[PERSON_NAME]" at bounding box center [422, 82] width 133 height 23
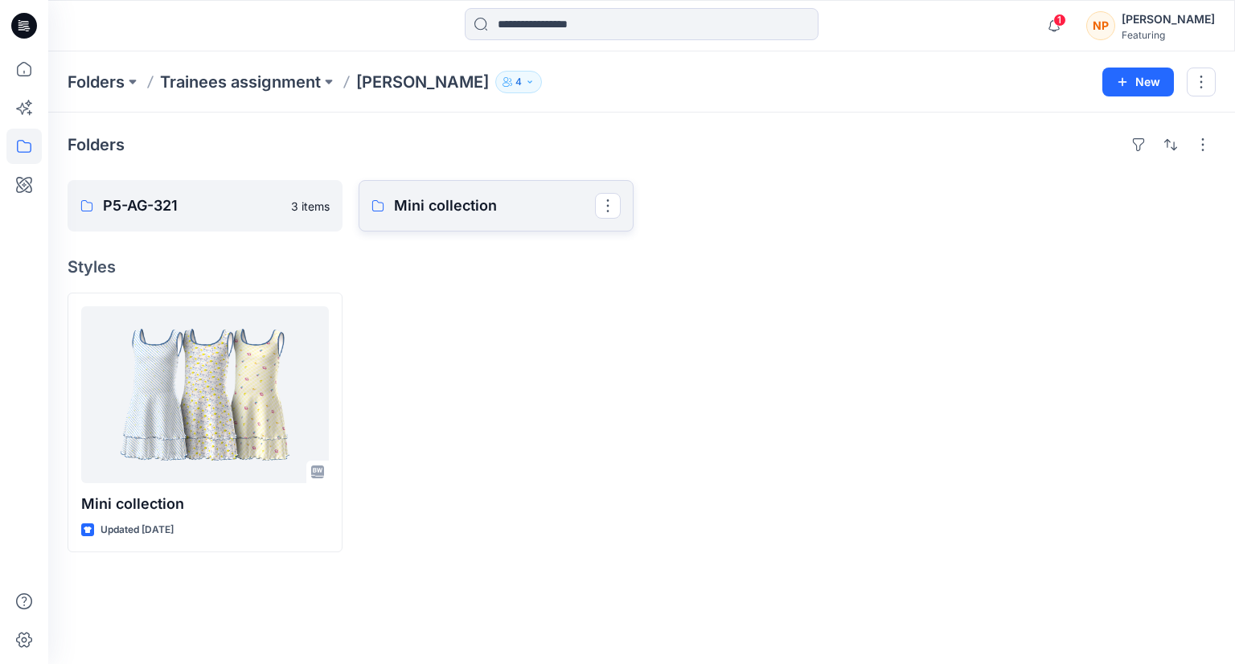
click at [431, 210] on p "Mini collection" at bounding box center [494, 206] width 201 height 23
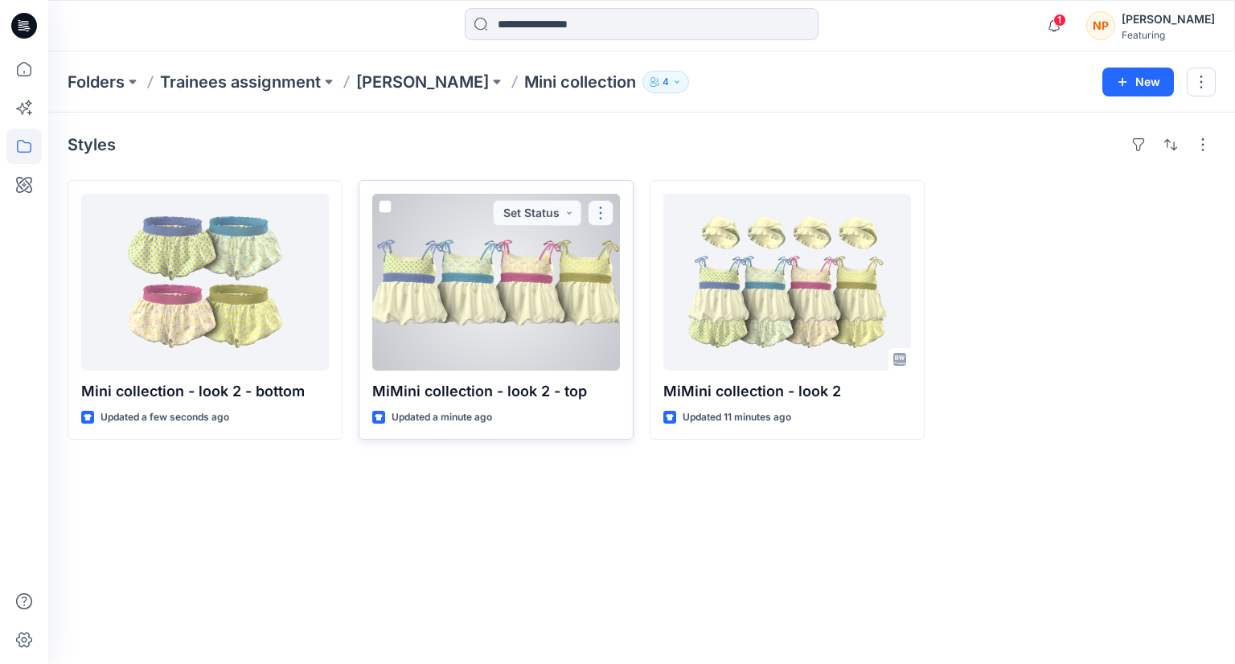
click at [605, 207] on button "button" at bounding box center [601, 213] width 26 height 26
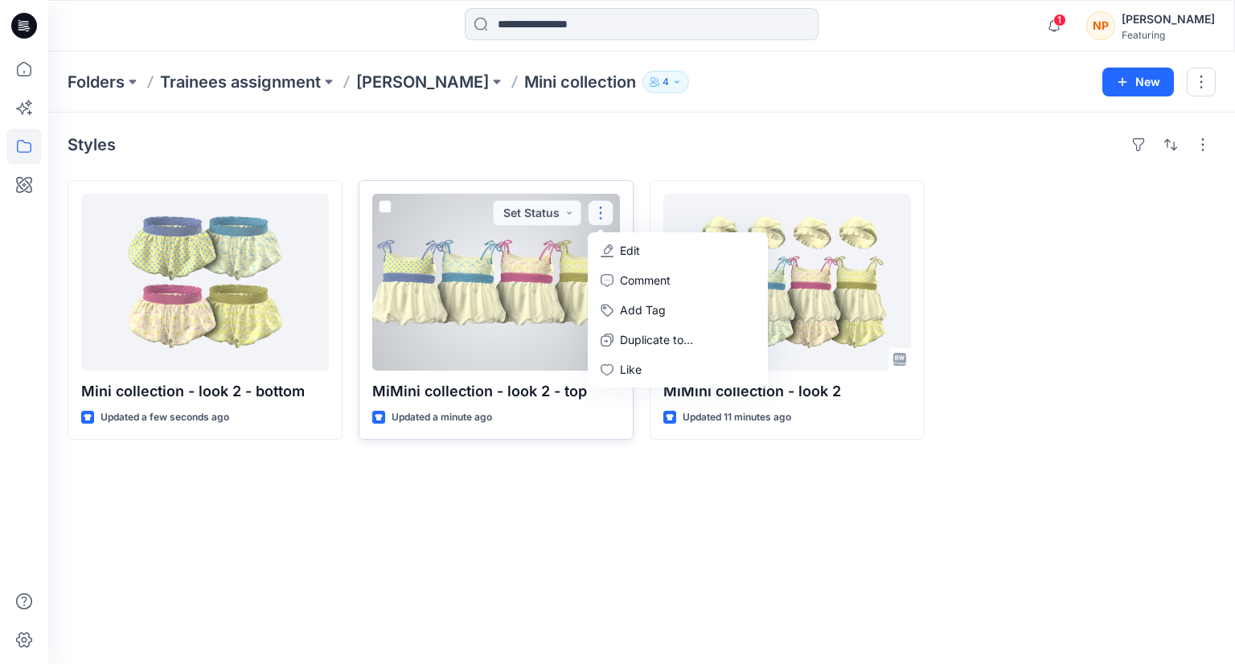
click at [614, 245] on button "Edit" at bounding box center [678, 251] width 174 height 30
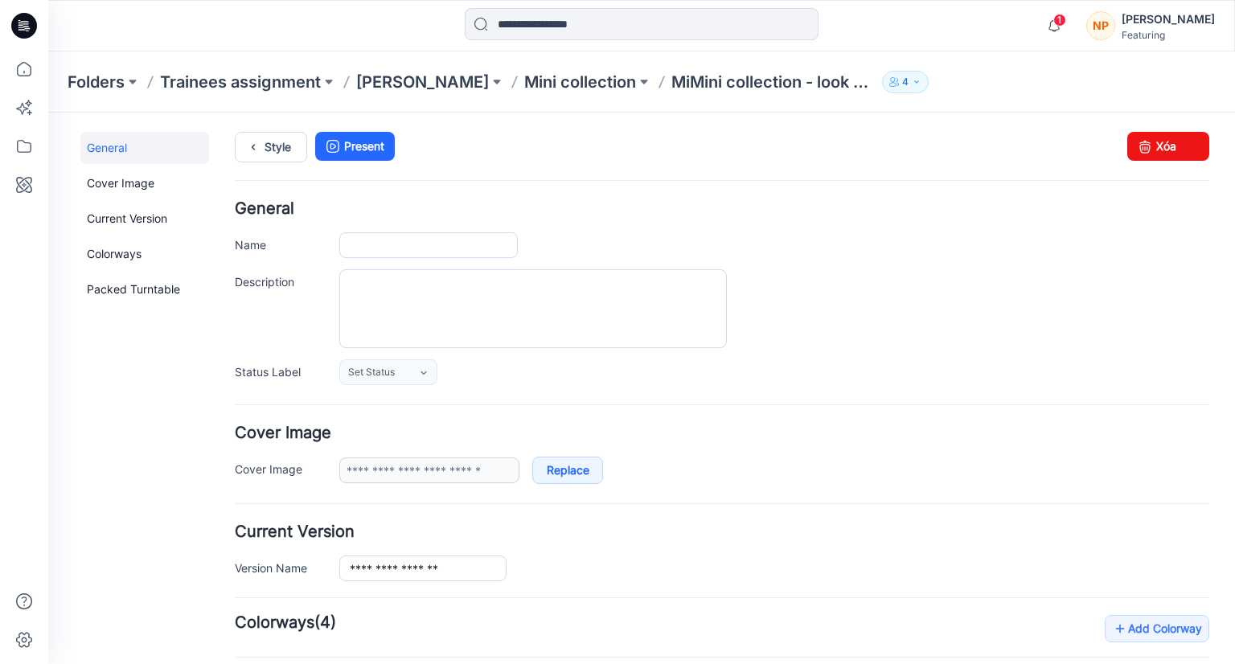
type input "**********"
click at [361, 243] on input "**********" at bounding box center [428, 245] width 178 height 26
type input "**********"
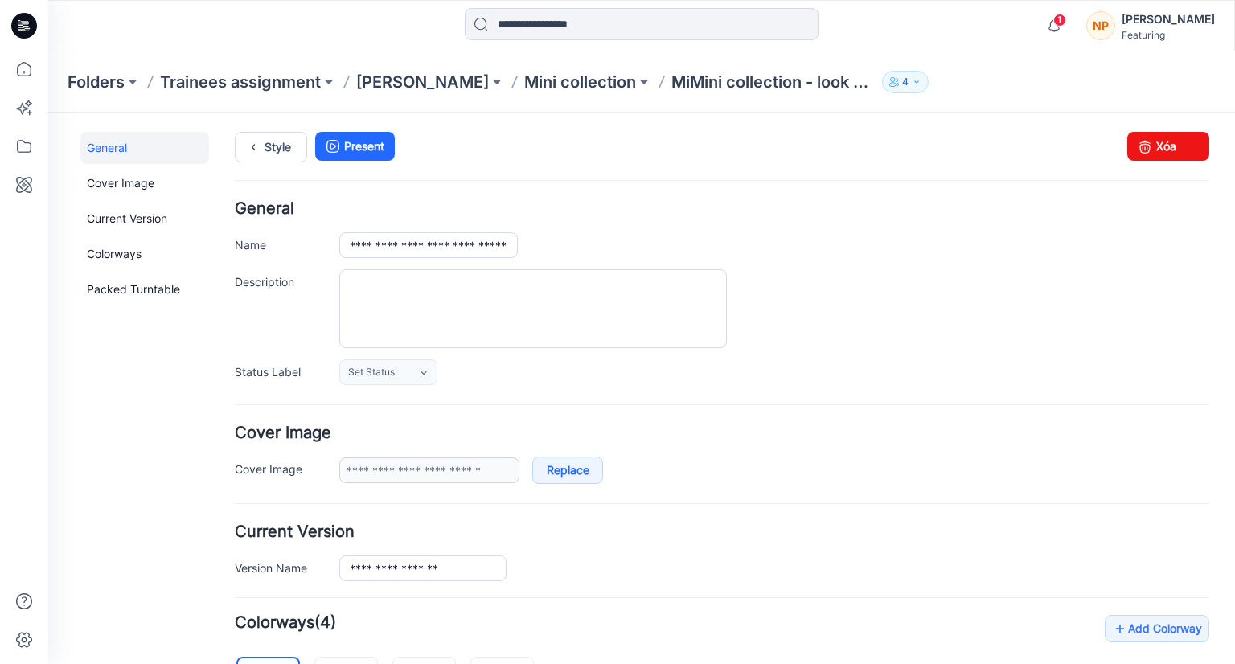
click at [988, 441] on div "**********" at bounding box center [722, 454] width 974 height 59
click at [589, 84] on p "Mini collection" at bounding box center [580, 82] width 112 height 23
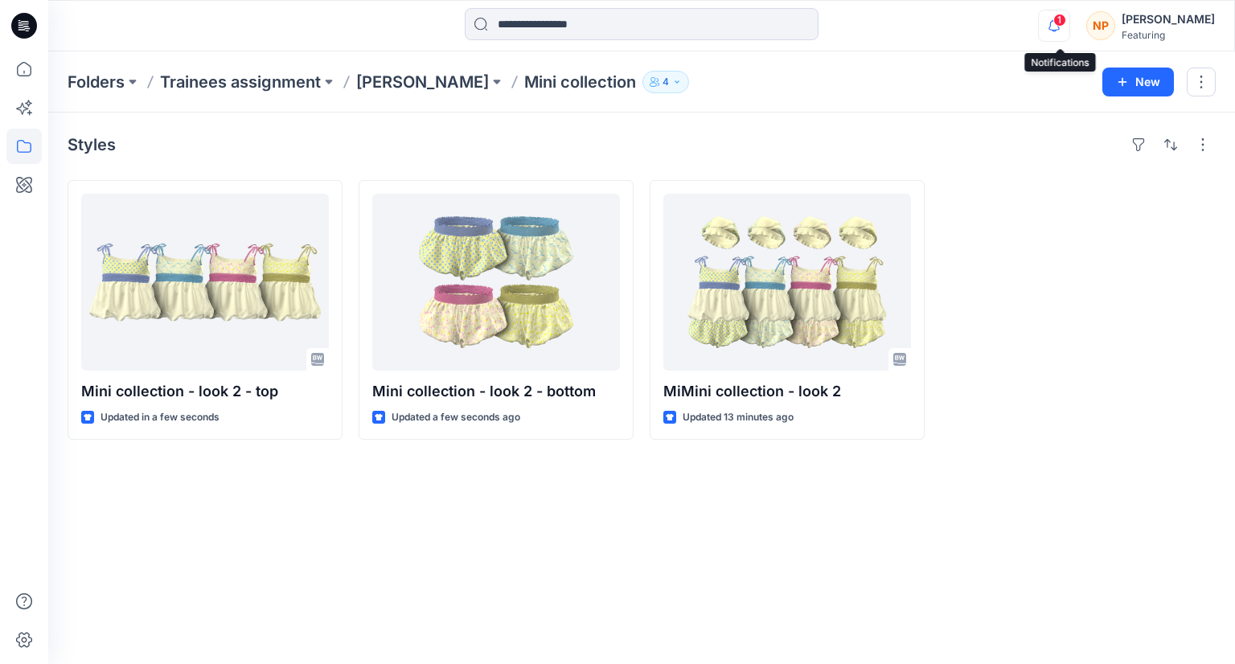
click at [1058, 20] on icon "button" at bounding box center [1053, 25] width 11 height 10
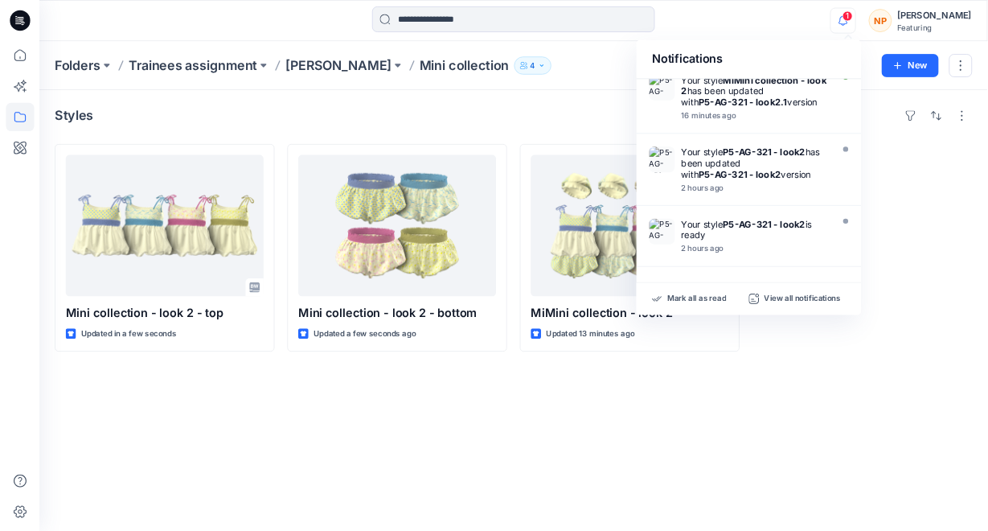
scroll to position [585, 0]
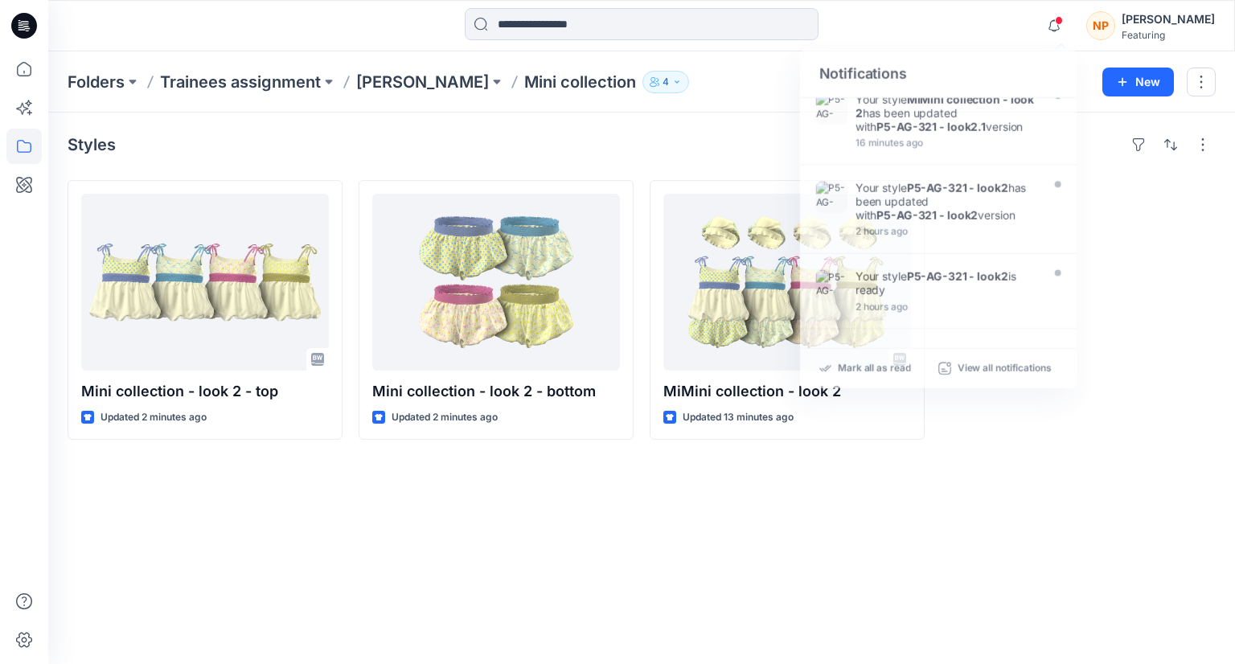
click at [595, 491] on div "Styles Mini collection - look 2 - top Updated 2 minutes ago Mini collection - l…" at bounding box center [641, 388] width 1187 height 551
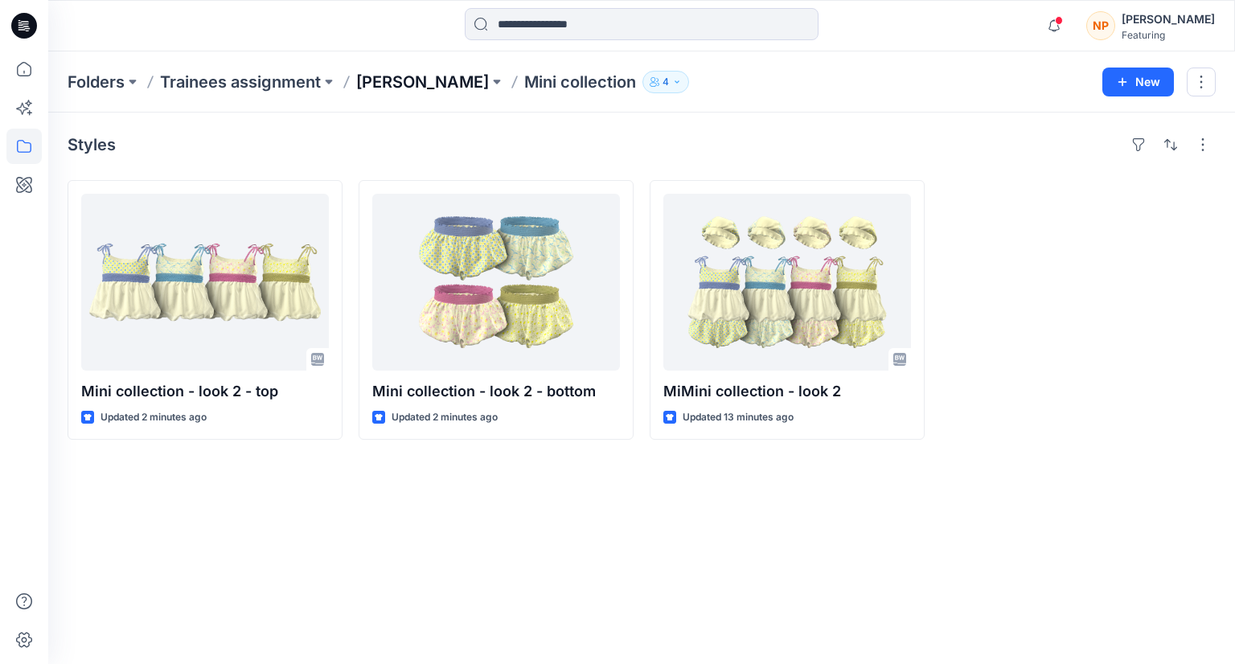
click at [453, 90] on p "[PERSON_NAME]" at bounding box center [422, 82] width 133 height 23
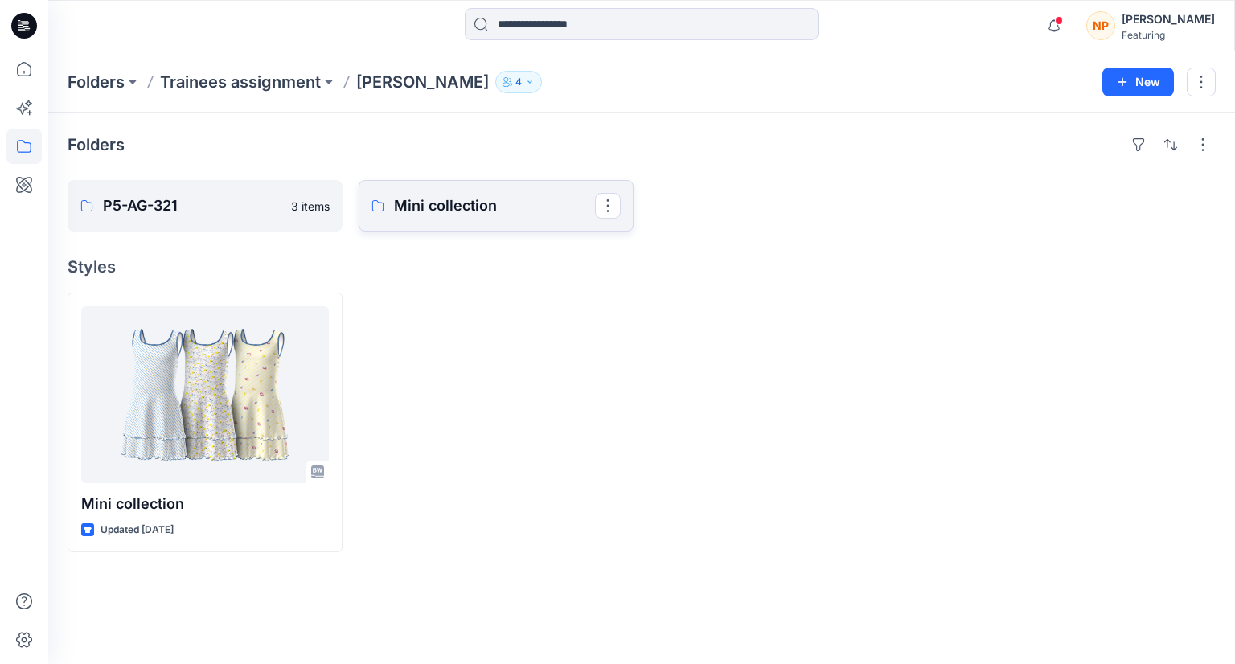
click at [480, 210] on p "Mini collection" at bounding box center [494, 206] width 201 height 23
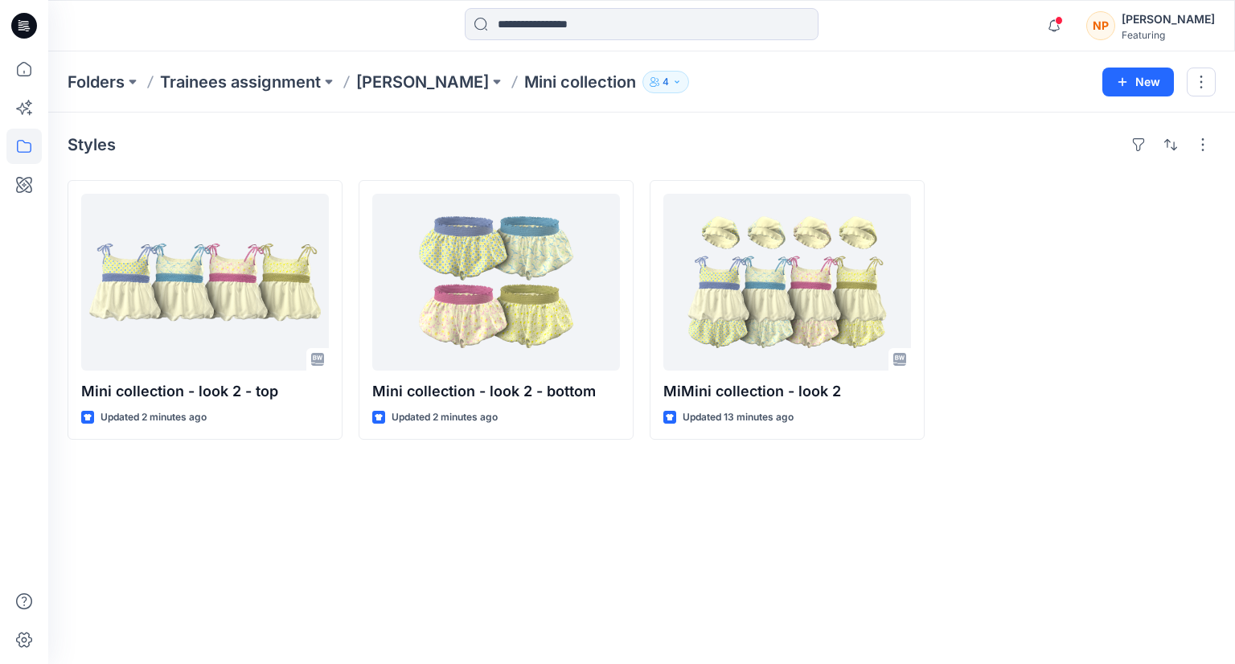
click at [563, 473] on div "Styles Mini collection - look 2 - top Updated 2 minutes ago Mini collection - l…" at bounding box center [641, 388] width 1187 height 551
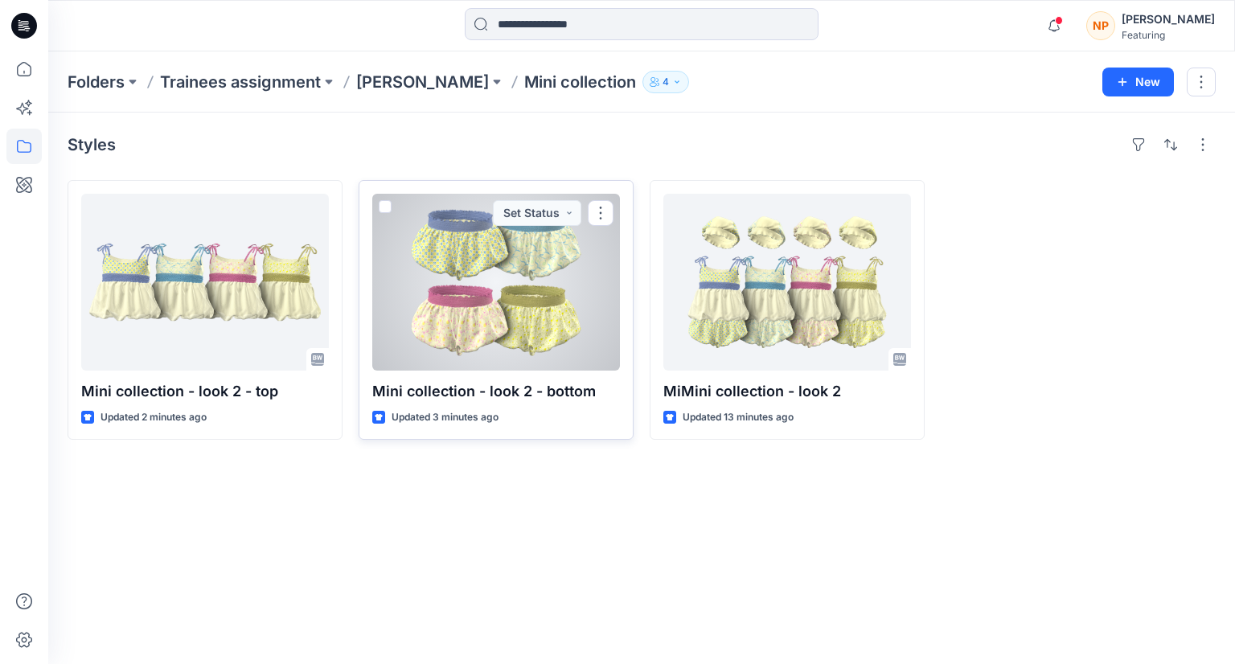
click at [494, 301] on div at bounding box center [496, 282] width 248 height 177
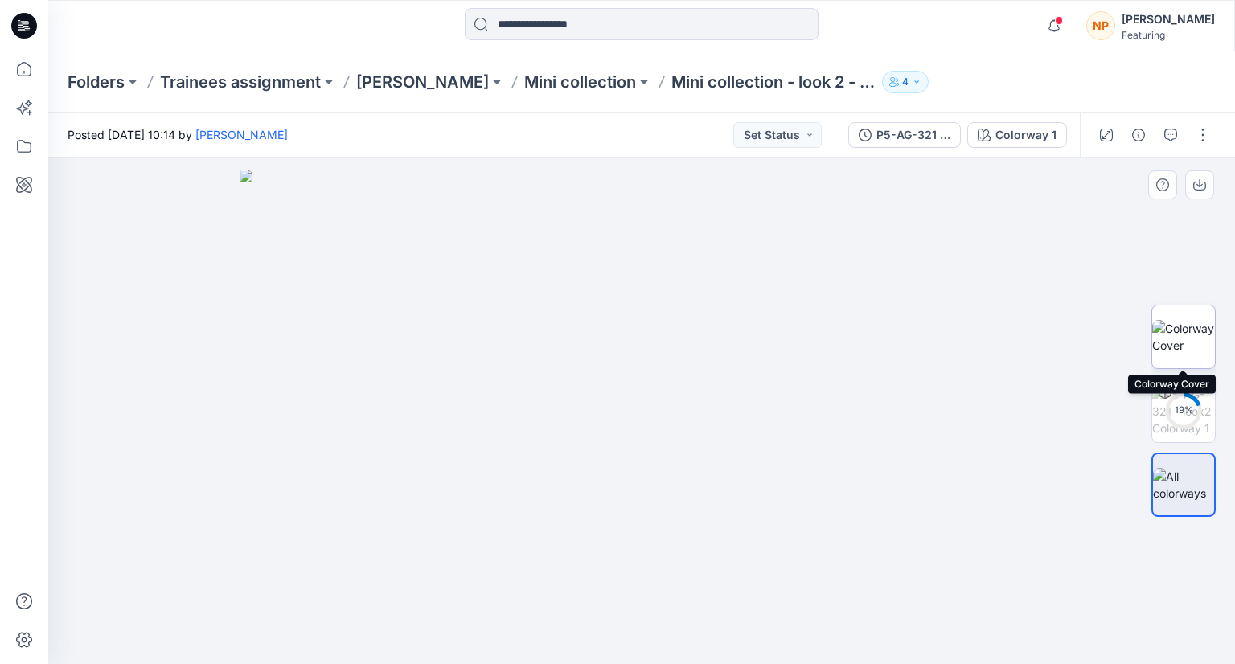
click at [1183, 342] on img at bounding box center [1183, 337] width 63 height 34
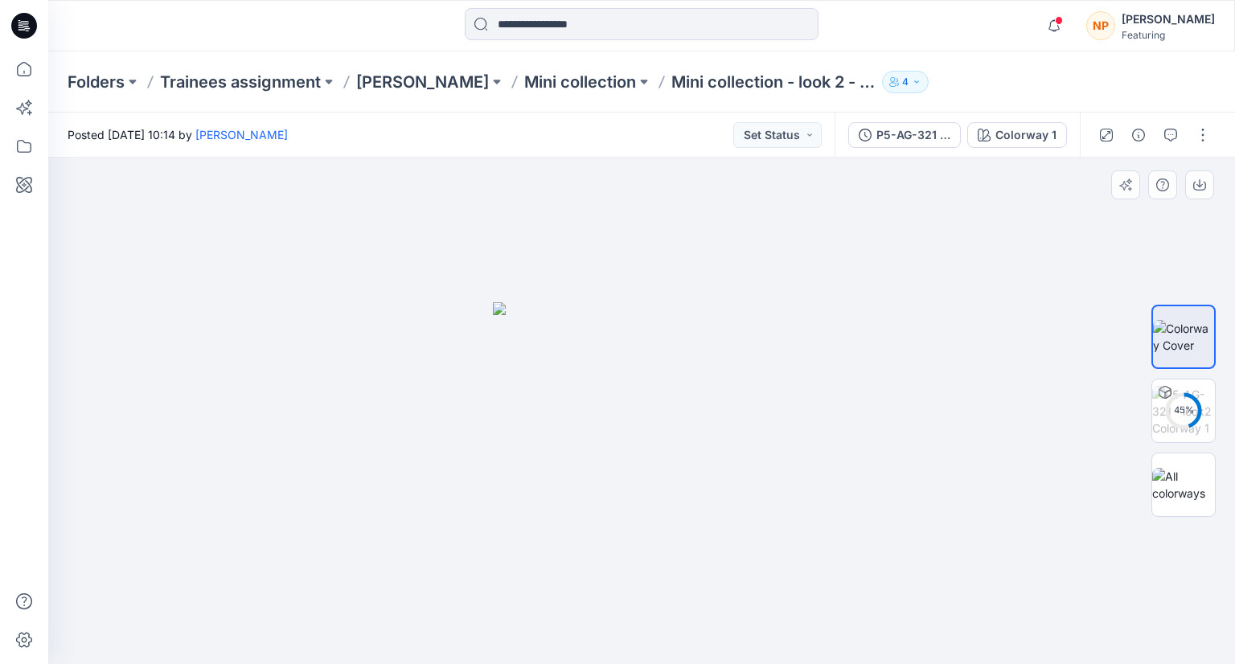
click at [673, 348] on img at bounding box center [641, 483] width 297 height 362
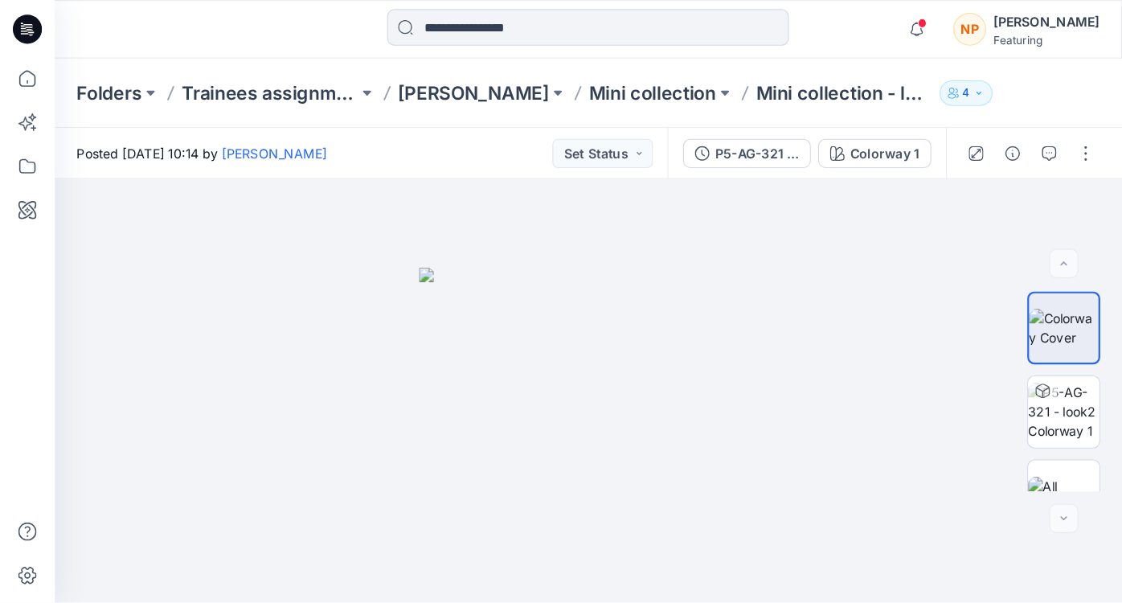
scroll to position [577, 0]
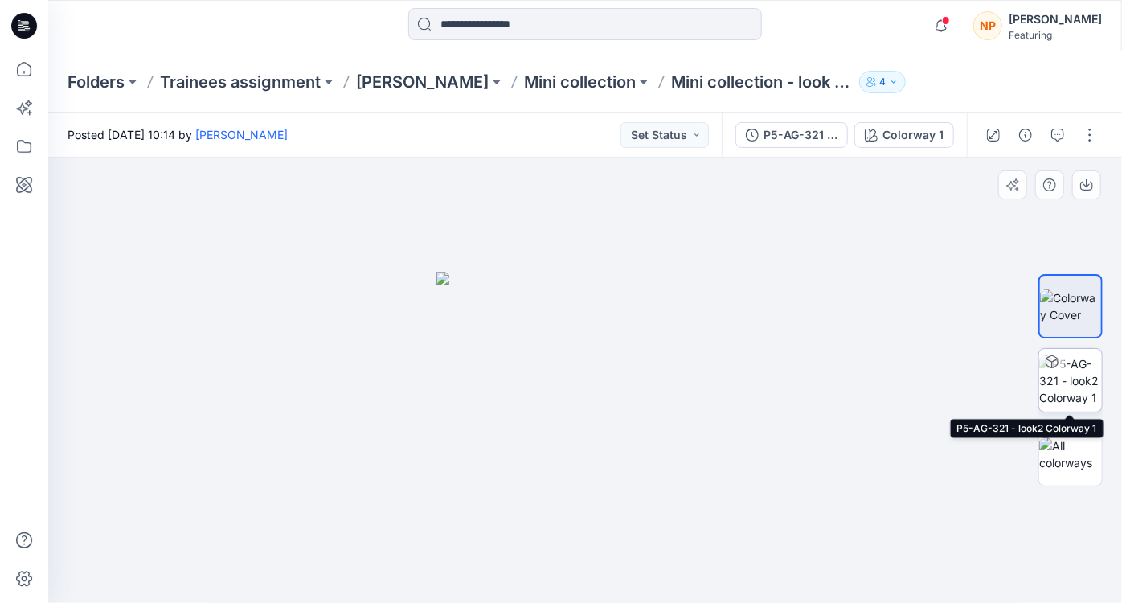
click at [1080, 396] on img at bounding box center [1070, 380] width 63 height 51
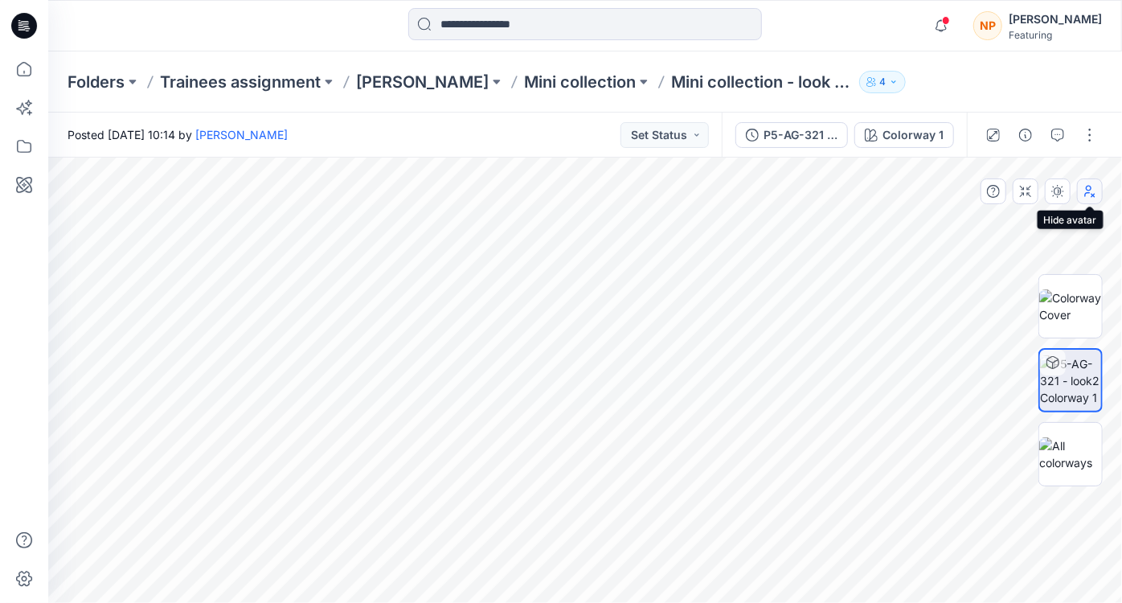
click at [1096, 199] on button "button" at bounding box center [1090, 191] width 26 height 26
click at [572, 84] on p "Mini collection" at bounding box center [580, 82] width 112 height 23
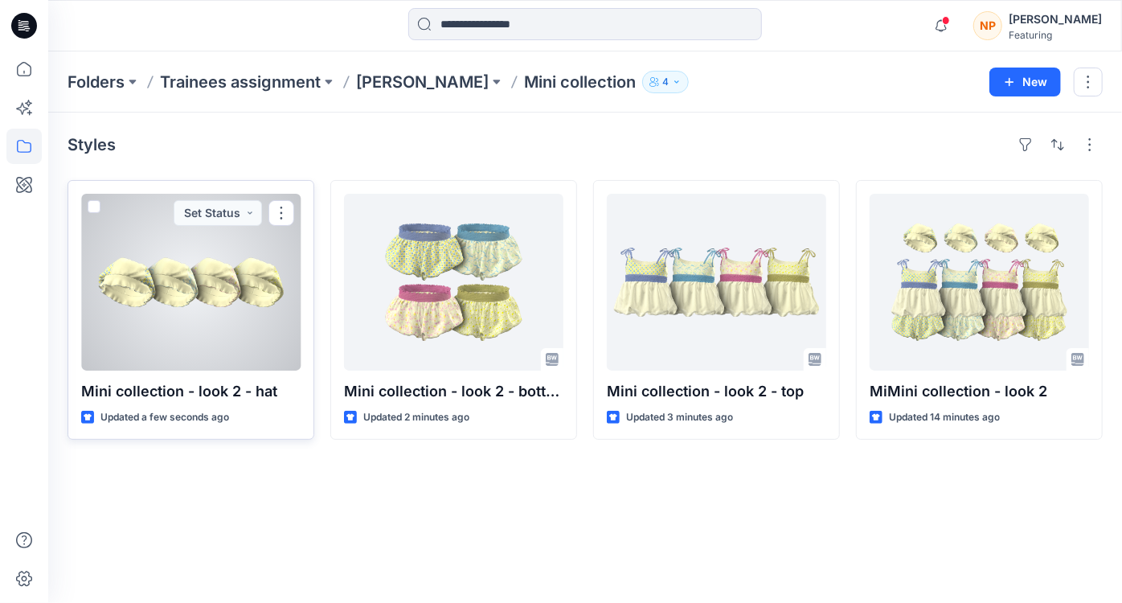
click at [229, 338] on div at bounding box center [190, 282] width 219 height 177
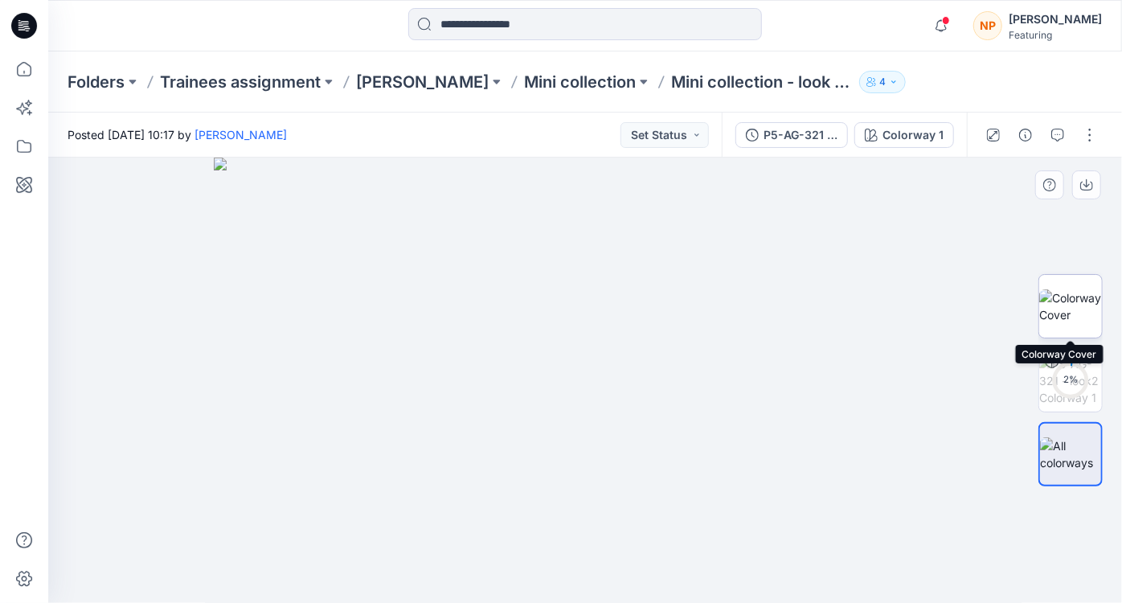
click at [1084, 314] on img at bounding box center [1070, 306] width 63 height 34
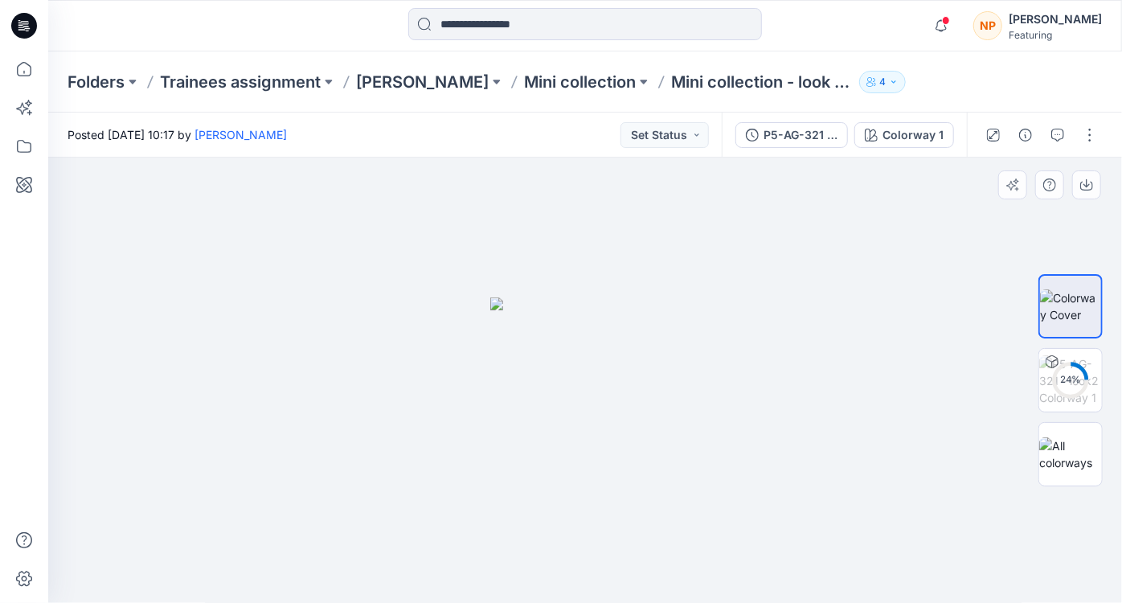
drag, startPoint x: 641, startPoint y: 416, endPoint x: 428, endPoint y: 441, distance: 213.8
click at [428, 441] on div at bounding box center [585, 381] width 1074 height 446
click at [1082, 375] on div "49 %" at bounding box center [1070, 380] width 39 height 14
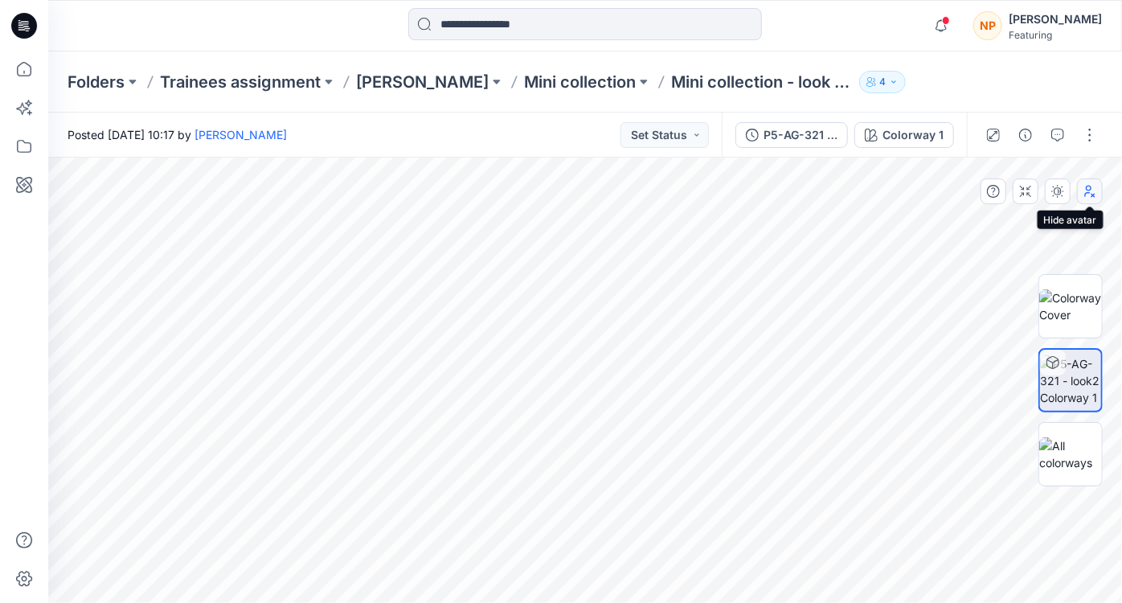
click at [1087, 197] on icon "button" at bounding box center [1090, 191] width 13 height 13
click at [0, 0] on button "button" at bounding box center [0, 0] width 0 height 0
click at [564, 88] on p "Mini collection" at bounding box center [580, 82] width 112 height 23
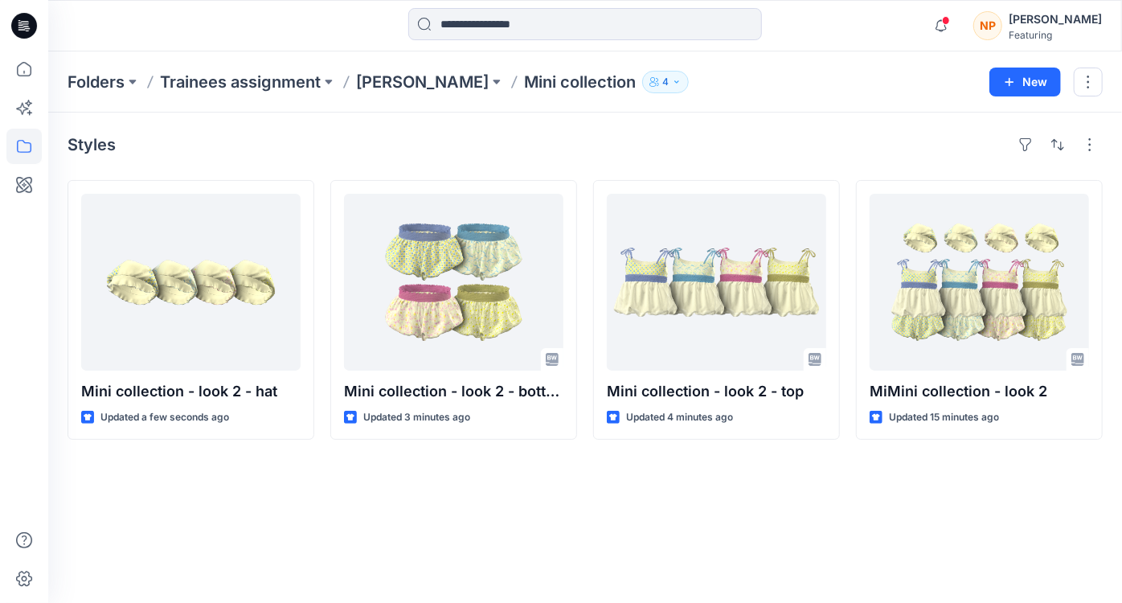
click at [442, 495] on div "Styles Mini collection - look 2 - hat Updated a few seconds ago Mini collection…" at bounding box center [585, 358] width 1074 height 490
